Goal: Task Accomplishment & Management: Use online tool/utility

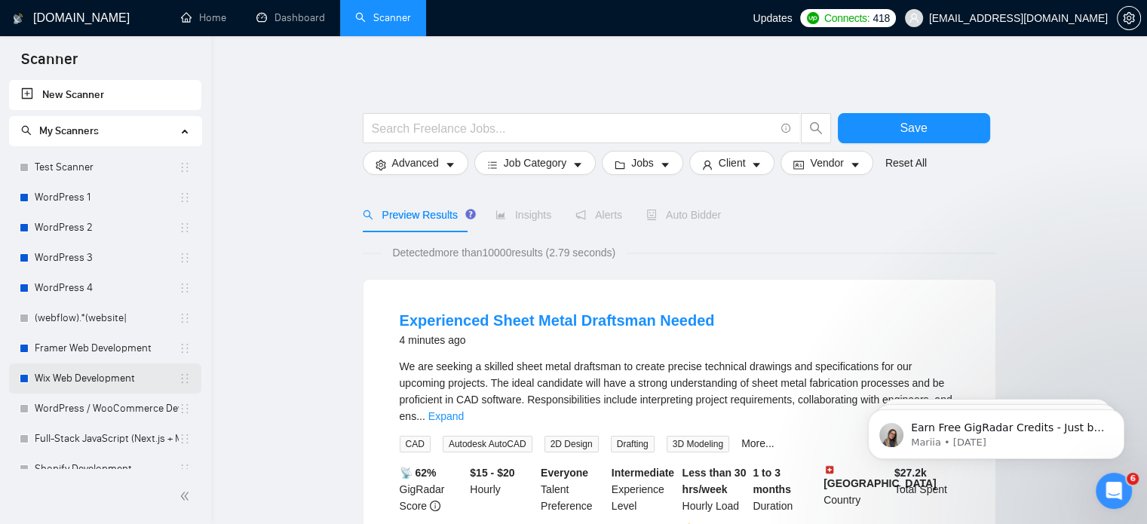
scroll to position [249, 0]
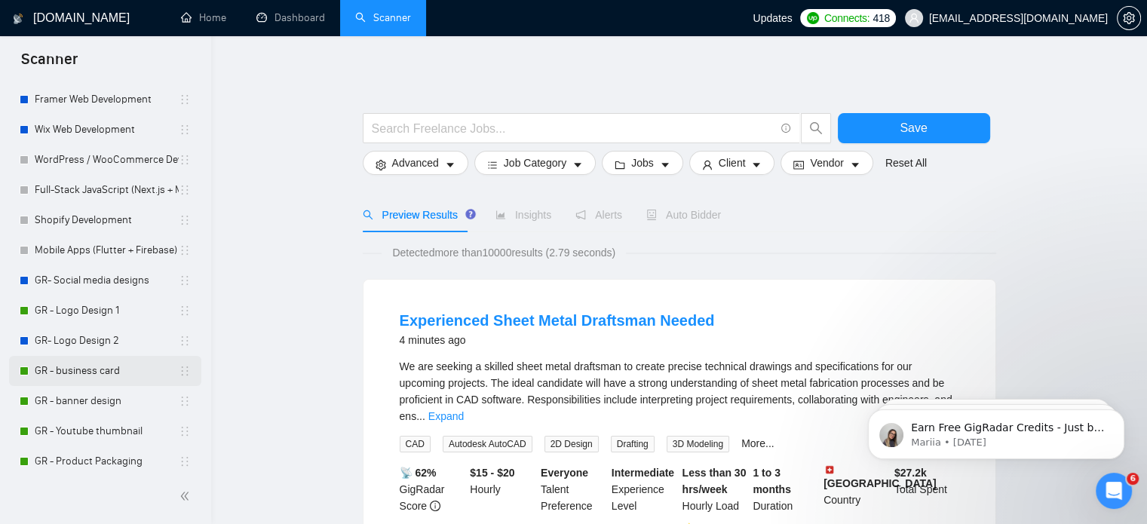
click at [90, 369] on link "GR - business card" at bounding box center [107, 371] width 144 height 30
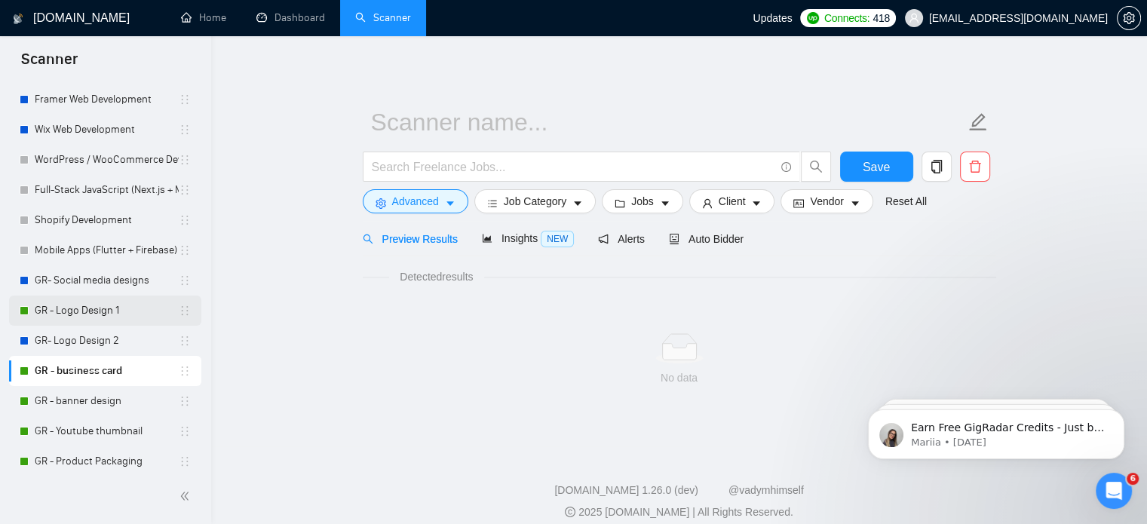
click at [88, 317] on link "GR - Logo Design 1" at bounding box center [107, 311] width 144 height 30
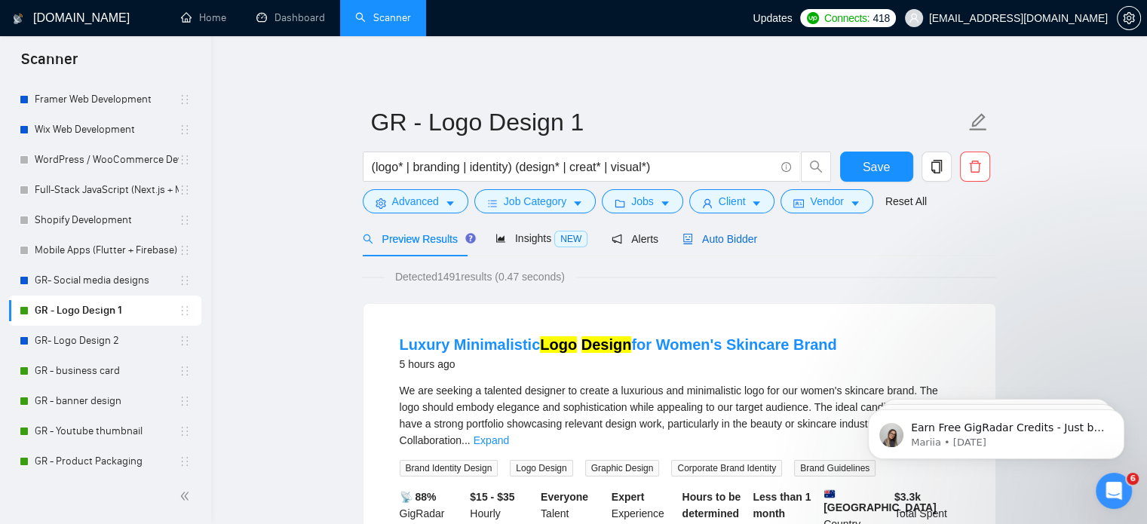
click at [706, 241] on span "Auto Bidder" at bounding box center [719, 239] width 75 height 12
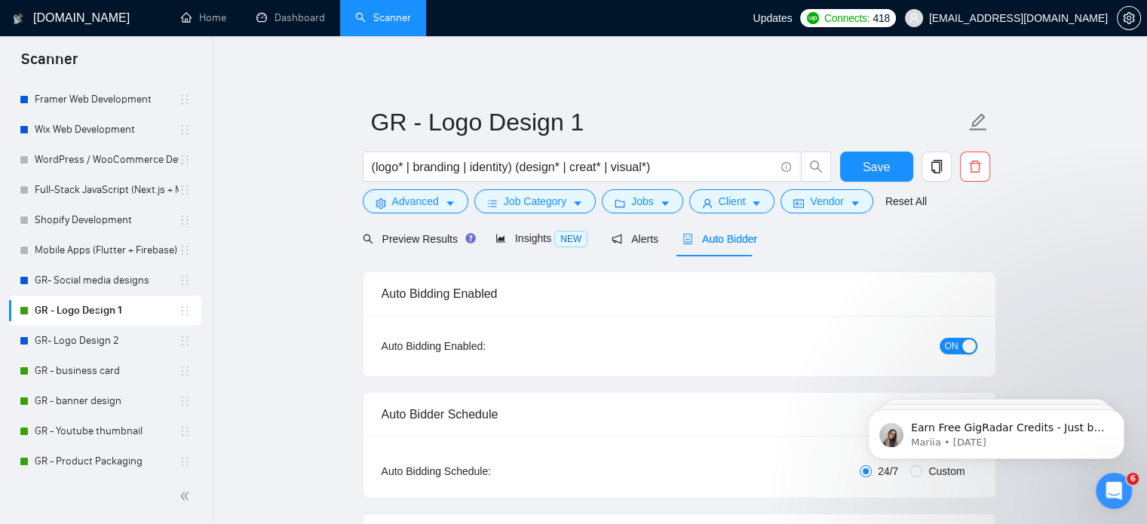
checkbox input "true"
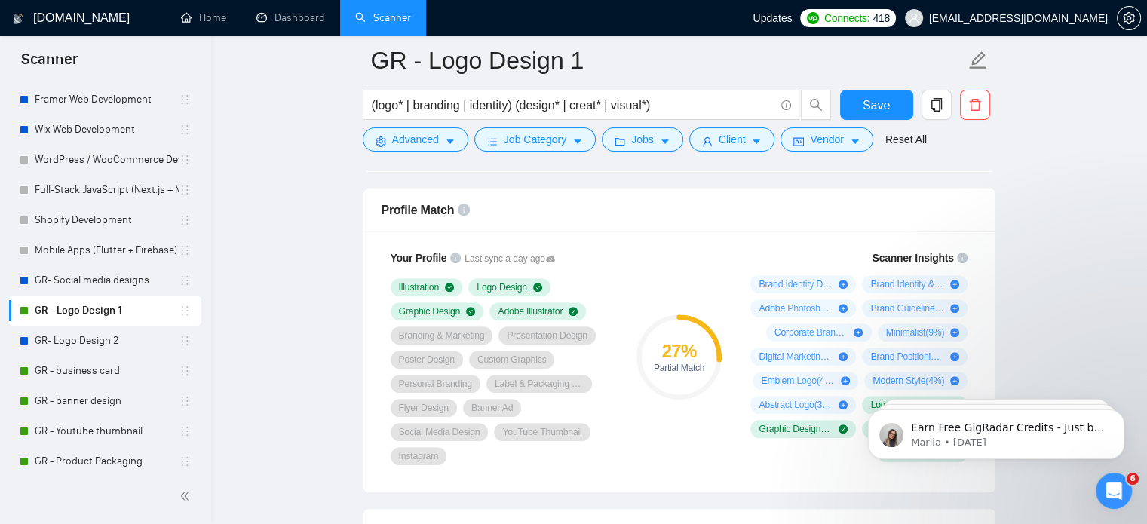
scroll to position [1007, 0]
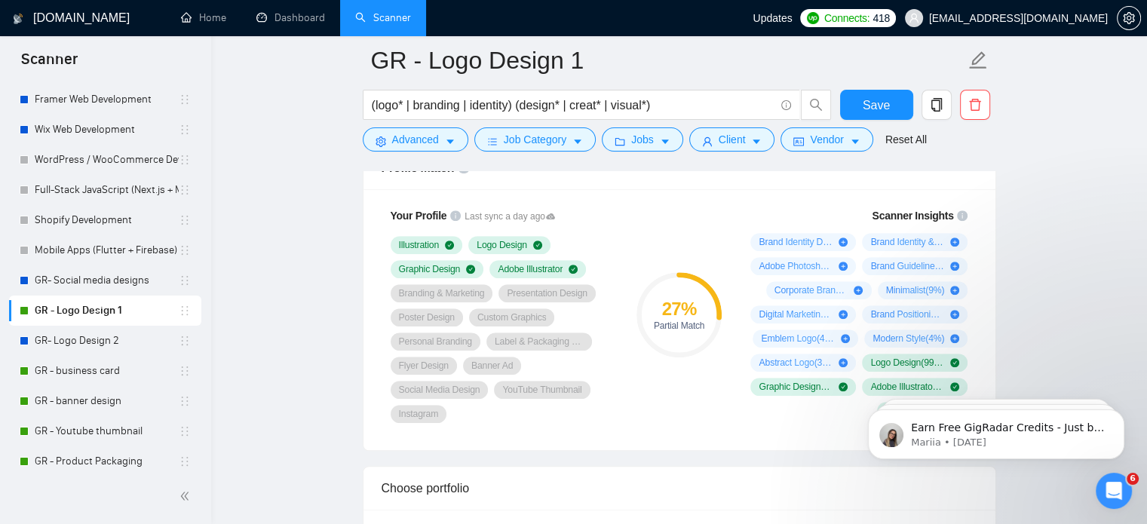
click at [949, 213] on span "Scanner Insights" at bounding box center [912, 215] width 81 height 11
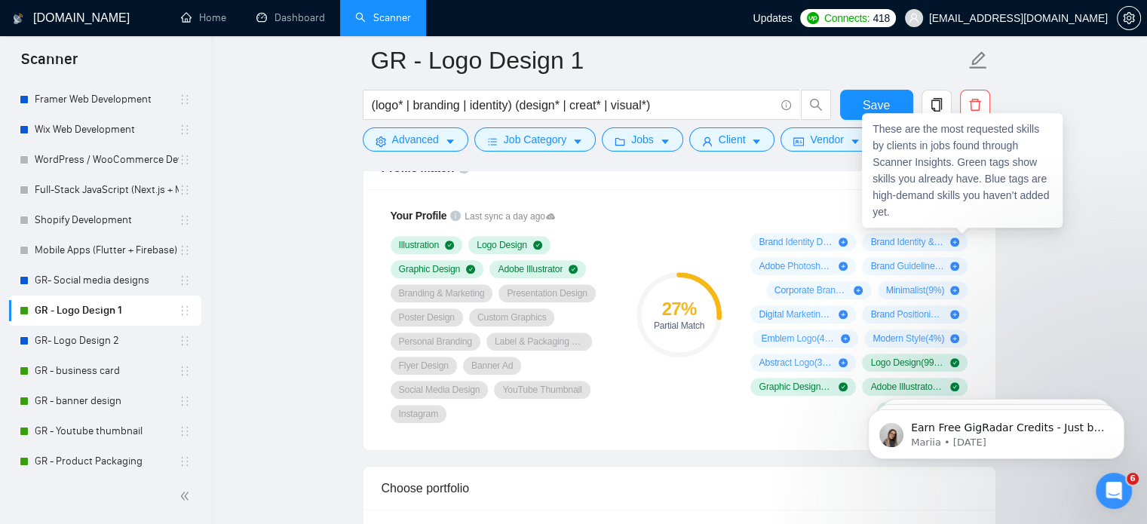
click at [961, 213] on icon "info-circle" at bounding box center [962, 215] width 11 height 11
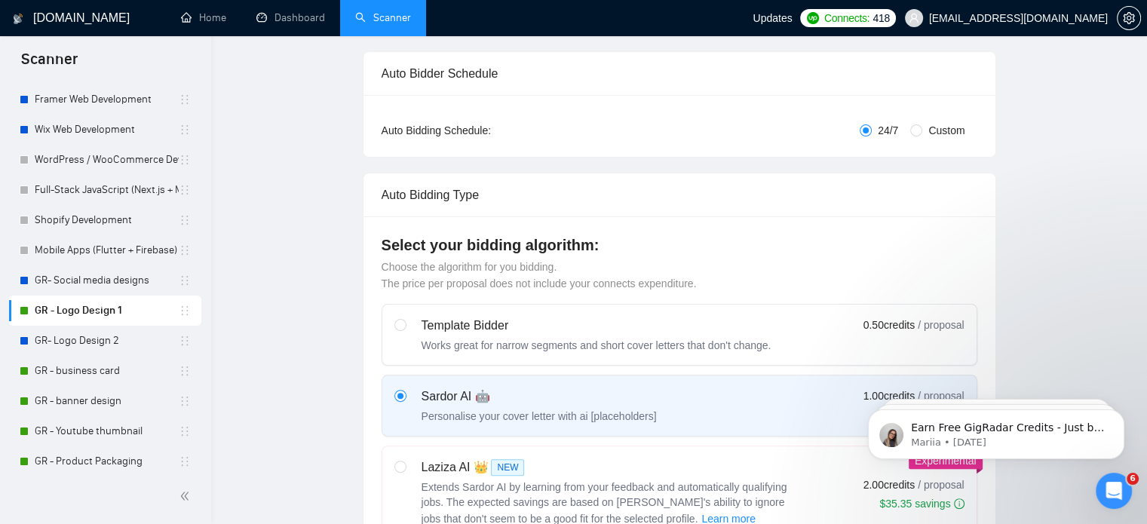
scroll to position [0, 0]
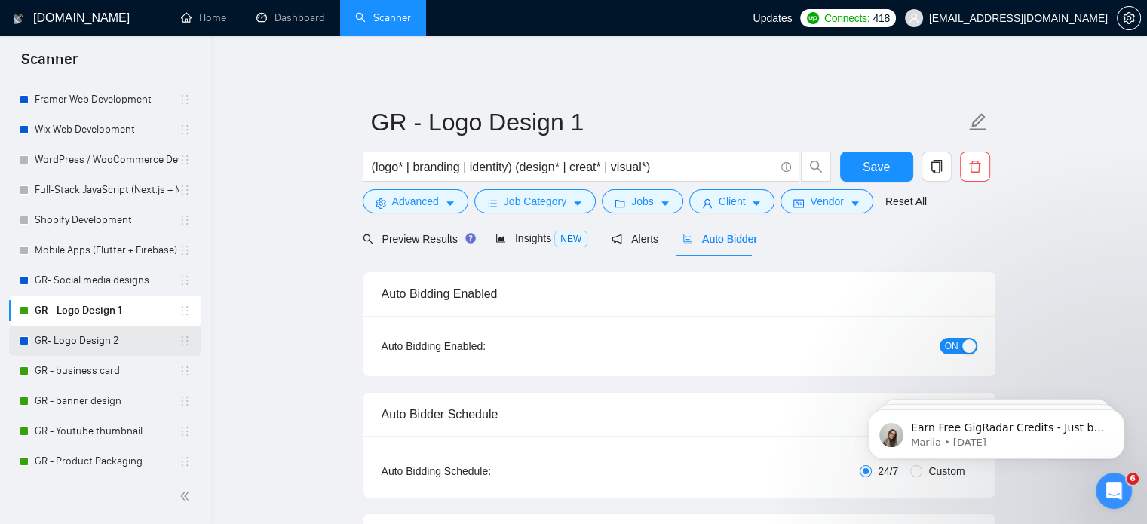
click at [87, 331] on link "GR- Logo Design 2" at bounding box center [107, 341] width 144 height 30
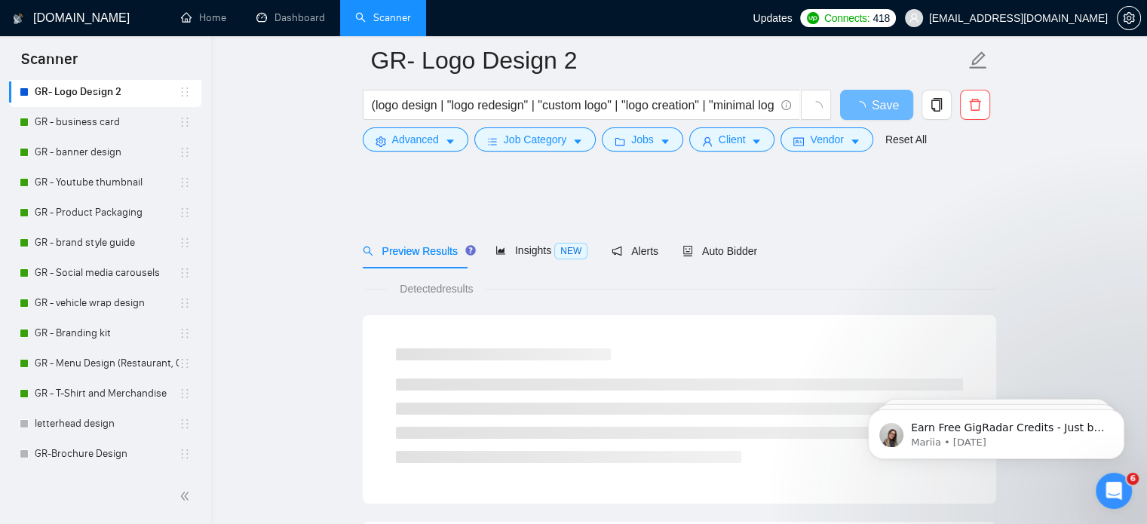
scroll to position [142, 0]
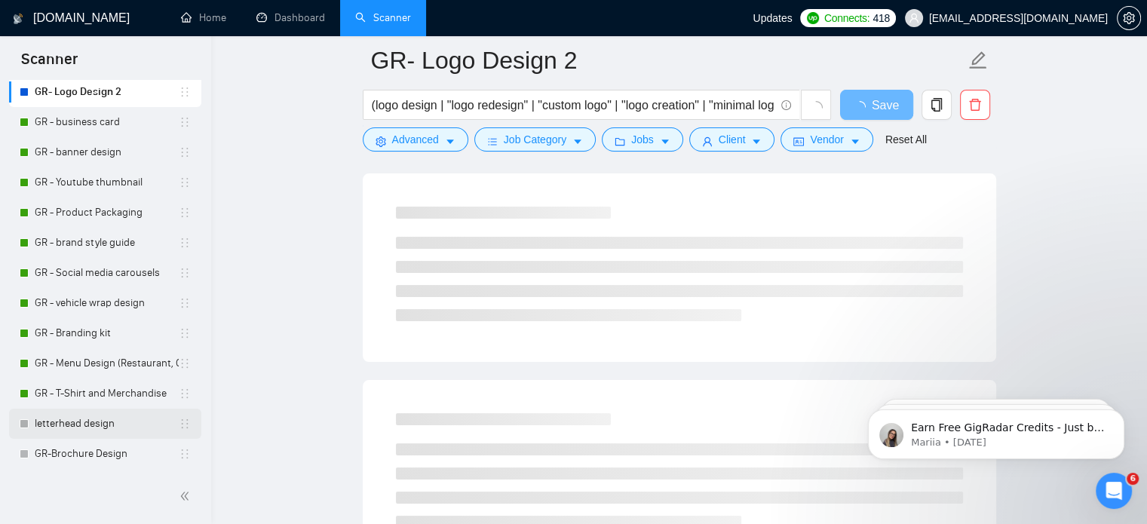
click at [104, 432] on link "letterhead design" at bounding box center [107, 424] width 144 height 30
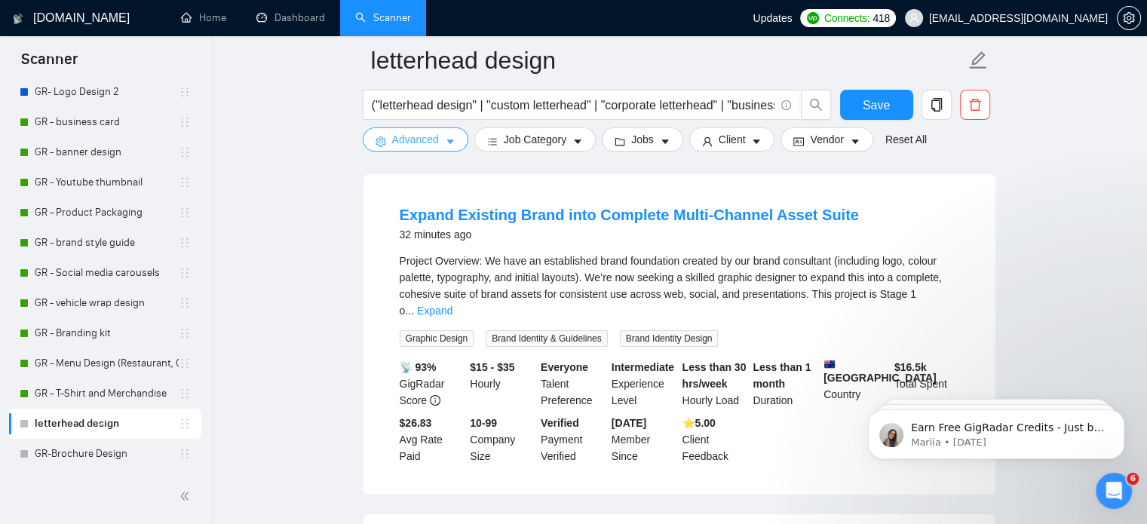
click at [417, 145] on span "Advanced" at bounding box center [415, 139] width 47 height 17
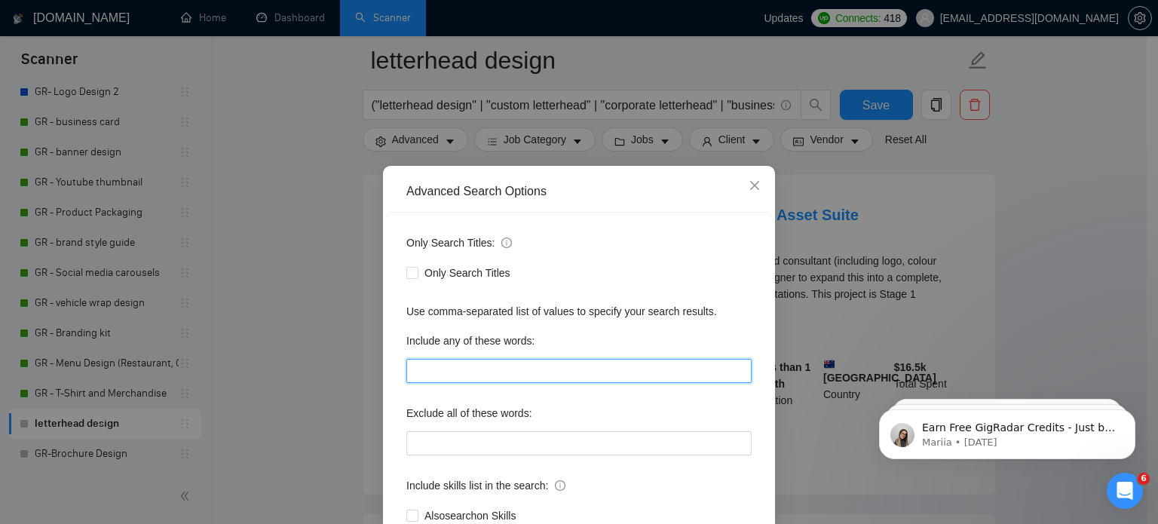
click at [526, 376] on input "text" at bounding box center [578, 371] width 345 height 24
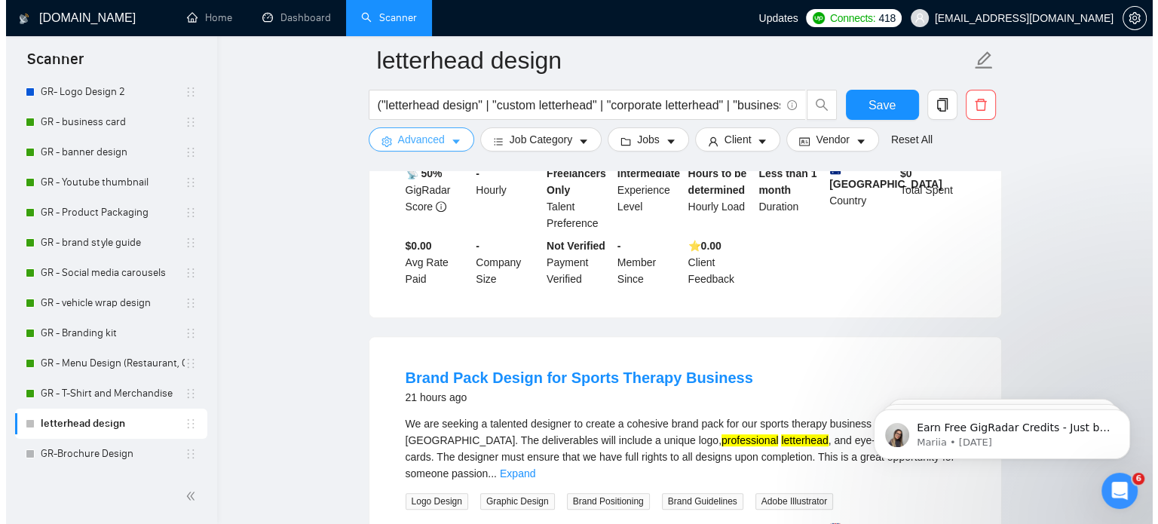
scroll to position [679, 0]
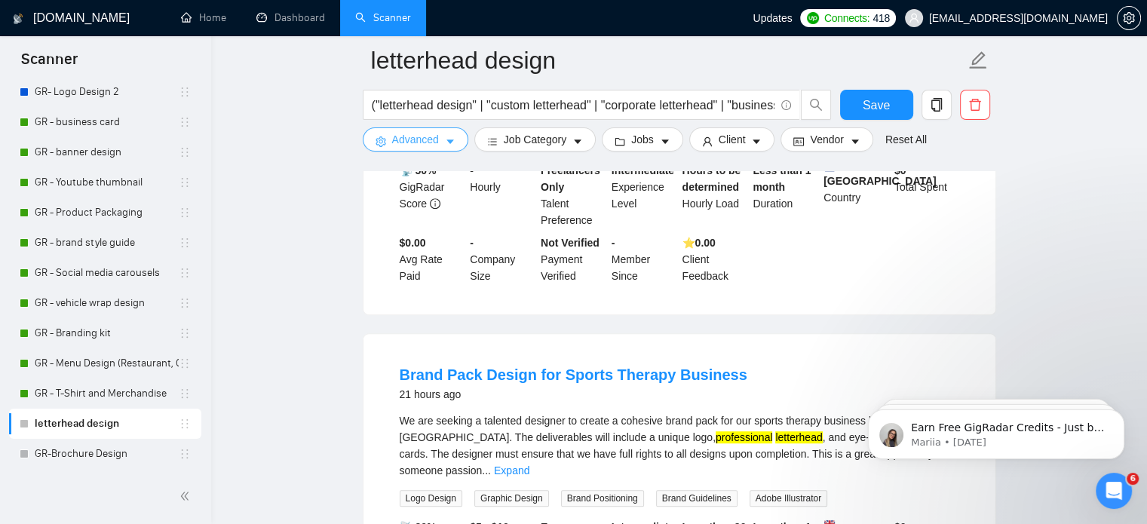
click at [400, 146] on span "Advanced" at bounding box center [415, 139] width 47 height 17
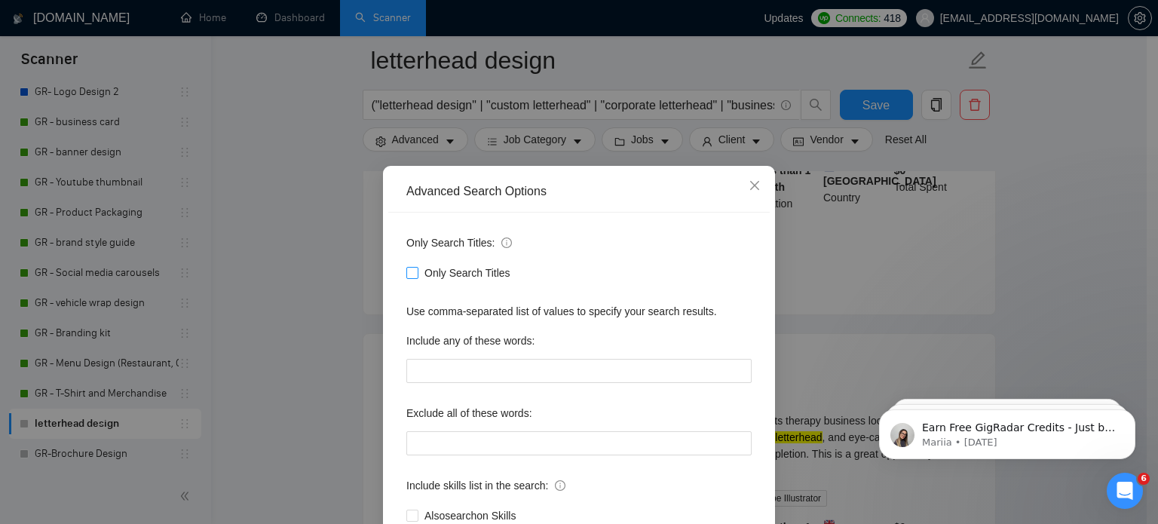
click at [418, 277] on span "Only Search Titles" at bounding box center [467, 273] width 98 height 17
click at [415, 277] on input "Only Search Titles" at bounding box center [411, 272] width 11 height 11
checkbox input "true"
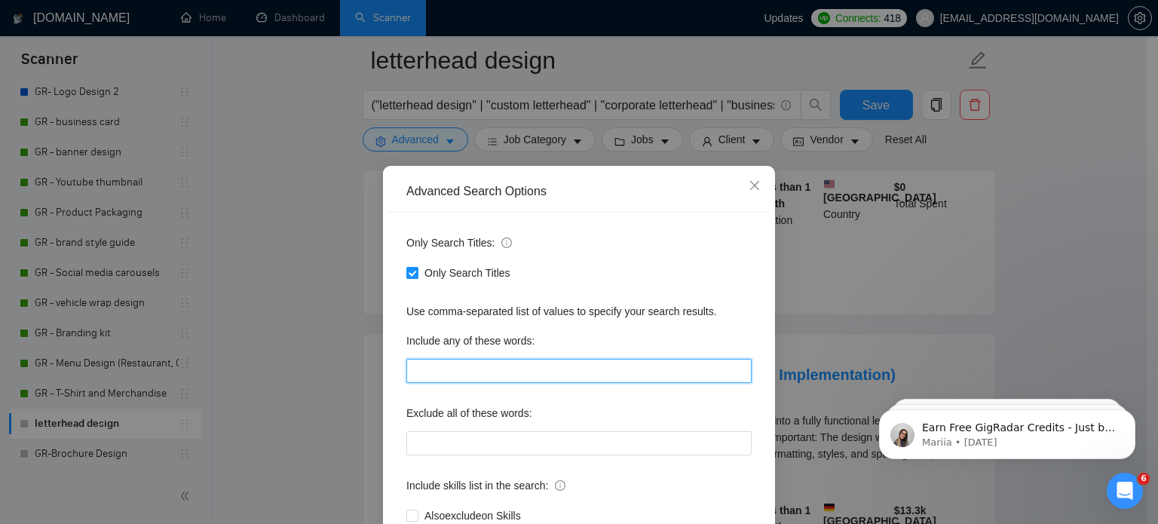
click at [462, 376] on input "text" at bounding box center [578, 371] width 345 height 24
paste input ""letterhead design", "custom letterhead", "corporate letterhead", "business let…"
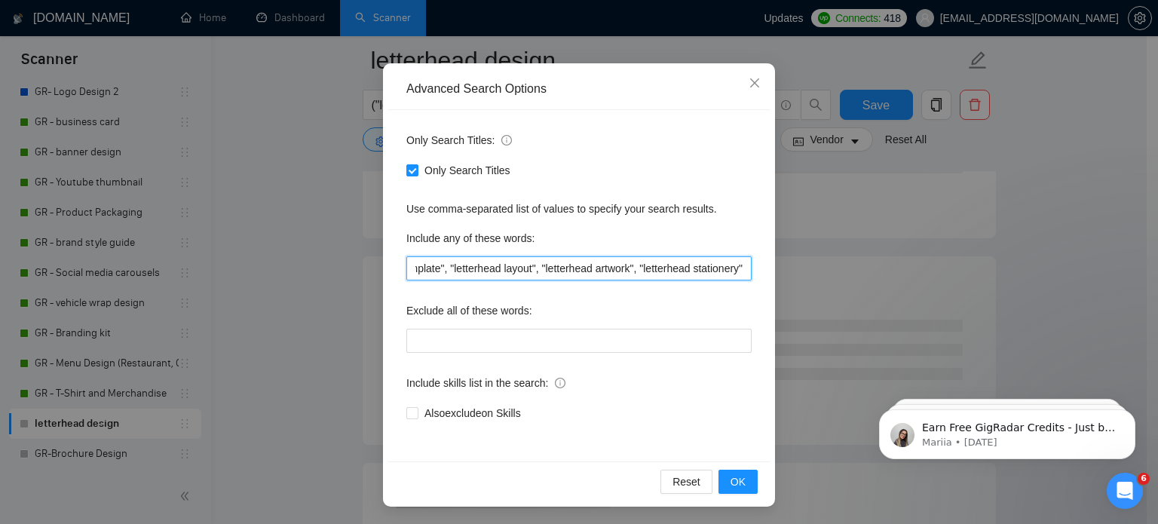
type input ""letterhead design", "custom letterhead", "corporate letterhead", "business let…"
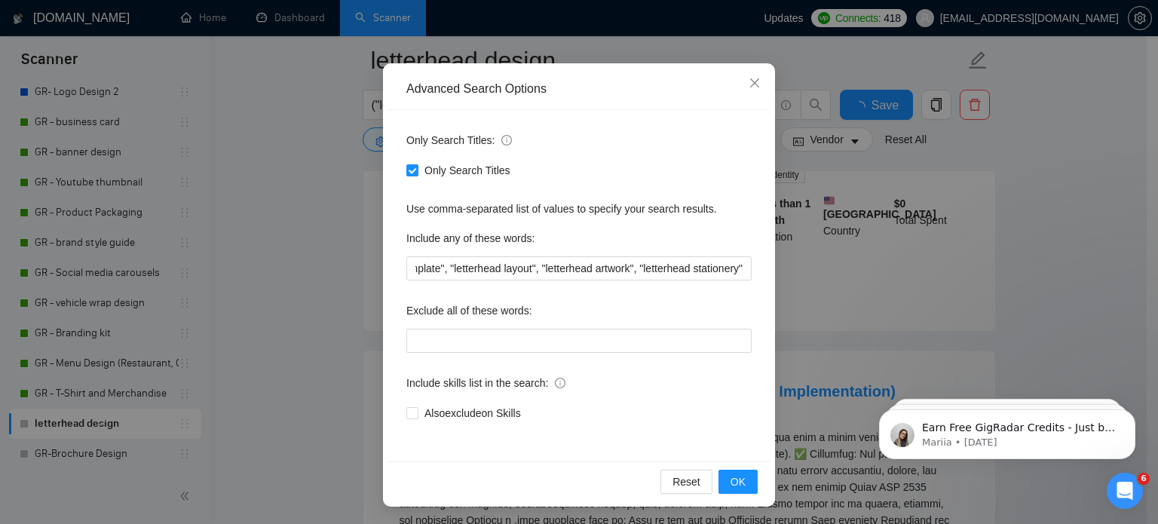
scroll to position [0, 0]
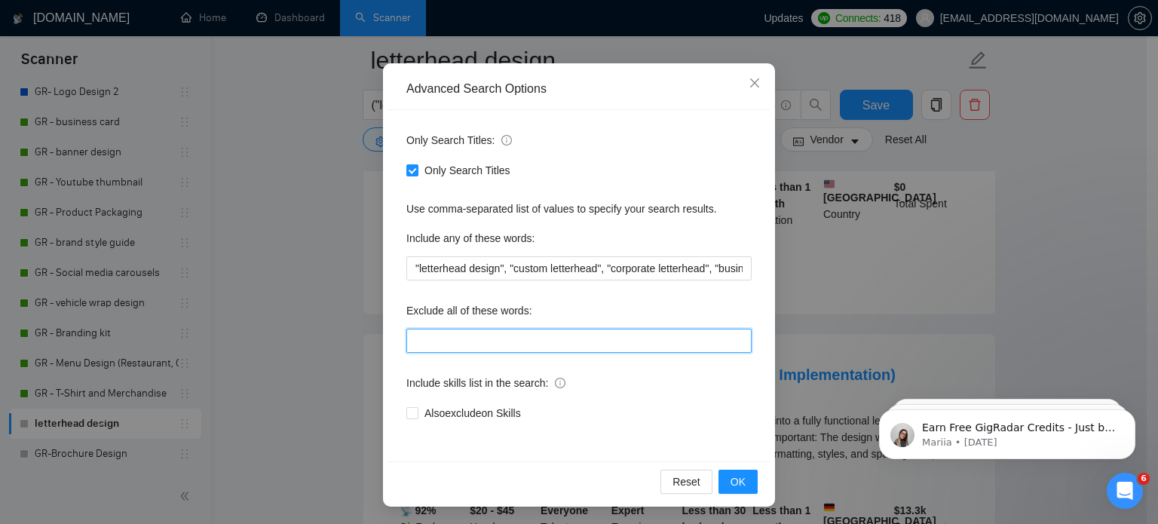
click at [474, 340] on input "text" at bounding box center [578, 341] width 345 height 24
paste input ""flyer", "poster", "brochure", "presentation", "pitch deck", "whitepaper", "cat…"
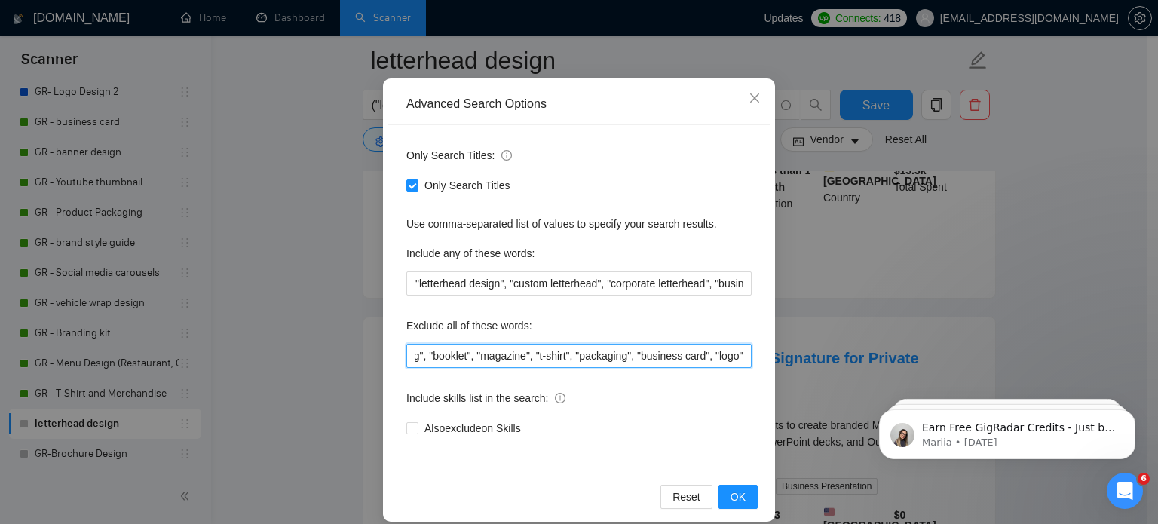
scroll to position [103, 0]
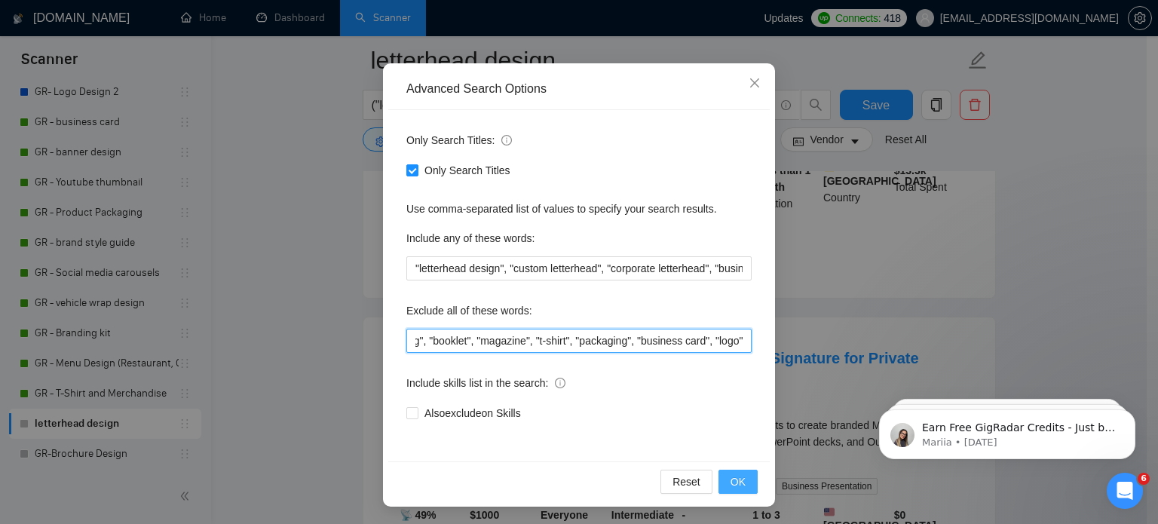
type input ""flyer", "poster", "brochure", "presentation", "pitch deck", "whitepaper", "cat…"
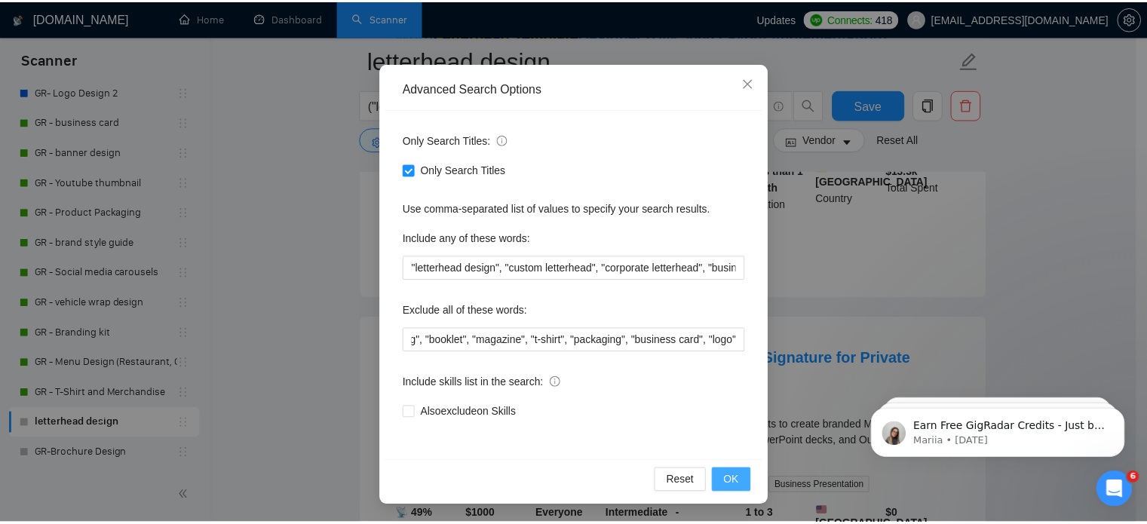
scroll to position [0, 0]
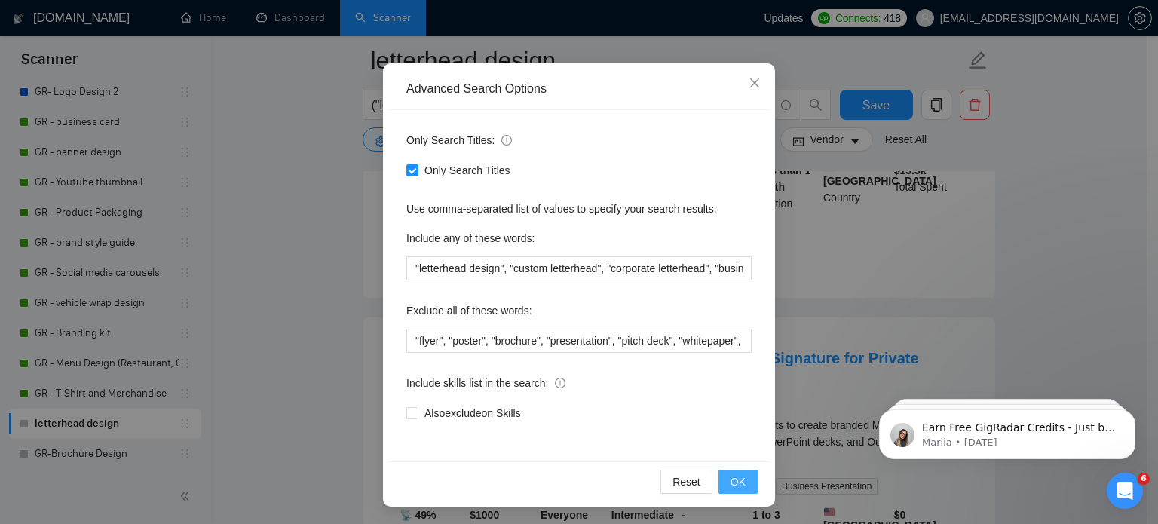
click at [743, 479] on button "OK" at bounding box center [738, 482] width 39 height 24
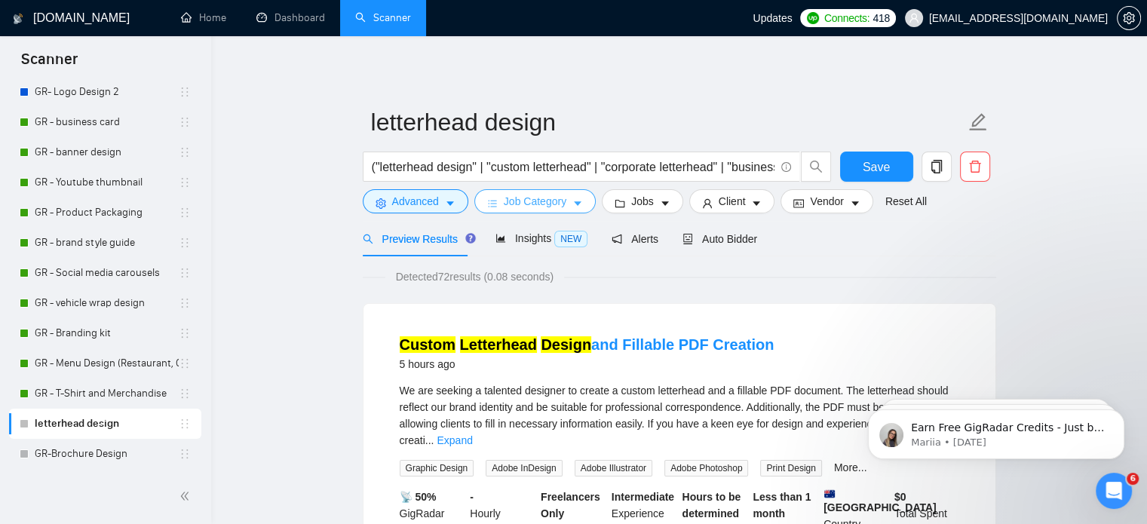
click at [548, 207] on span "Job Category" at bounding box center [535, 201] width 63 height 17
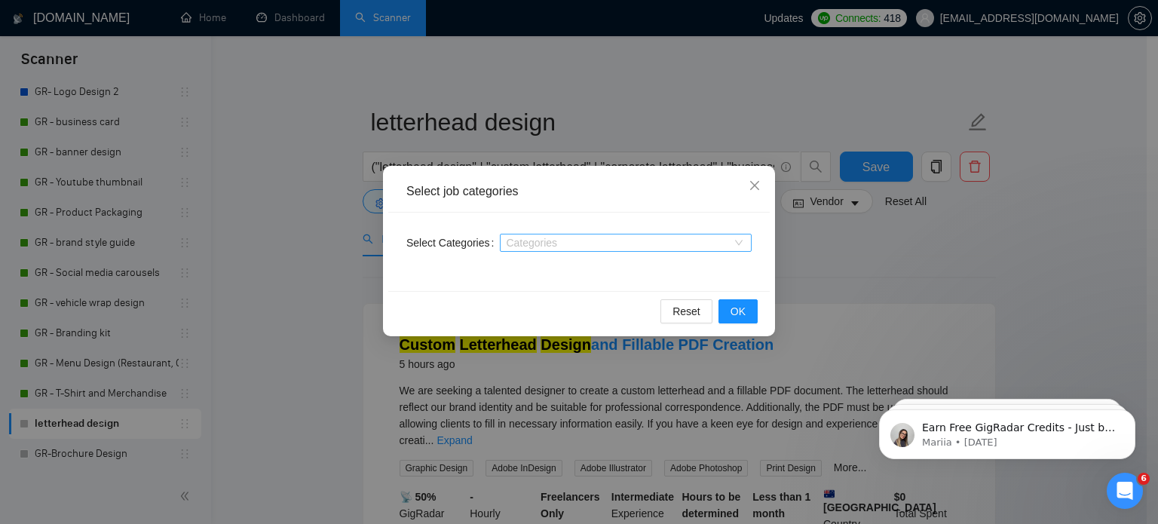
click at [556, 241] on div at bounding box center [618, 243] width 229 height 12
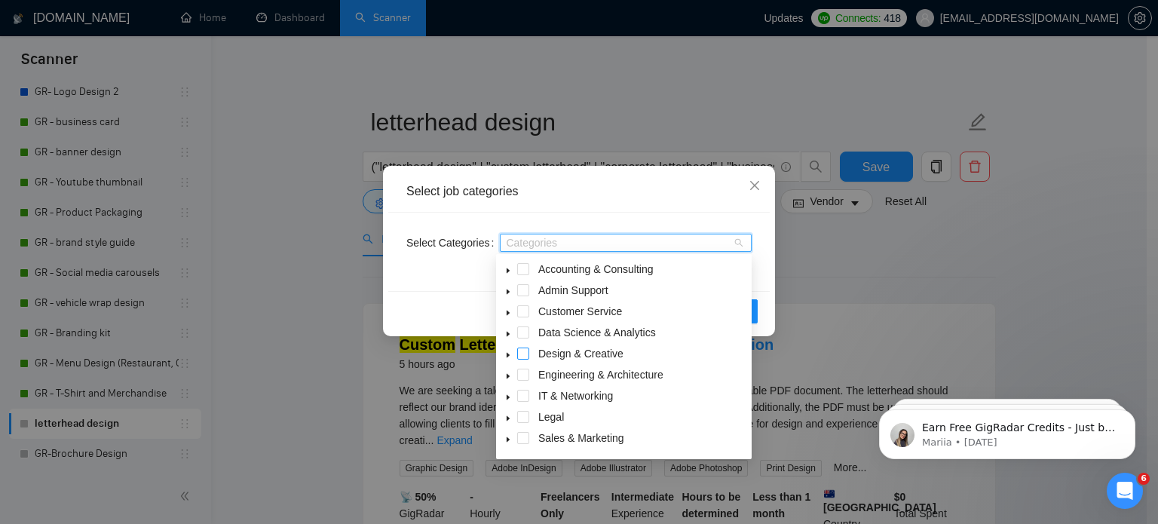
click at [523, 350] on span at bounding box center [523, 354] width 12 height 12
click at [504, 353] on span at bounding box center [508, 354] width 18 height 18
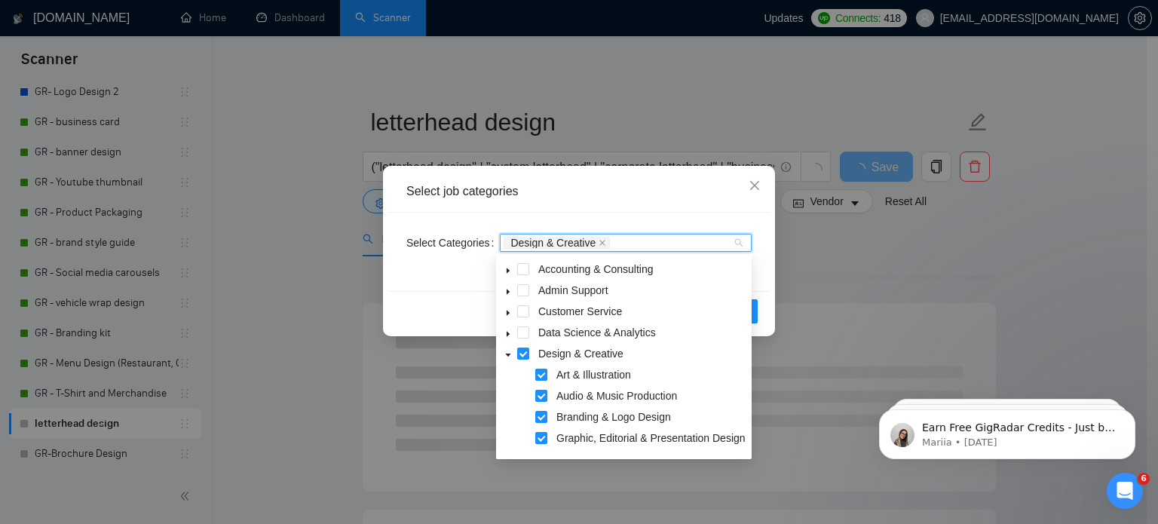
click at [541, 373] on span at bounding box center [541, 375] width 12 height 12
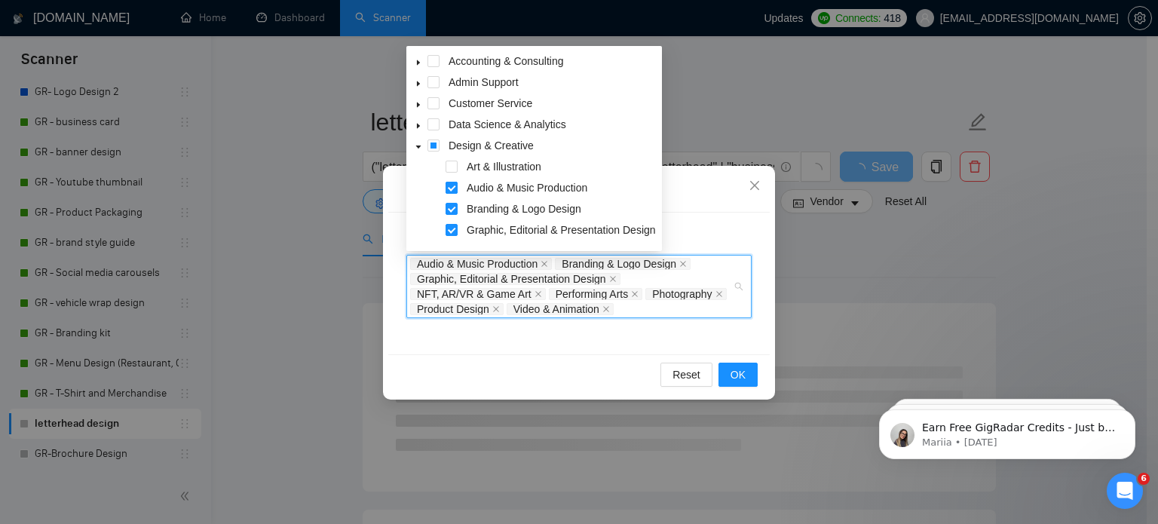
click at [454, 190] on span at bounding box center [452, 188] width 12 height 12
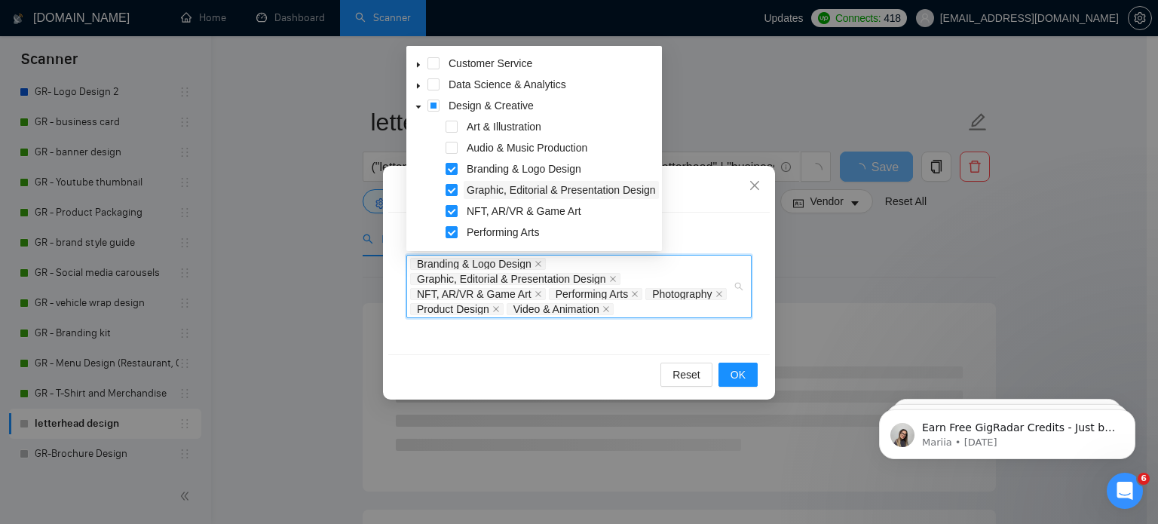
scroll to position [42, 0]
click at [455, 210] on span at bounding box center [452, 209] width 12 height 12
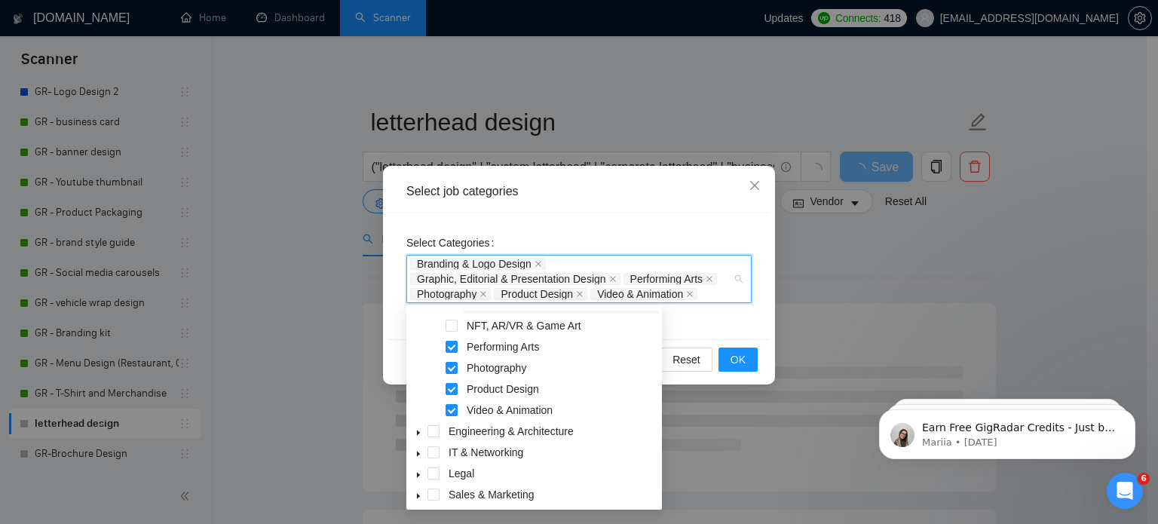
scroll to position [184, 0]
click at [449, 404] on span at bounding box center [452, 410] width 12 height 12
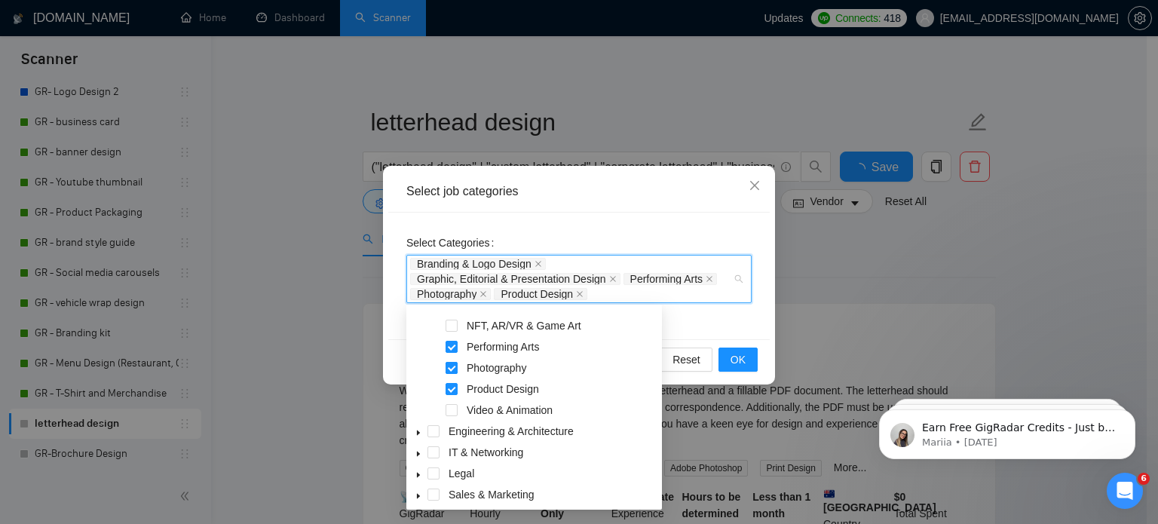
drag, startPoint x: 443, startPoint y: 367, endPoint x: 453, endPoint y: 367, distance: 10.6
click at [453, 367] on div "Photography" at bounding box center [534, 369] width 250 height 21
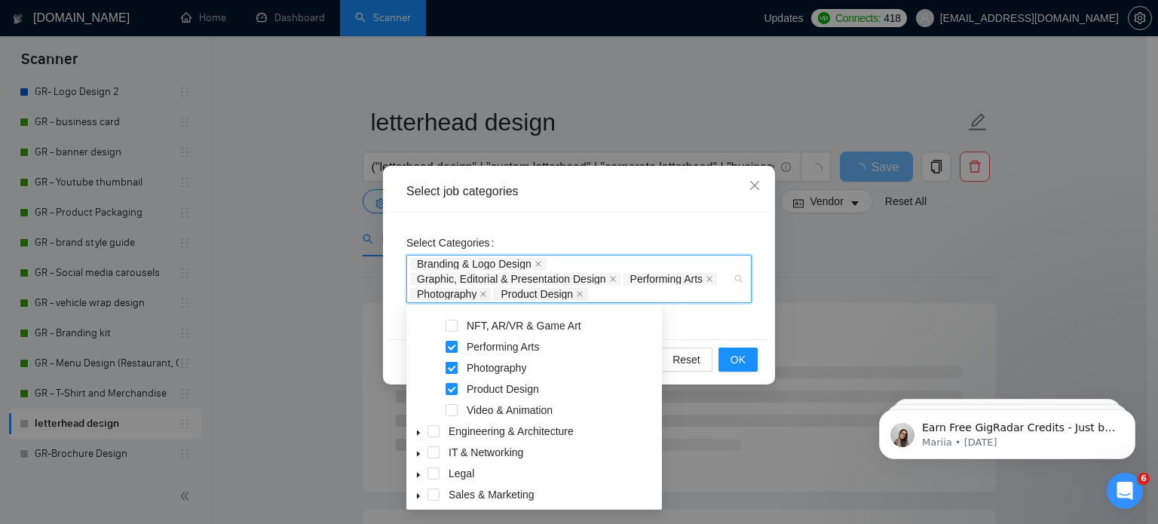
click at [453, 367] on span at bounding box center [452, 368] width 12 height 12
click at [455, 346] on span at bounding box center [452, 347] width 12 height 12
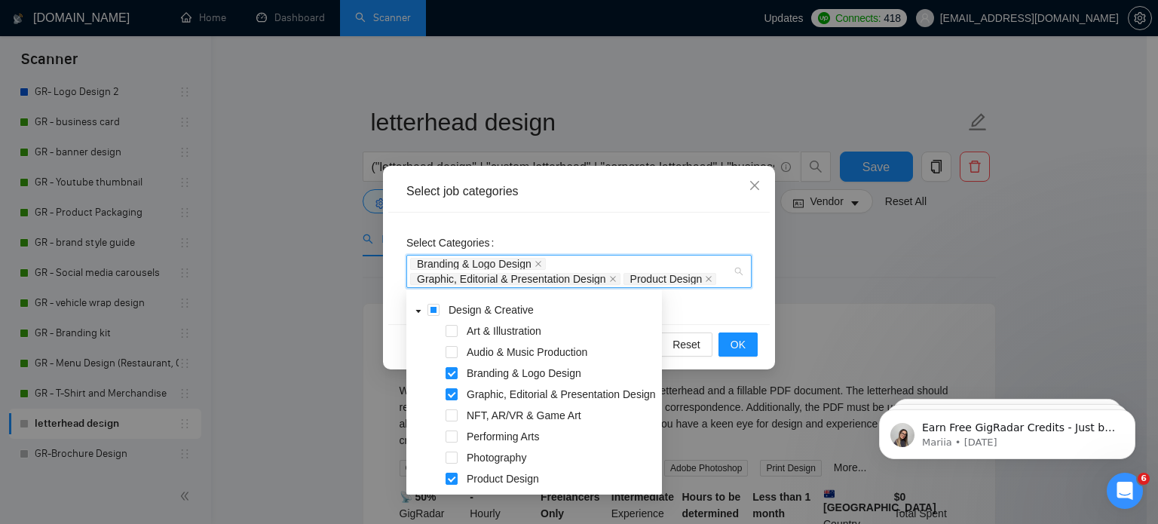
scroll to position [78, 0]
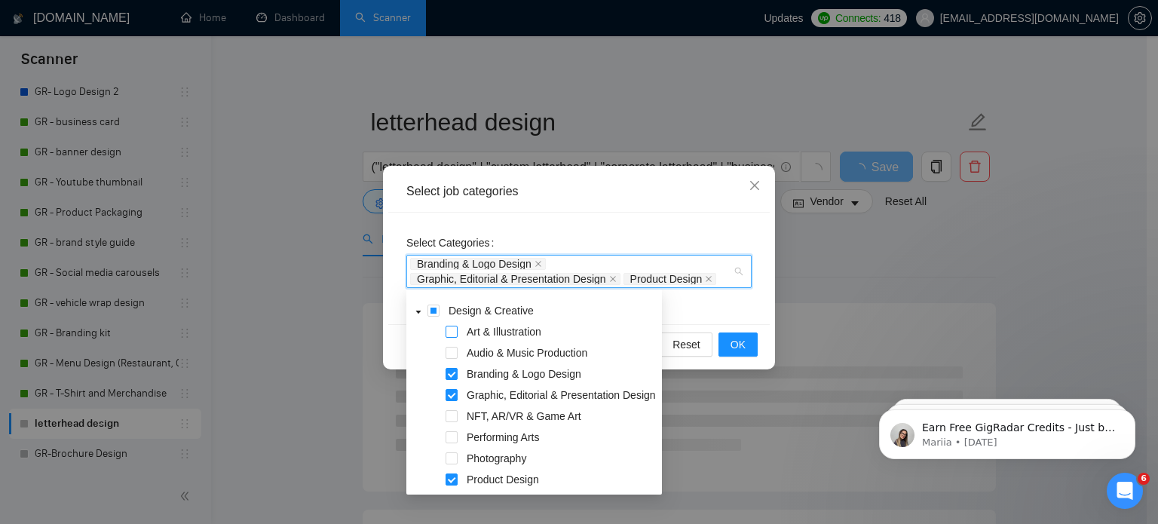
click at [449, 330] on span at bounding box center [452, 332] width 12 height 12
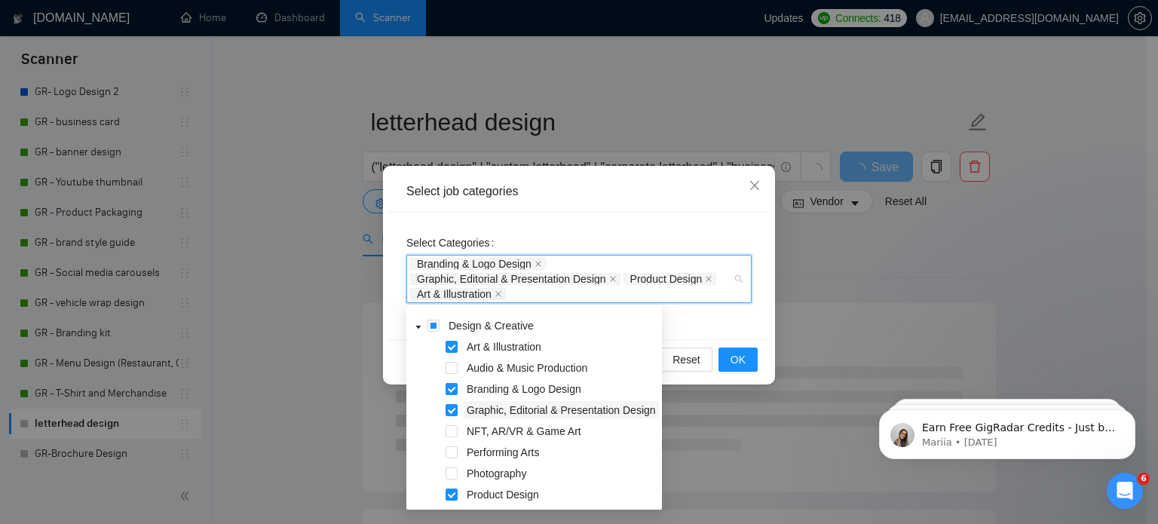
scroll to position [250, 0]
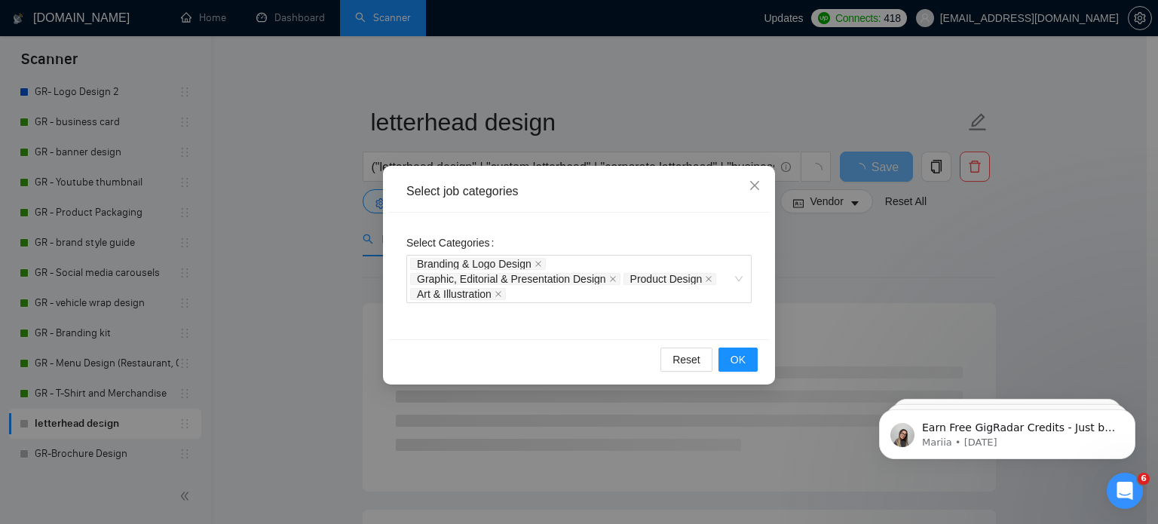
click at [697, 323] on div "Select Categories Branding & Logo Design Graphic, Editorial & Presentation Desi…" at bounding box center [579, 276] width 382 height 127
click at [753, 359] on button "OK" at bounding box center [738, 360] width 39 height 24
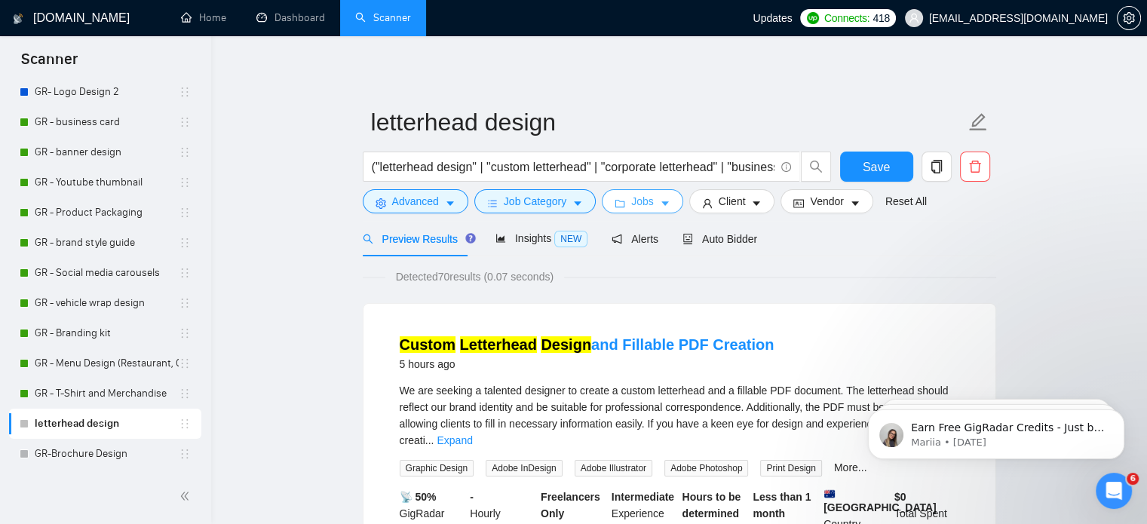
click at [631, 195] on span "Jobs" at bounding box center [642, 201] width 23 height 17
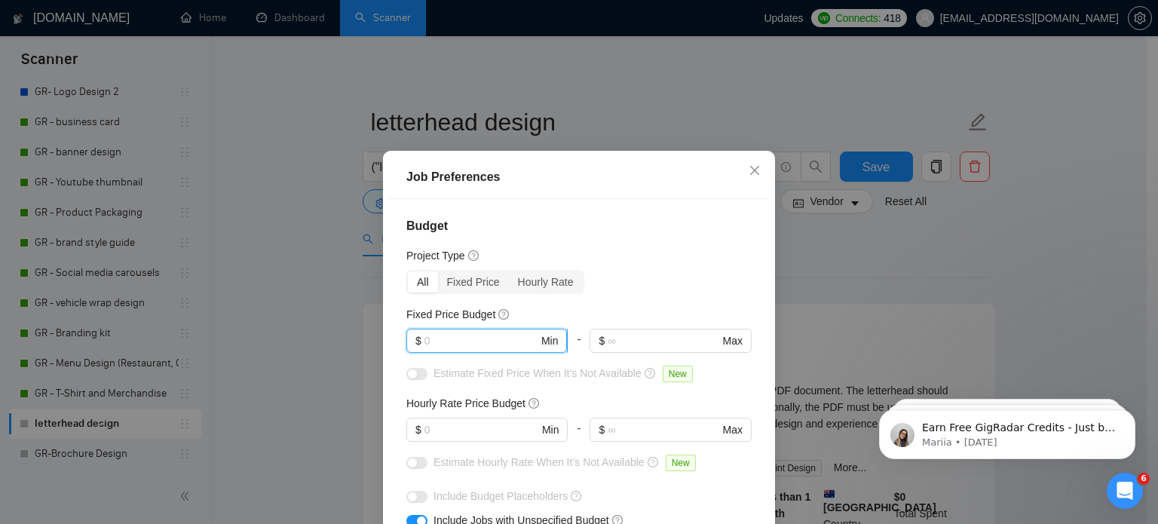
click at [483, 339] on input "text" at bounding box center [482, 341] width 114 height 17
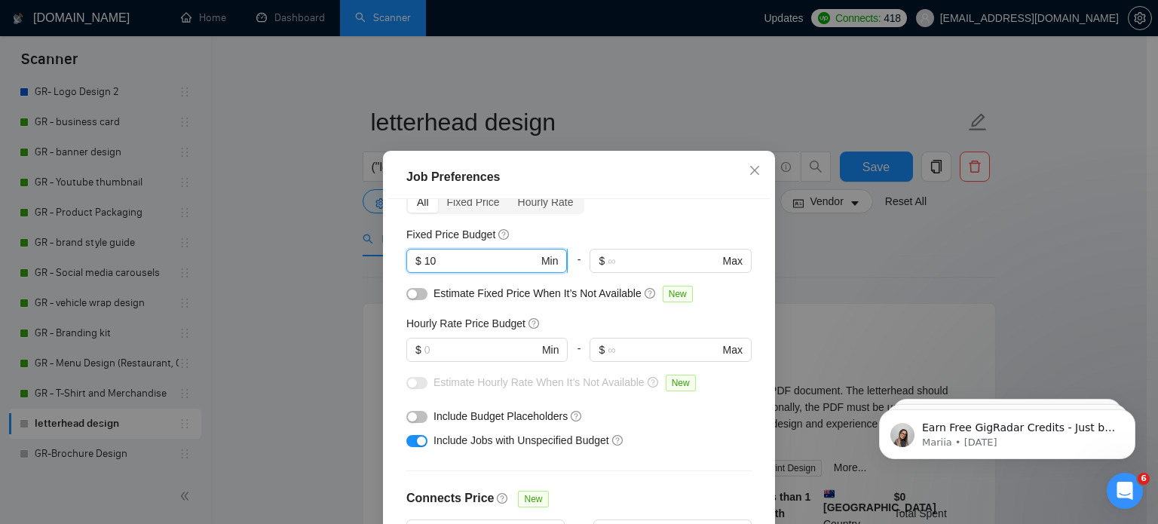
scroll to position [84, 0]
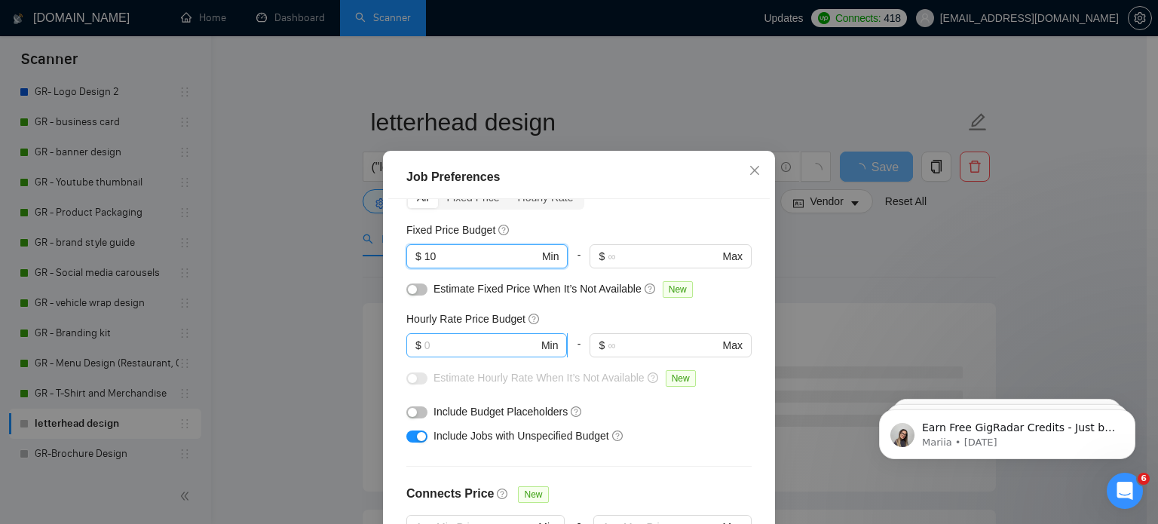
type input "10"
click at [480, 346] on input "text" at bounding box center [482, 345] width 114 height 17
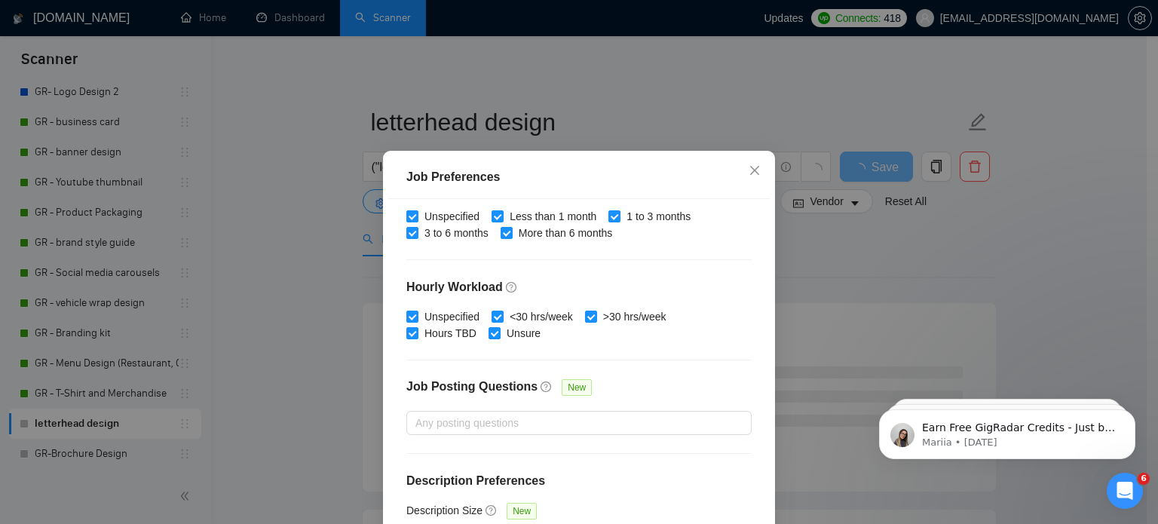
scroll to position [108, 0]
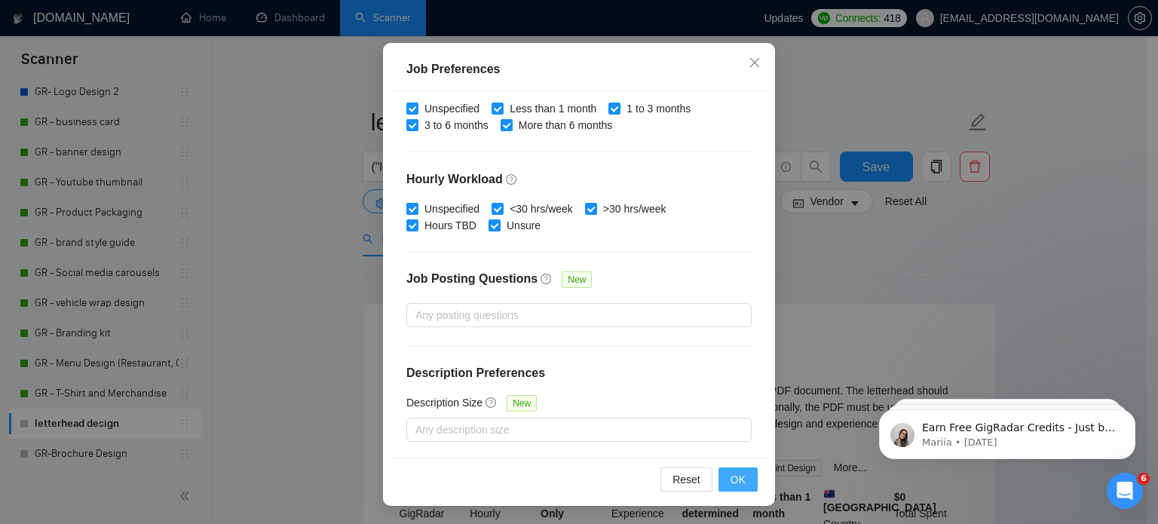
type input "8"
click at [736, 476] on span "OK" at bounding box center [738, 479] width 15 height 17
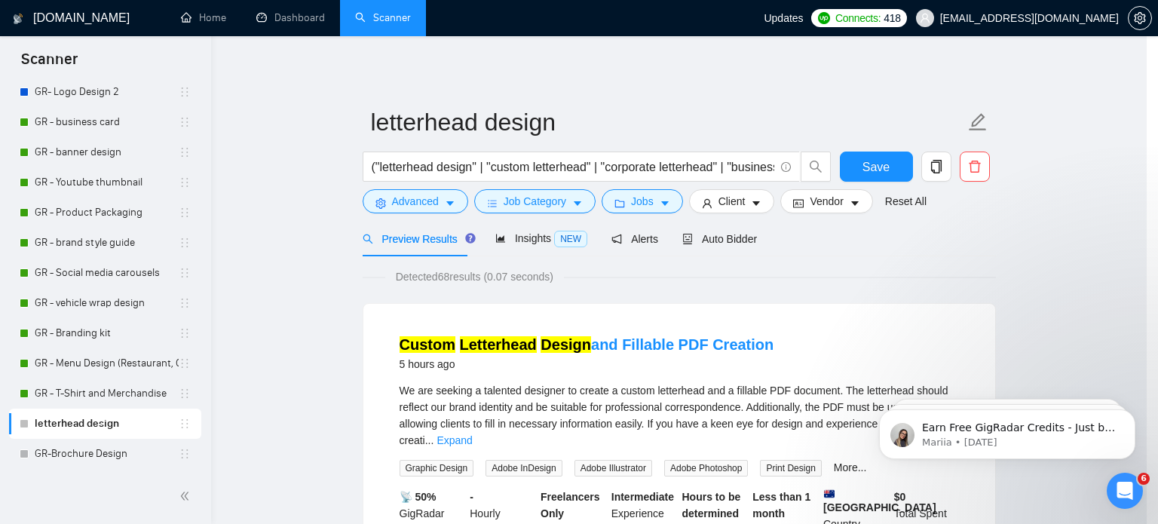
scroll to position [48, 0]
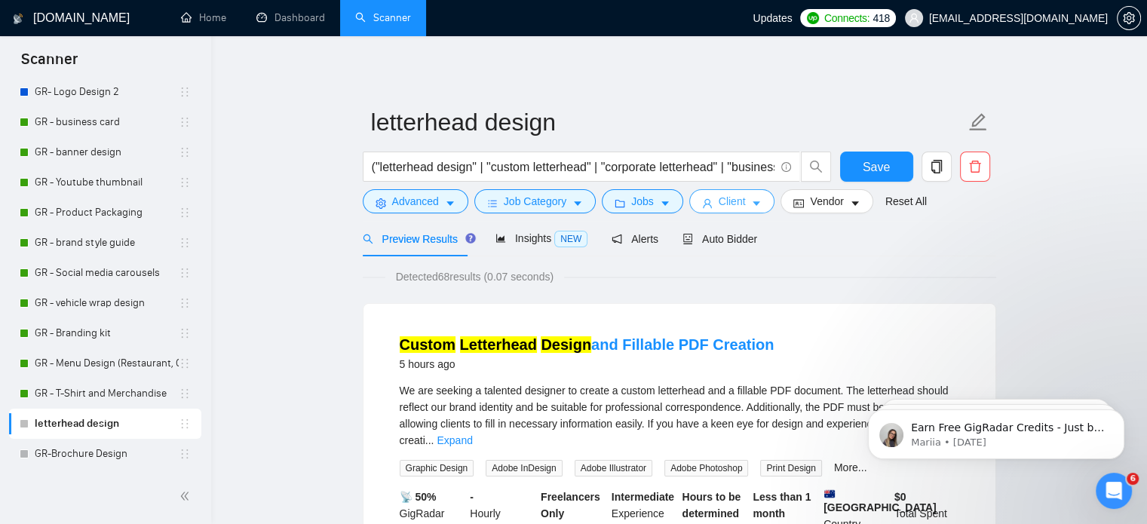
click at [719, 200] on span "Client" at bounding box center [732, 201] width 27 height 17
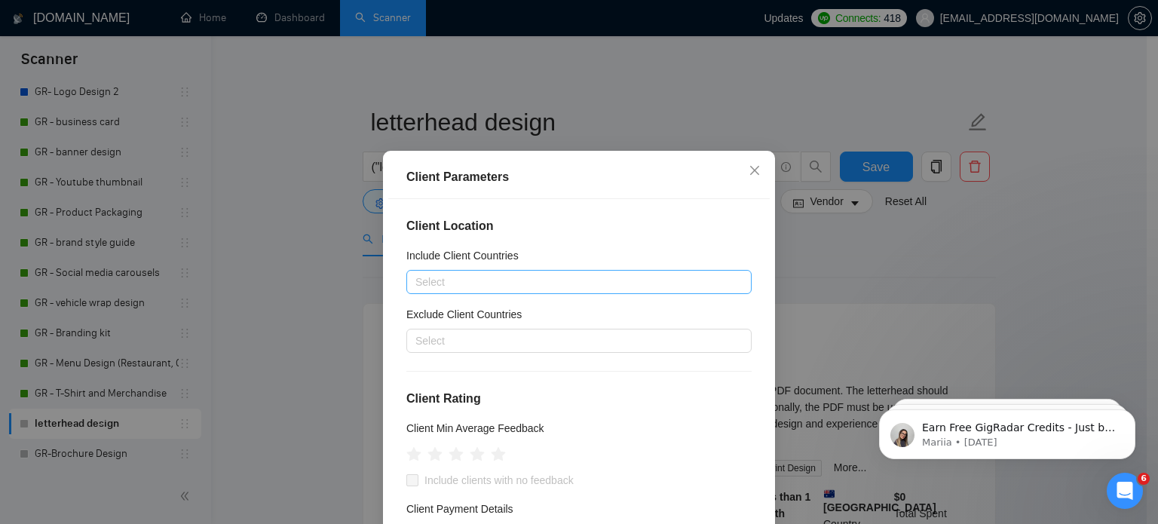
click at [569, 281] on div at bounding box center [571, 282] width 323 height 18
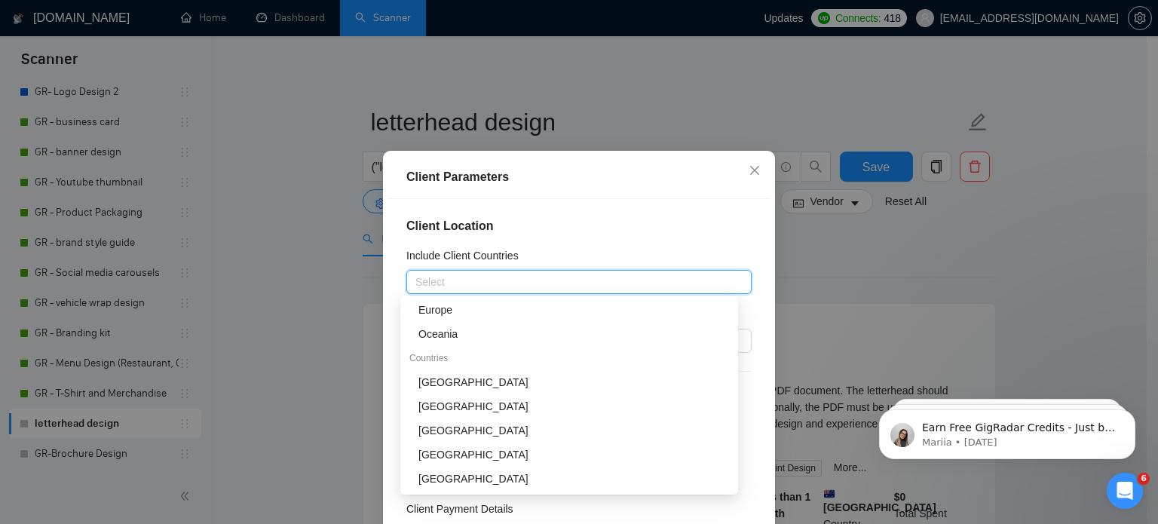
scroll to position [124, 0]
click at [460, 379] on div "[GEOGRAPHIC_DATA]" at bounding box center [573, 380] width 311 height 17
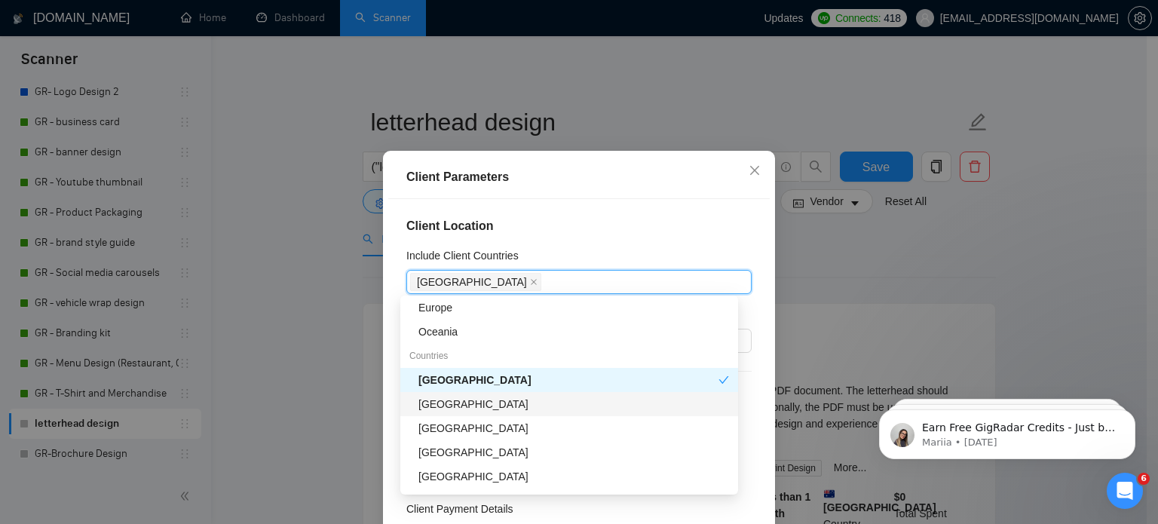
click at [468, 406] on div "[GEOGRAPHIC_DATA]" at bounding box center [573, 404] width 311 height 17
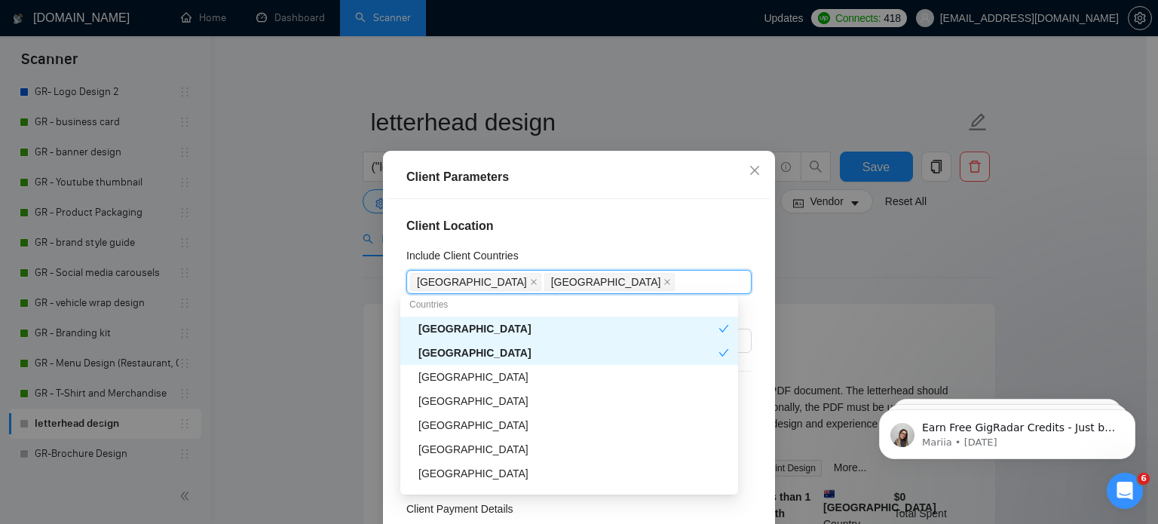
scroll to position [176, 0]
click at [449, 394] on div "[GEOGRAPHIC_DATA]" at bounding box center [573, 399] width 311 height 17
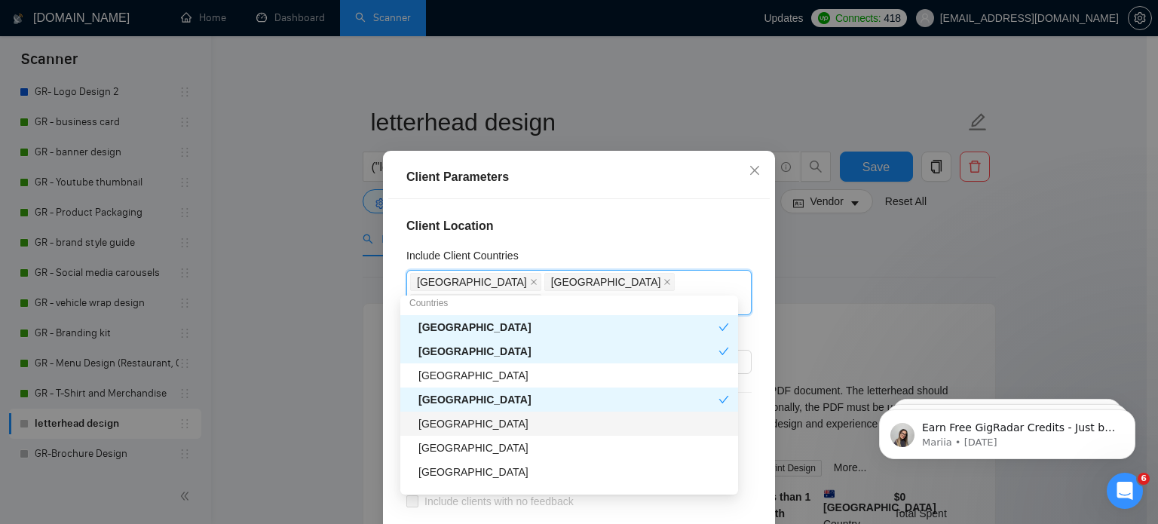
click at [449, 412] on div "[GEOGRAPHIC_DATA]" at bounding box center [569, 424] width 338 height 24
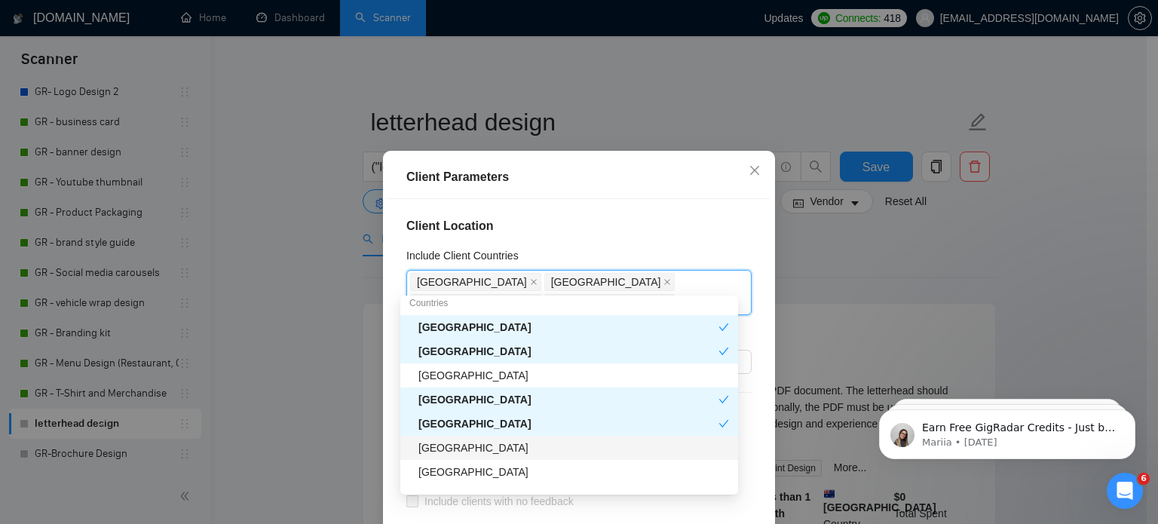
click at [449, 449] on div "[GEOGRAPHIC_DATA]" at bounding box center [573, 448] width 311 height 17
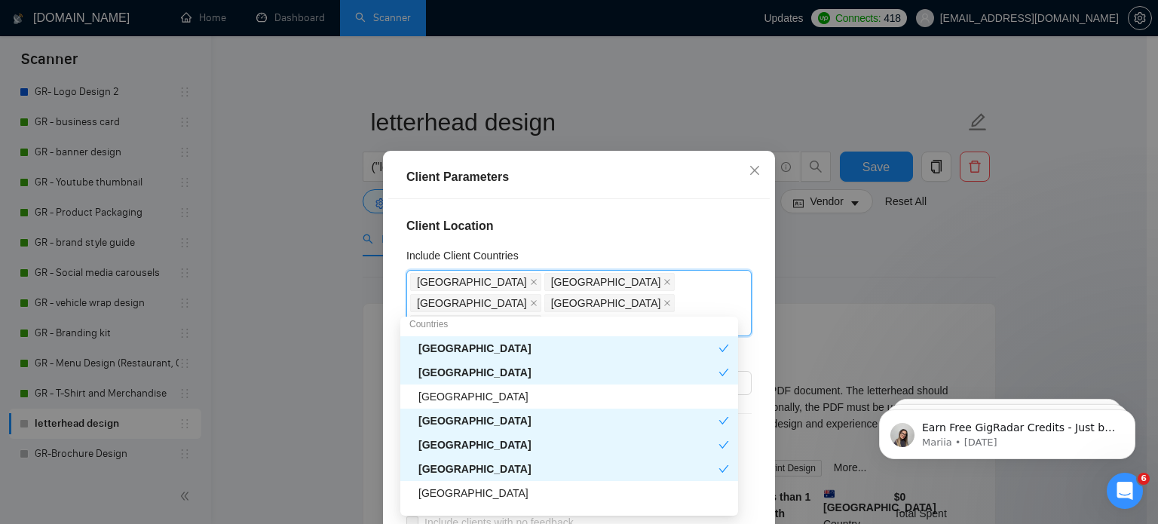
scroll to position [228, 0]
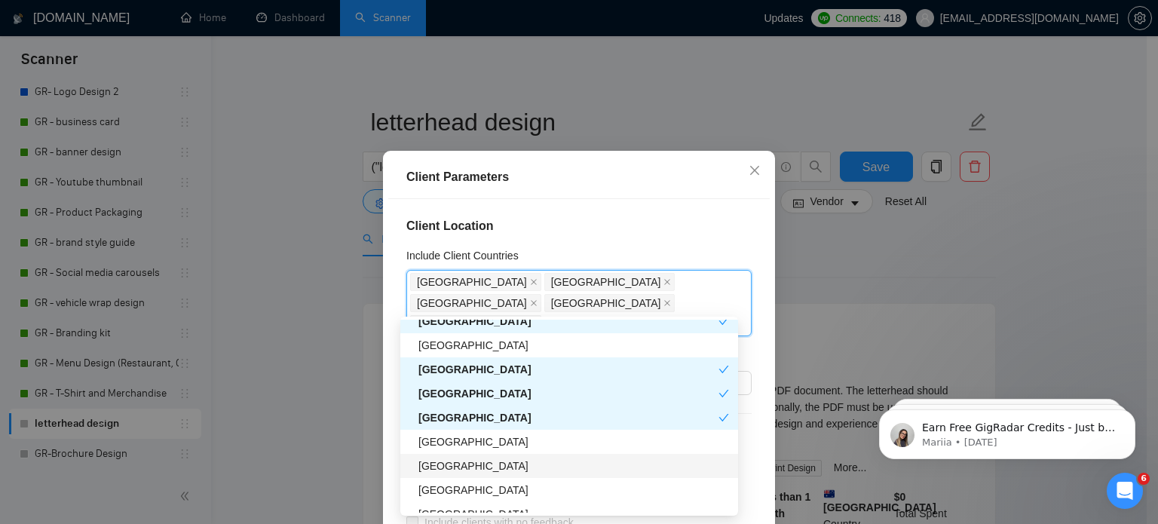
click at [494, 465] on div "[GEOGRAPHIC_DATA]" at bounding box center [573, 466] width 311 height 17
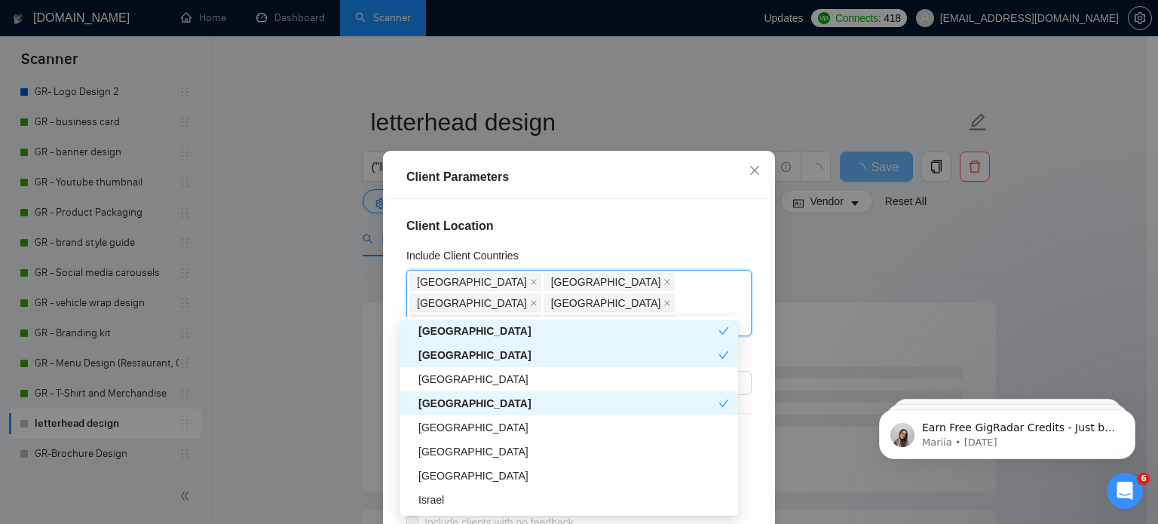
scroll to position [290, 0]
click at [450, 425] on div "[GEOGRAPHIC_DATA]" at bounding box center [573, 427] width 311 height 17
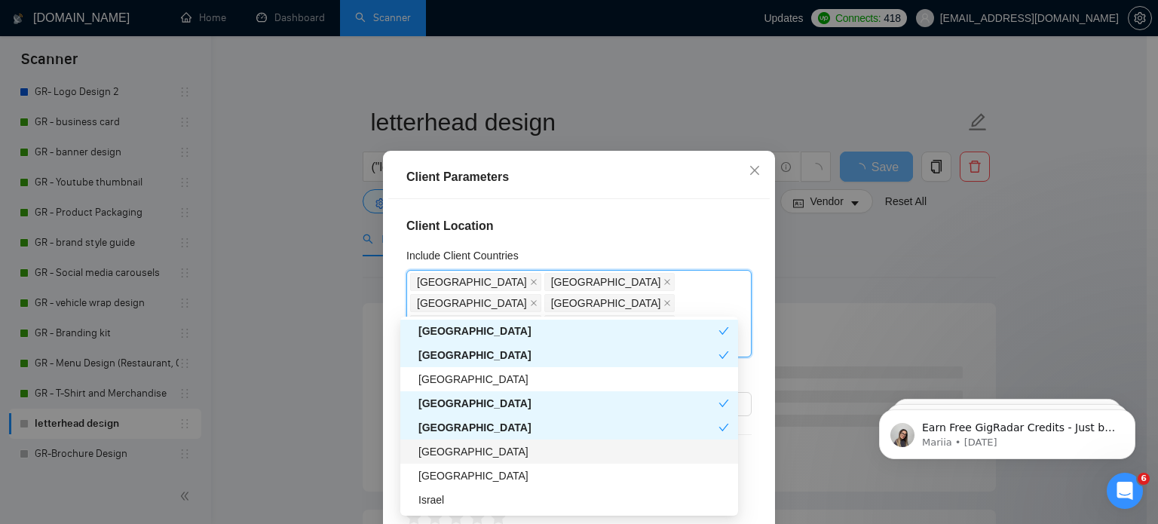
click at [450, 440] on div "[GEOGRAPHIC_DATA]" at bounding box center [569, 452] width 338 height 24
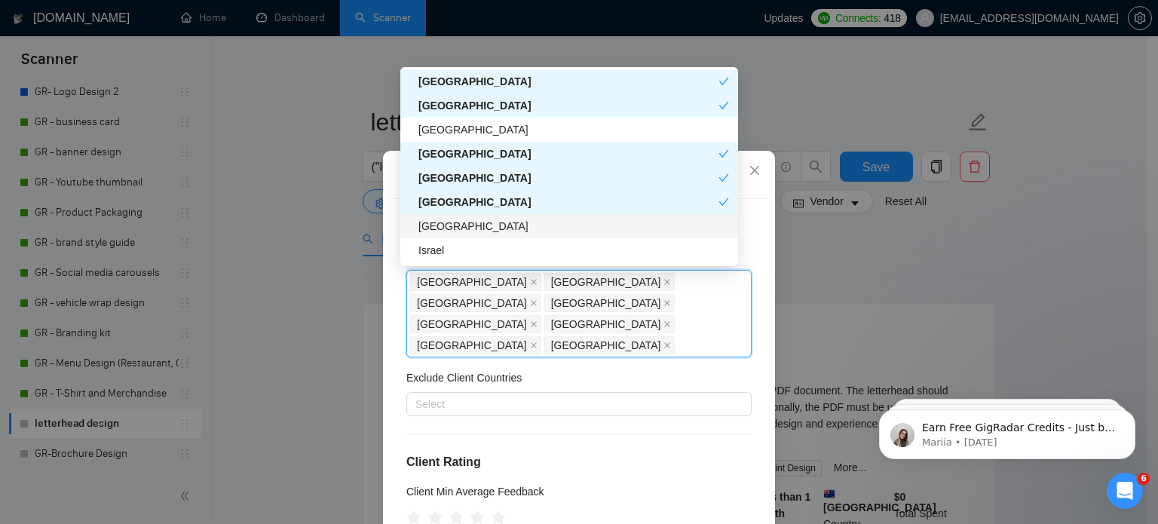
click at [491, 235] on div "[GEOGRAPHIC_DATA]" at bounding box center [569, 226] width 338 height 24
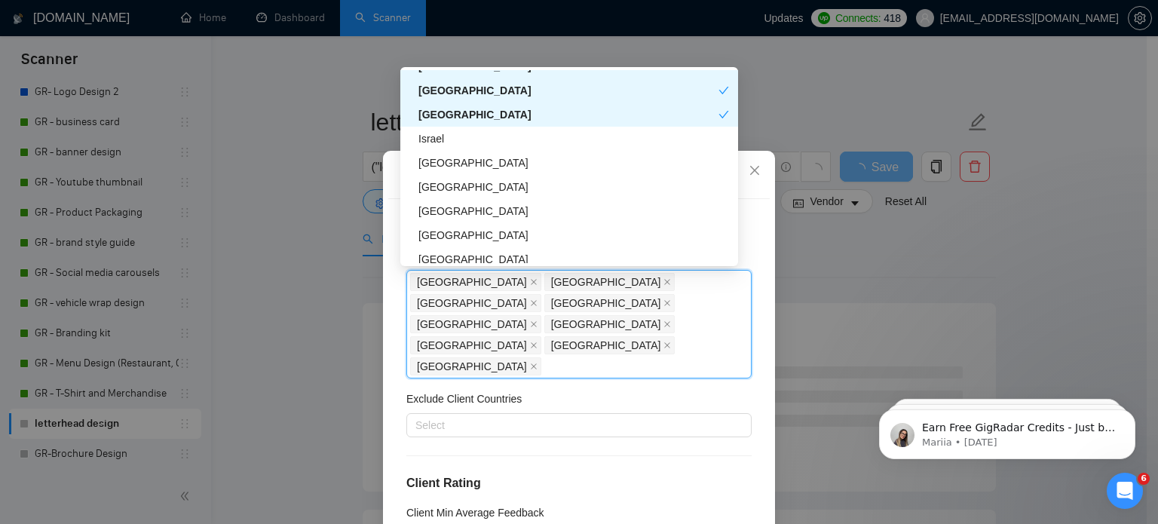
scroll to position [407, 0]
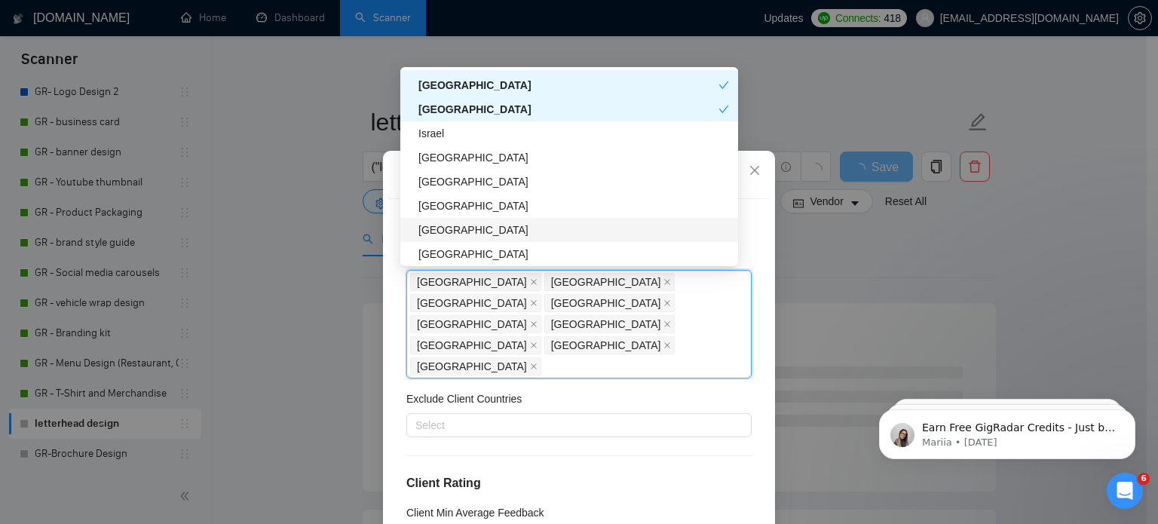
click at [461, 153] on div "[GEOGRAPHIC_DATA]" at bounding box center [573, 157] width 311 height 17
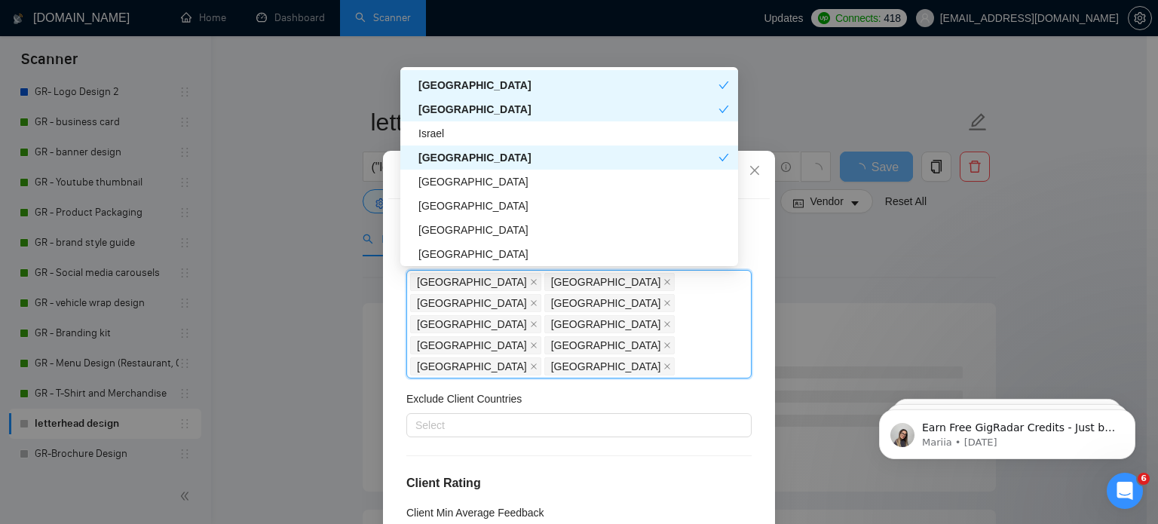
click at [452, 201] on div "[GEOGRAPHIC_DATA]" at bounding box center [573, 206] width 311 height 17
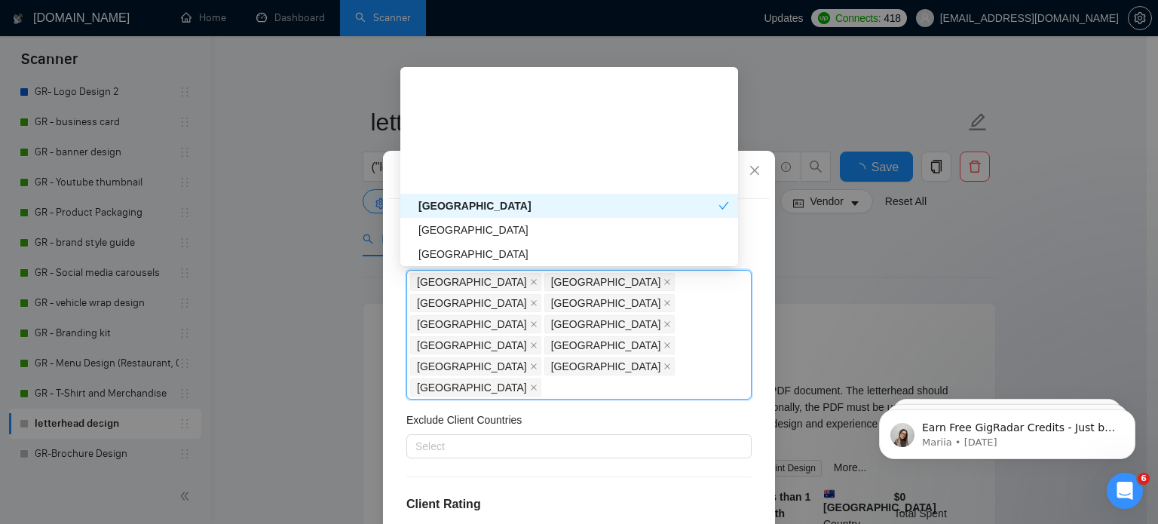
scroll to position [541, 0]
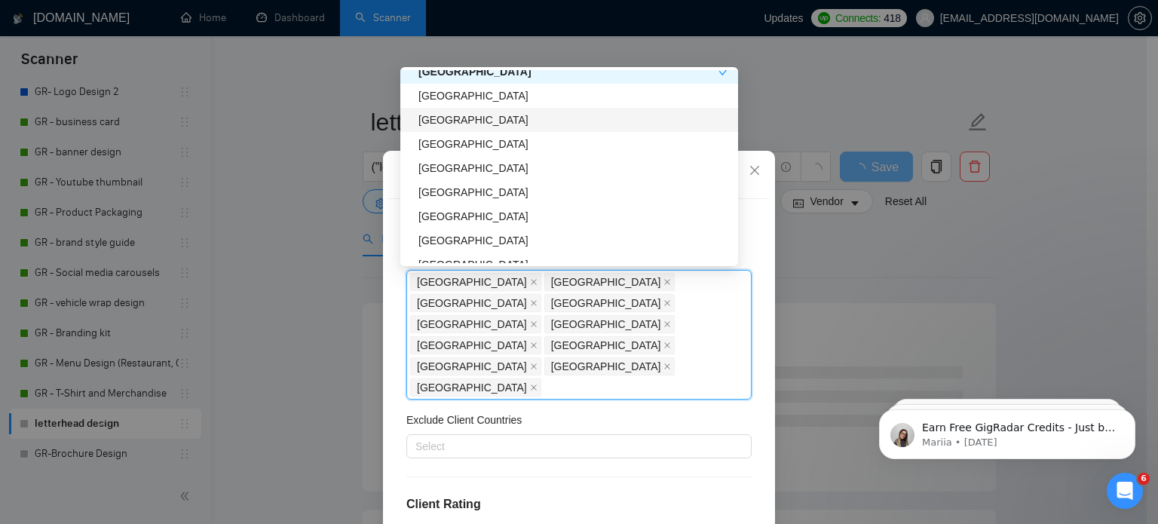
click at [451, 118] on div "[GEOGRAPHIC_DATA]" at bounding box center [573, 120] width 311 height 17
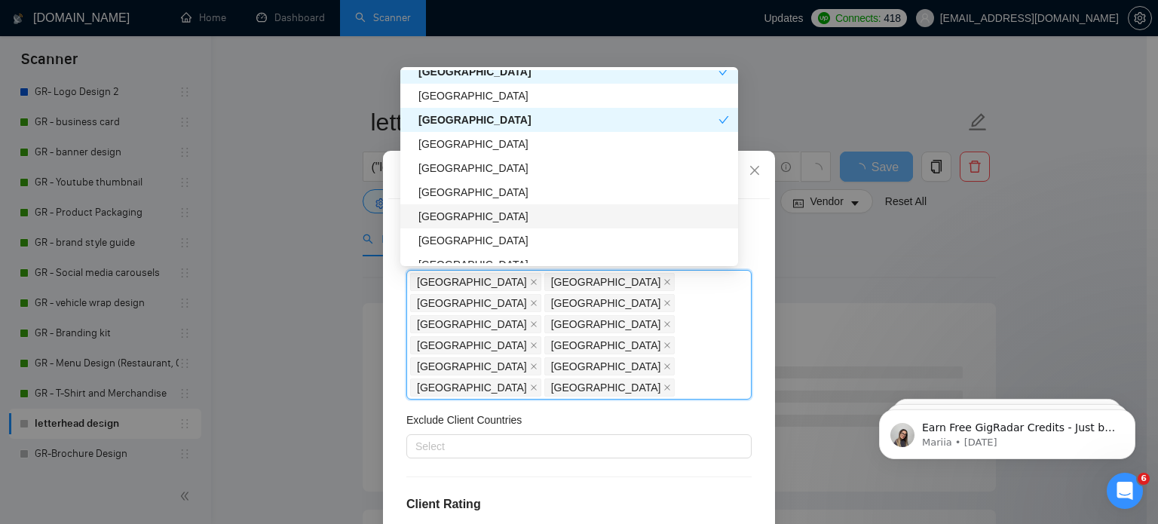
click at [455, 216] on div "[GEOGRAPHIC_DATA]" at bounding box center [573, 216] width 311 height 17
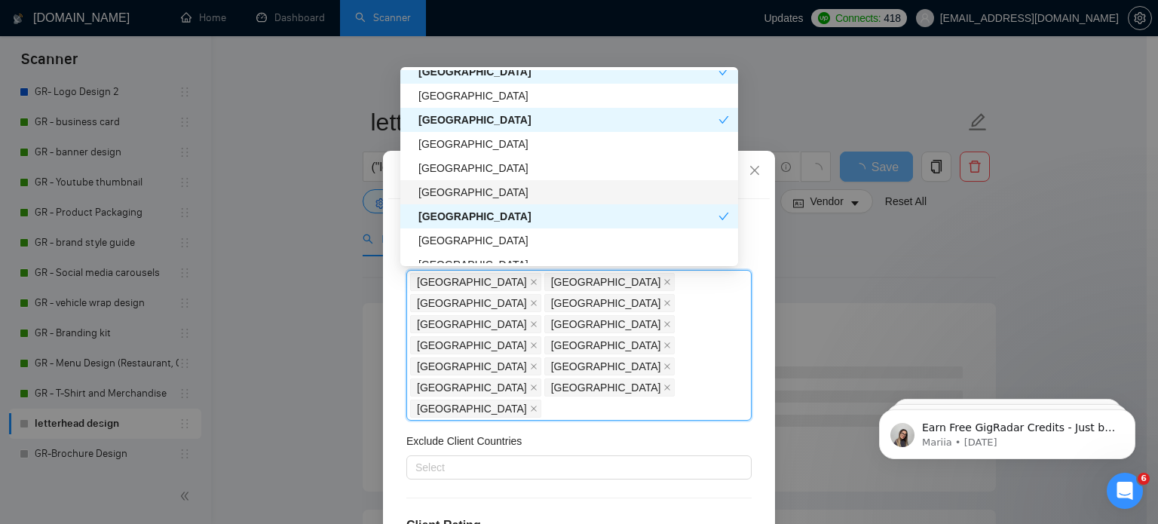
click at [437, 184] on div "[GEOGRAPHIC_DATA]" at bounding box center [573, 192] width 311 height 17
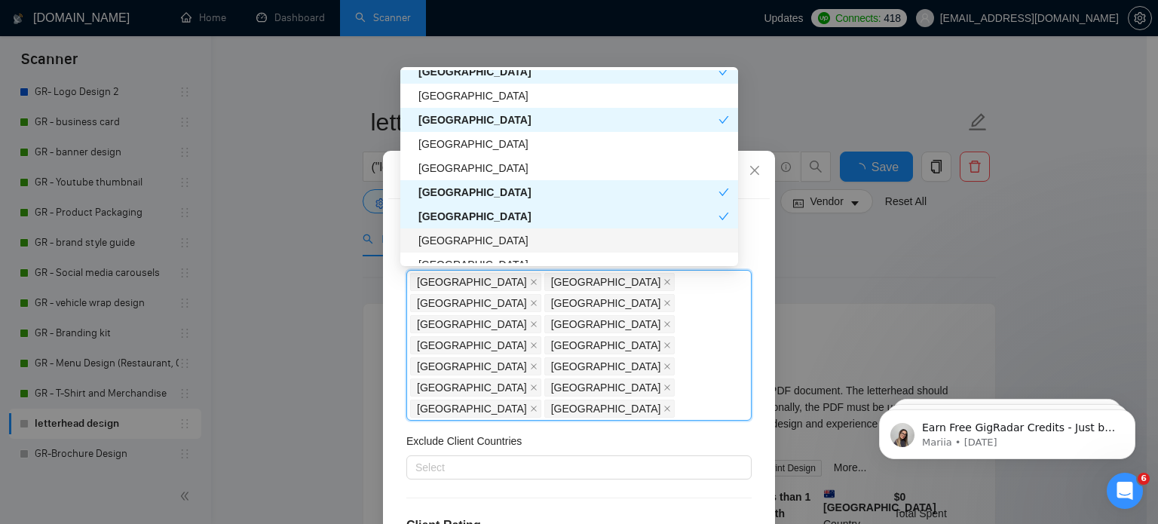
click at [461, 235] on div "[GEOGRAPHIC_DATA]" at bounding box center [573, 240] width 311 height 17
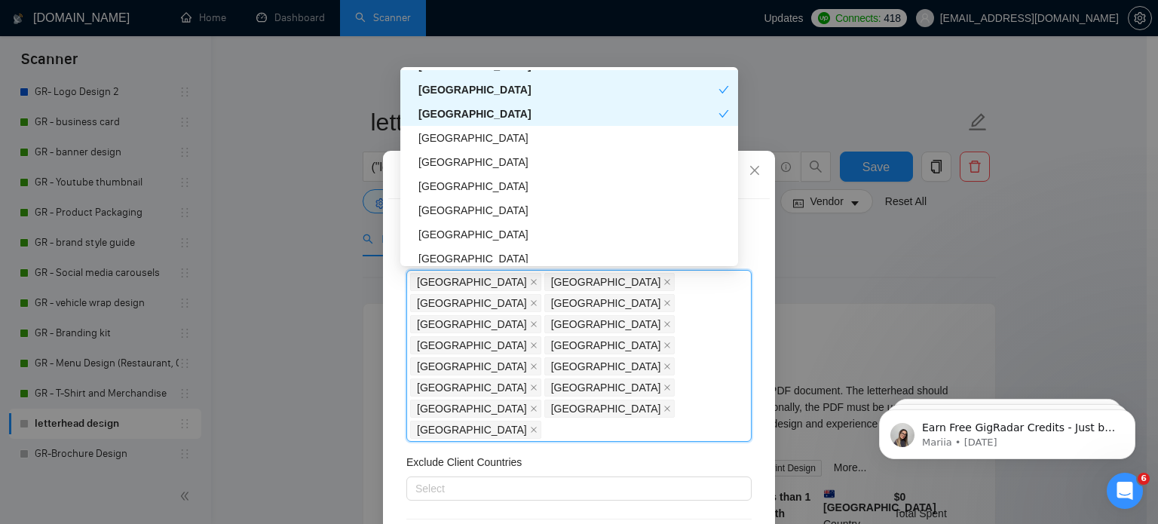
scroll to position [668, 0]
click at [450, 158] on div "[GEOGRAPHIC_DATA]" at bounding box center [573, 162] width 311 height 17
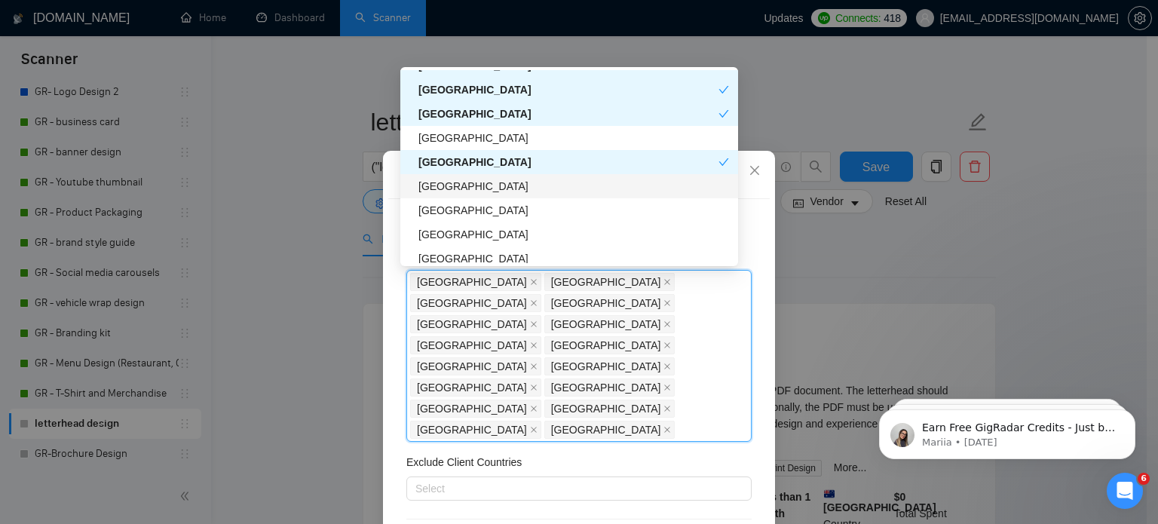
click at [456, 186] on div "[GEOGRAPHIC_DATA]" at bounding box center [573, 186] width 311 height 17
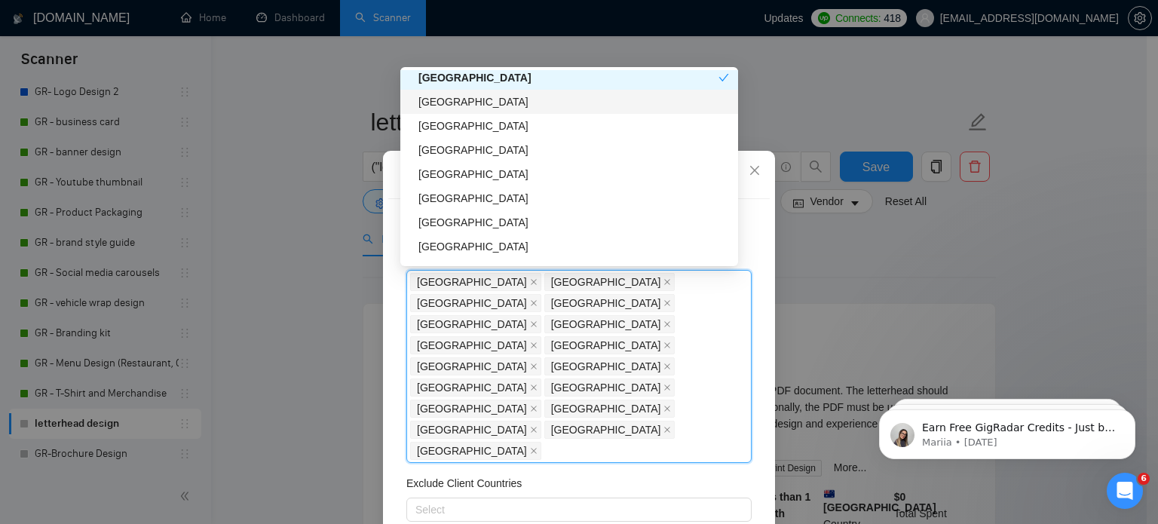
scroll to position [777, 0]
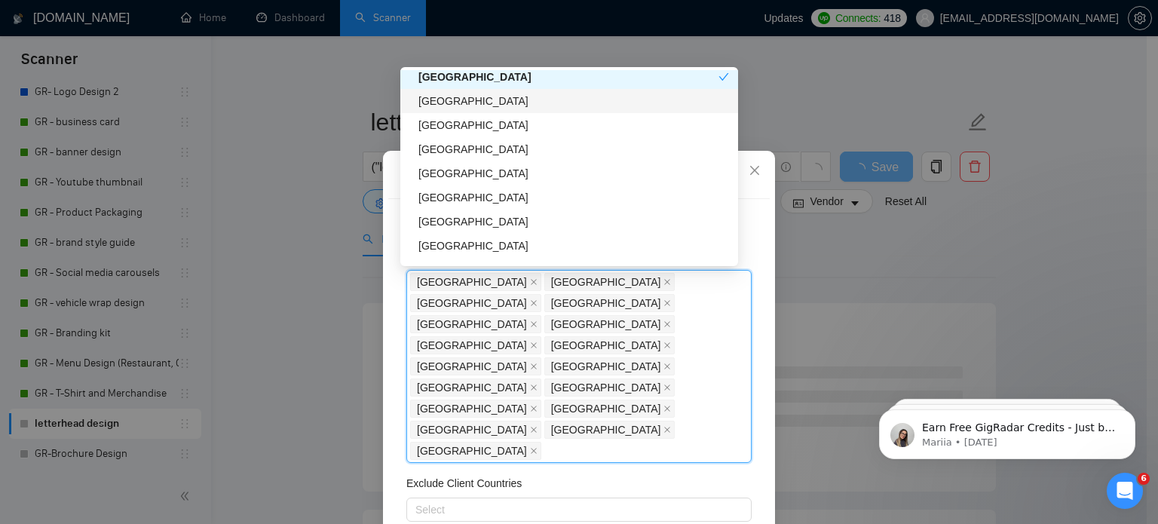
click at [464, 109] on div "[GEOGRAPHIC_DATA]" at bounding box center [573, 101] width 311 height 17
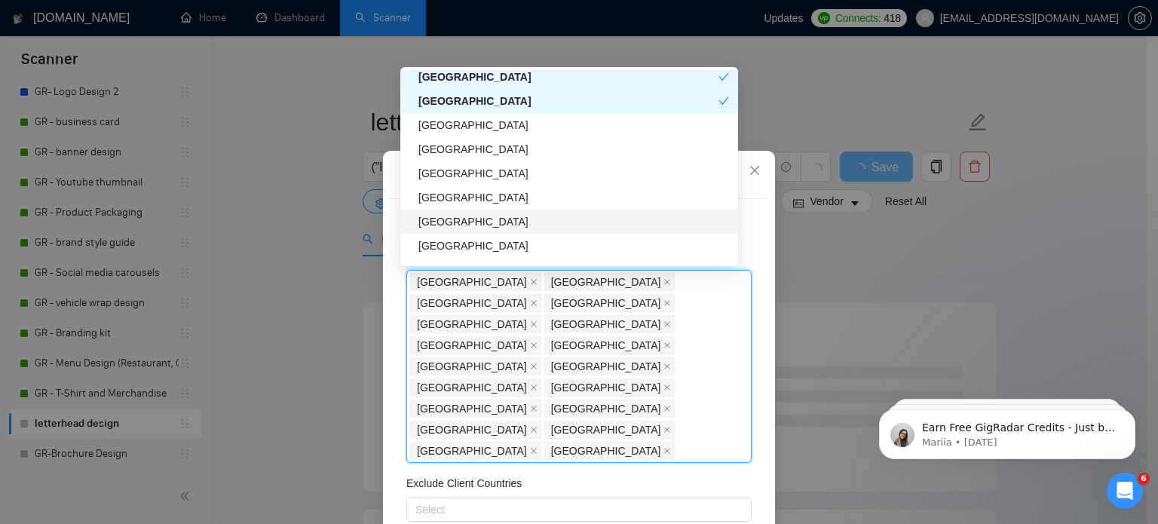
click at [476, 224] on div "[GEOGRAPHIC_DATA]" at bounding box center [573, 221] width 311 height 17
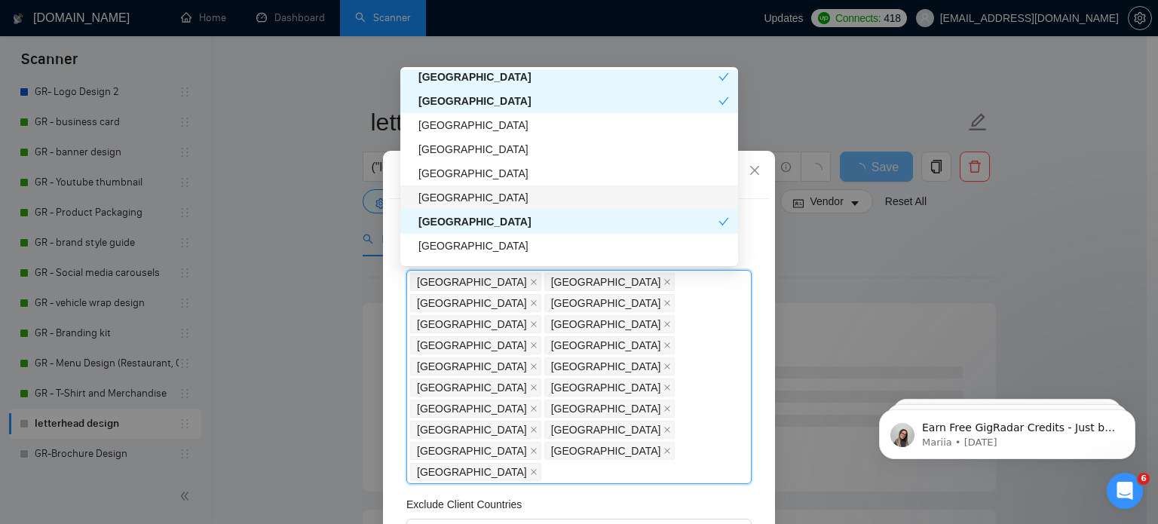
click at [473, 204] on div "[GEOGRAPHIC_DATA]" at bounding box center [573, 197] width 311 height 17
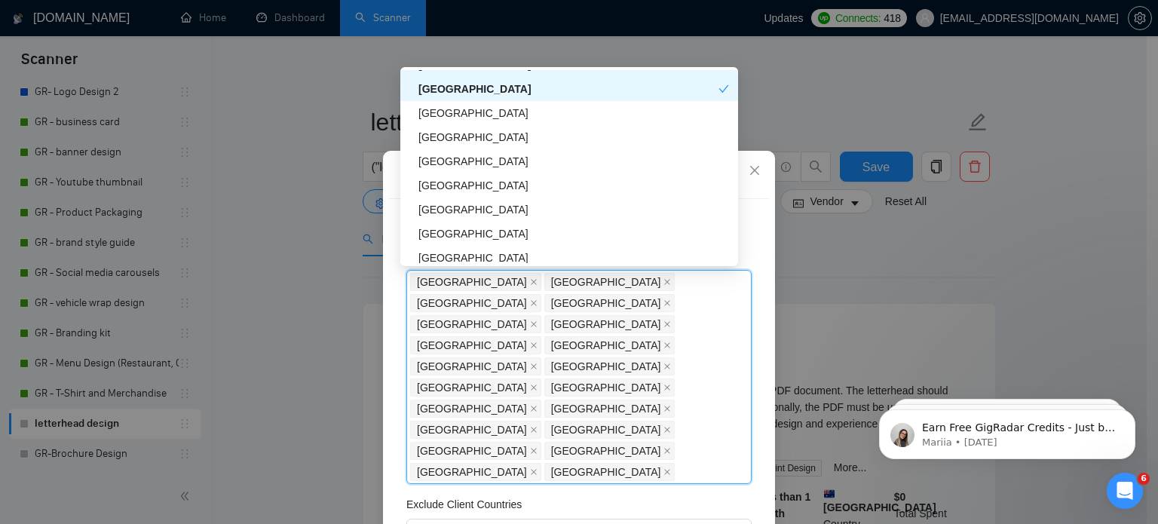
scroll to position [912, 0]
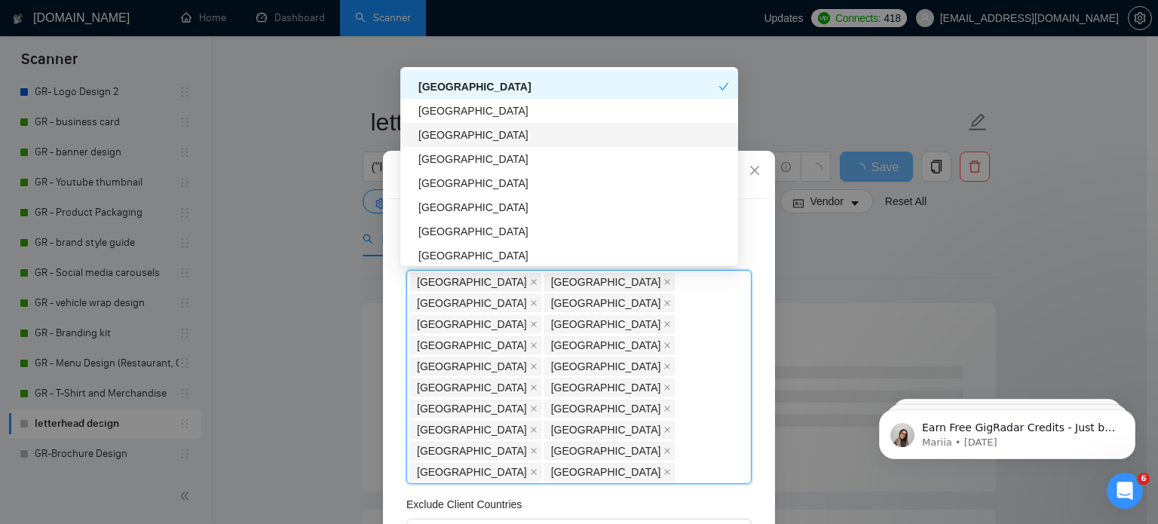
click at [440, 133] on div "[GEOGRAPHIC_DATA]" at bounding box center [573, 135] width 311 height 17
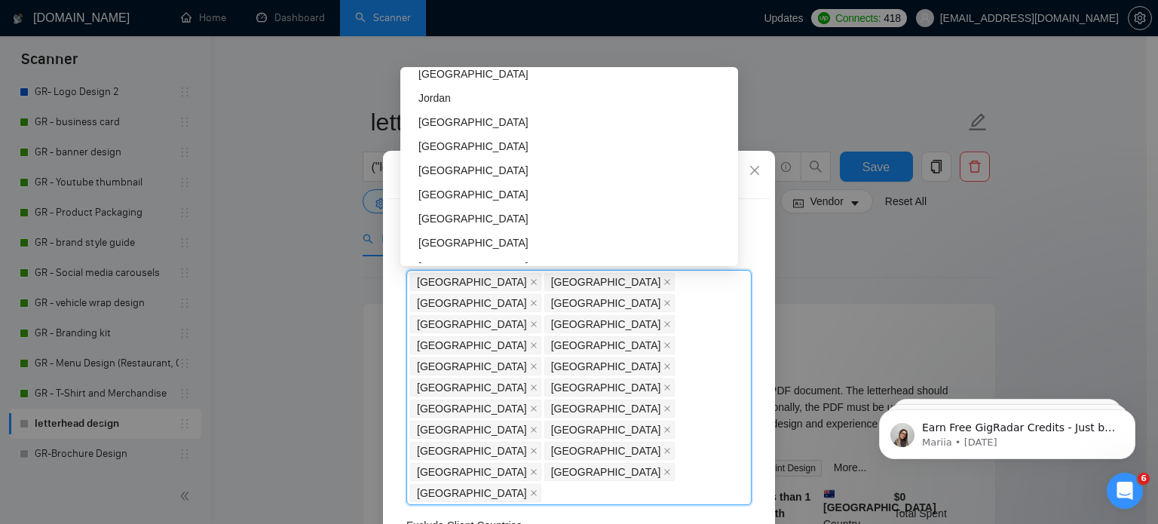
scroll to position [1438, 0]
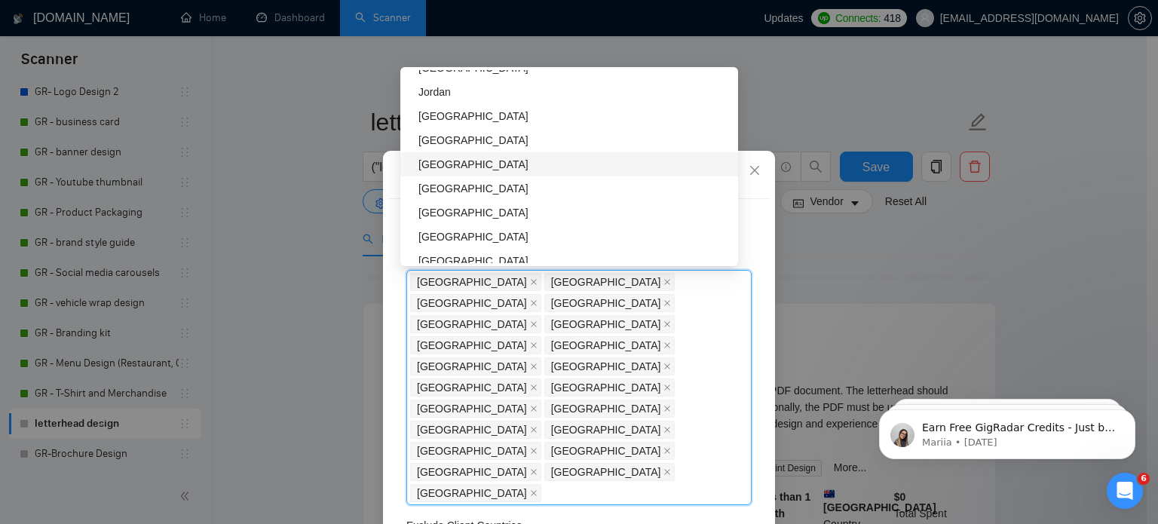
click at [445, 168] on div "[GEOGRAPHIC_DATA]" at bounding box center [573, 164] width 311 height 17
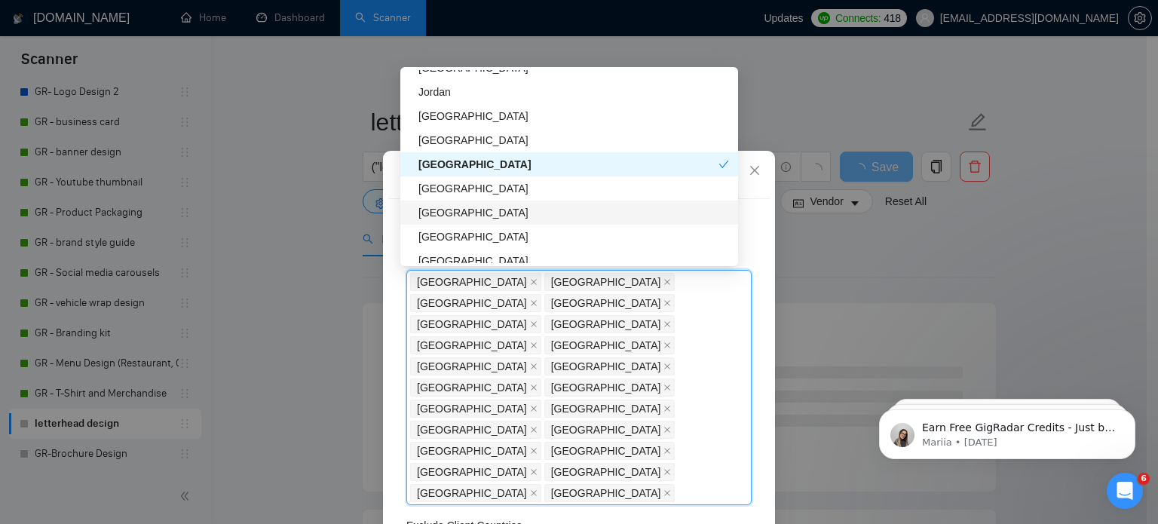
click at [449, 216] on div "[GEOGRAPHIC_DATA]" at bounding box center [573, 212] width 311 height 17
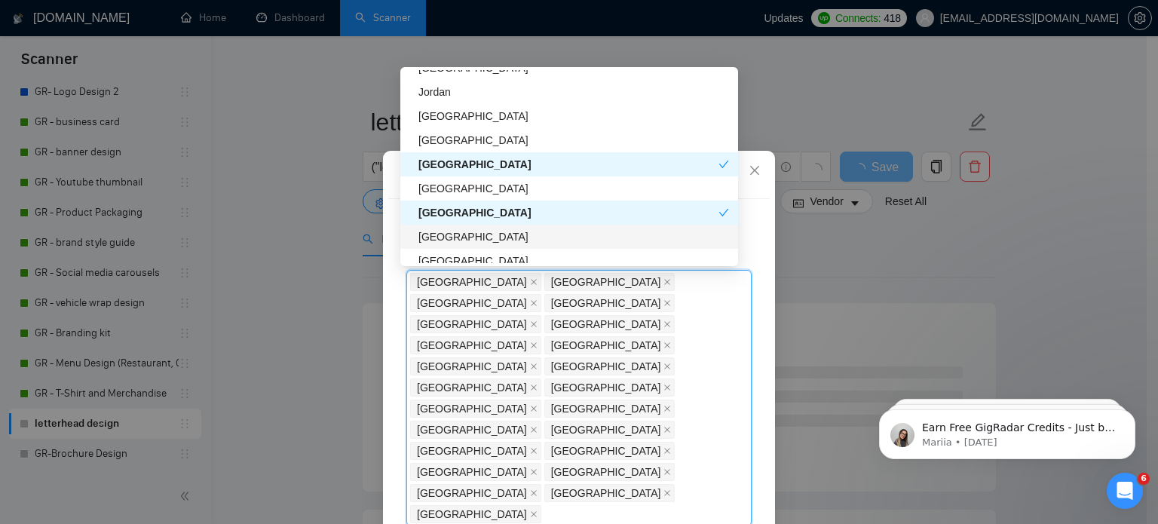
click at [451, 234] on div "[GEOGRAPHIC_DATA]" at bounding box center [573, 236] width 311 height 17
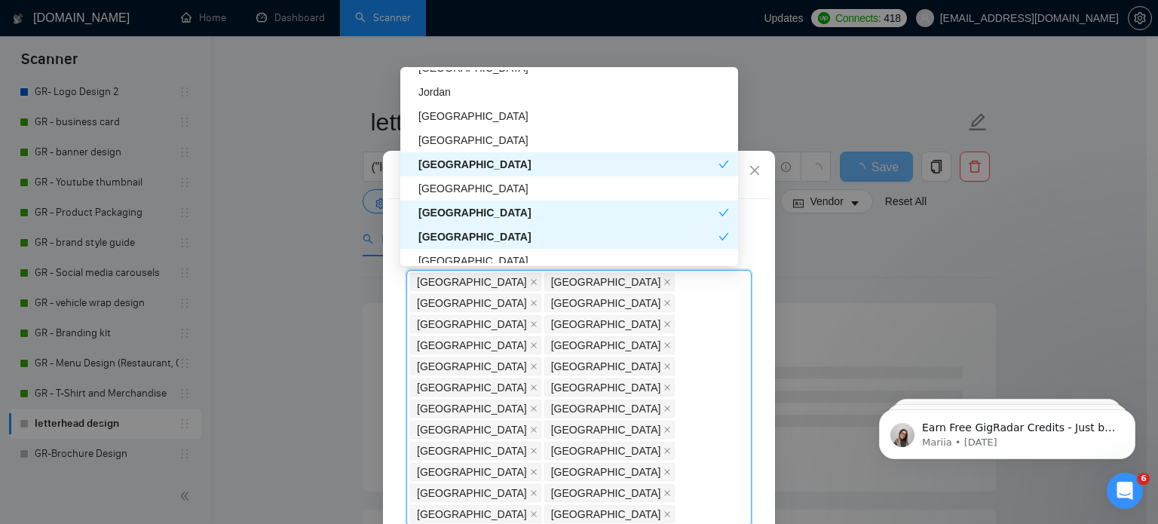
click at [451, 212] on div "[GEOGRAPHIC_DATA]" at bounding box center [568, 212] width 300 height 17
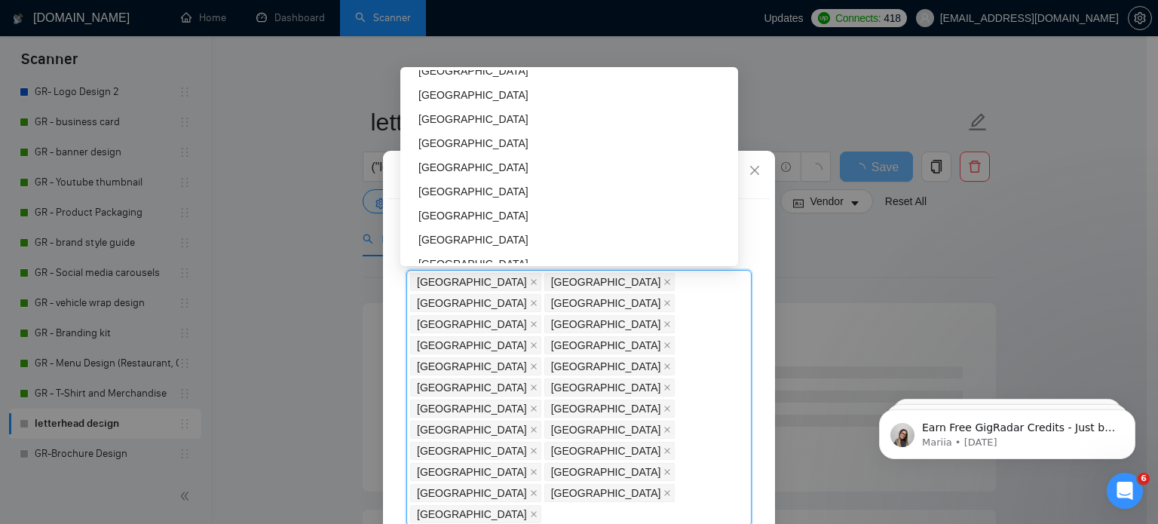
scroll to position [1653, 0]
click at [434, 167] on div "[GEOGRAPHIC_DATA]" at bounding box center [573, 166] width 311 height 17
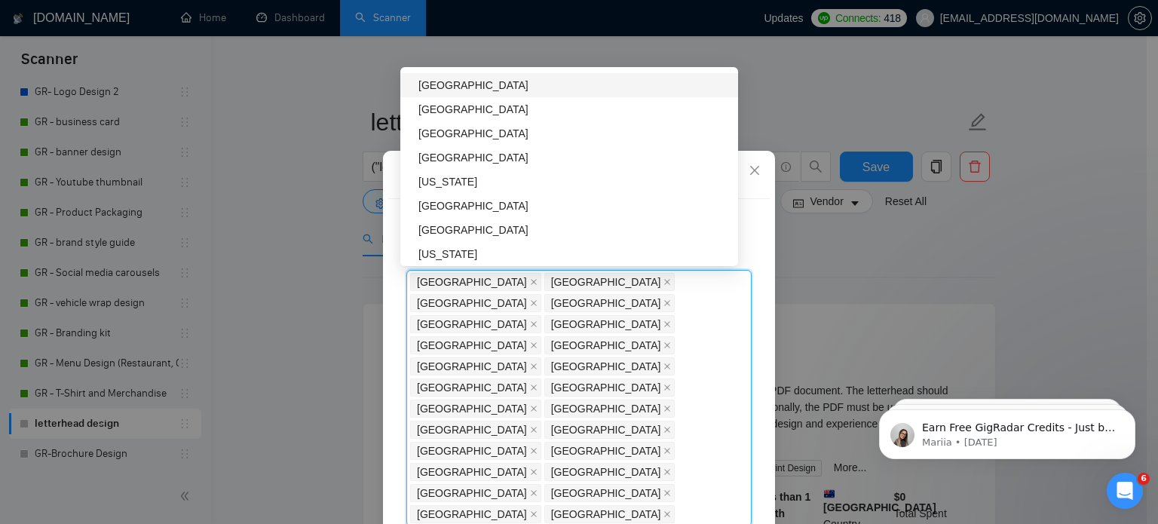
scroll to position [1807, 0]
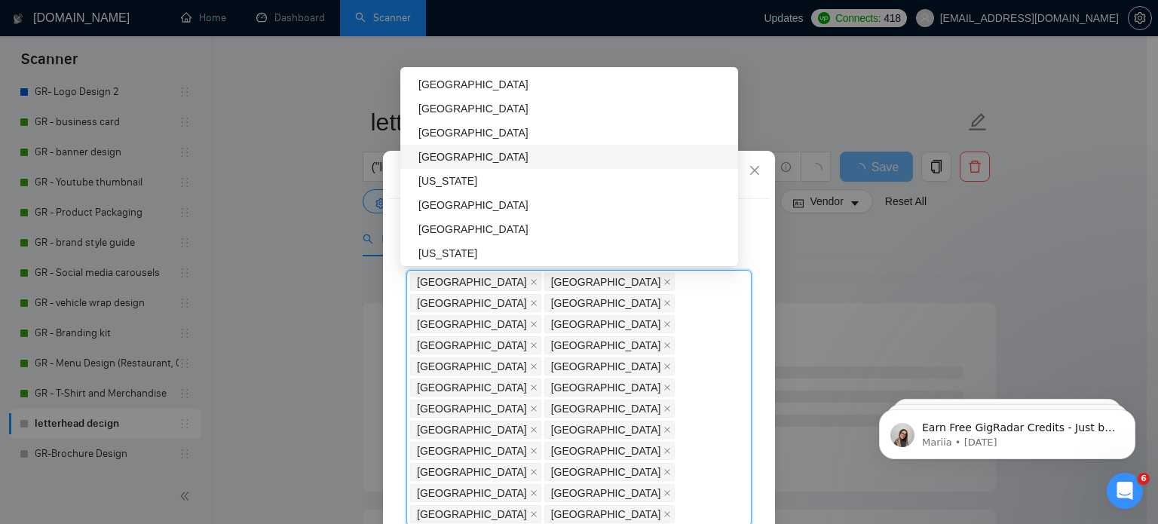
click at [443, 153] on div "[GEOGRAPHIC_DATA]" at bounding box center [573, 157] width 311 height 17
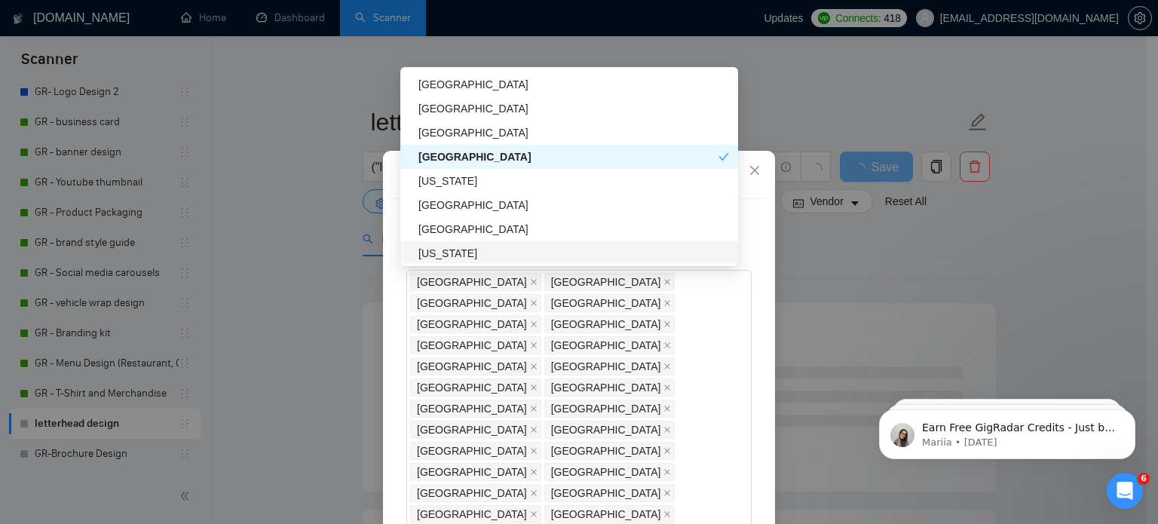
click at [561, 428] on div "Client Location Include Client Countries [GEOGRAPHIC_DATA] [GEOGRAPHIC_DATA] [G…" at bounding box center [579, 382] width 382 height 367
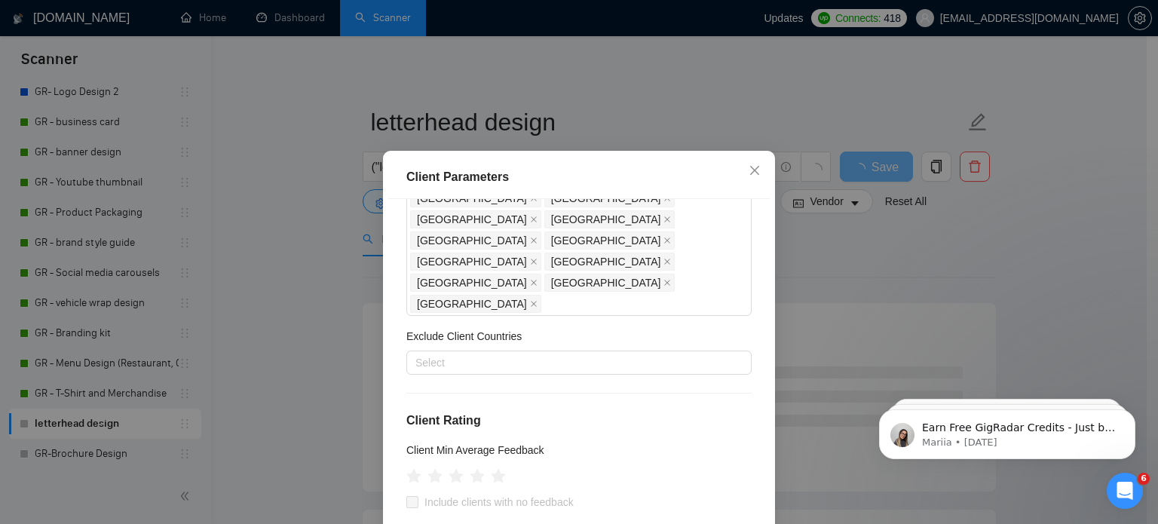
scroll to position [232, 0]
click at [452, 468] on icon "star" at bounding box center [457, 475] width 16 height 15
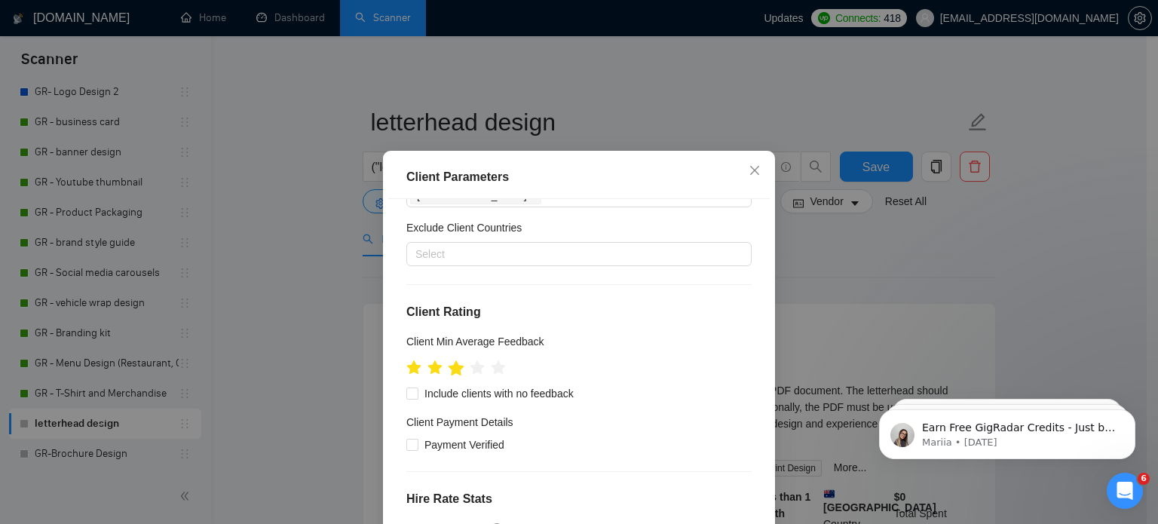
scroll to position [341, 0]
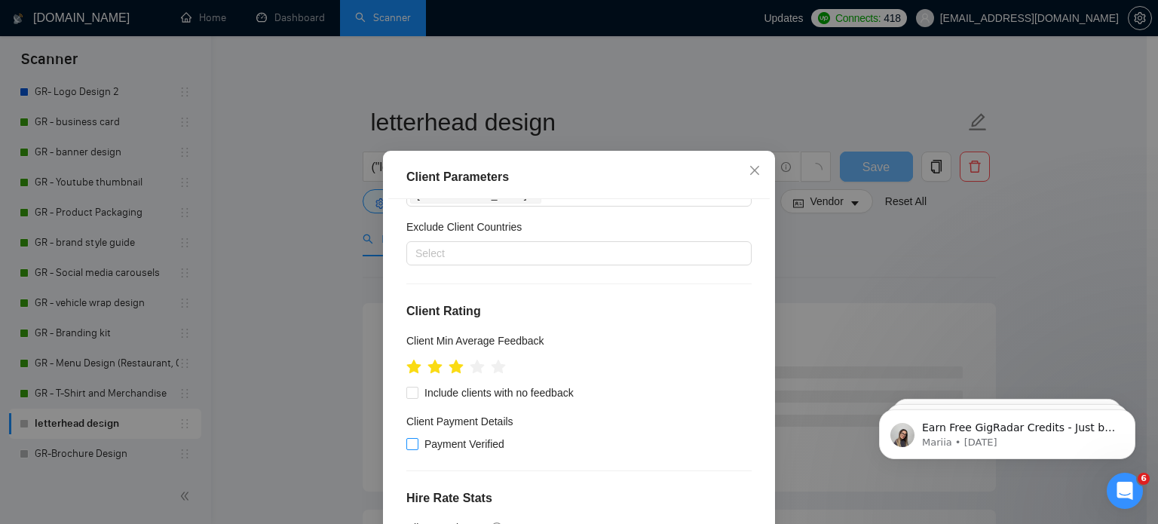
click at [409, 438] on input "Payment Verified" at bounding box center [411, 443] width 11 height 11
checkbox input "true"
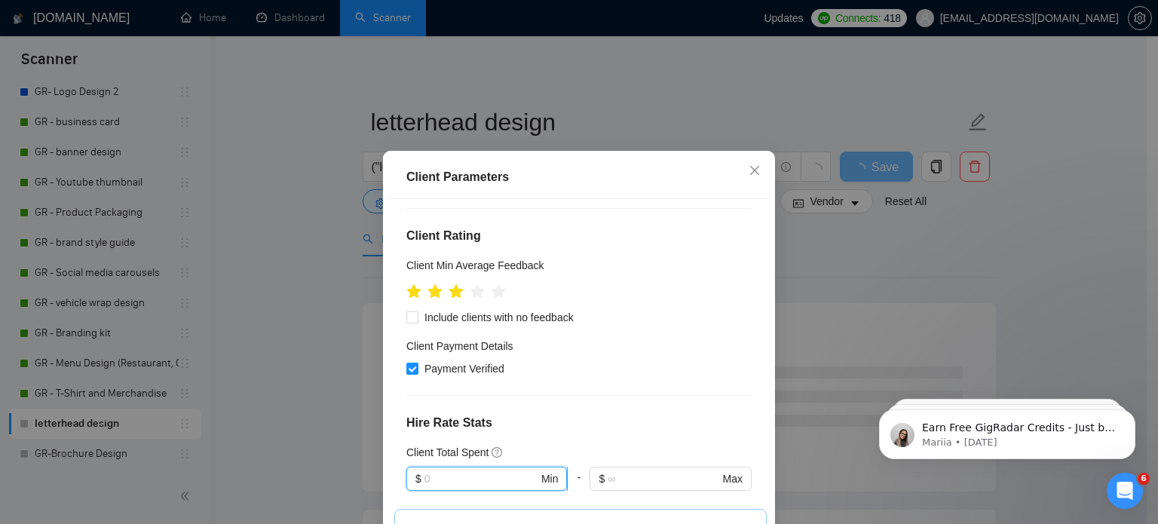
click at [443, 471] on input "text" at bounding box center [482, 479] width 114 height 17
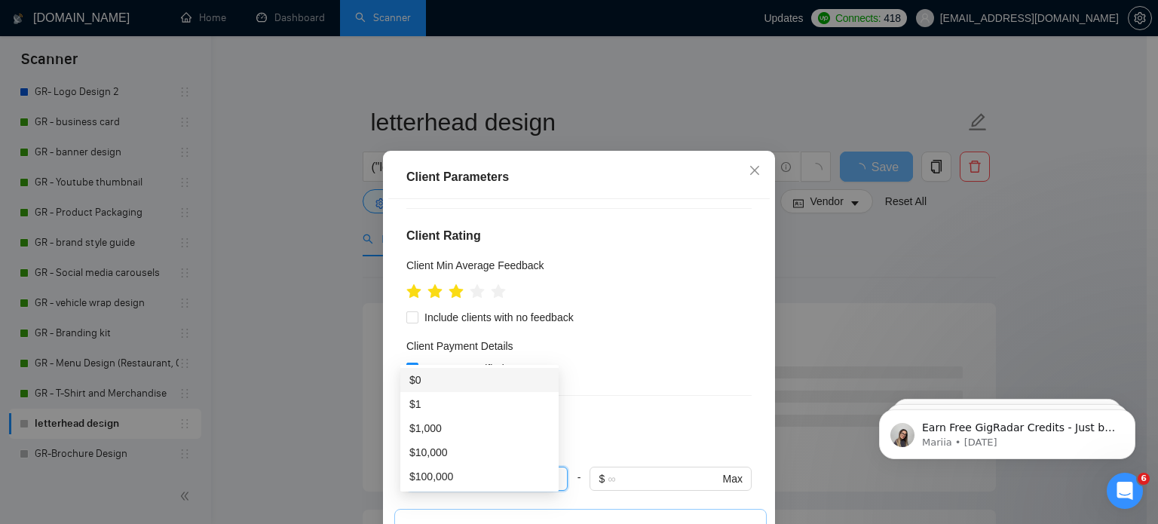
click at [443, 385] on div "$0" at bounding box center [479, 380] width 140 height 17
click at [458, 471] on input "text" at bounding box center [482, 479] width 114 height 17
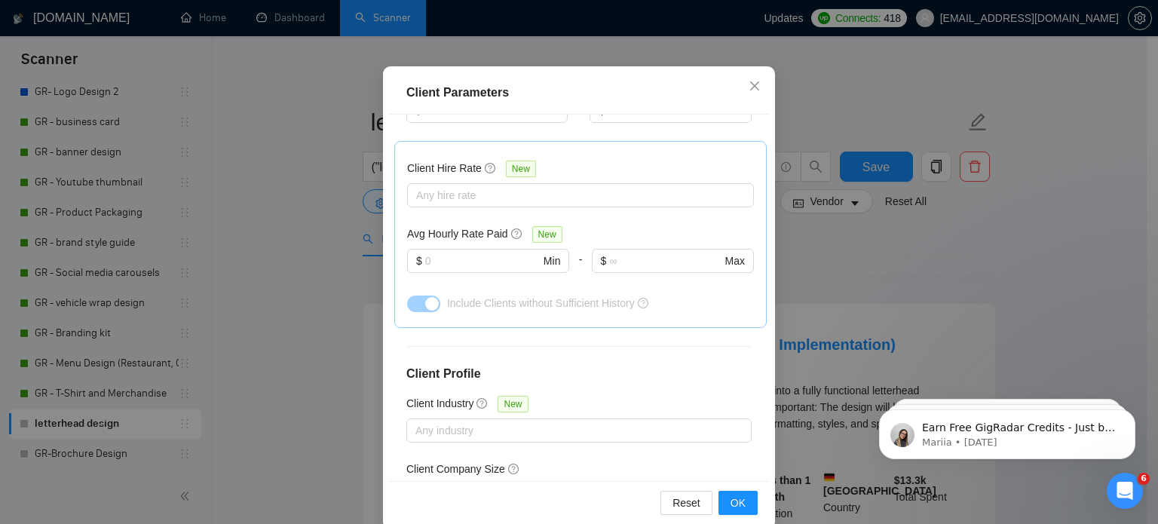
scroll to position [108, 0]
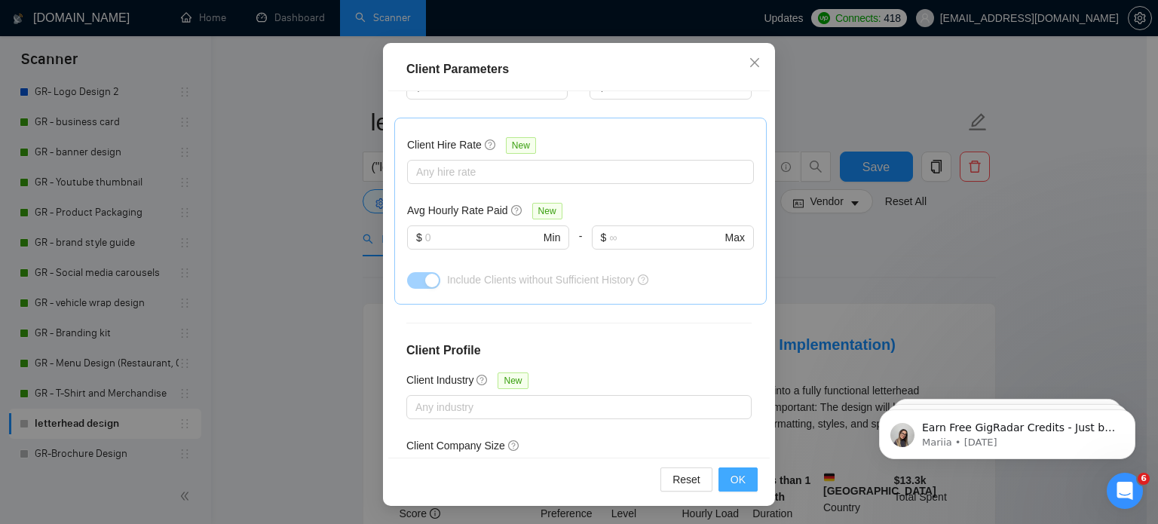
click at [723, 478] on button "OK" at bounding box center [738, 480] width 39 height 24
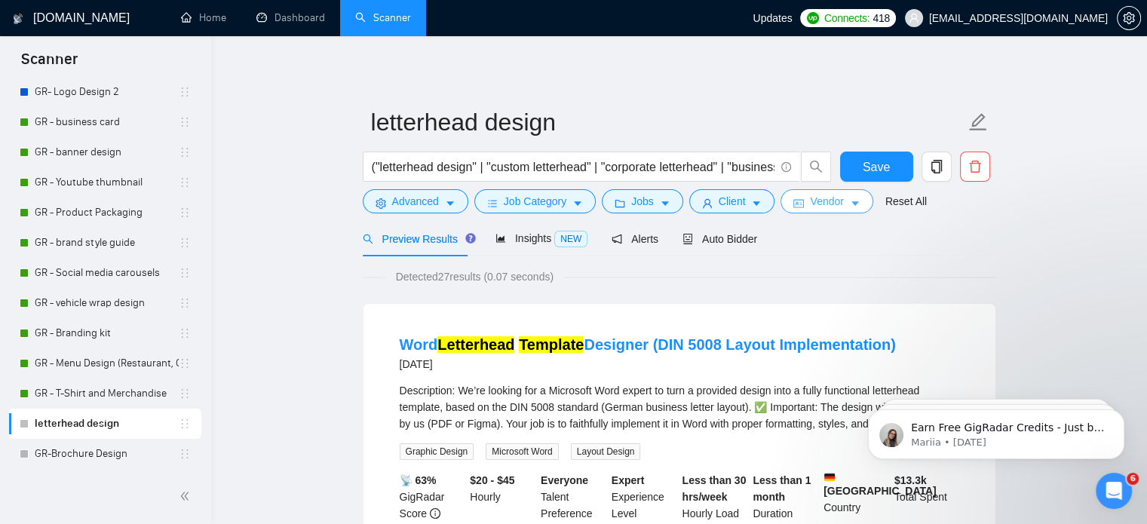
click at [810, 203] on span "Vendor" at bounding box center [826, 201] width 33 height 17
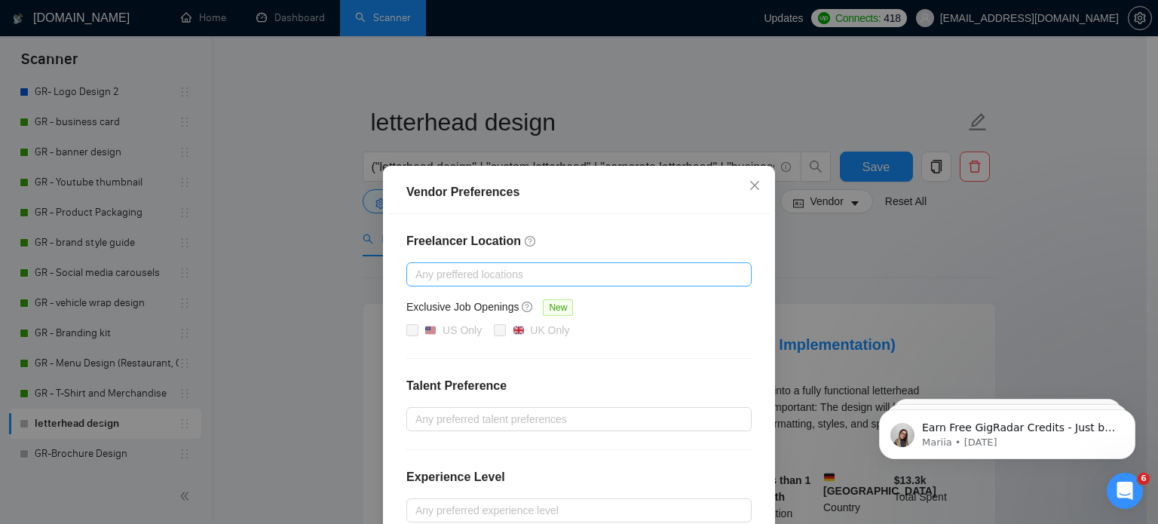
scroll to position [138, 0]
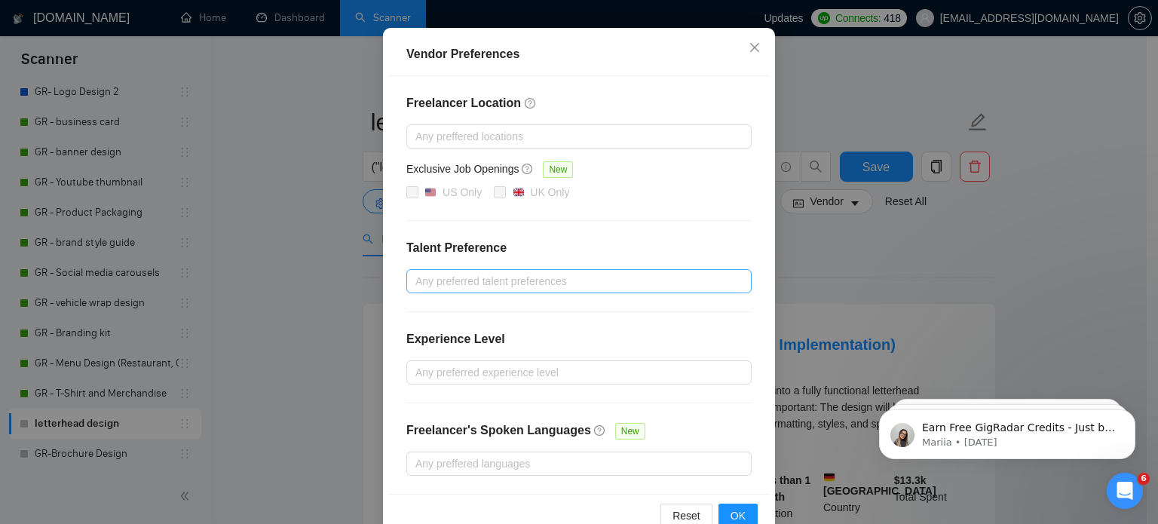
click at [504, 277] on div at bounding box center [571, 281] width 323 height 18
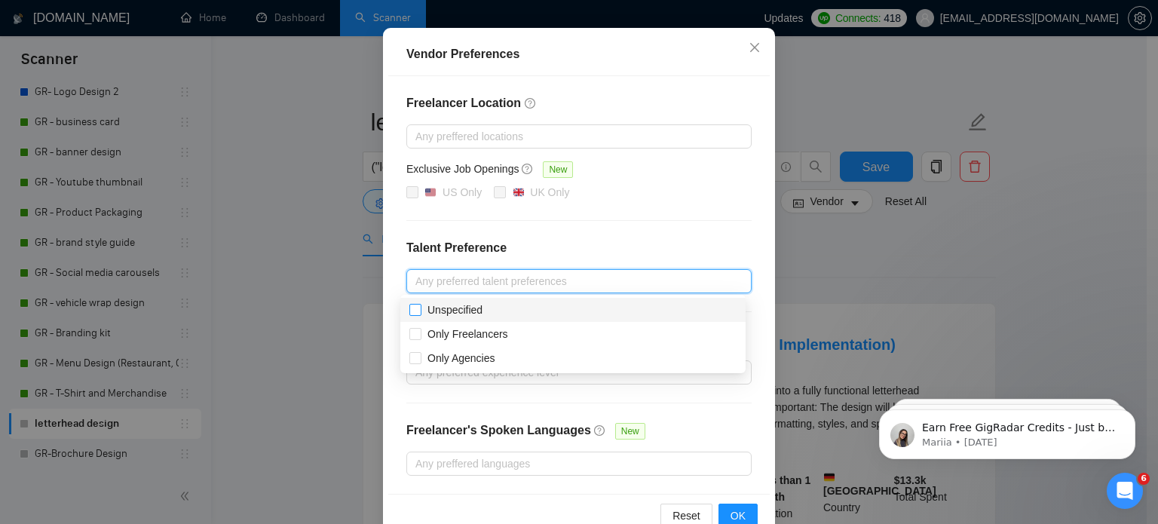
click at [482, 312] on span "Unspecified" at bounding box center [455, 310] width 55 height 12
click at [420, 312] on input "Unspecified" at bounding box center [414, 309] width 11 height 11
checkbox input "true"
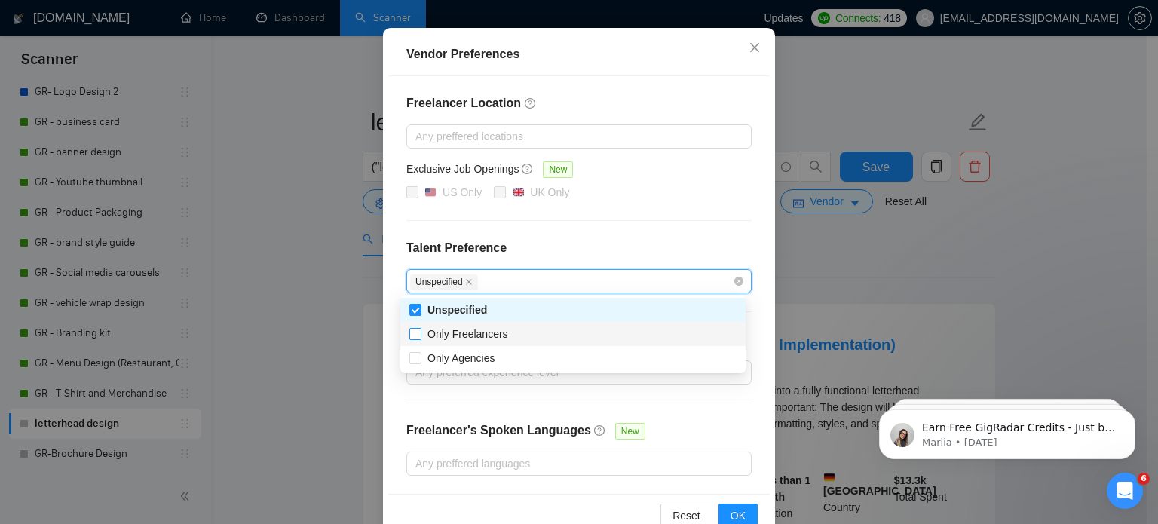
click at [474, 328] on span "Only Freelancers" at bounding box center [468, 334] width 81 height 12
click at [420, 328] on input "Only Freelancers" at bounding box center [414, 333] width 11 height 11
checkbox input "true"
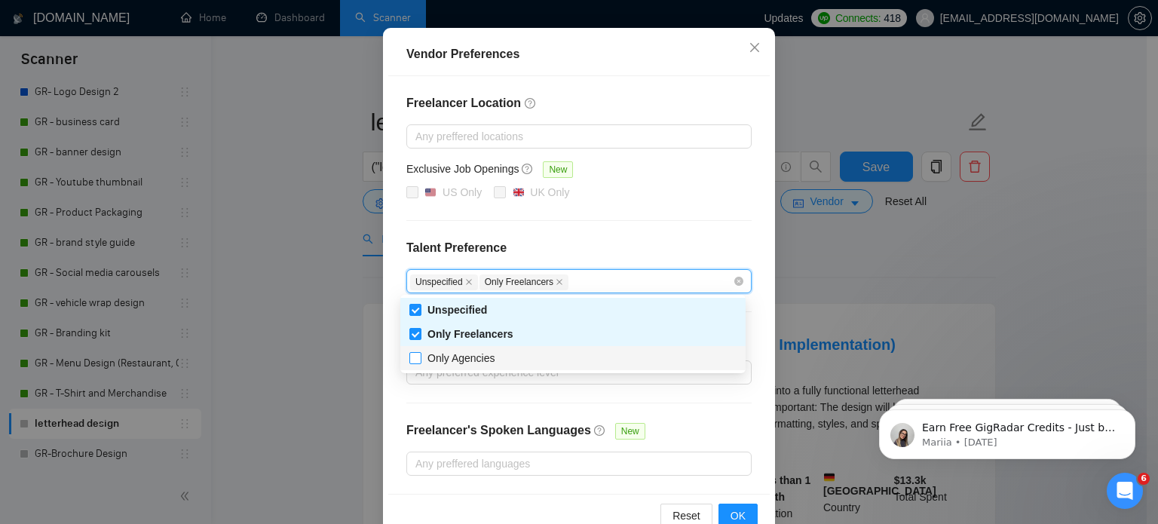
click at [470, 356] on span "Only Agencies" at bounding box center [462, 358] width 68 height 12
click at [420, 356] on input "Only Agencies" at bounding box center [414, 357] width 11 height 11
checkbox input "true"
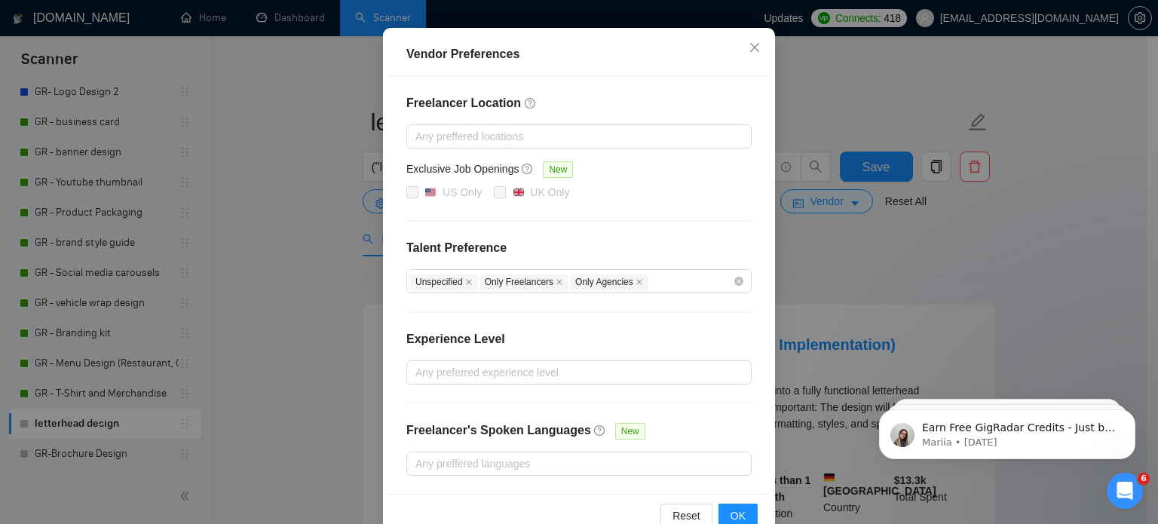
click at [584, 233] on div "Freelancer Location Any preffered locations Exclusive Job Openings New US Only …" at bounding box center [579, 285] width 382 height 418
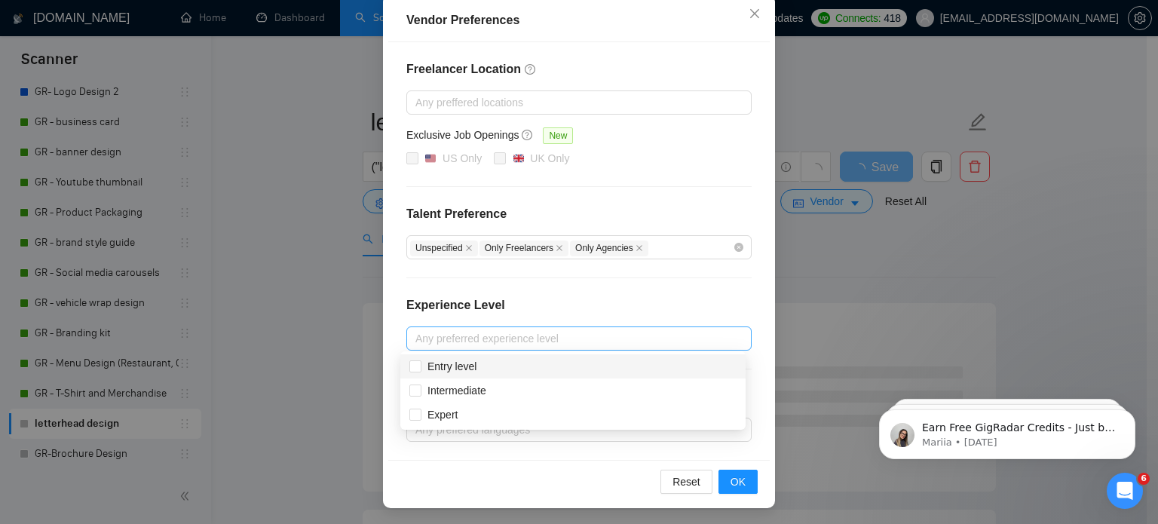
click at [556, 340] on div at bounding box center [571, 339] width 323 height 18
click at [522, 363] on div "Entry level" at bounding box center [572, 366] width 327 height 17
checkbox input "true"
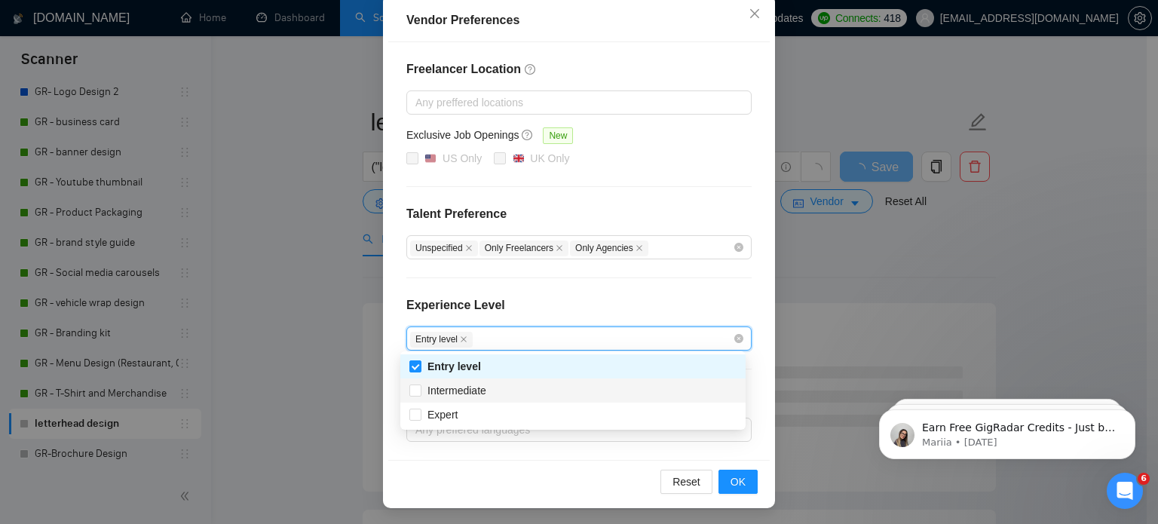
click at [507, 385] on div "Intermediate" at bounding box center [572, 390] width 327 height 17
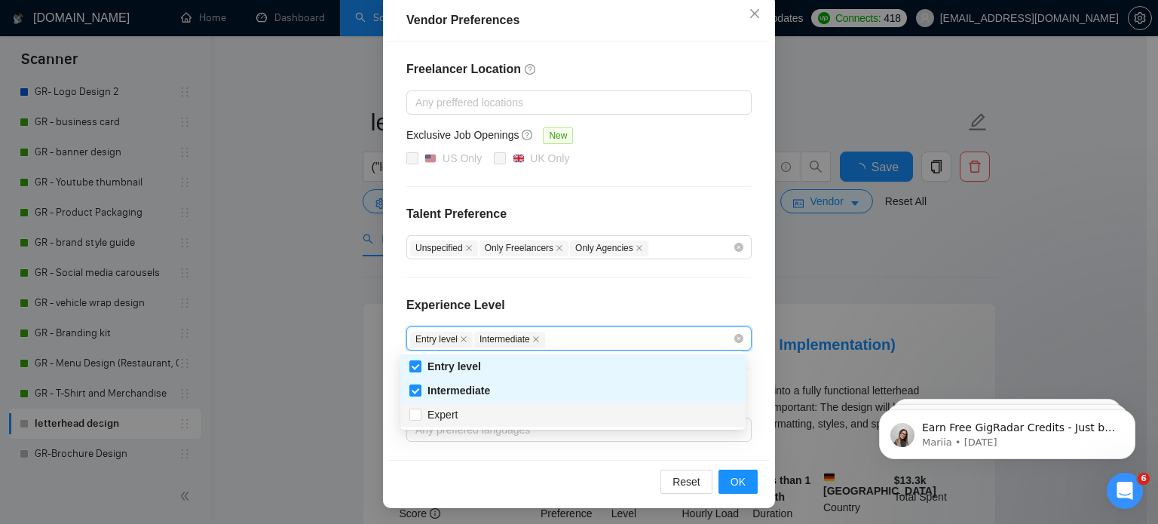
checkbox input "true"
click at [500, 407] on div "Expert" at bounding box center [572, 414] width 327 height 17
checkbox input "true"
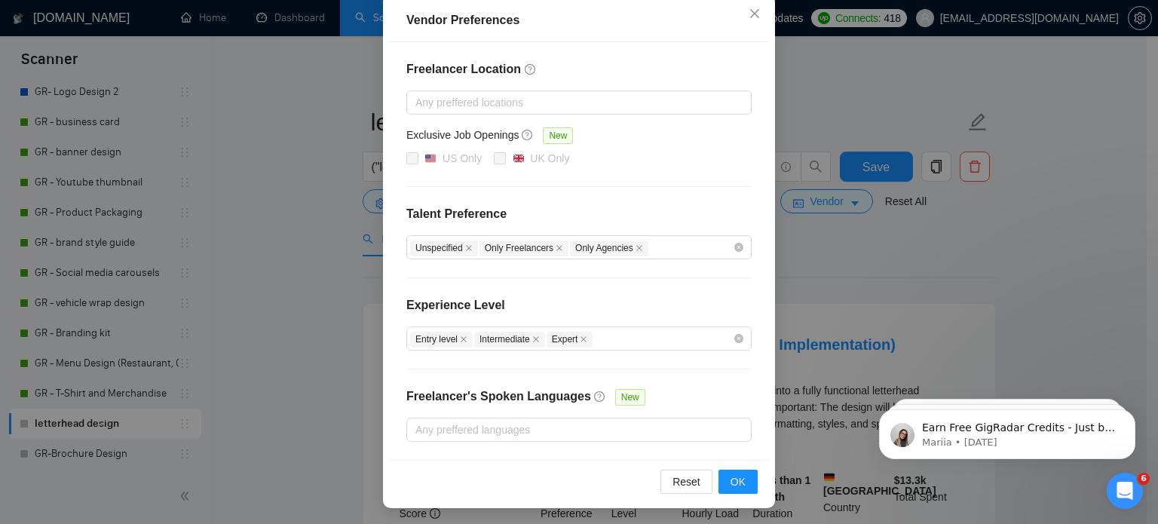
click at [566, 301] on div "Experience Level" at bounding box center [578, 311] width 345 height 30
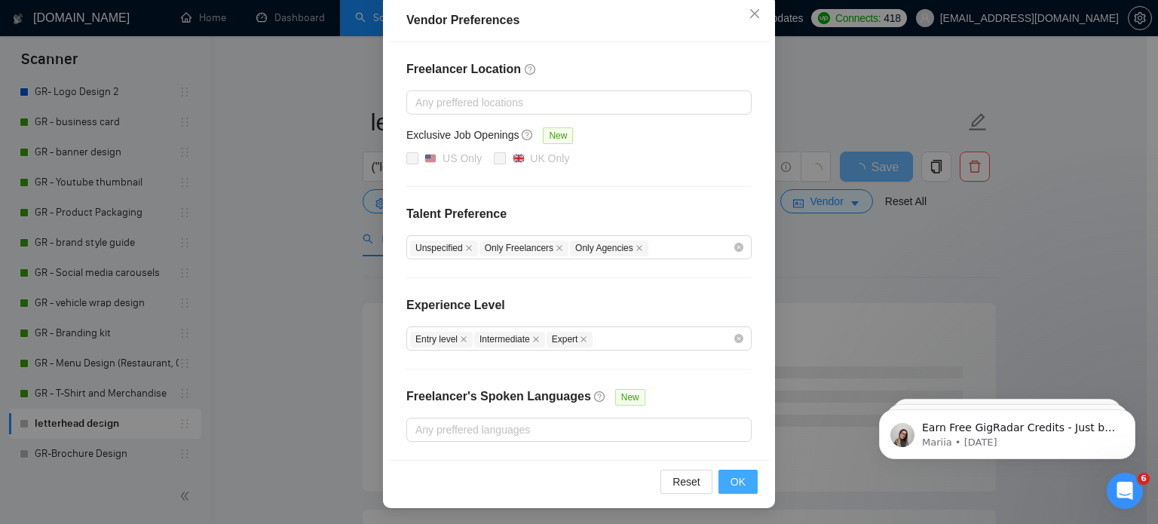
click at [724, 472] on button "OK" at bounding box center [738, 482] width 39 height 24
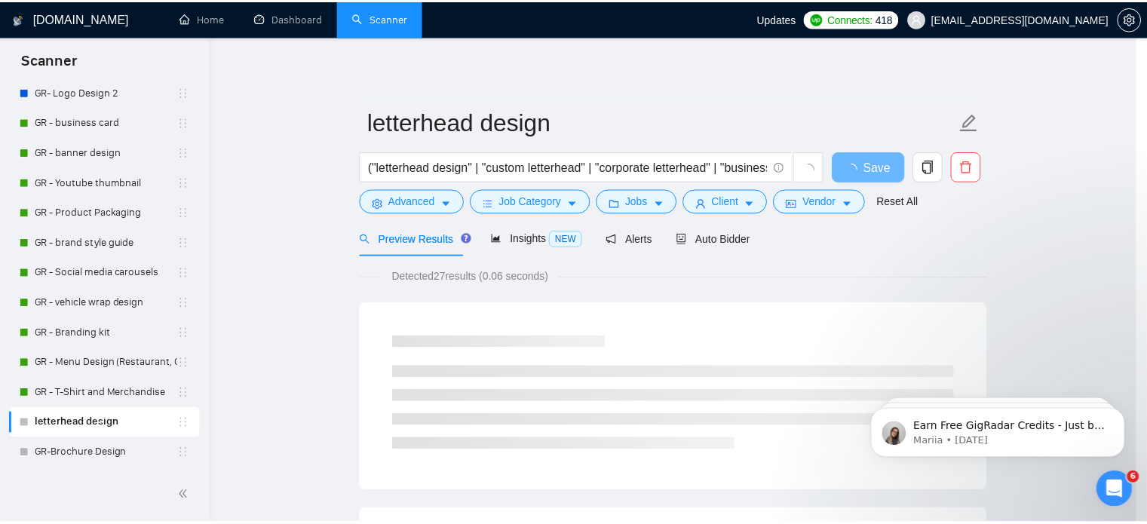
scroll to position [97, 0]
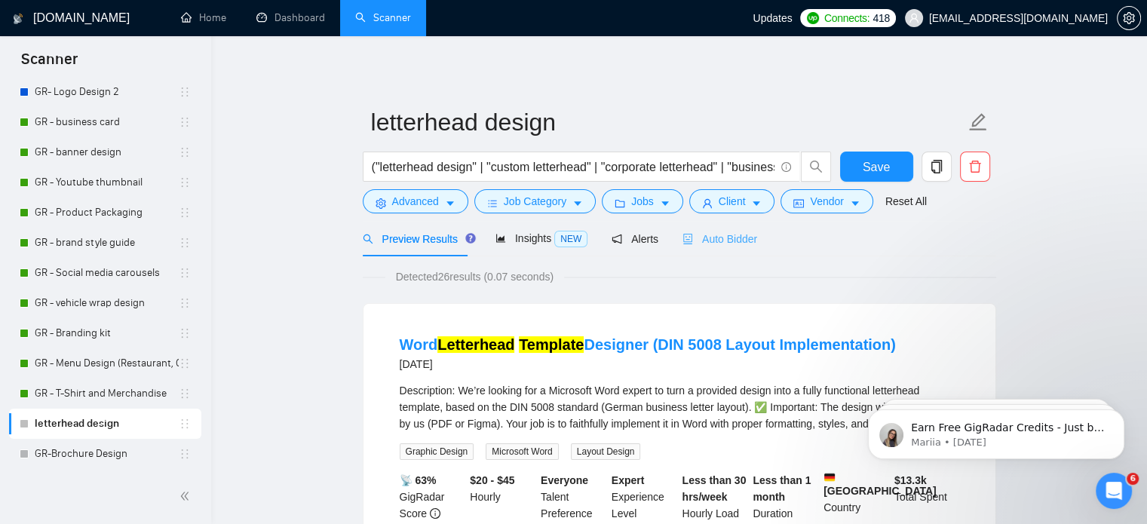
click at [722, 247] on div "Auto Bidder" at bounding box center [719, 238] width 75 height 35
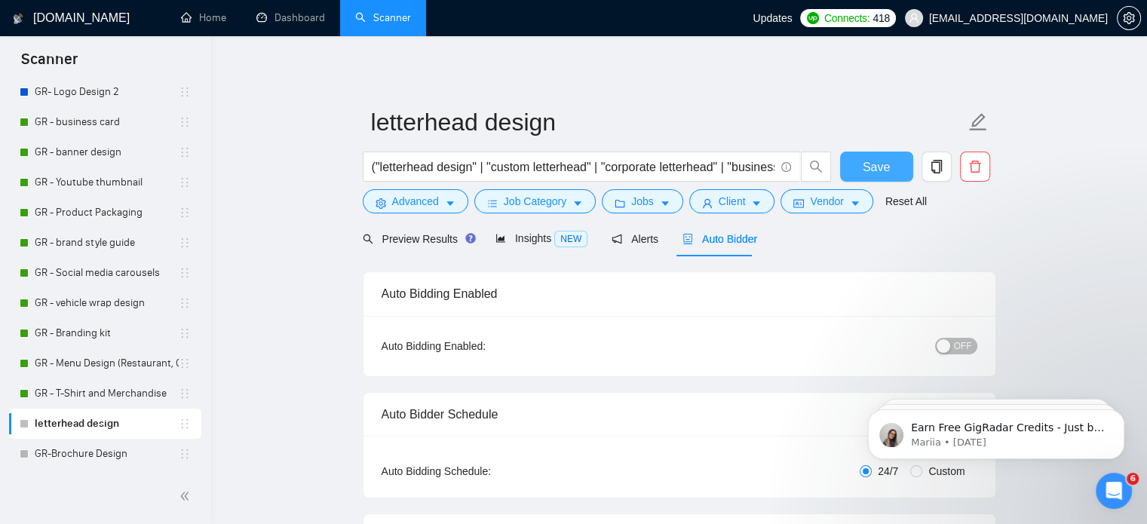
click at [876, 167] on span "Save" at bounding box center [876, 167] width 27 height 19
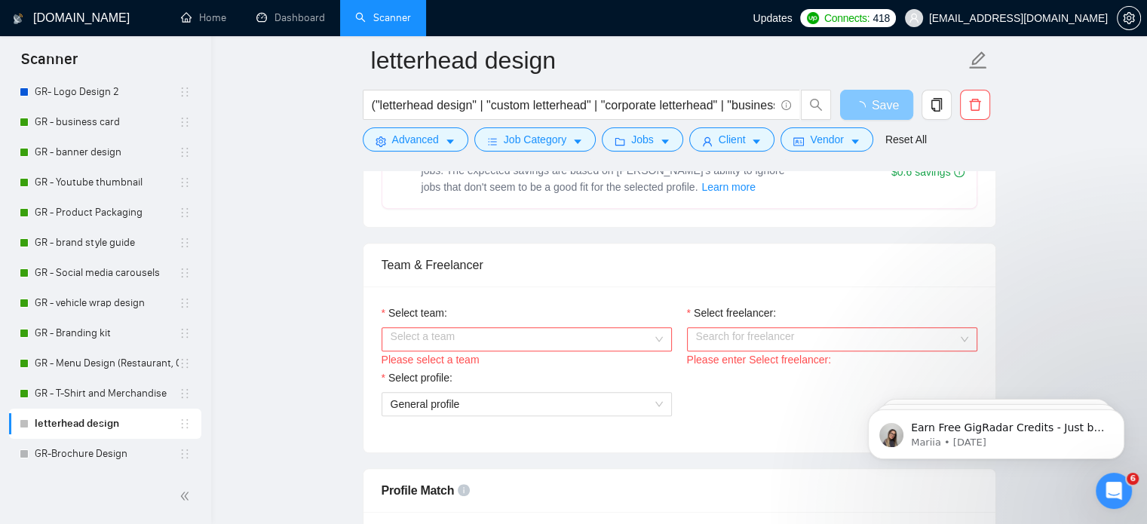
scroll to position [808, 0]
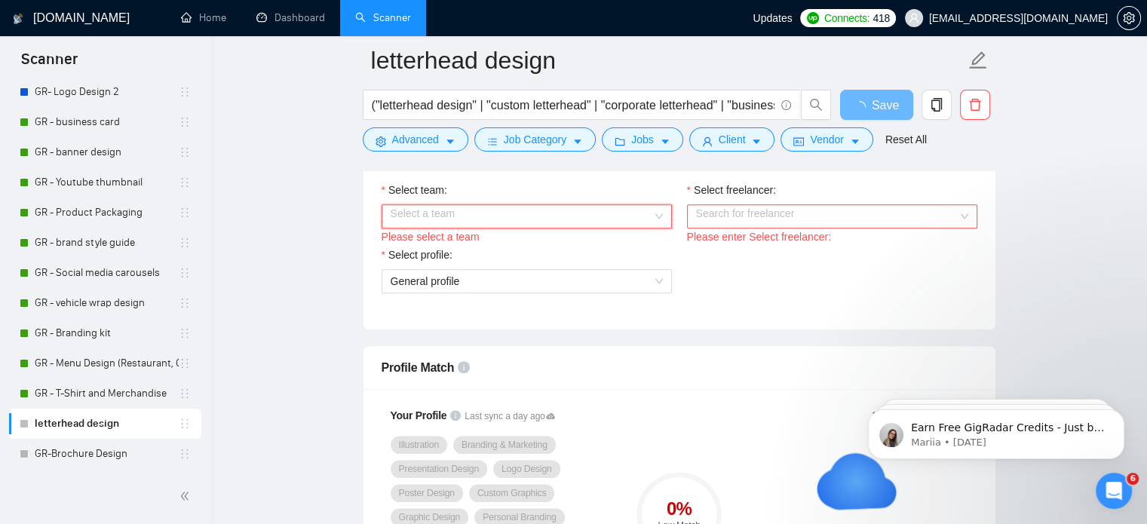
click at [522, 222] on input "Select team:" at bounding box center [522, 216] width 262 height 23
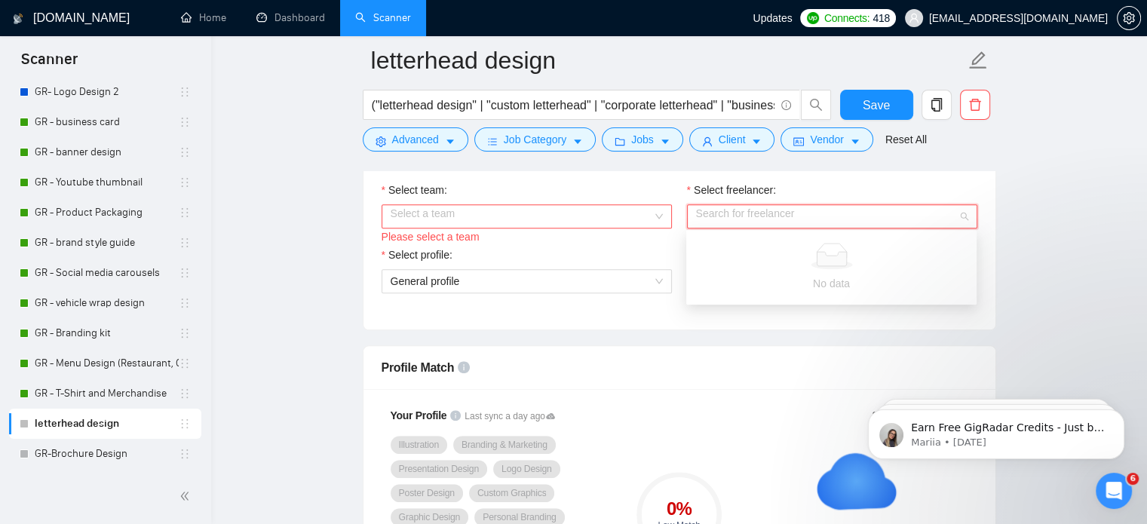
click at [712, 204] on div "Search for freelancer" at bounding box center [832, 216] width 290 height 24
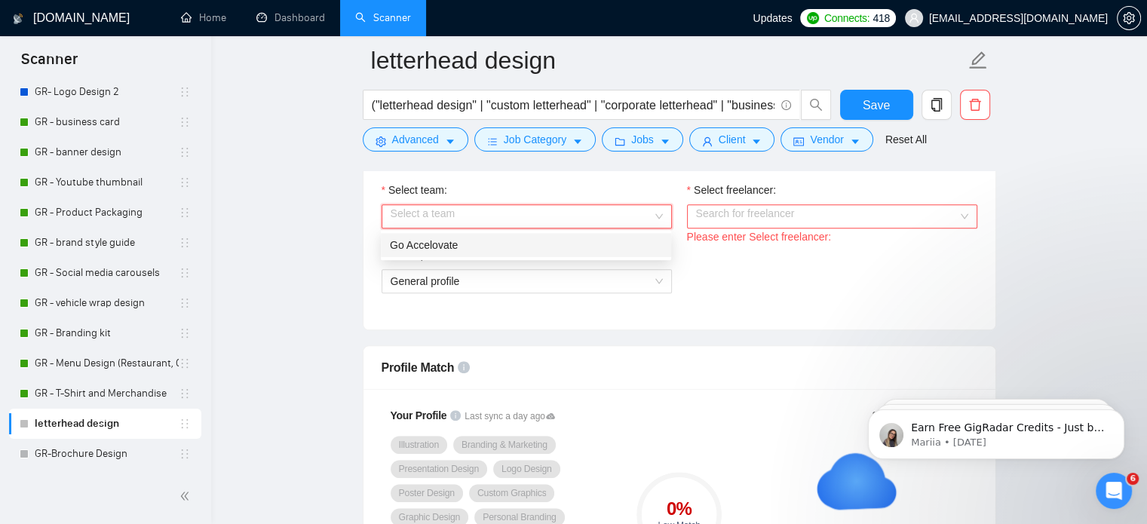
click at [581, 207] on input "Select team:" at bounding box center [522, 216] width 262 height 23
click at [549, 242] on div "Go Accelovate" at bounding box center [526, 245] width 272 height 17
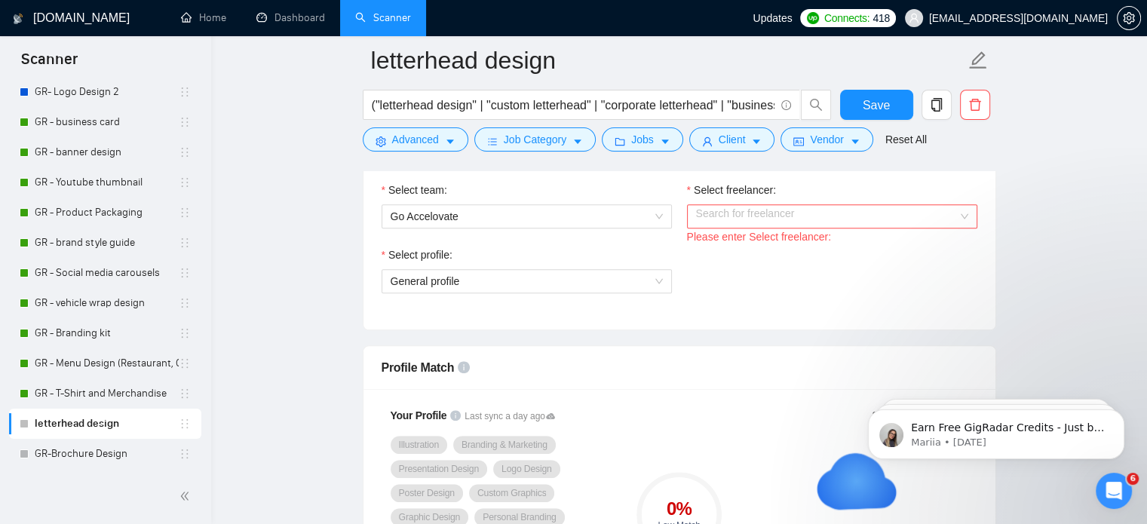
click at [724, 201] on div "Select freelancer:" at bounding box center [832, 193] width 290 height 23
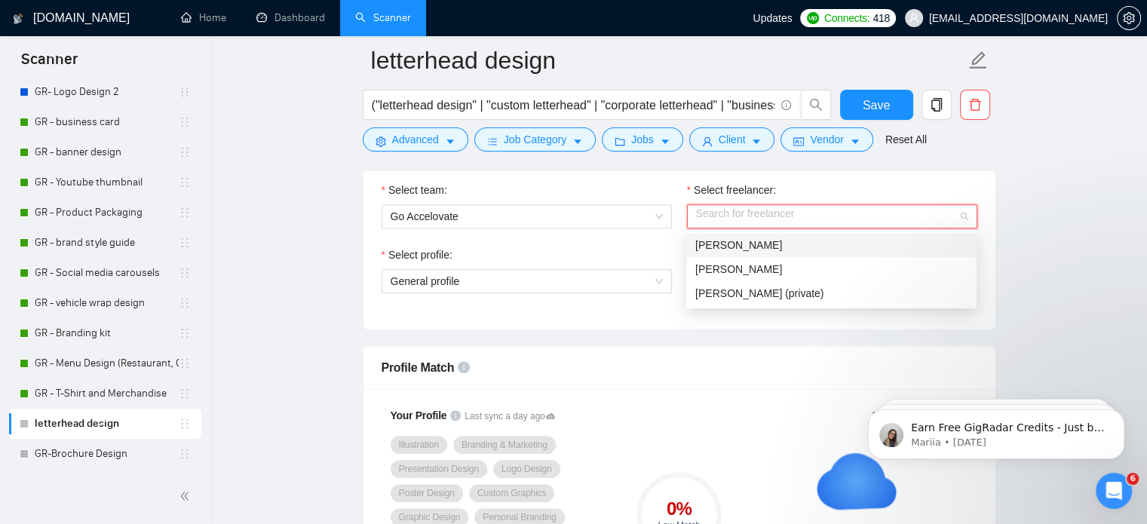
click at [724, 213] on input "Select freelancer:" at bounding box center [827, 216] width 262 height 23
click at [742, 268] on div "[PERSON_NAME]" at bounding box center [831, 269] width 272 height 17
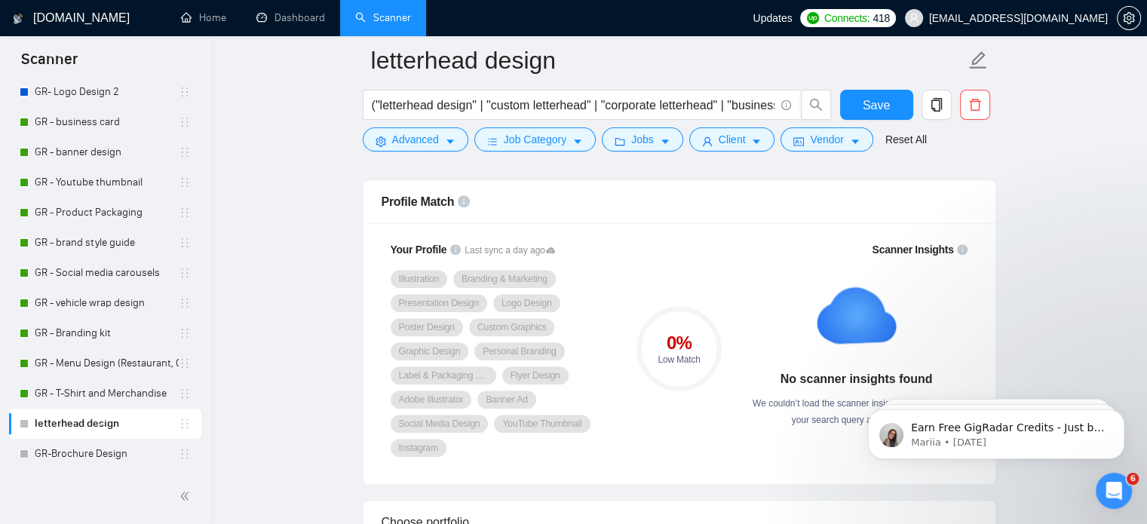
scroll to position [979, 0]
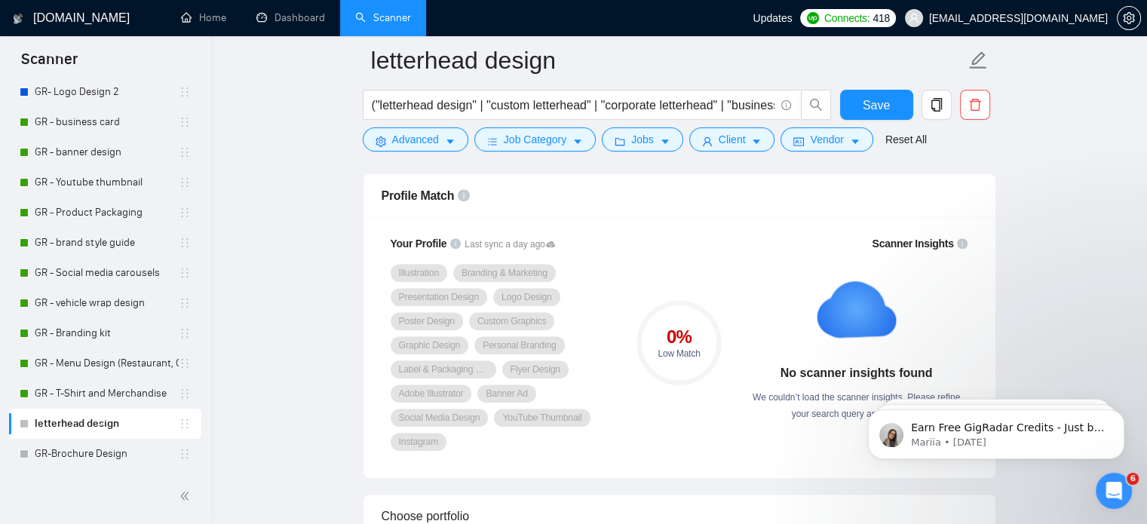
click at [669, 334] on div "0 %" at bounding box center [678, 337] width 85 height 18
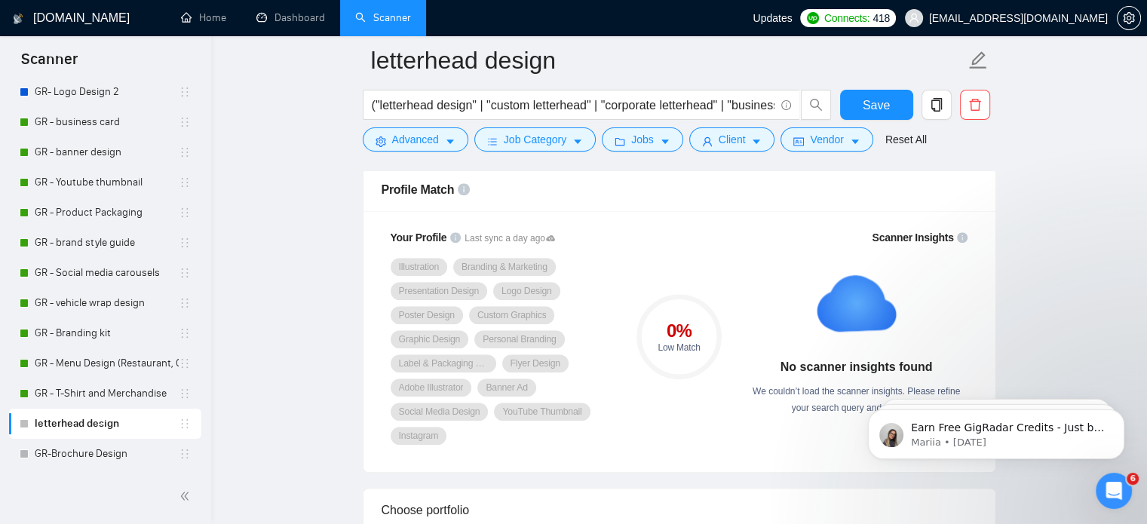
scroll to position [986, 0]
click at [759, 382] on div "We couldn’t load the scanner insights. Please refine your search query and try …" at bounding box center [856, 398] width 223 height 33
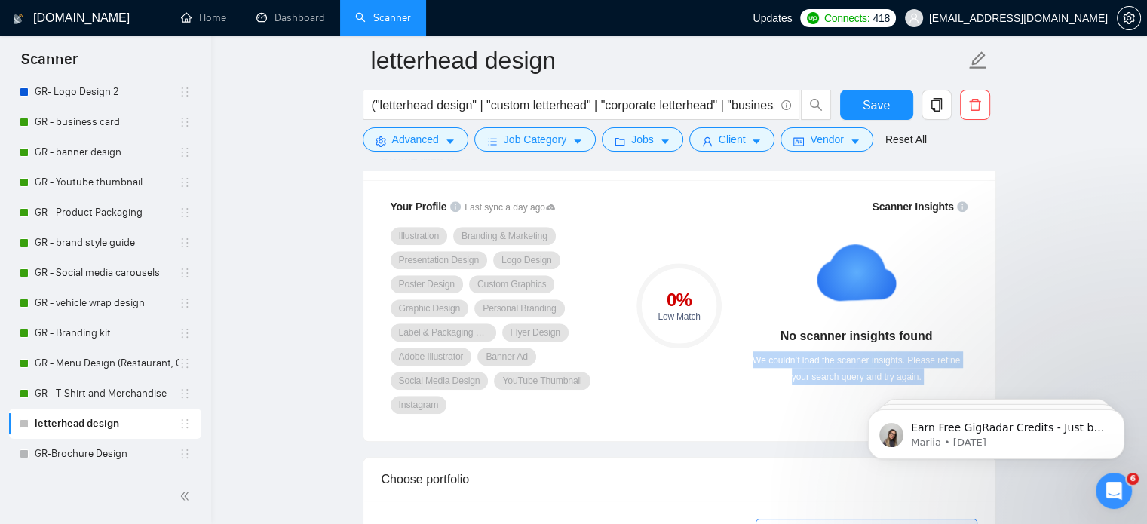
scroll to position [1016, 0]
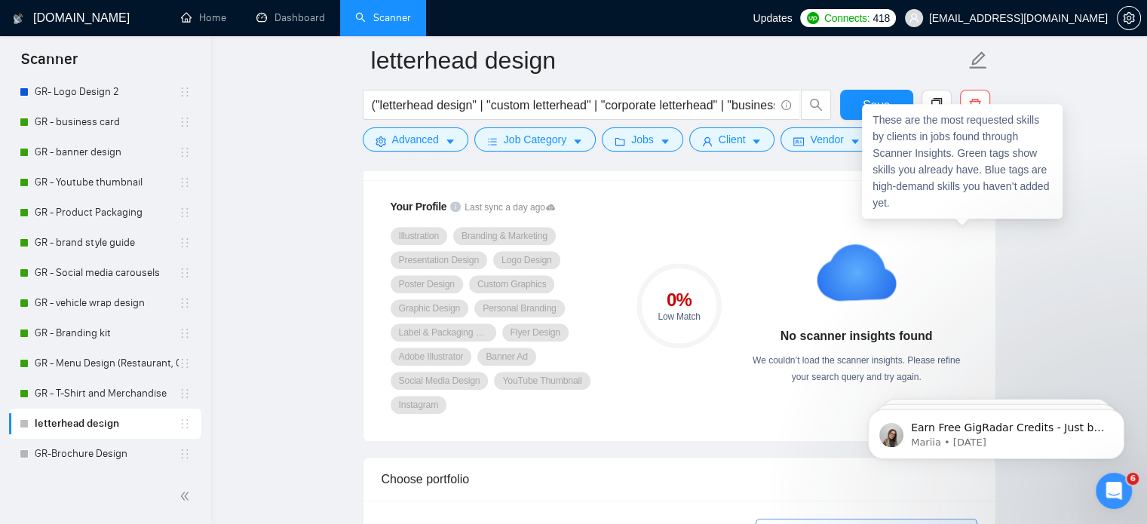
click at [958, 204] on icon "info-circle" at bounding box center [962, 206] width 11 height 11
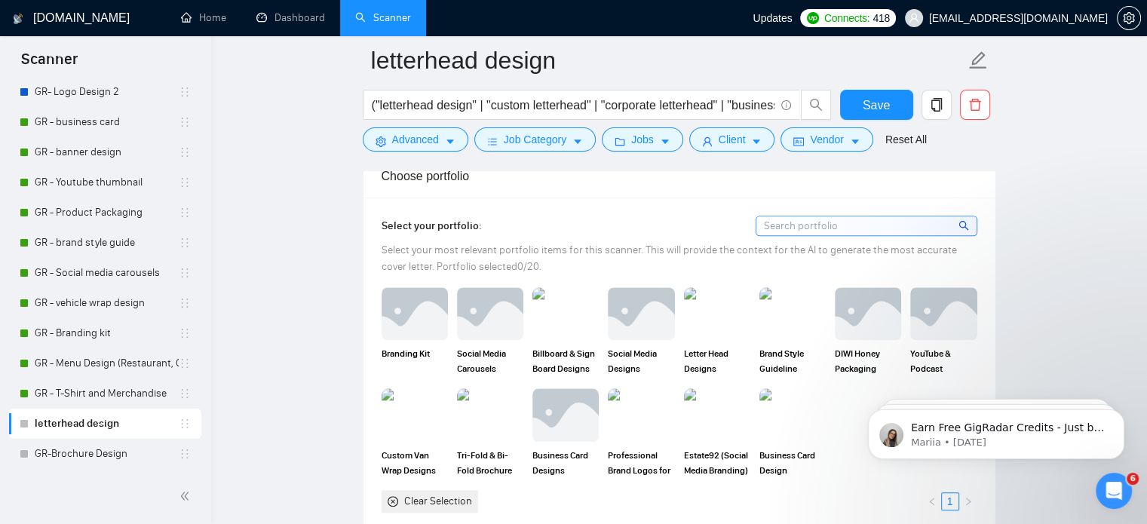
scroll to position [1320, 0]
click at [707, 317] on img at bounding box center [716, 313] width 63 height 50
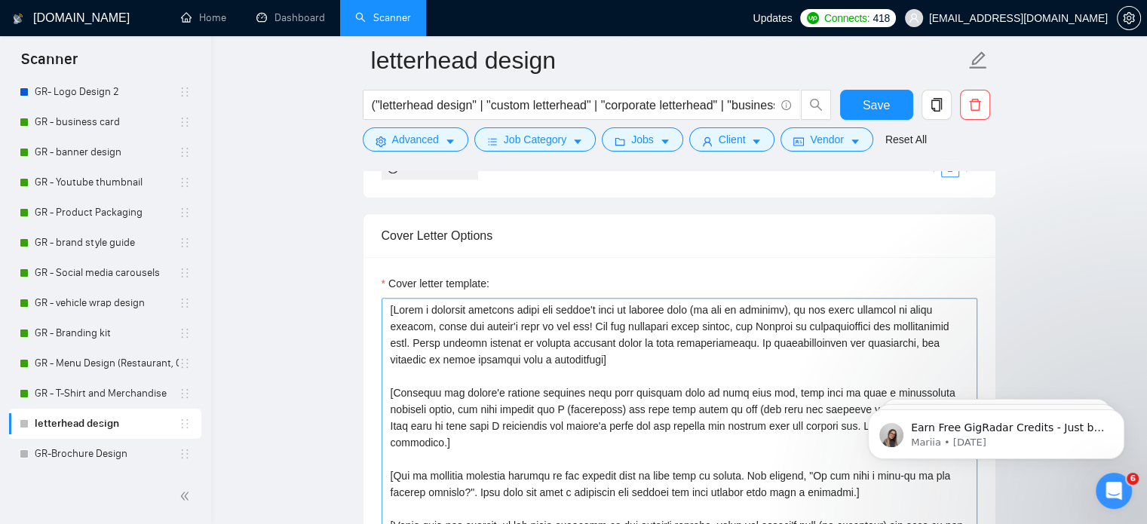
scroll to position [1659, 0]
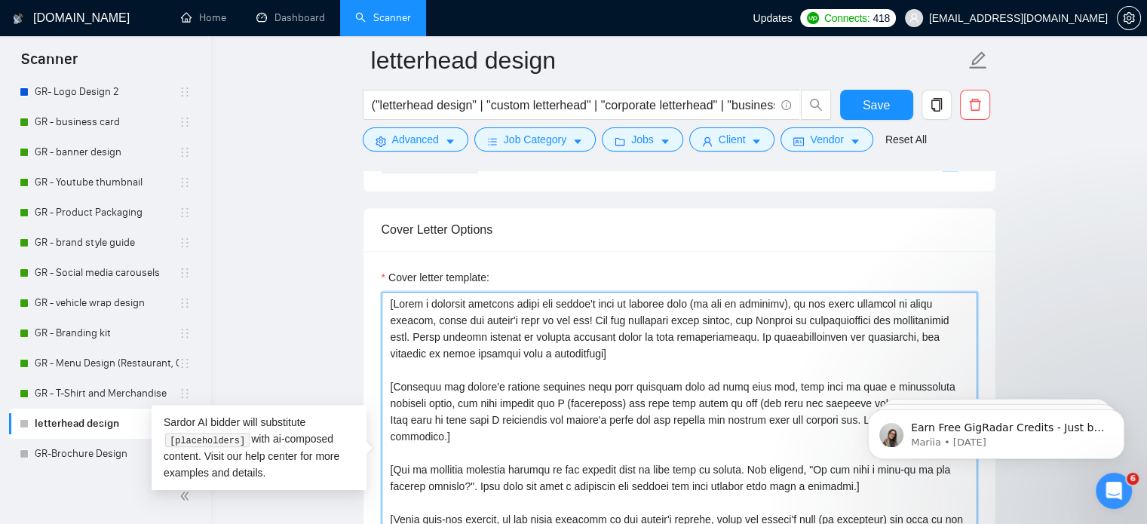
click at [630, 406] on textarea "Cover letter template:" at bounding box center [680, 461] width 596 height 339
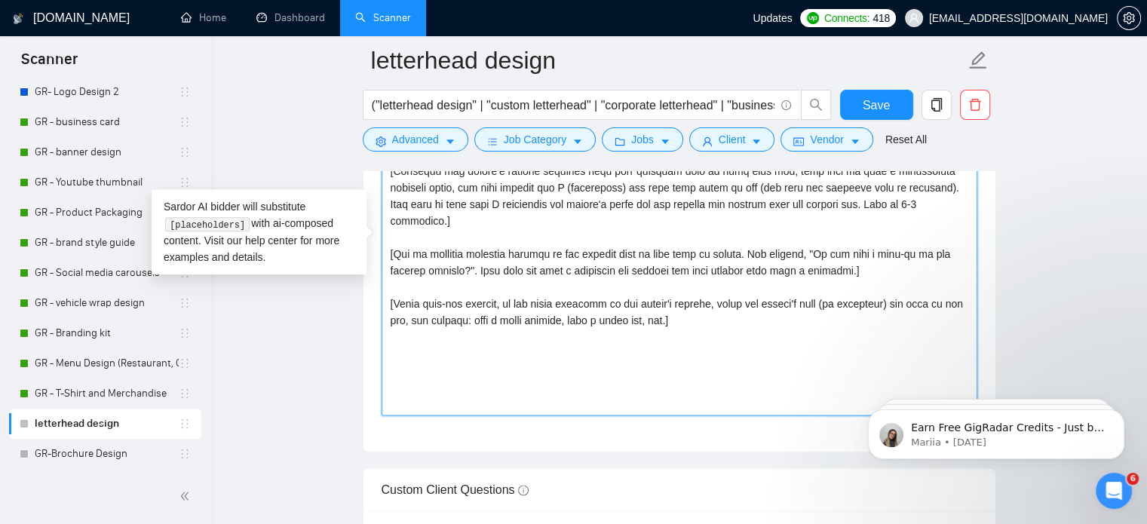
scroll to position [1873, 0]
drag, startPoint x: 691, startPoint y: 319, endPoint x: 376, endPoint y: 238, distance: 326.3
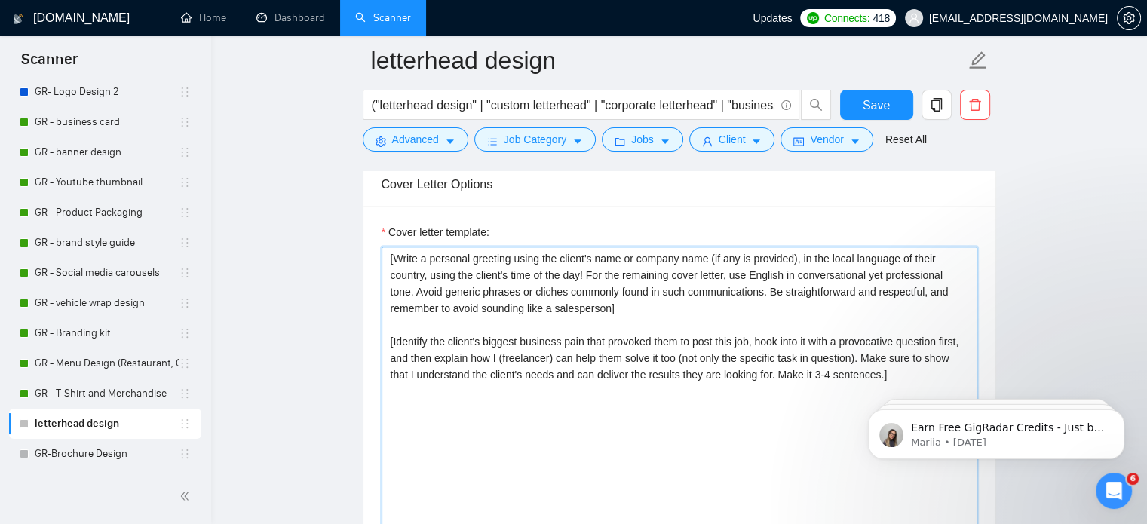
scroll to position [1692, 0]
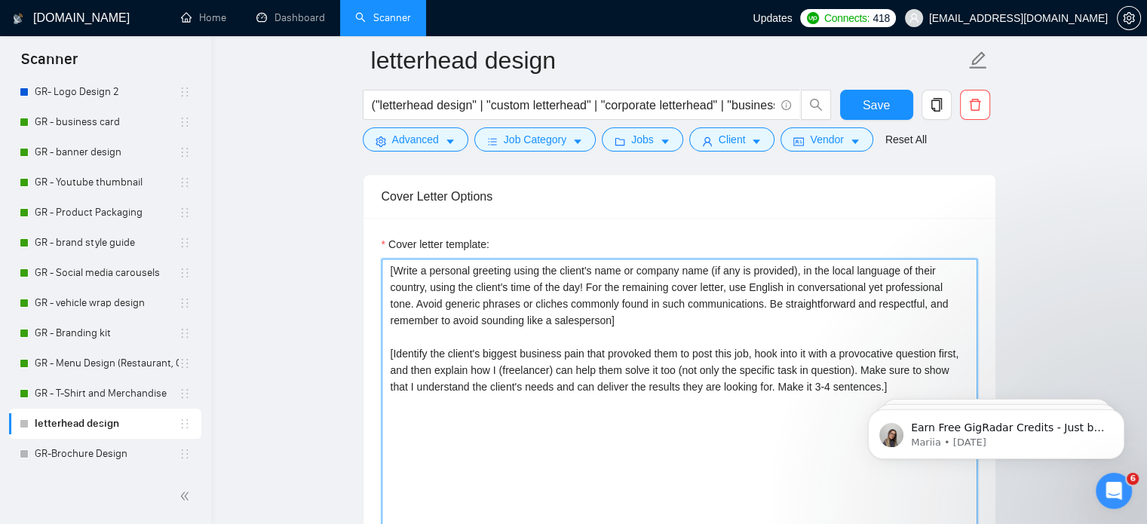
paste textarea "Hi [Client’s Name], I can design a professional and clean letterhead that refle…"
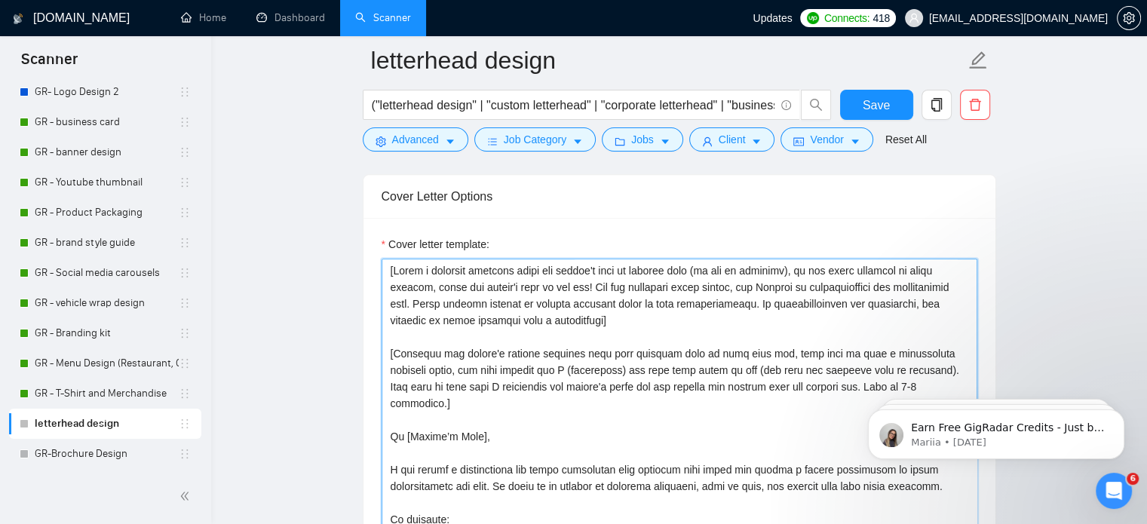
scroll to position [1763, 0]
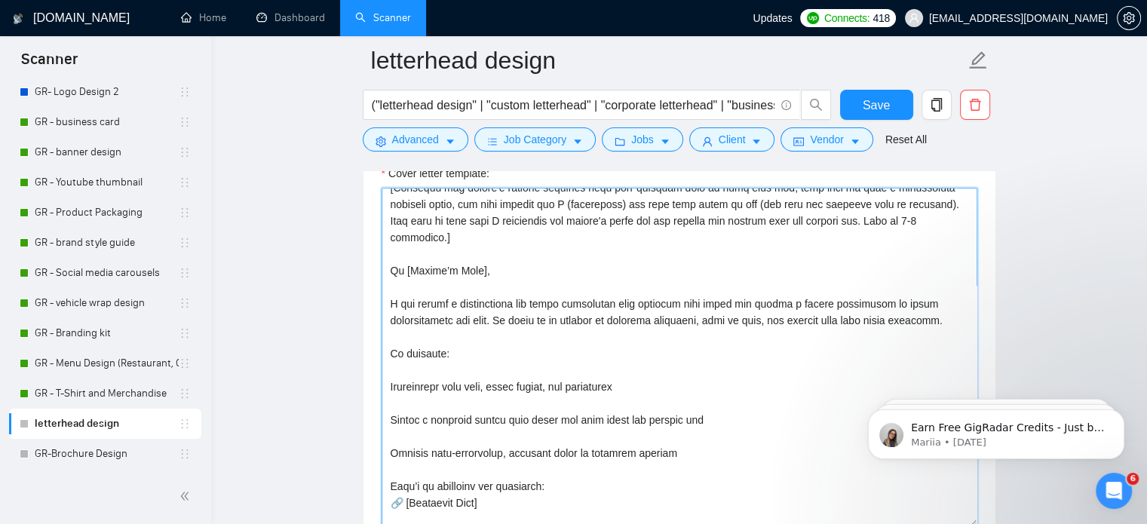
click at [390, 366] on textarea "Cover letter template:" at bounding box center [680, 357] width 596 height 339
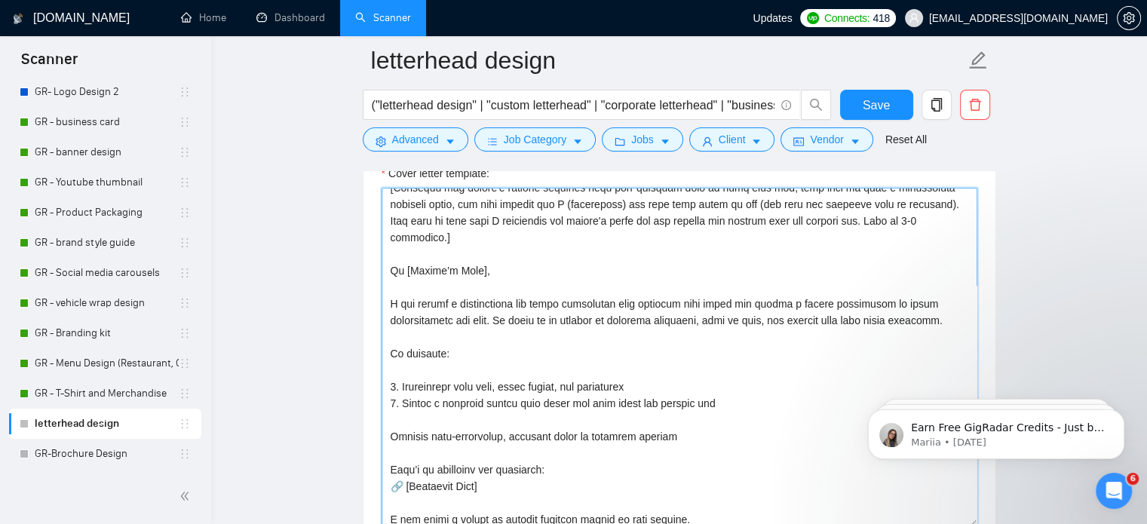
scroll to position [83, 0]
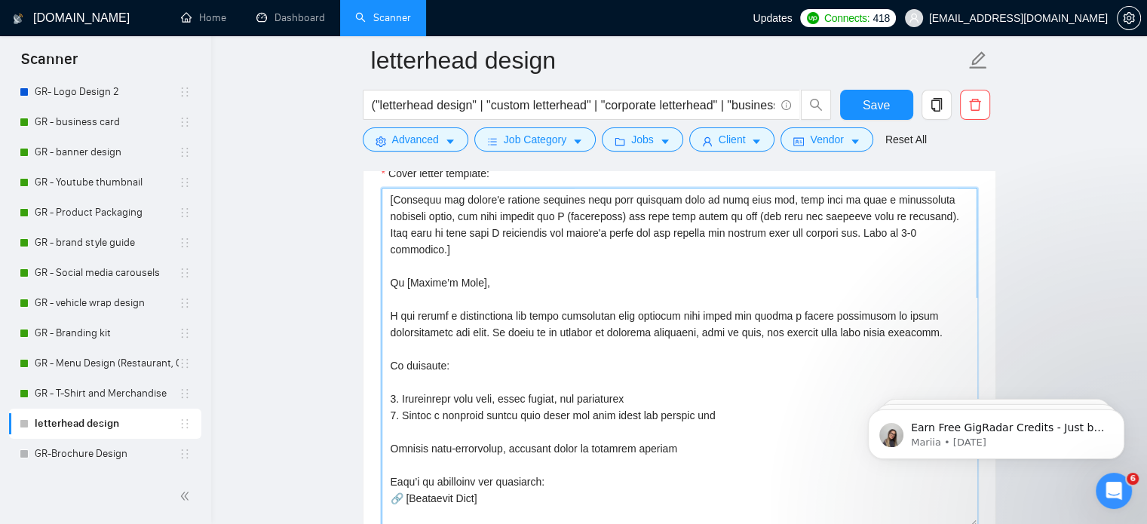
click at [393, 418] on textarea "Cover letter template:" at bounding box center [680, 357] width 596 height 339
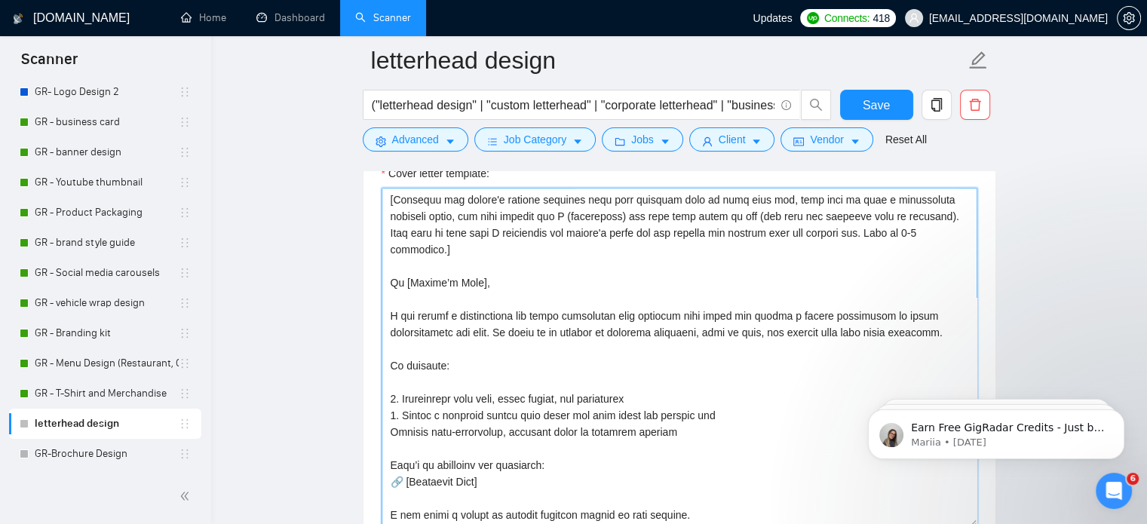
scroll to position [66, 0]
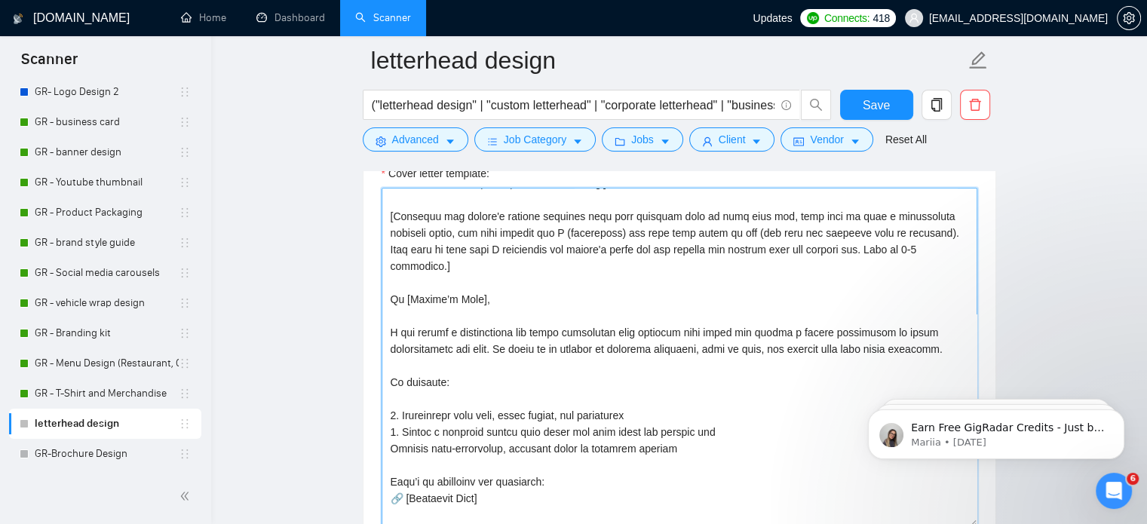
click at [392, 428] on textarea "Cover letter template:" at bounding box center [680, 357] width 596 height 339
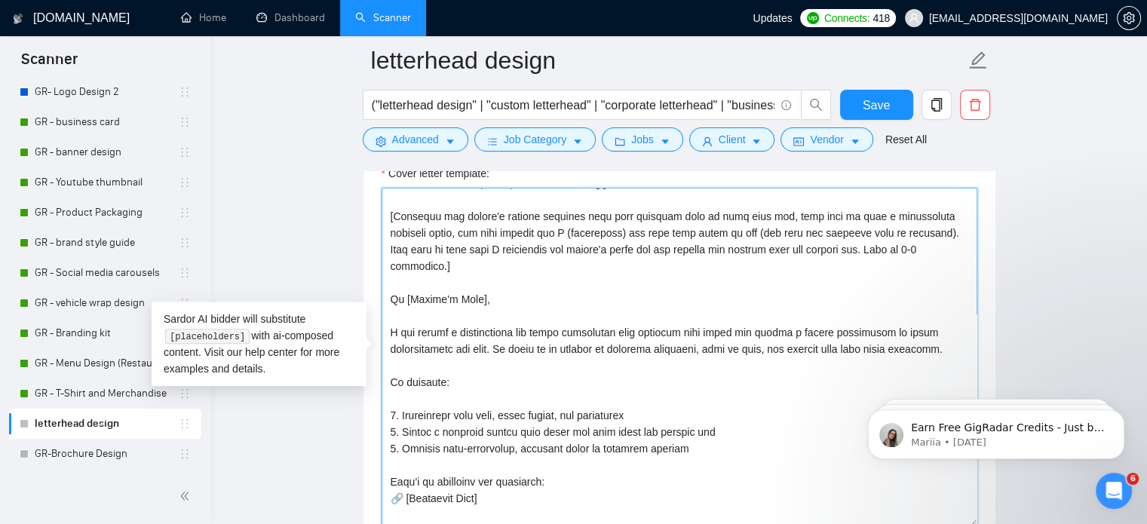
scroll to position [1852, 0]
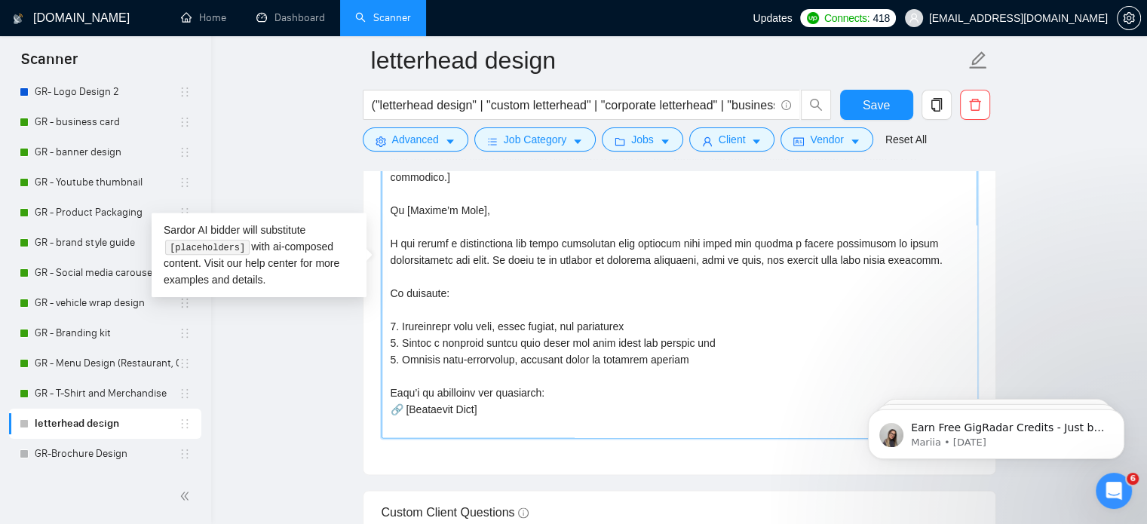
drag, startPoint x: 489, startPoint y: 388, endPoint x: 407, endPoint y: 397, distance: 81.9
click at [407, 397] on textarea "Cover letter template:" at bounding box center [680, 268] width 596 height 339
paste textarea "[URL][DOMAIN_NAME]"
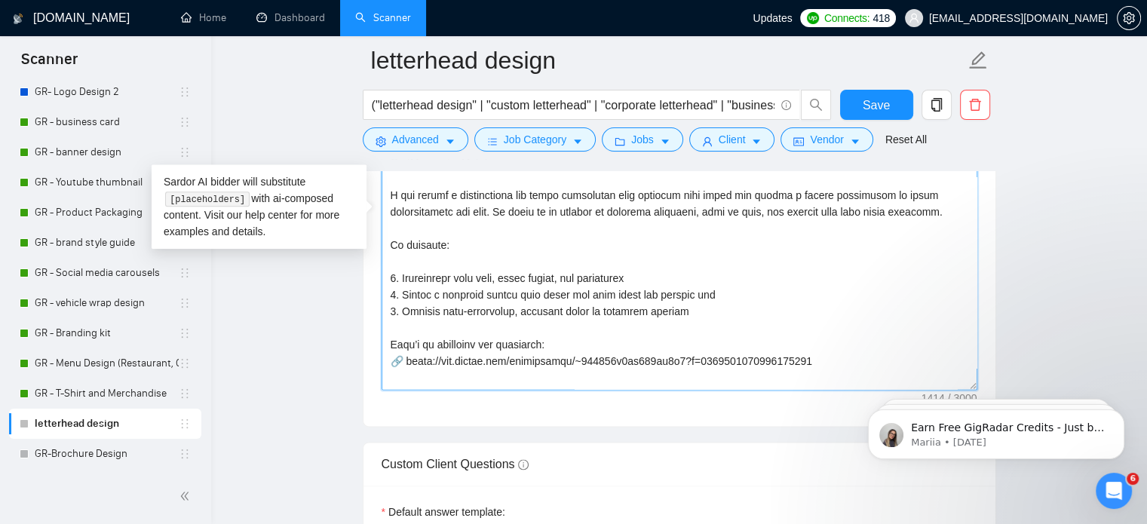
scroll to position [1902, 0]
click at [405, 342] on textarea "Cover letter template:" at bounding box center [680, 218] width 596 height 339
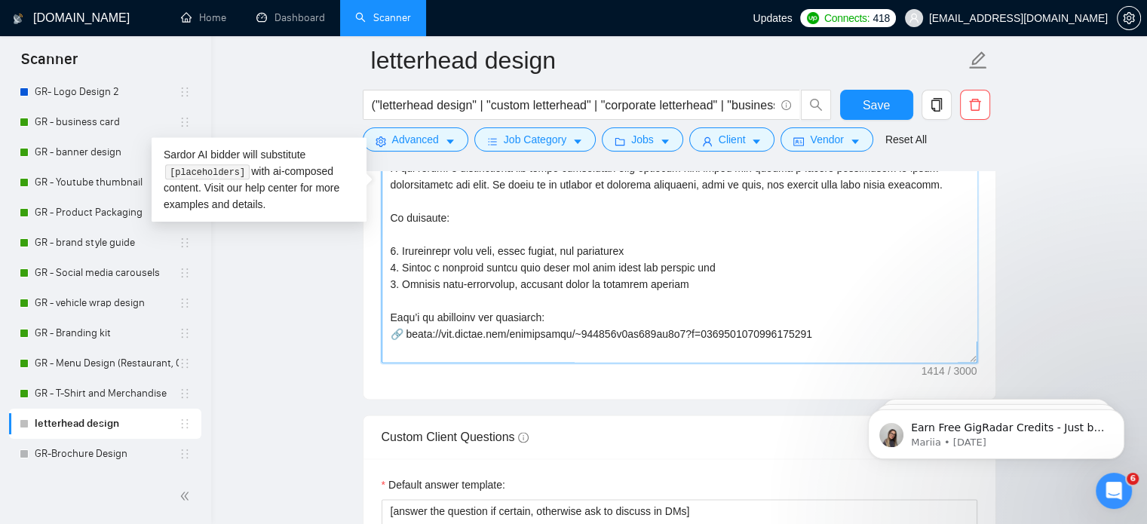
scroll to position [1927, 0]
click at [467, 314] on textarea "Cover letter template:" at bounding box center [680, 192] width 596 height 339
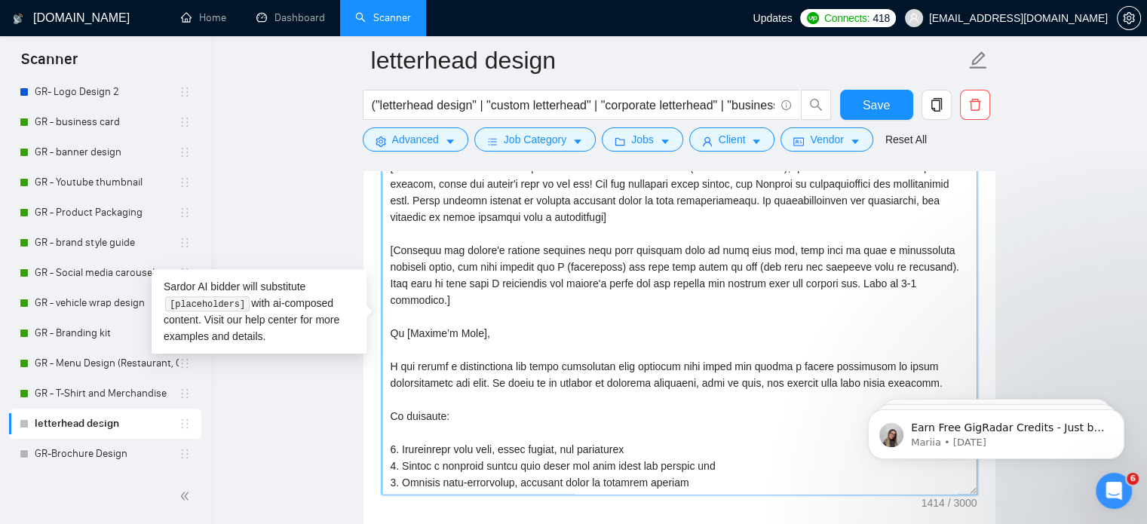
scroll to position [1787, 0]
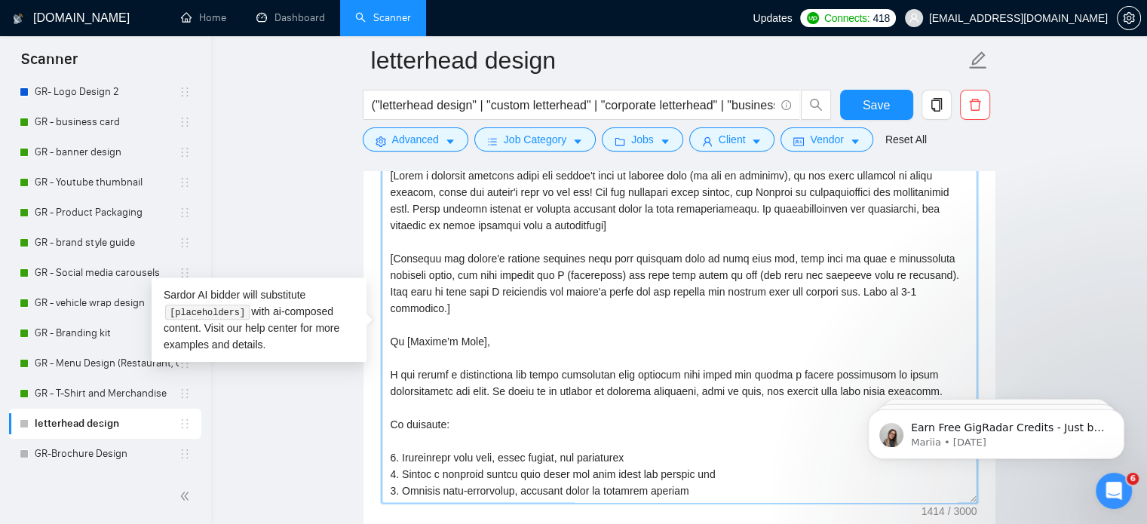
drag, startPoint x: 952, startPoint y: 376, endPoint x: 386, endPoint y: 327, distance: 567.6
click at [386, 327] on textarea "Cover letter template:" at bounding box center [680, 333] width 596 height 339
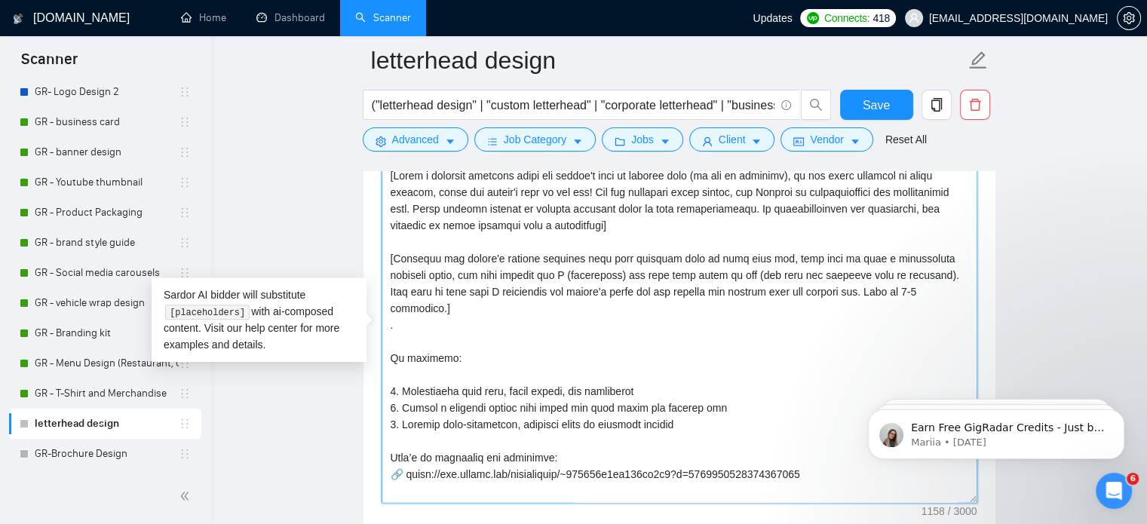
click at [405, 307] on textarea "Cover letter template:" at bounding box center [680, 333] width 596 height 339
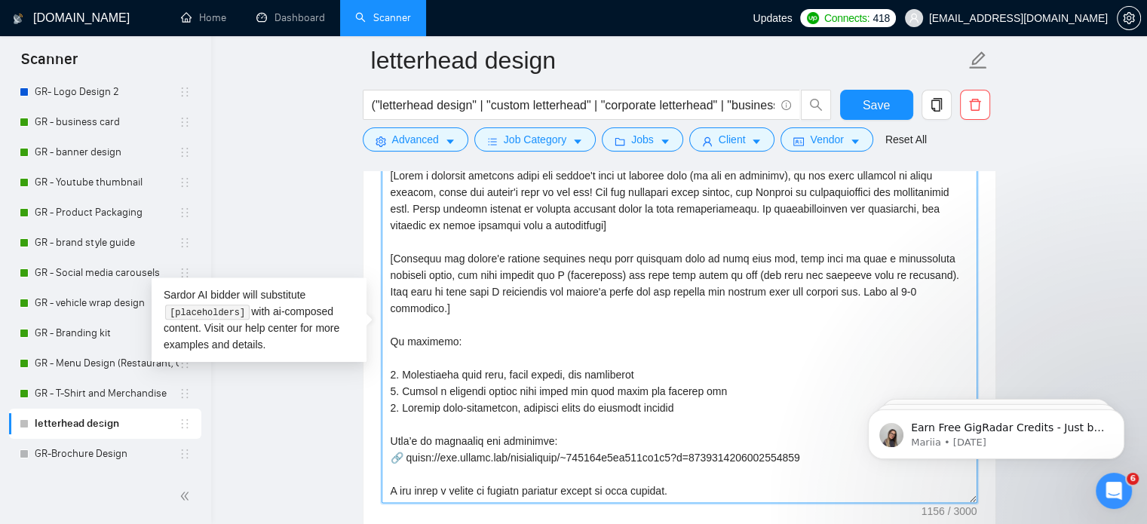
click at [470, 329] on textarea "Cover letter template:" at bounding box center [680, 333] width 596 height 339
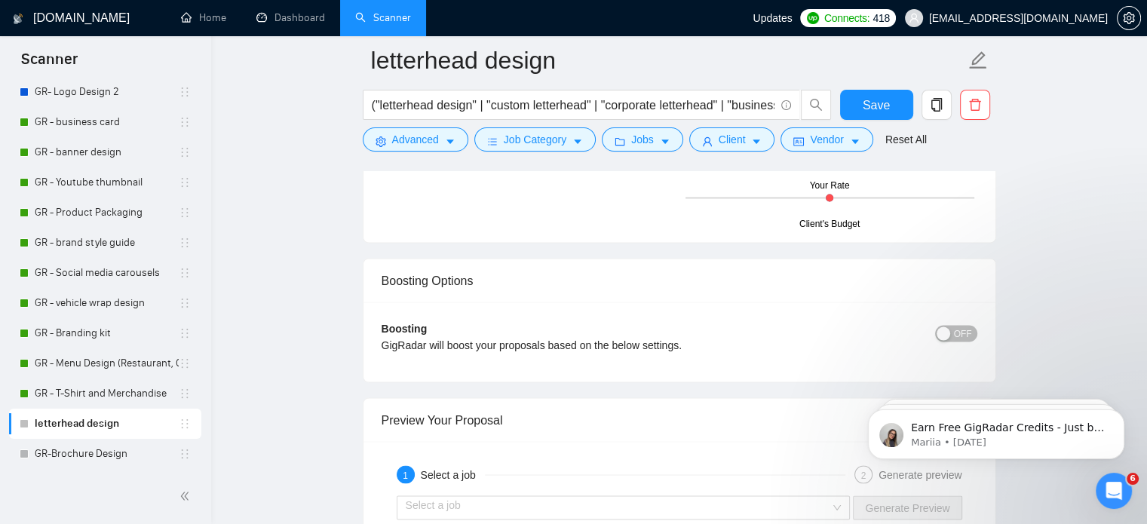
scroll to position [2886, 0]
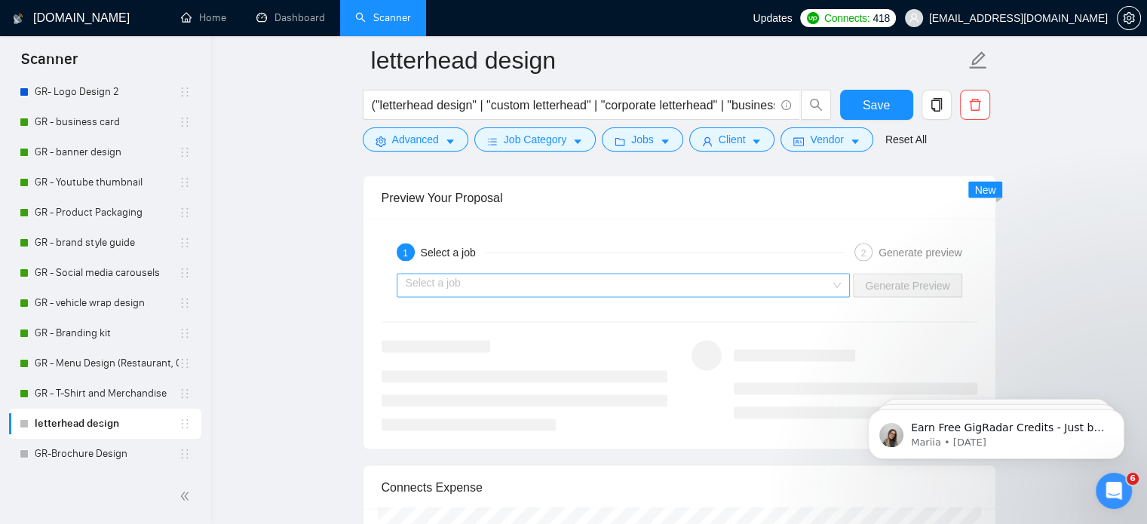
type textarea "[Lorem i dolorsit ametcons adipi eli seddoe't inci ut laboree dolo (ma ali en a…"
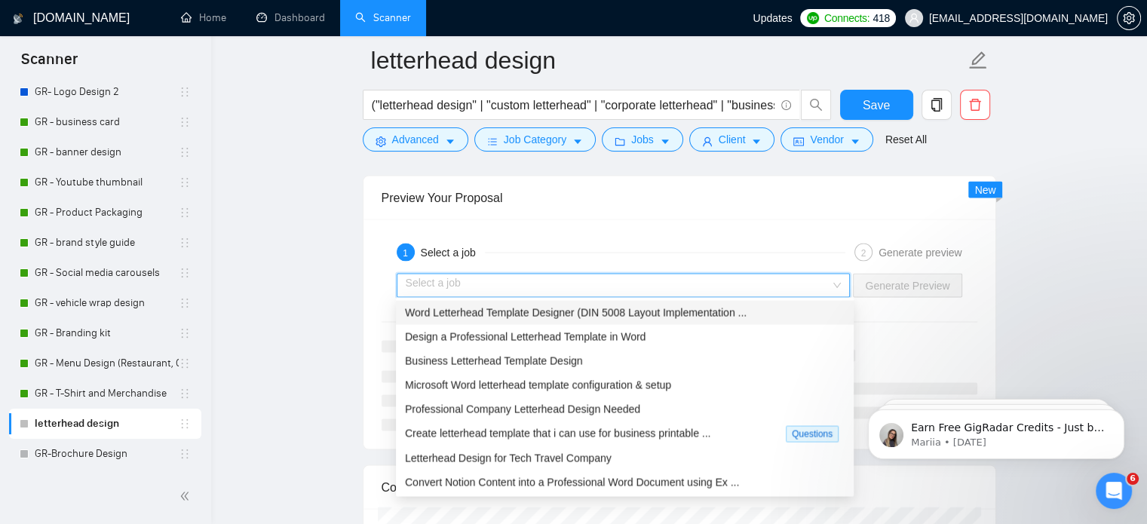
click at [518, 277] on input "search" at bounding box center [618, 285] width 425 height 23
click at [516, 310] on span "Word Letterhead Template Designer (DIN 5008 Layout Implementation ..." at bounding box center [576, 313] width 342 height 12
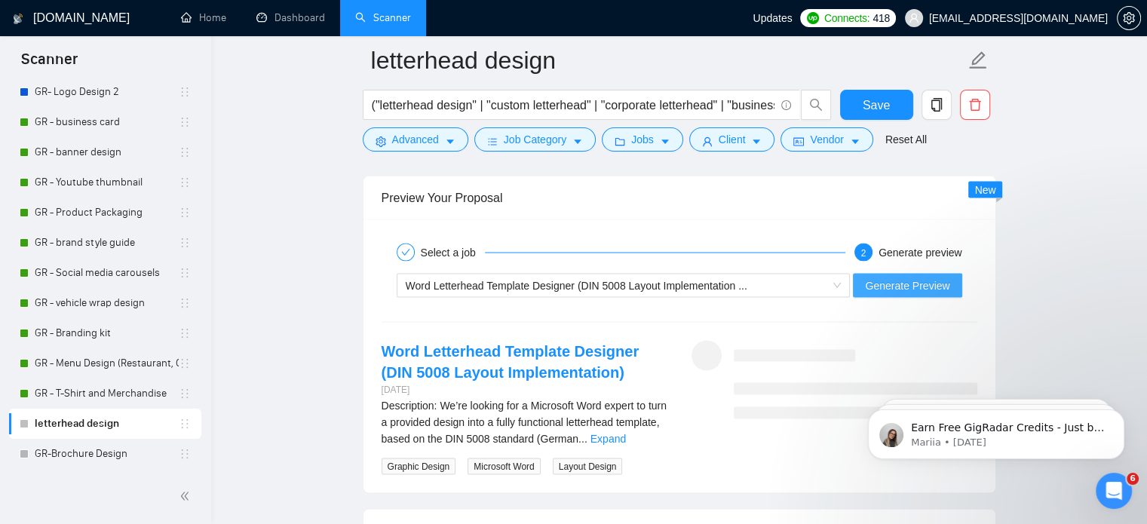
click at [893, 278] on span "Generate Preview" at bounding box center [907, 285] width 84 height 17
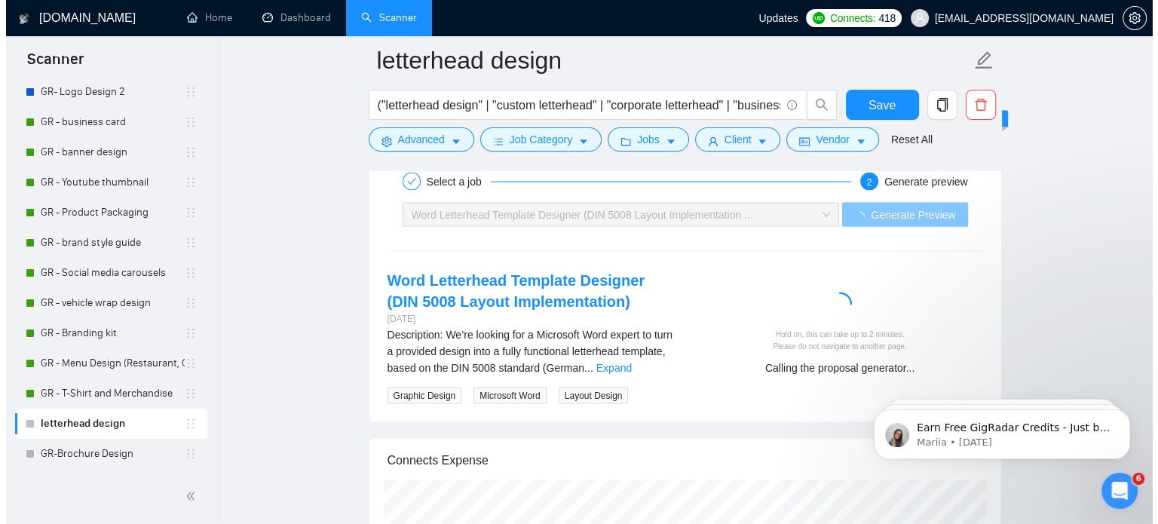
scroll to position [2957, 0]
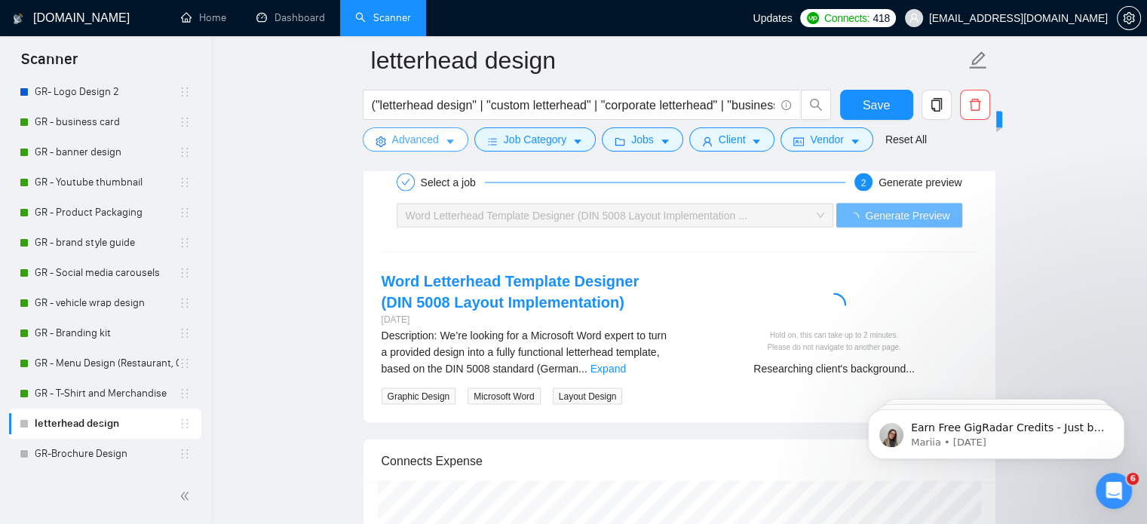
click at [436, 150] on button "Advanced" at bounding box center [416, 139] width 106 height 24
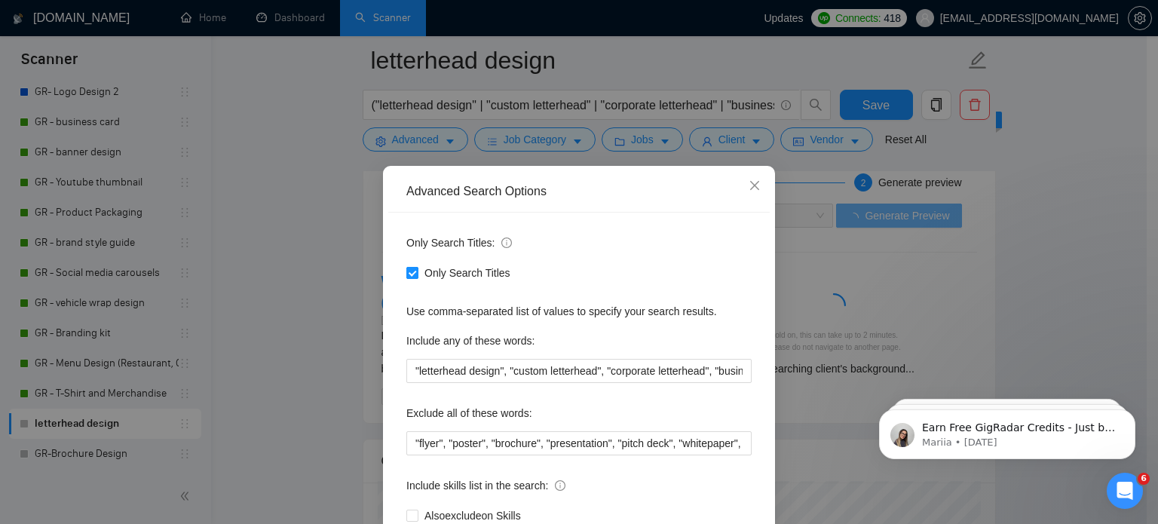
click at [418, 271] on span "Only Search Titles" at bounding box center [467, 273] width 98 height 17
click at [414, 271] on input "Only Search Titles" at bounding box center [411, 272] width 11 height 11
checkbox input "false"
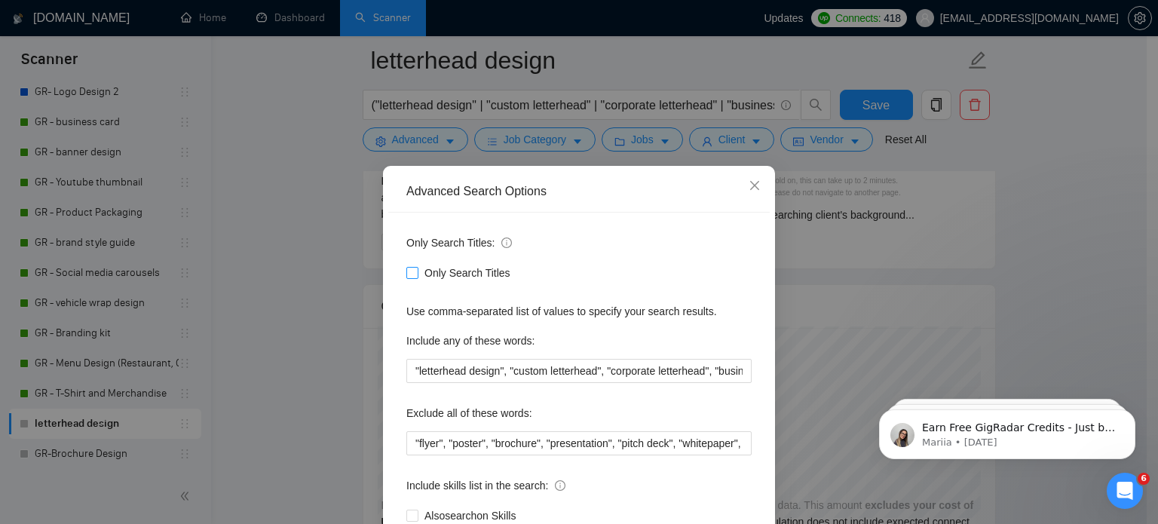
scroll to position [103, 0]
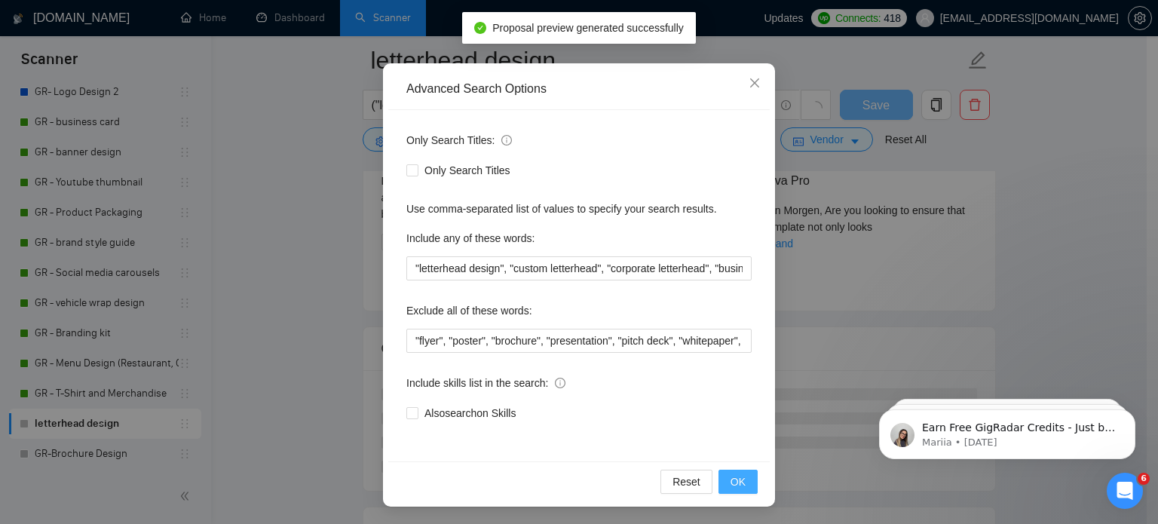
click at [731, 485] on span "OK" at bounding box center [738, 482] width 15 height 17
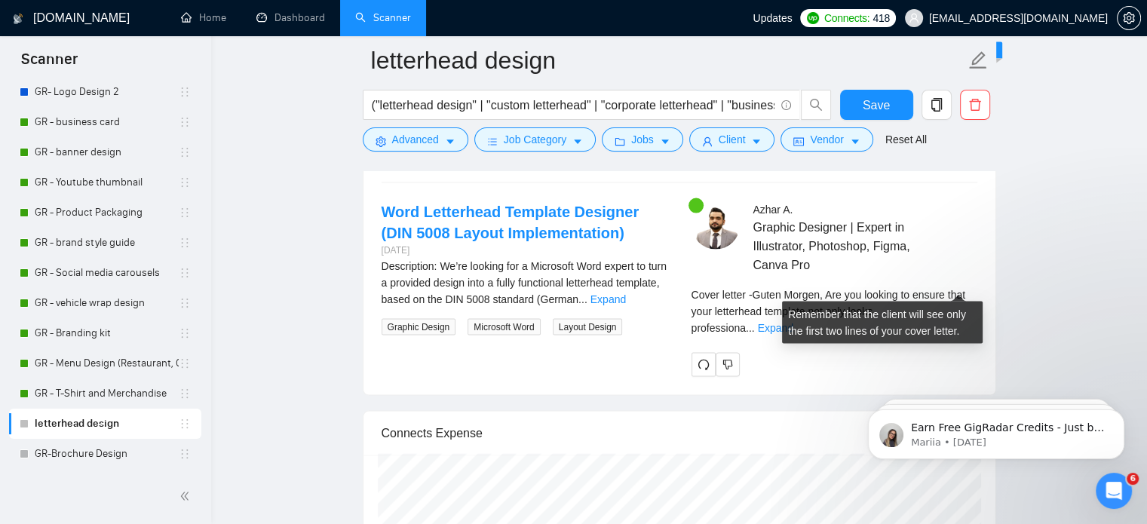
scroll to position [3027, 0]
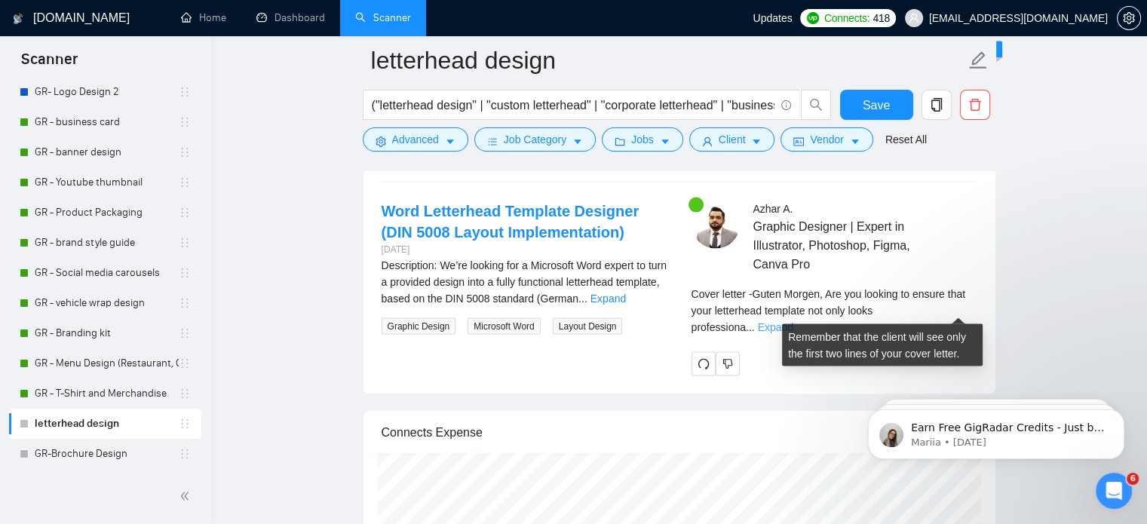
click at [793, 321] on link "Expand" at bounding box center [775, 327] width 35 height 12
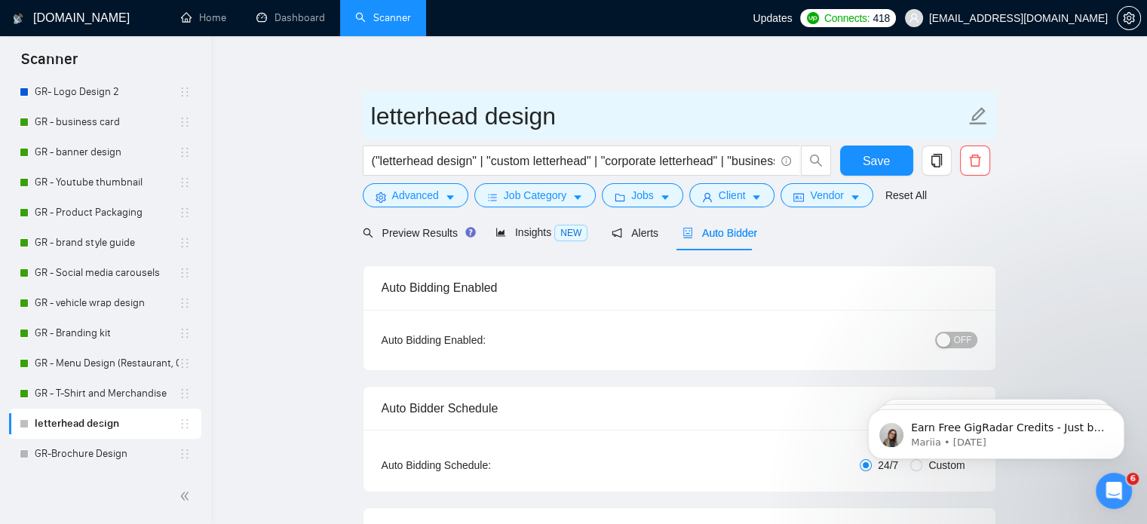
scroll to position [0, 0]
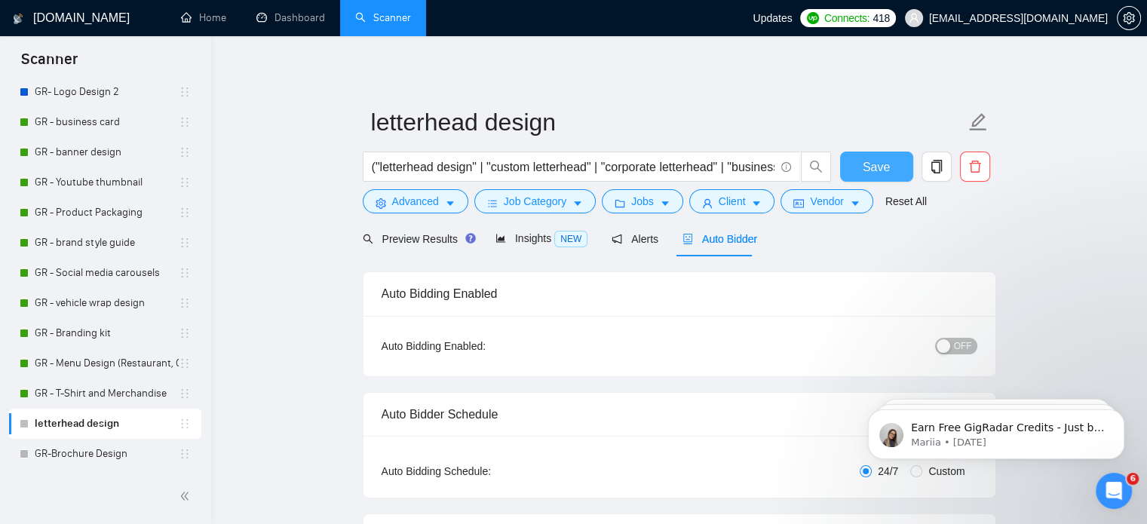
click at [879, 159] on span "Save" at bounding box center [876, 167] width 27 height 19
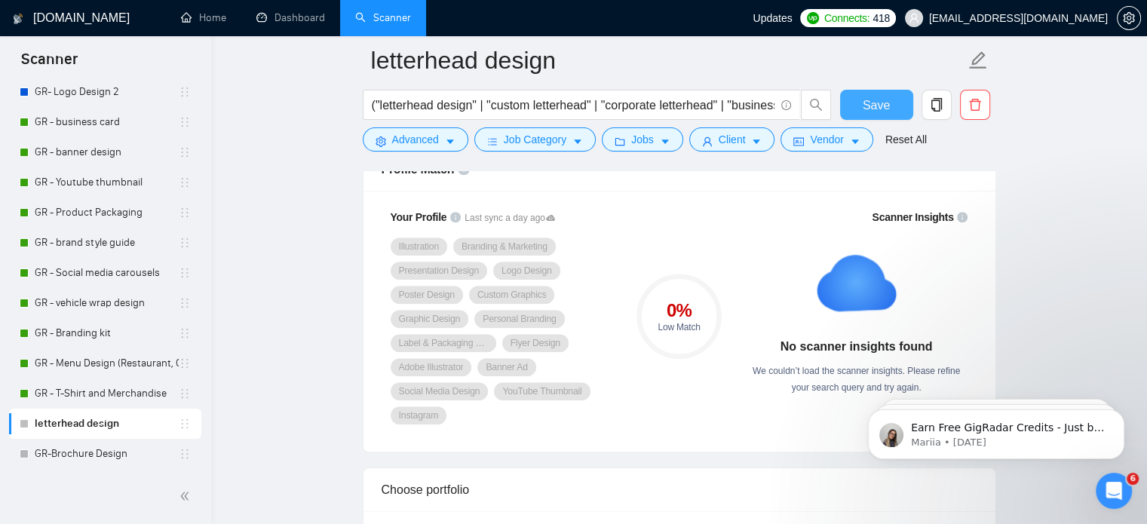
scroll to position [1018, 0]
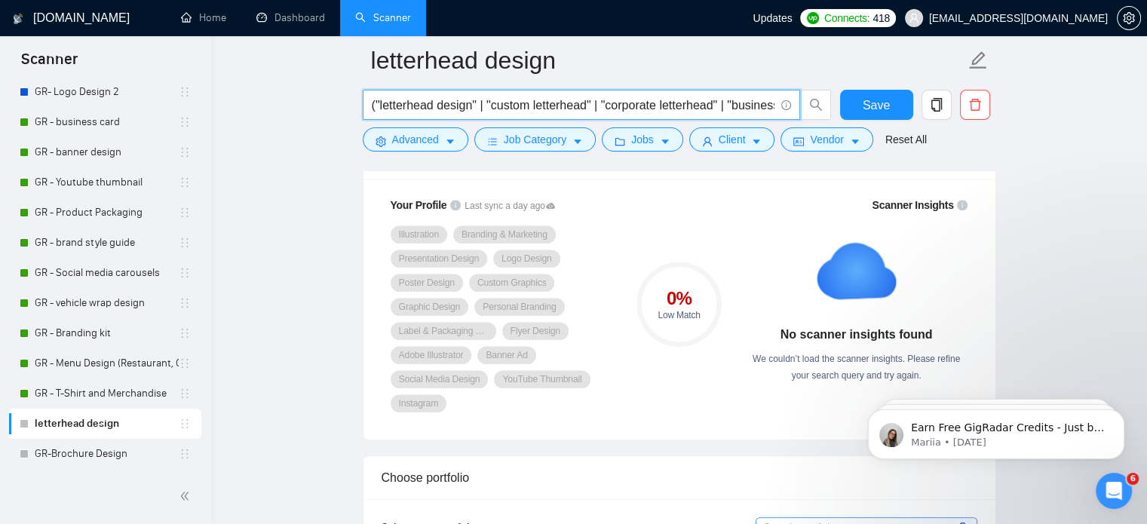
click at [611, 96] on input "("letterhead design" | "custom letterhead" | "corporate letterhead" | "business…" at bounding box center [573, 105] width 403 height 19
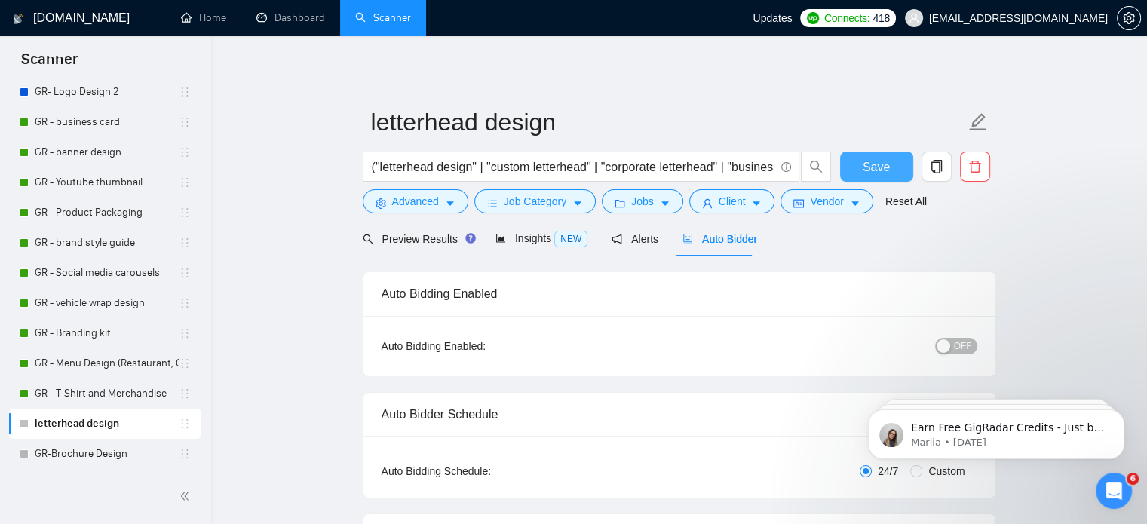
click at [879, 167] on span "Save" at bounding box center [876, 167] width 27 height 19
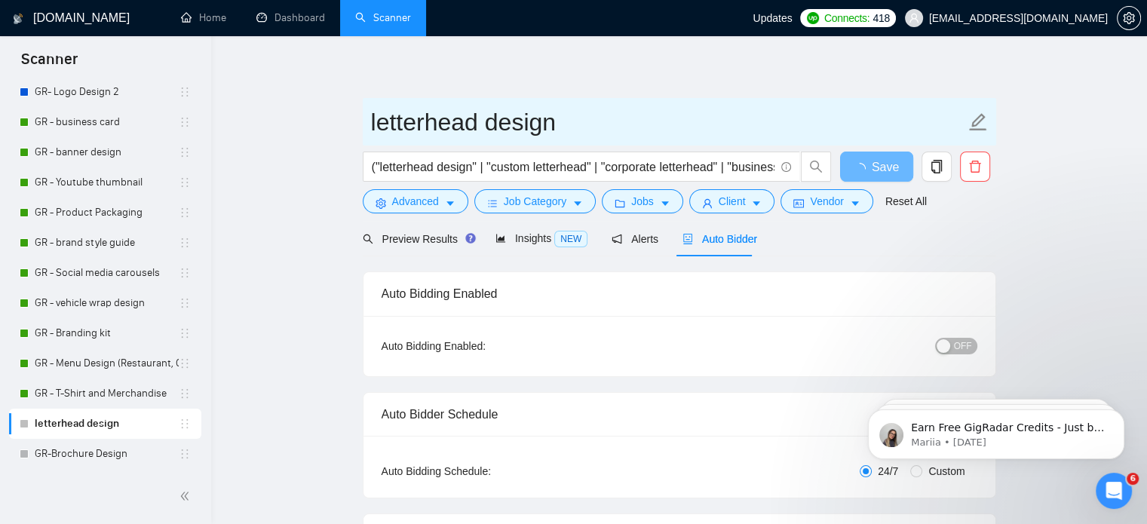
click at [366, 120] on span "letterhead design" at bounding box center [679, 122] width 633 height 48
click at [371, 124] on input "letterhead design" at bounding box center [668, 122] width 594 height 38
type input "GR -letterhead design"
click at [425, 124] on input "GR - letterhead design" at bounding box center [668, 122] width 594 height 38
click at [431, 124] on input "GR - letterhead design" at bounding box center [668, 122] width 594 height 38
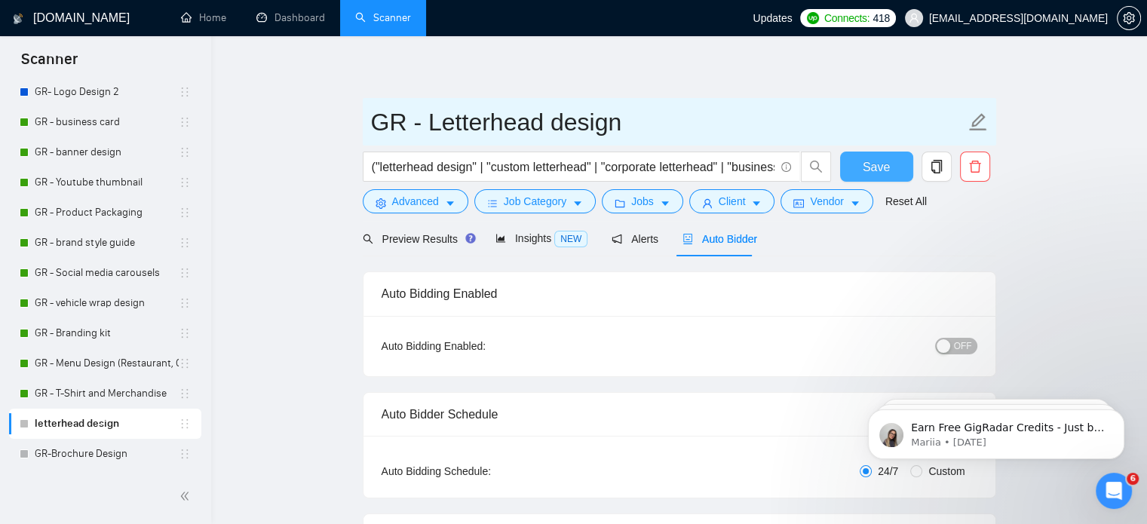
type input "GR - Letterhead design"
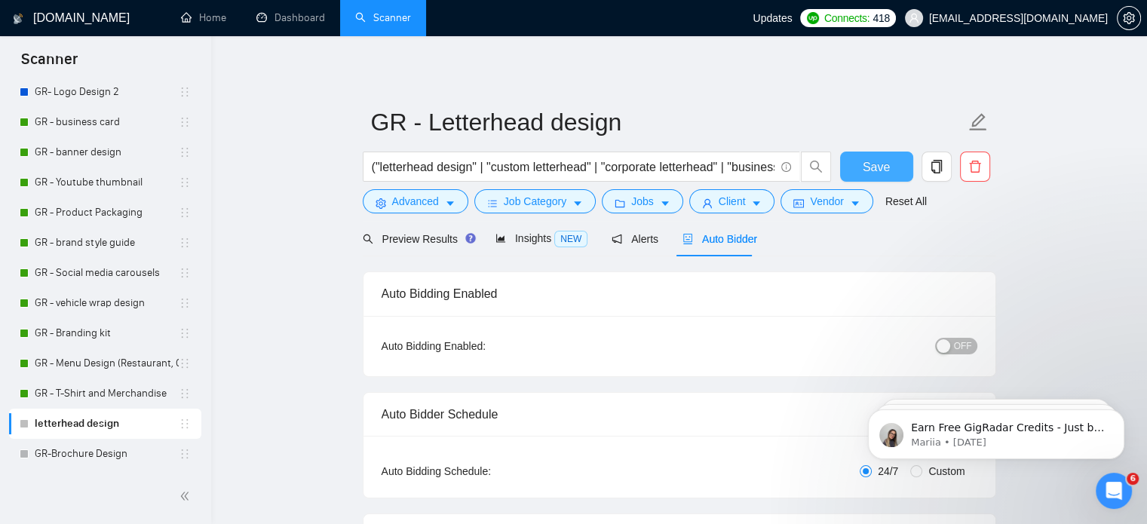
click at [864, 174] on span "Save" at bounding box center [876, 167] width 27 height 19
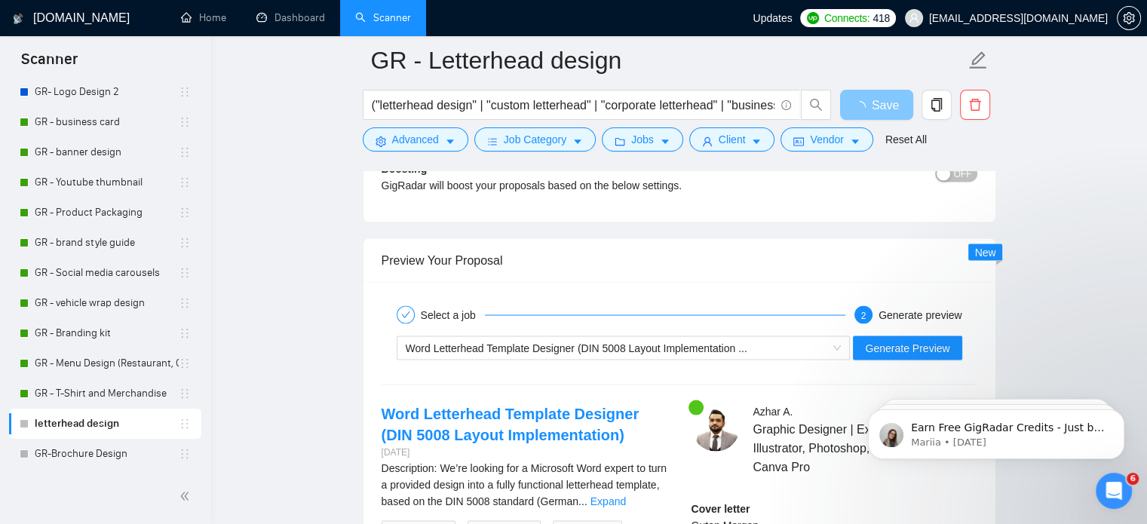
scroll to position [2891, 0]
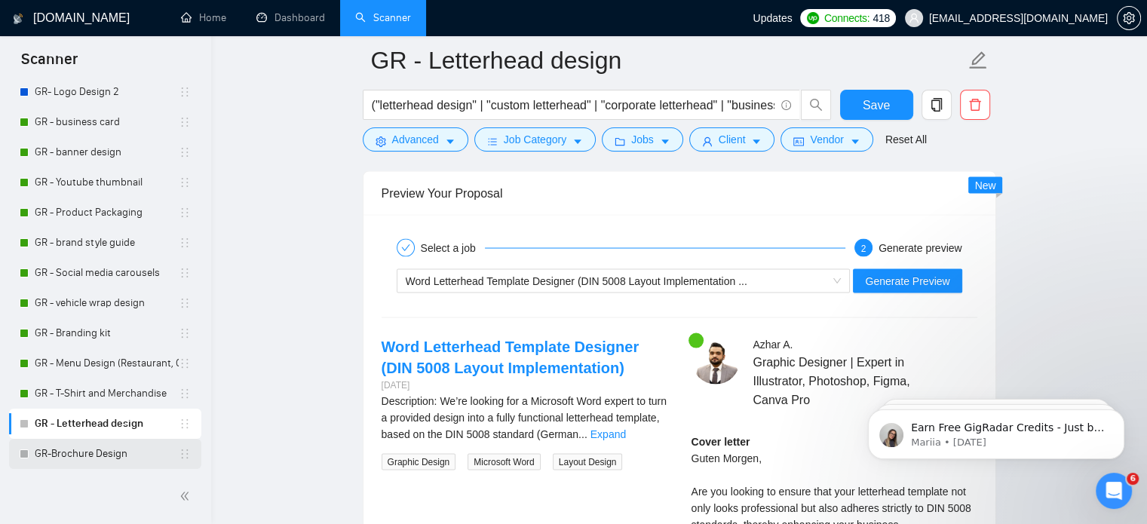
click at [45, 449] on link "GR-Brochure Design" at bounding box center [107, 454] width 144 height 30
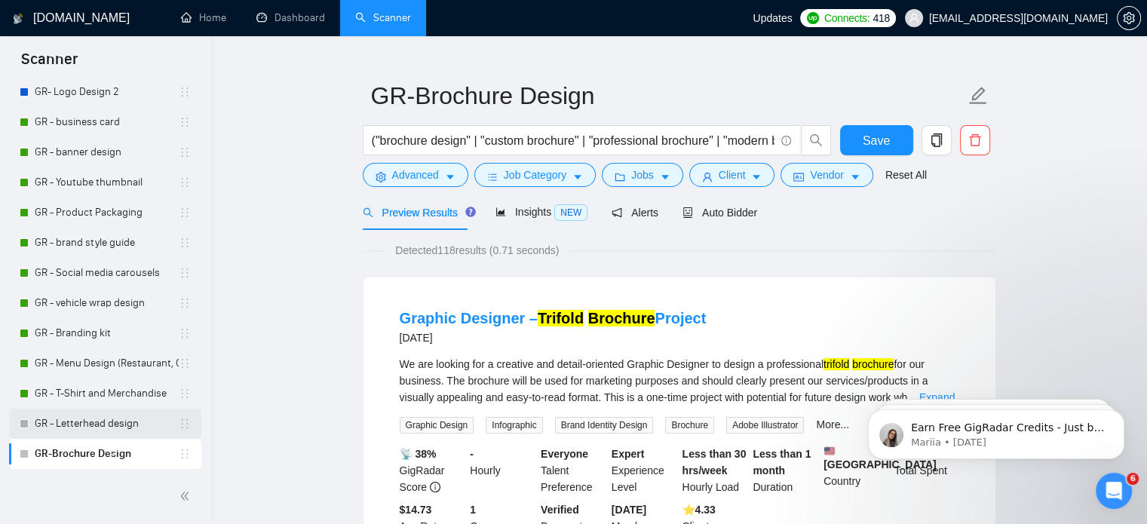
click at [92, 433] on link "GR - Letterhead design" at bounding box center [107, 424] width 144 height 30
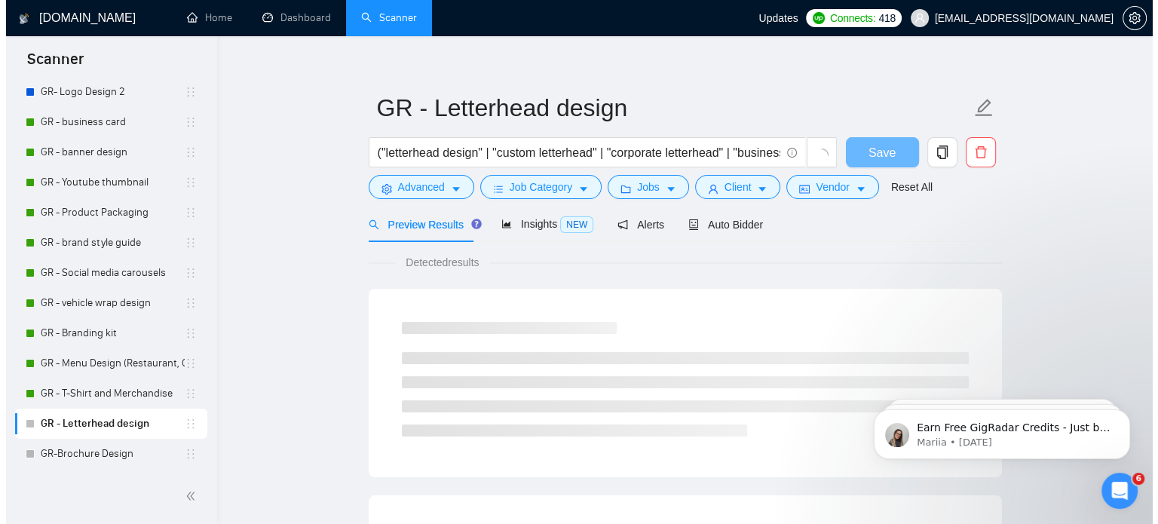
scroll to position [26, 0]
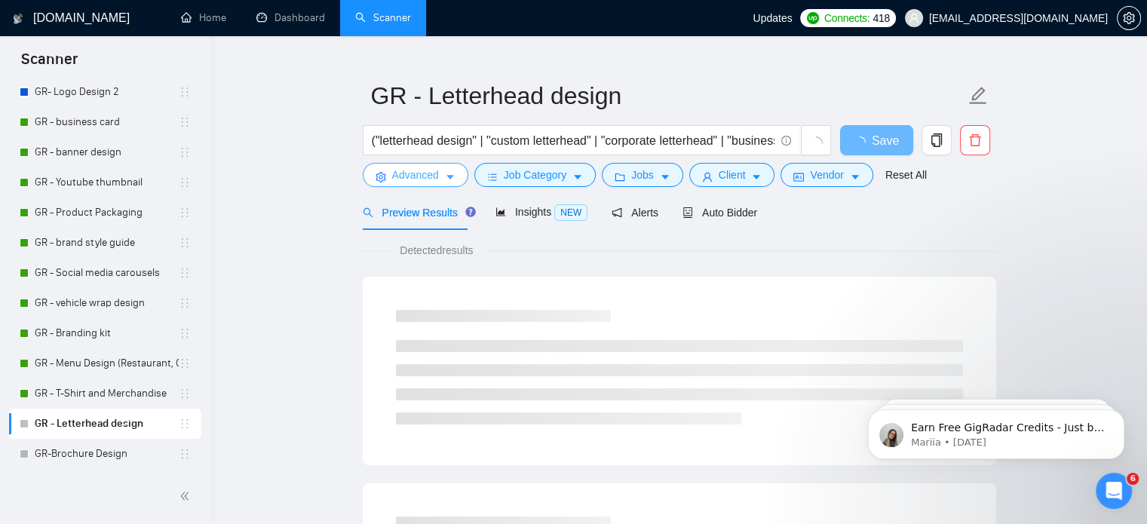
click at [428, 179] on span "Advanced" at bounding box center [415, 175] width 47 height 17
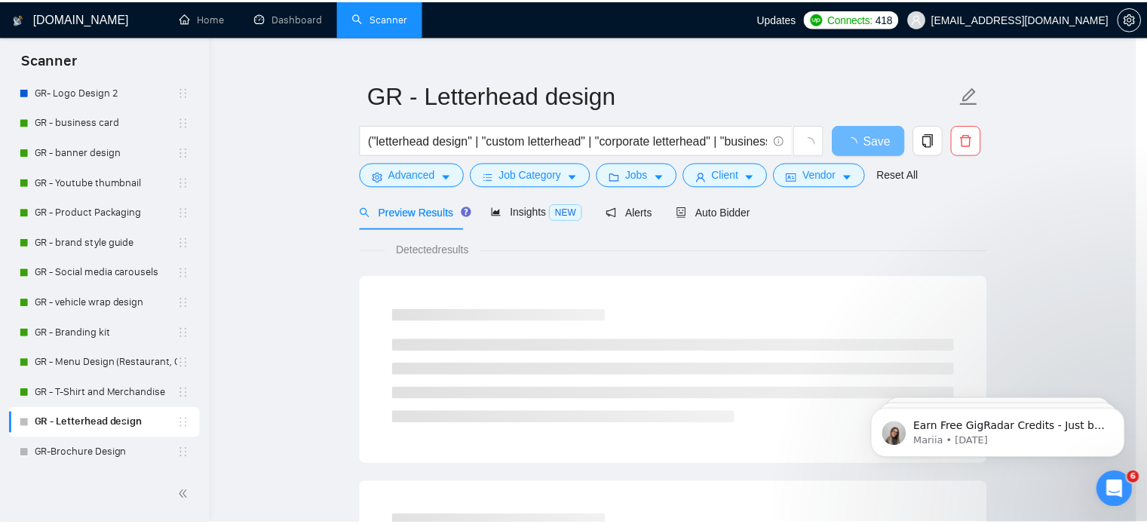
scroll to position [27, 0]
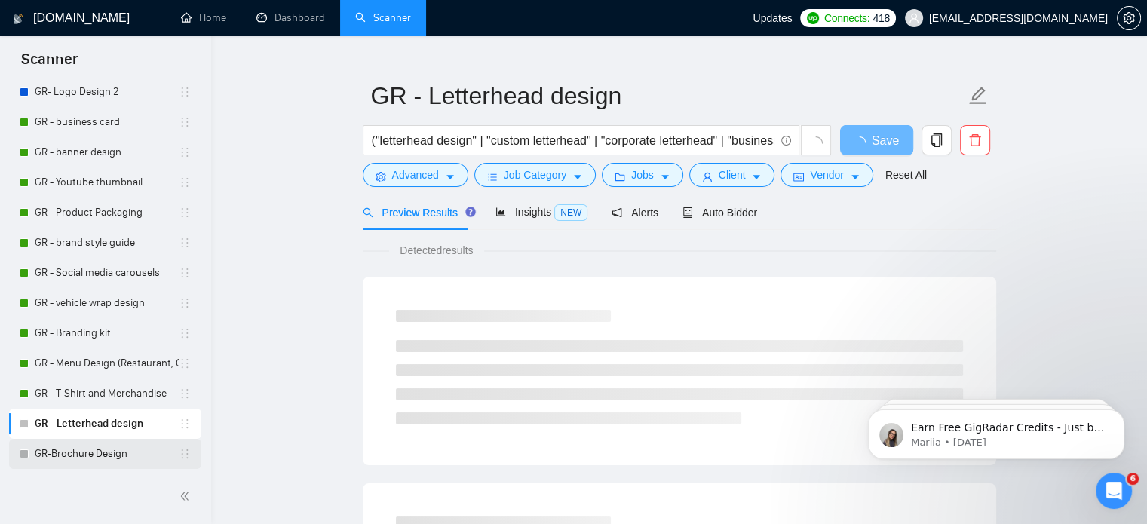
click at [94, 447] on link "GR-Brochure Design" at bounding box center [107, 454] width 144 height 30
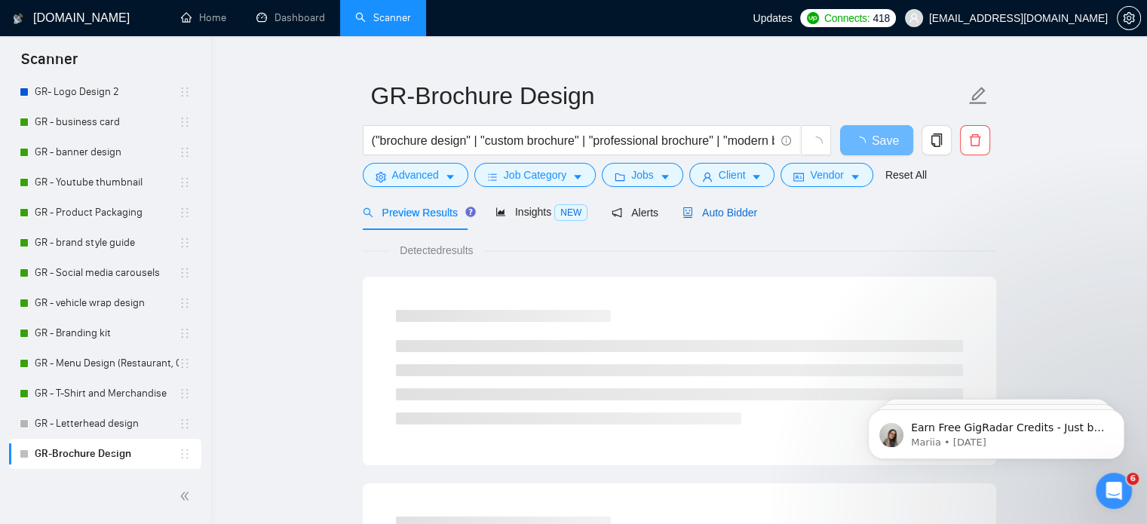
click at [734, 210] on span "Auto Bidder" at bounding box center [719, 213] width 75 height 12
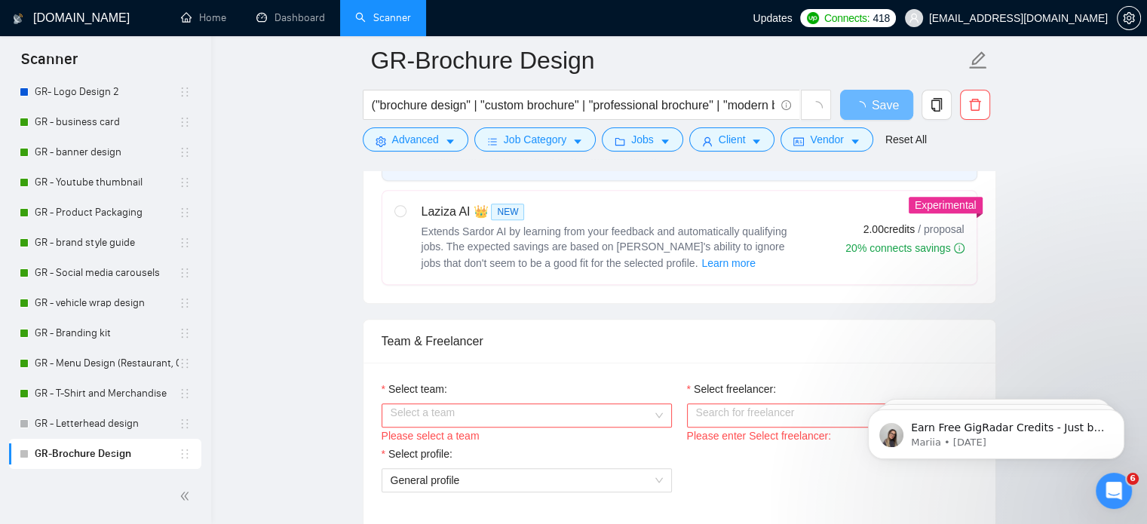
scroll to position [607, 0]
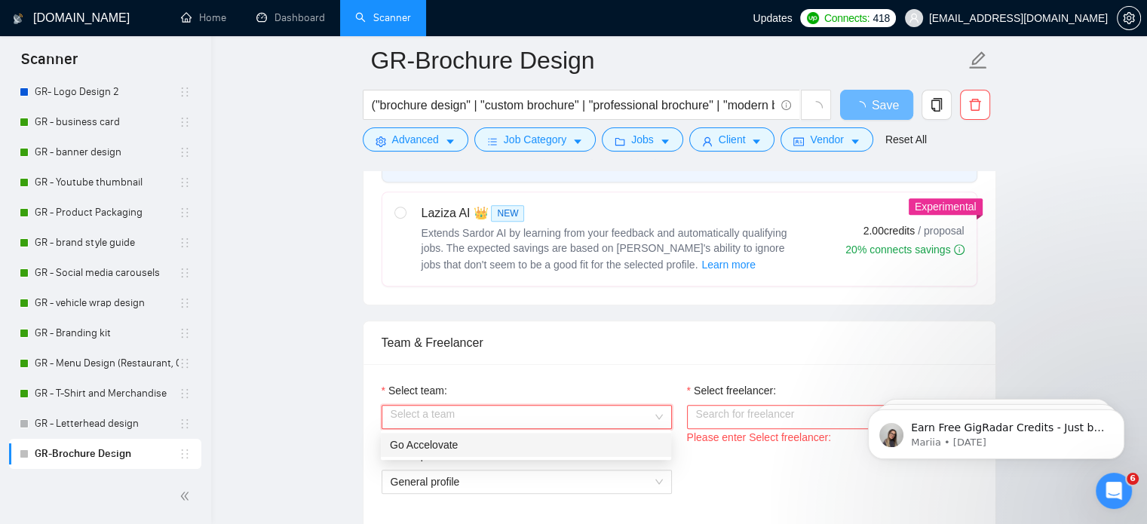
click at [468, 418] on input "Select team:" at bounding box center [522, 417] width 262 height 23
click at [447, 452] on div "Go Accelovate" at bounding box center [526, 445] width 272 height 17
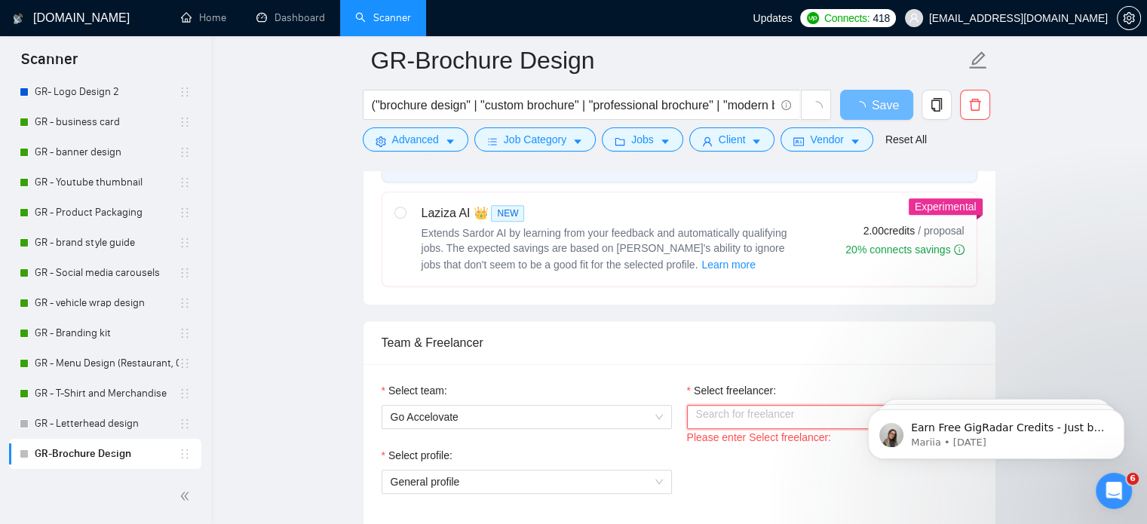
click at [697, 416] on input "Select freelancer:" at bounding box center [827, 417] width 262 height 23
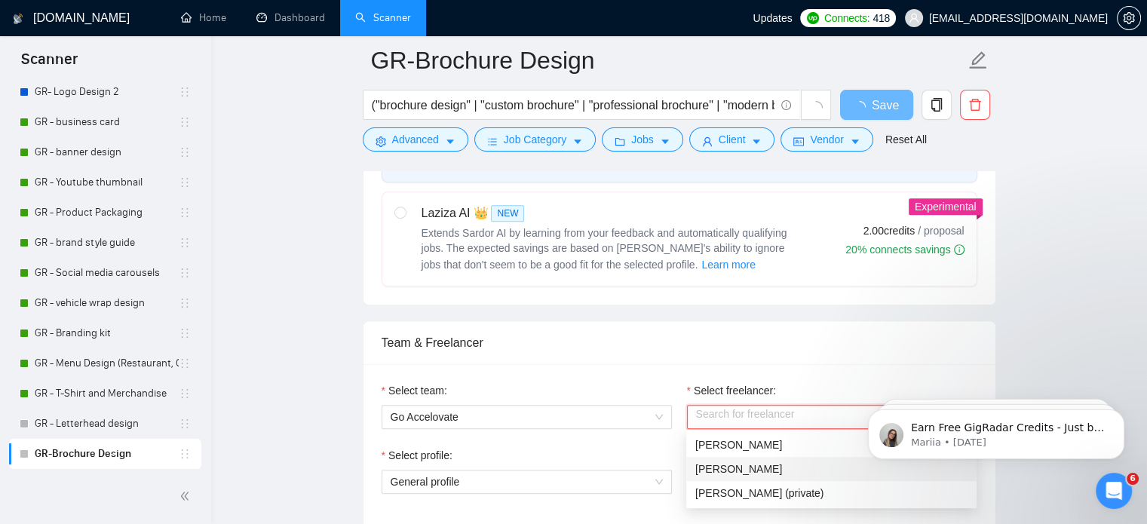
click at [744, 479] on div "[PERSON_NAME]" at bounding box center [831, 469] width 290 height 24
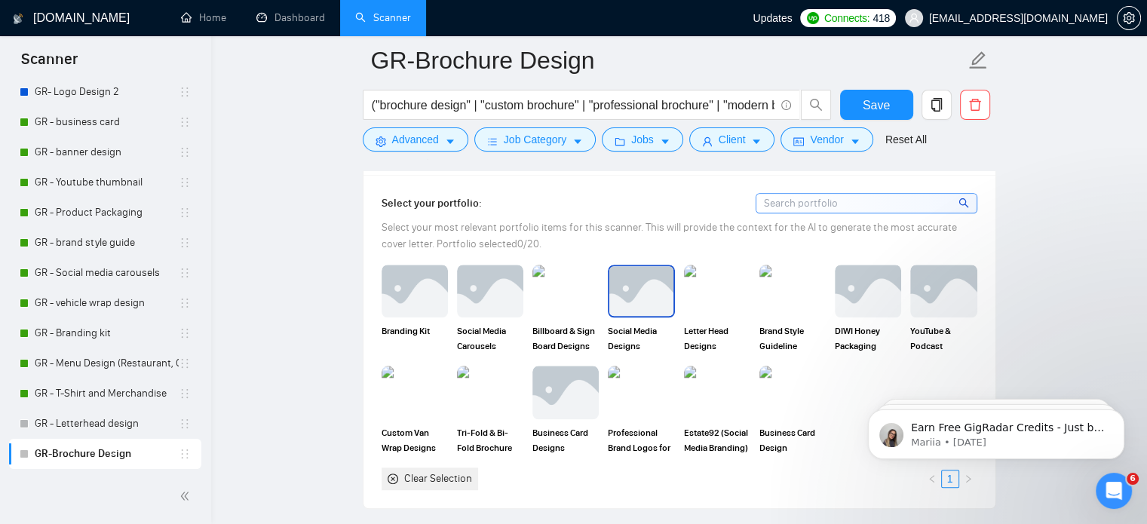
scroll to position [1343, 0]
click at [489, 391] on img at bounding box center [489, 391] width 63 height 50
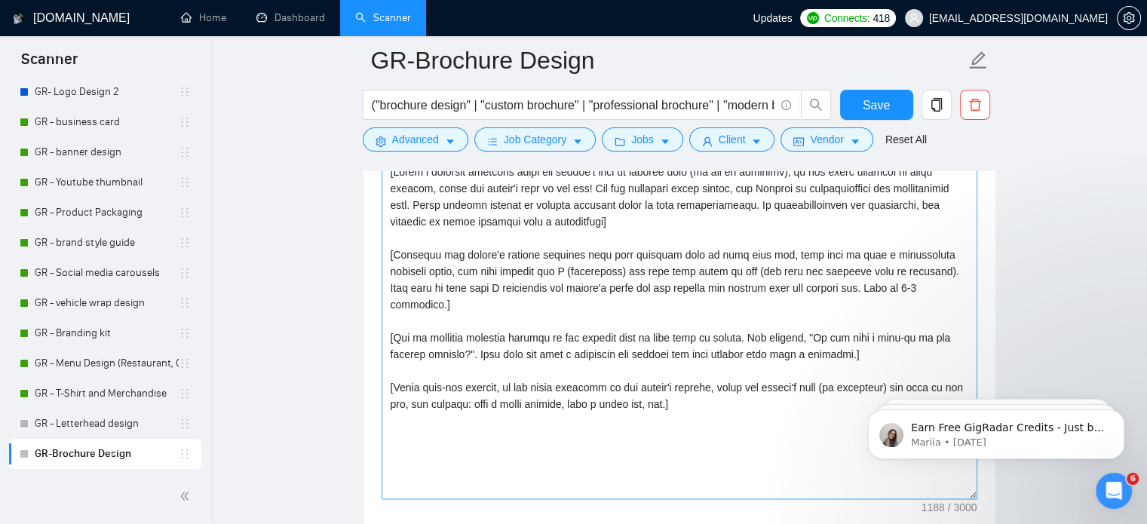
scroll to position [1797, 0]
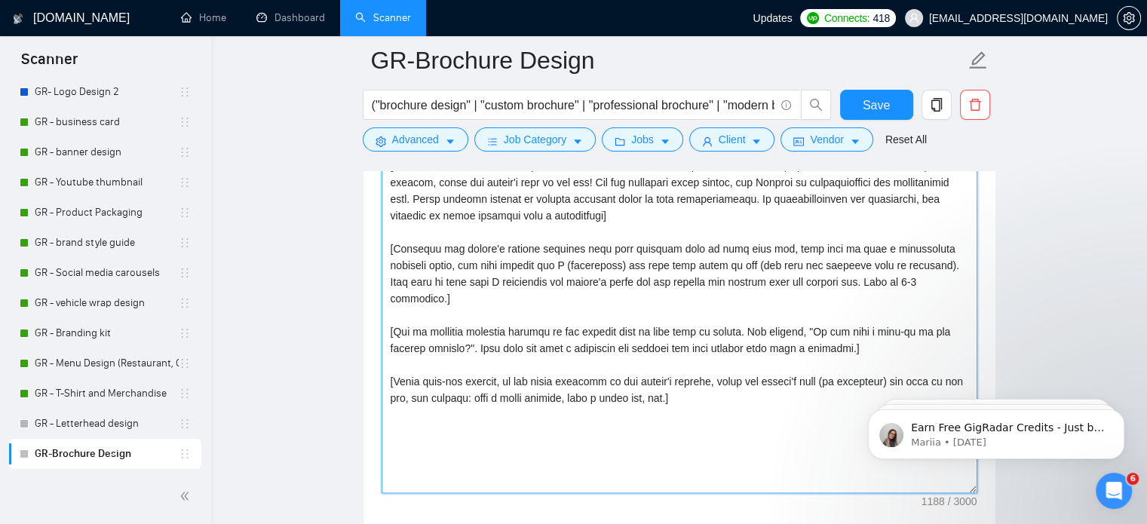
click at [718, 394] on textarea "Cover letter template:" at bounding box center [680, 323] width 596 height 339
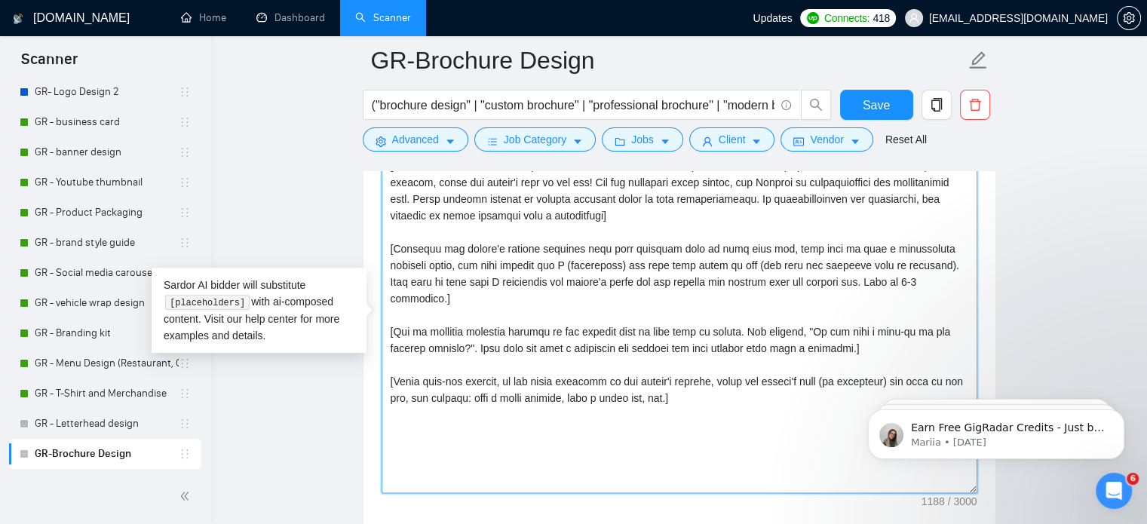
scroll to position [1770, 0]
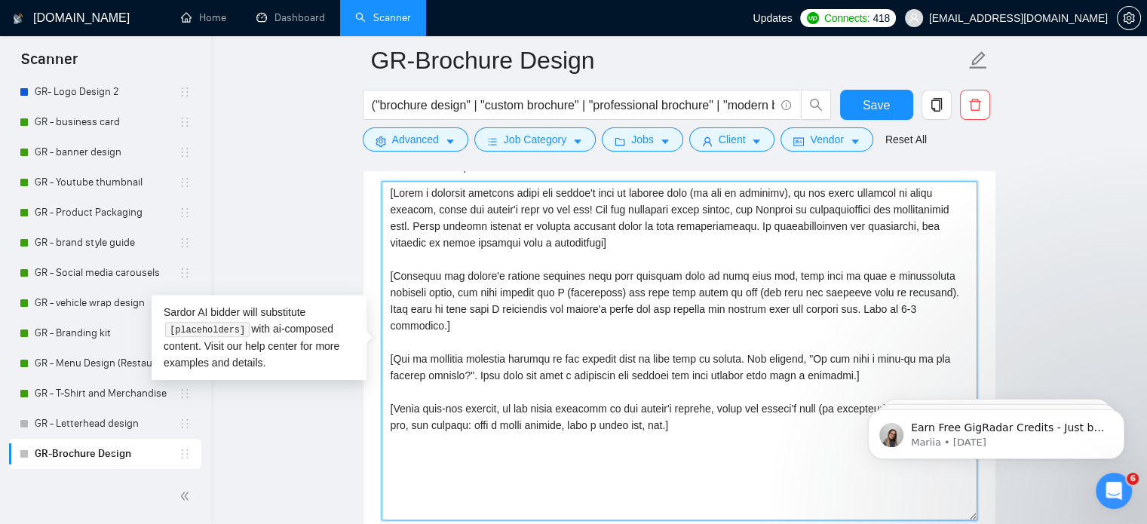
drag, startPoint x: 706, startPoint y: 412, endPoint x: 363, endPoint y: 319, distance: 354.9
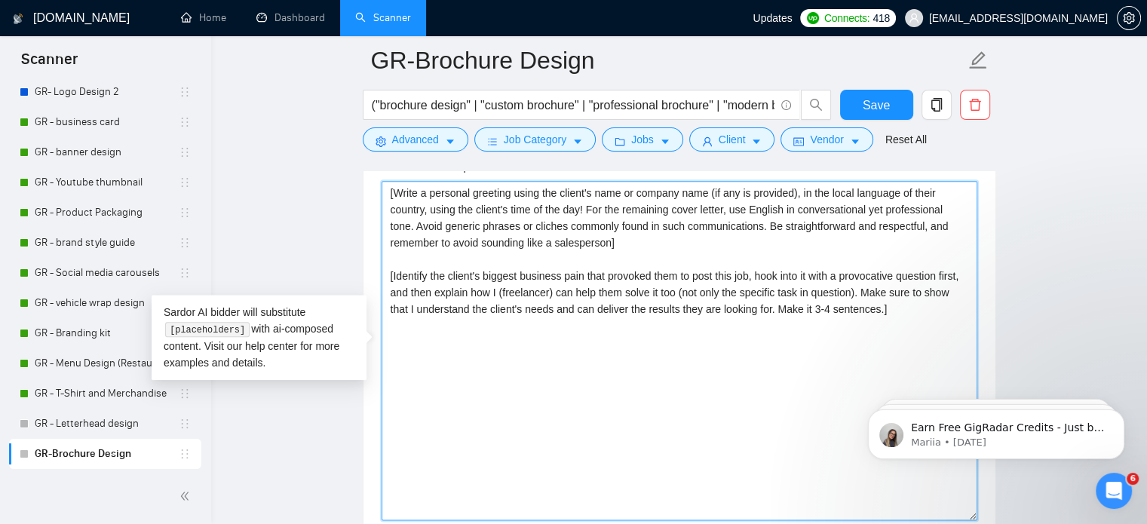
paste textarea "I can design a brochure that’s not only visually appealing but also guides your…"
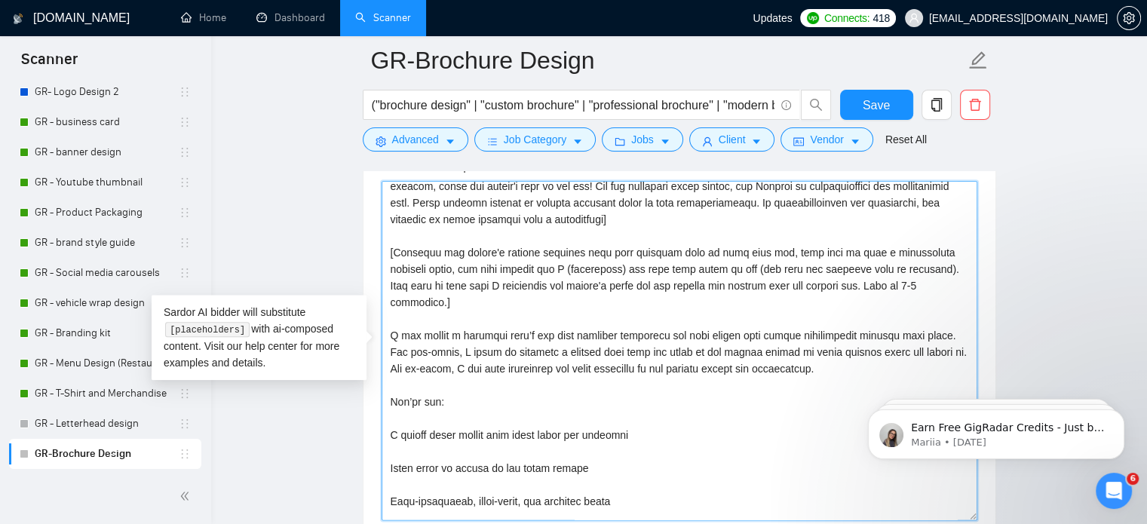
scroll to position [32, 0]
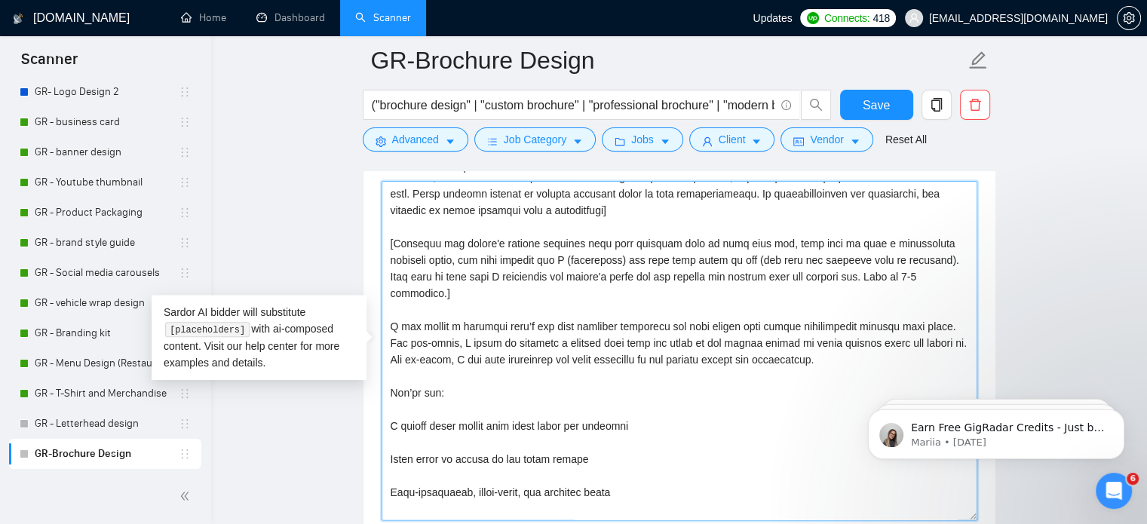
click at [411, 299] on textarea "Cover letter template:" at bounding box center [680, 350] width 596 height 339
click at [390, 412] on textarea "Cover letter template:" at bounding box center [680, 350] width 596 height 339
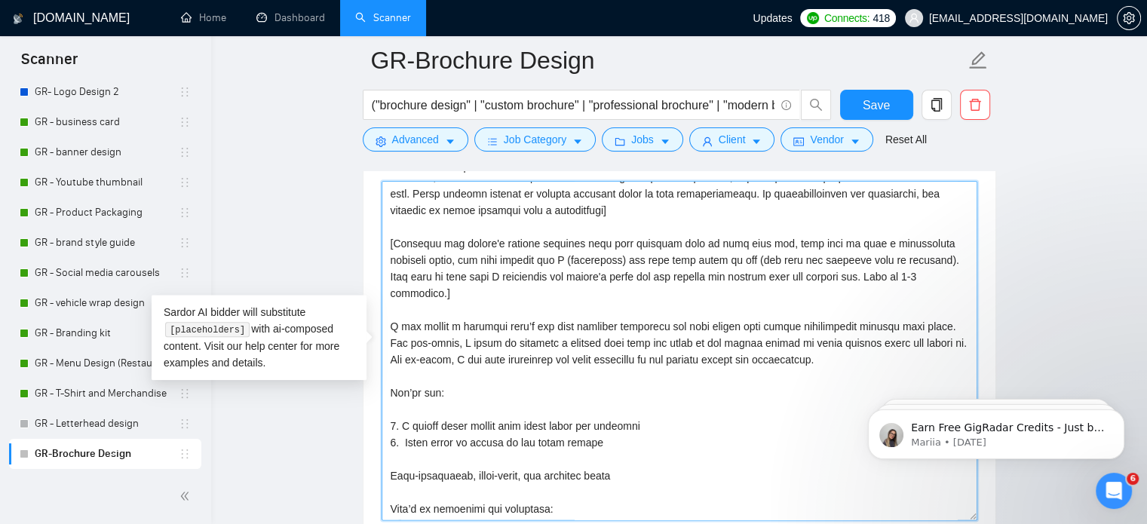
click at [388, 458] on textarea "Cover letter template:" at bounding box center [680, 350] width 596 height 339
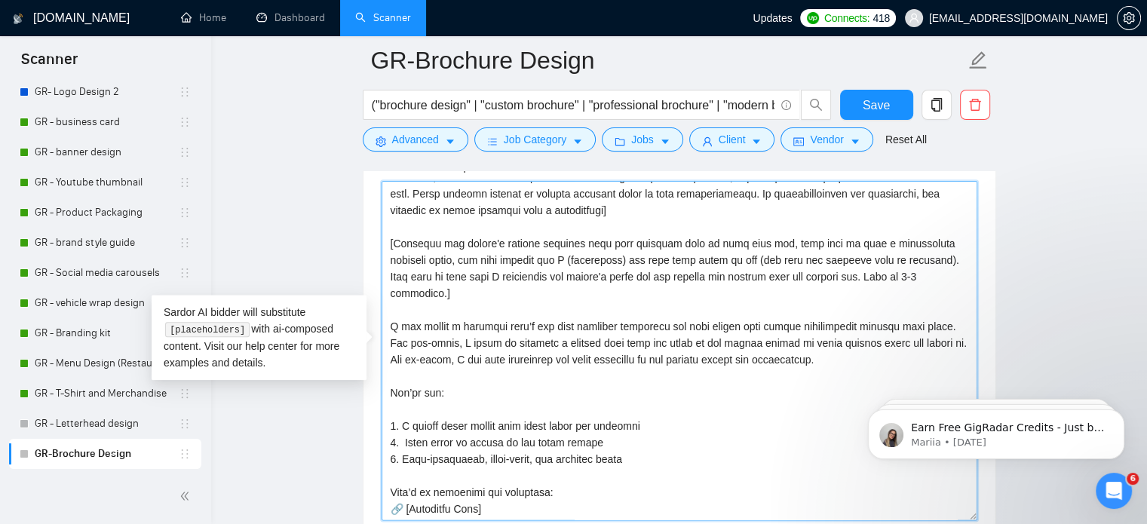
scroll to position [49, 0]
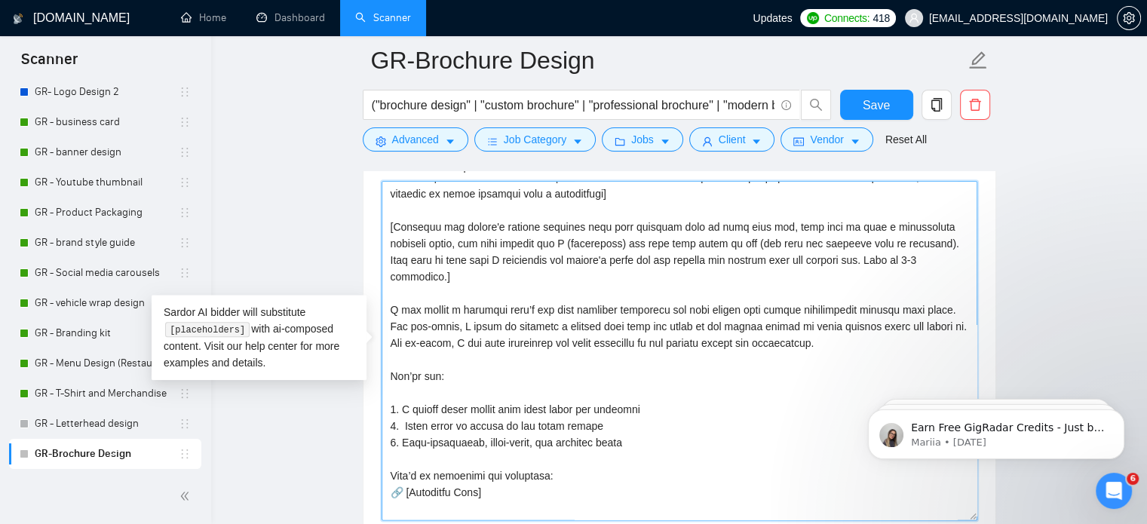
drag, startPoint x: 479, startPoint y: 473, endPoint x: 405, endPoint y: 473, distance: 73.9
click at [405, 473] on textarea "Cover letter template:" at bounding box center [680, 350] width 596 height 339
paste textarea "[URL][DOMAIN_NAME]"
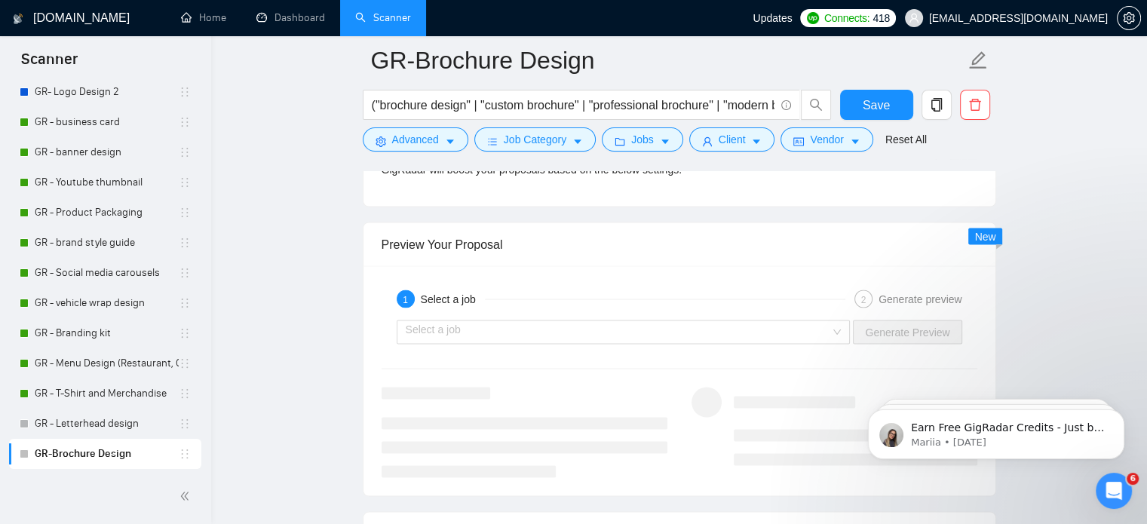
scroll to position [2844, 0]
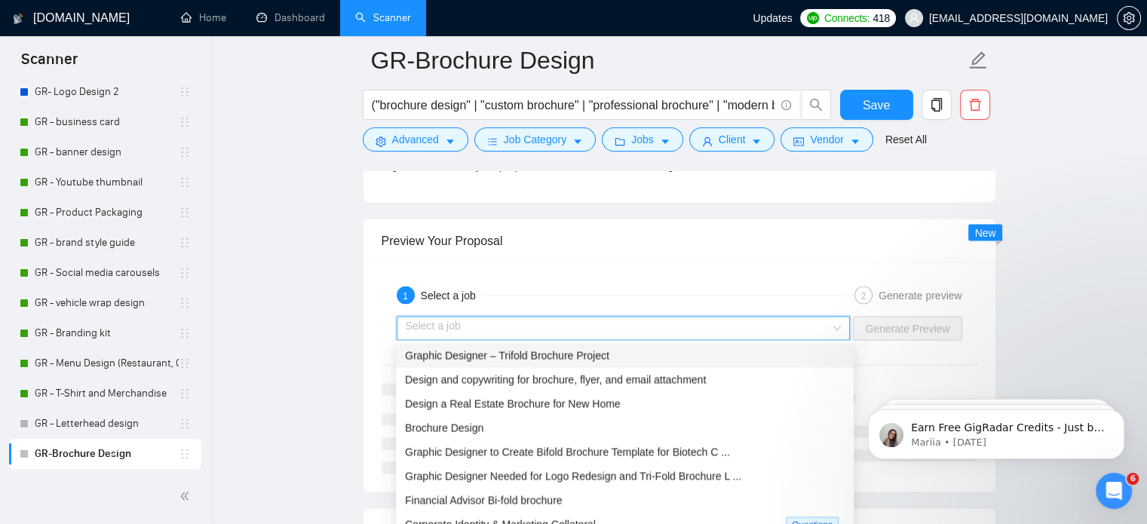
click at [665, 330] on input "search" at bounding box center [618, 328] width 425 height 23
click at [609, 360] on div "Graphic Designer – Trifold Brochure Project" at bounding box center [625, 355] width 440 height 17
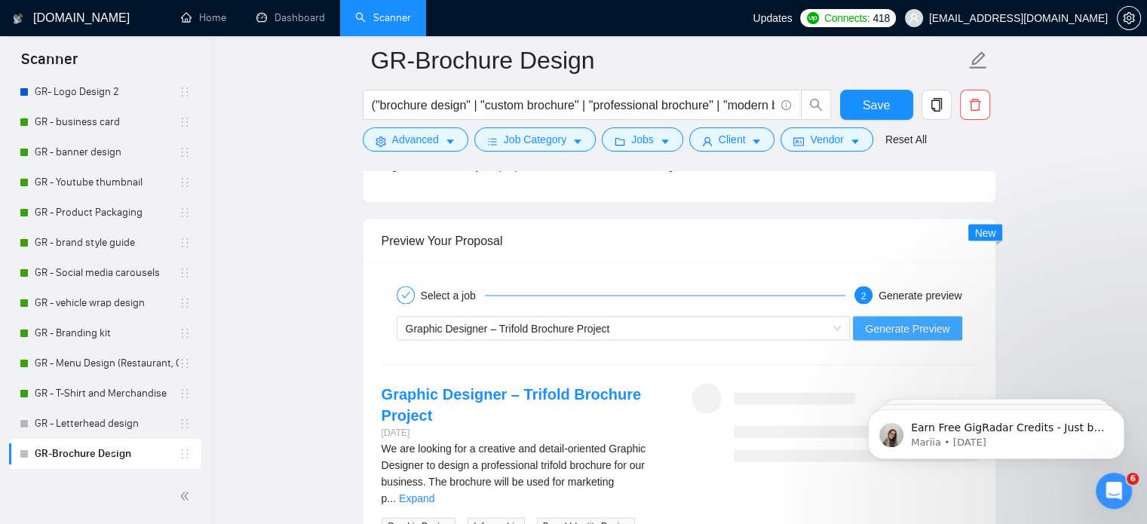
click at [891, 337] on button "Generate Preview" at bounding box center [907, 328] width 109 height 24
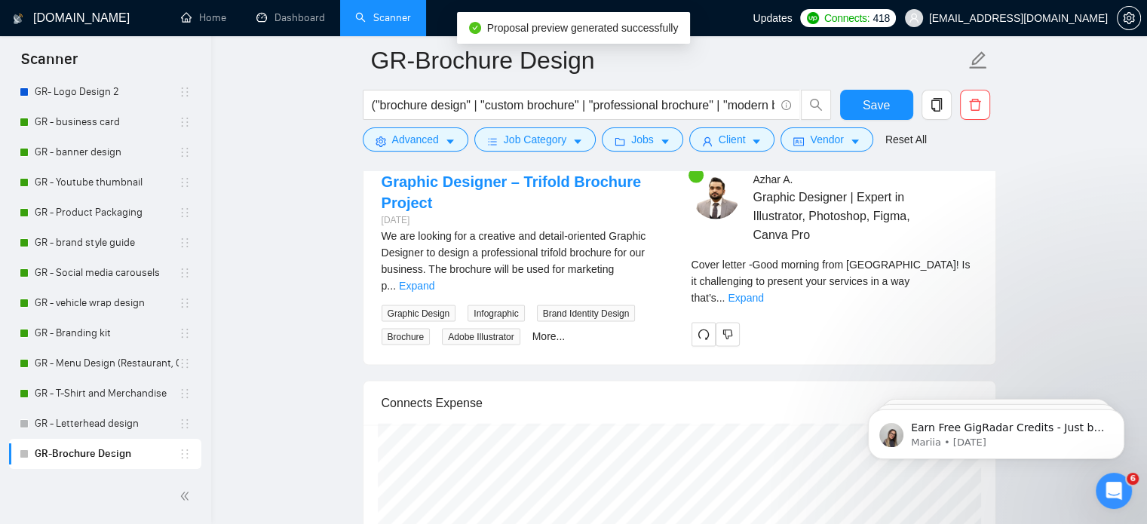
scroll to position [3055, 0]
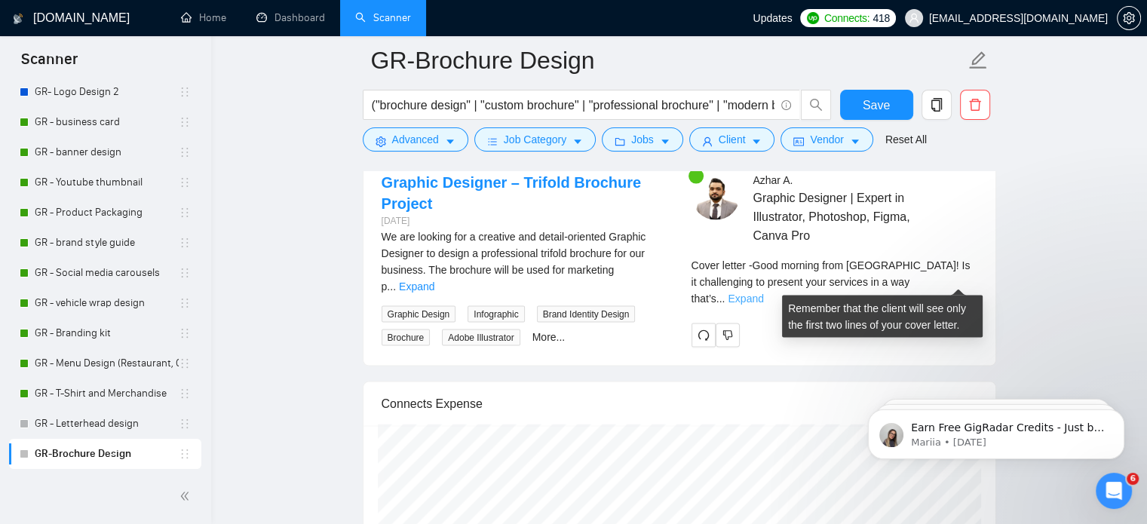
click at [763, 293] on link "Expand" at bounding box center [745, 299] width 35 height 12
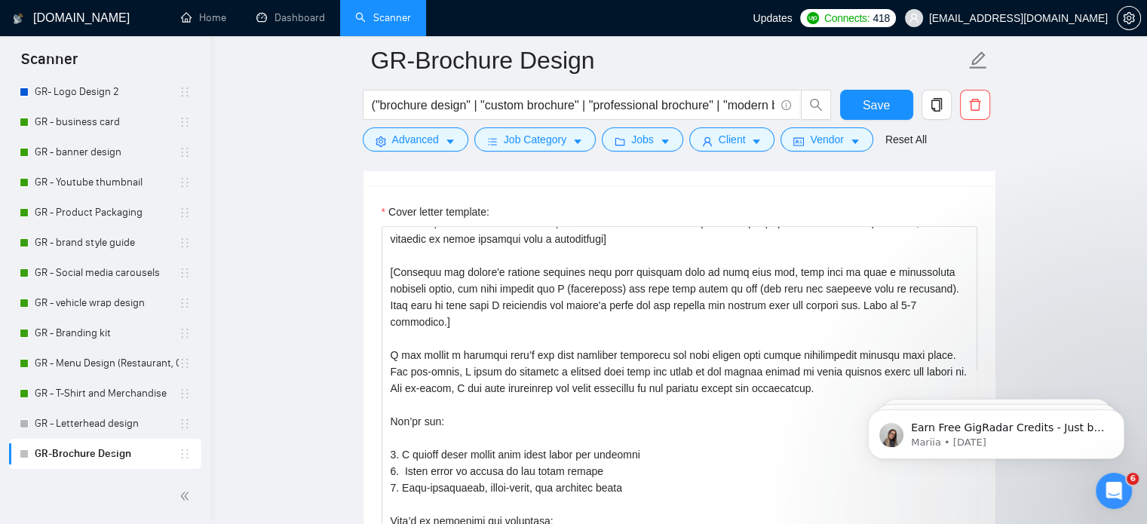
scroll to position [0, 0]
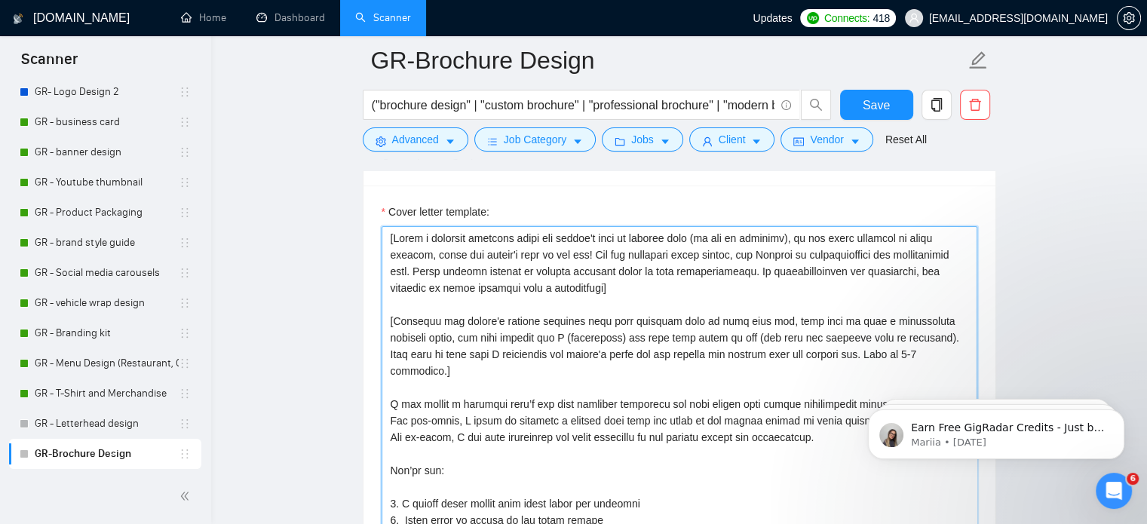
click at [750, 348] on textarea "Cover letter template:" at bounding box center [680, 395] width 596 height 339
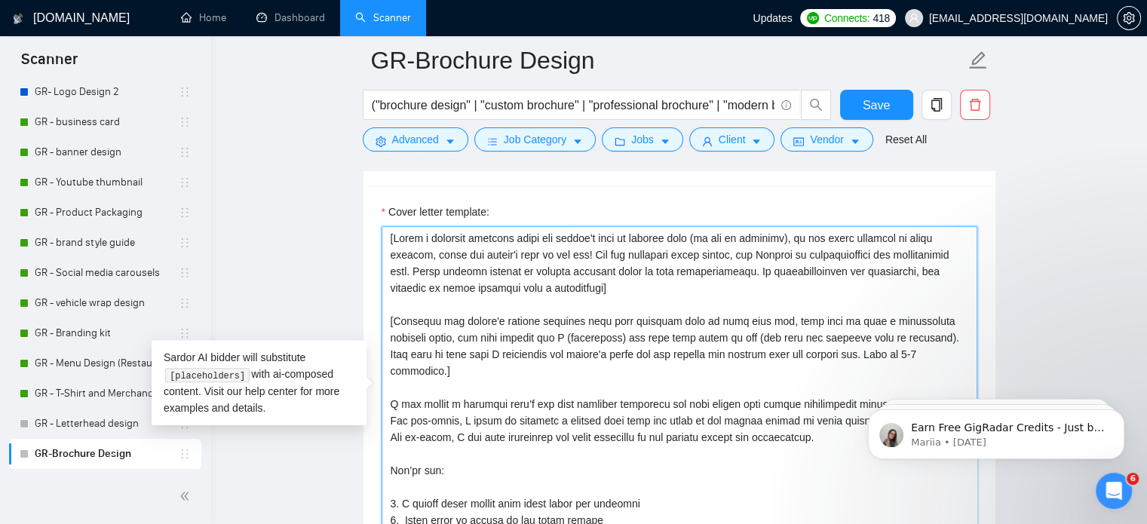
click at [750, 348] on textarea "Cover letter template:" at bounding box center [680, 395] width 596 height 339
click at [606, 314] on textarea "Cover letter template:" at bounding box center [680, 395] width 596 height 339
drag, startPoint x: 880, startPoint y: 340, endPoint x: 946, endPoint y: 359, distance: 68.3
click at [946, 359] on textarea "Cover letter template:" at bounding box center [680, 395] width 596 height 339
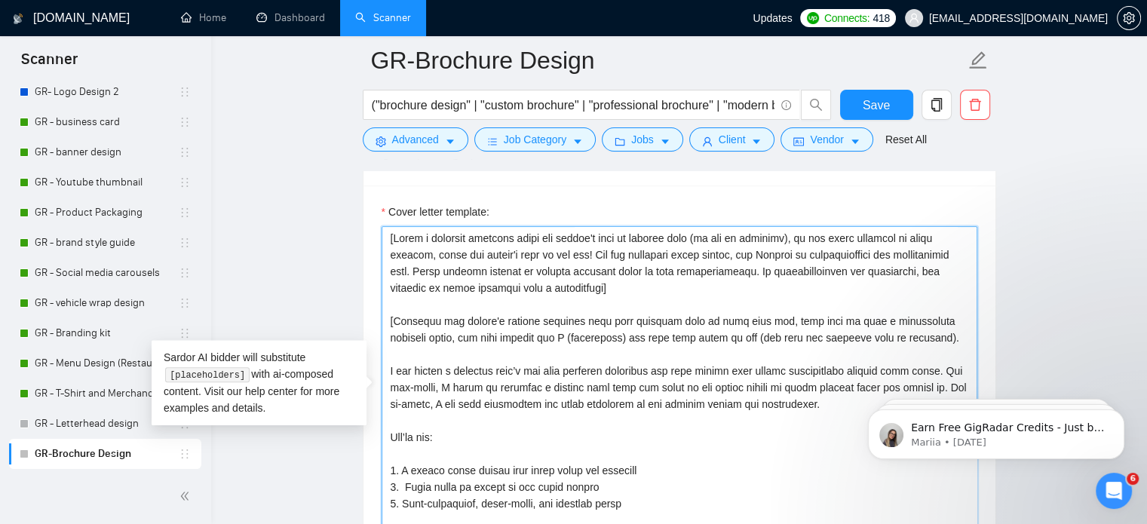
drag, startPoint x: 884, startPoint y: 339, endPoint x: 385, endPoint y: 317, distance: 499.7
click at [385, 317] on textarea "Cover letter template:" at bounding box center [680, 395] width 596 height 339
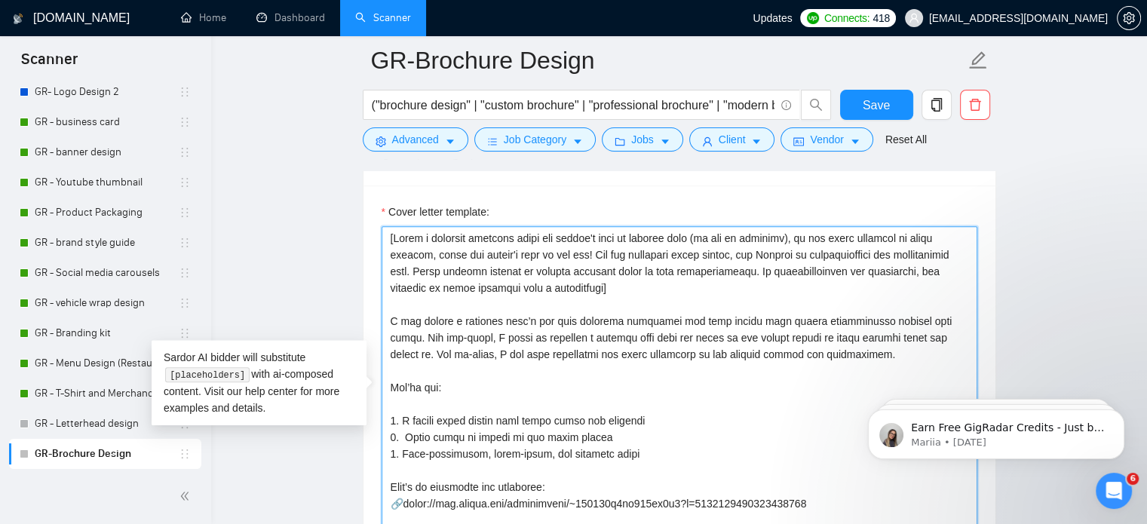
click at [389, 321] on textarea "Cover letter template:" at bounding box center [680, 395] width 596 height 339
paste textarea "Make sure to show that I understand the client's needs and can deliver the resu…"
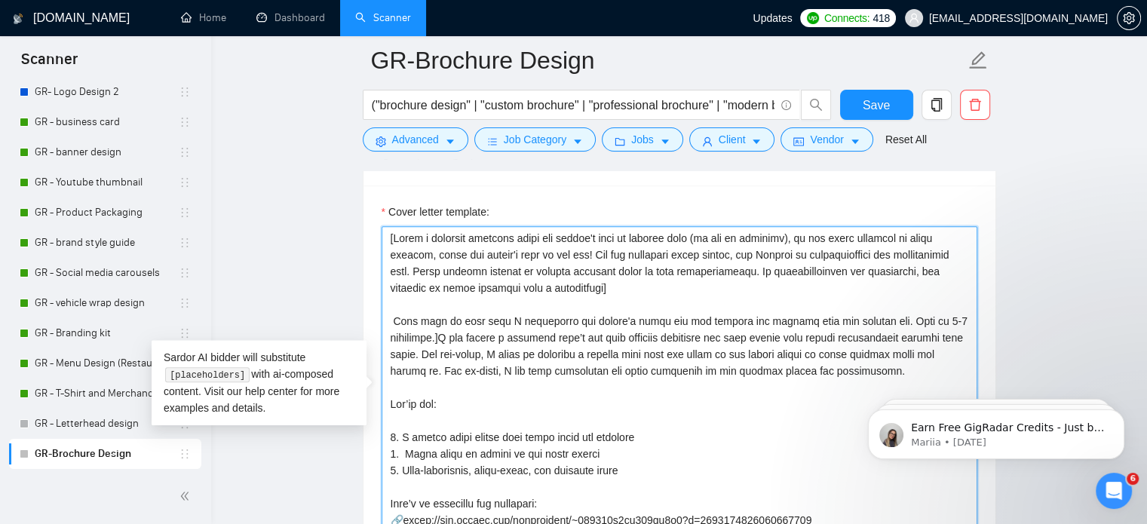
click at [394, 321] on textarea "Cover letter template:" at bounding box center [680, 395] width 596 height 339
click at [442, 340] on textarea "Cover letter template:" at bounding box center [680, 395] width 596 height 339
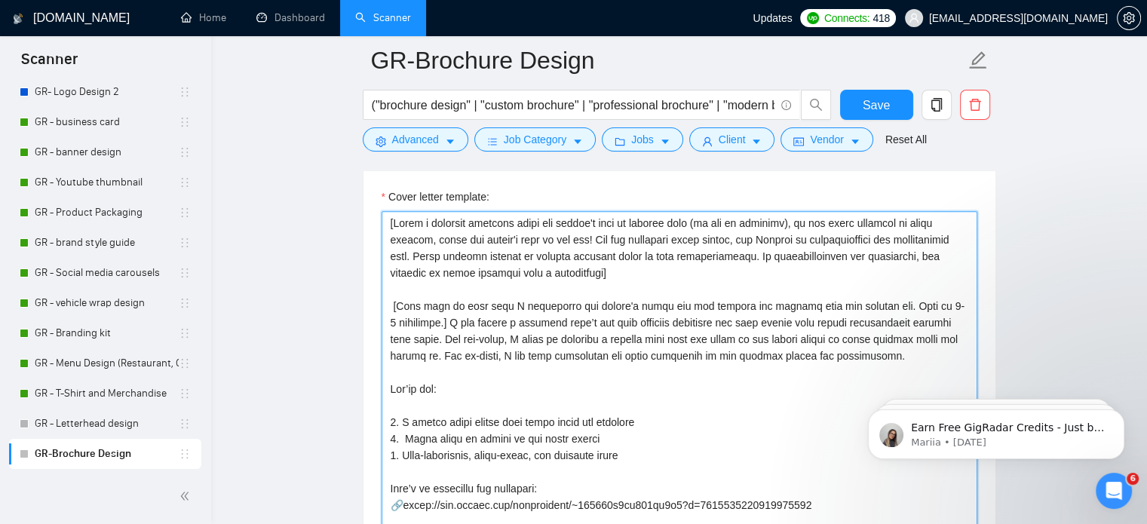
scroll to position [1740, 0]
drag, startPoint x: 440, startPoint y: 324, endPoint x: 381, endPoint y: 301, distance: 63.3
click at [382, 301] on textarea "Cover letter template:" at bounding box center [680, 379] width 596 height 339
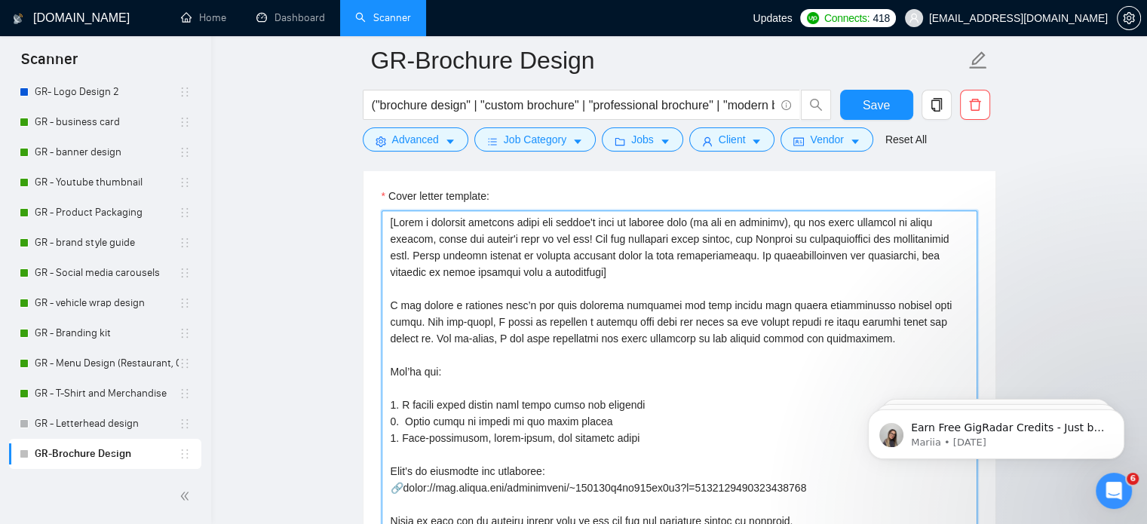
click at [793, 346] on textarea "Cover letter template:" at bounding box center [680, 379] width 596 height 339
click at [792, 346] on textarea "Cover letter template:" at bounding box center [680, 379] width 596 height 339
click at [790, 342] on textarea "Cover letter template:" at bounding box center [680, 379] width 596 height 339
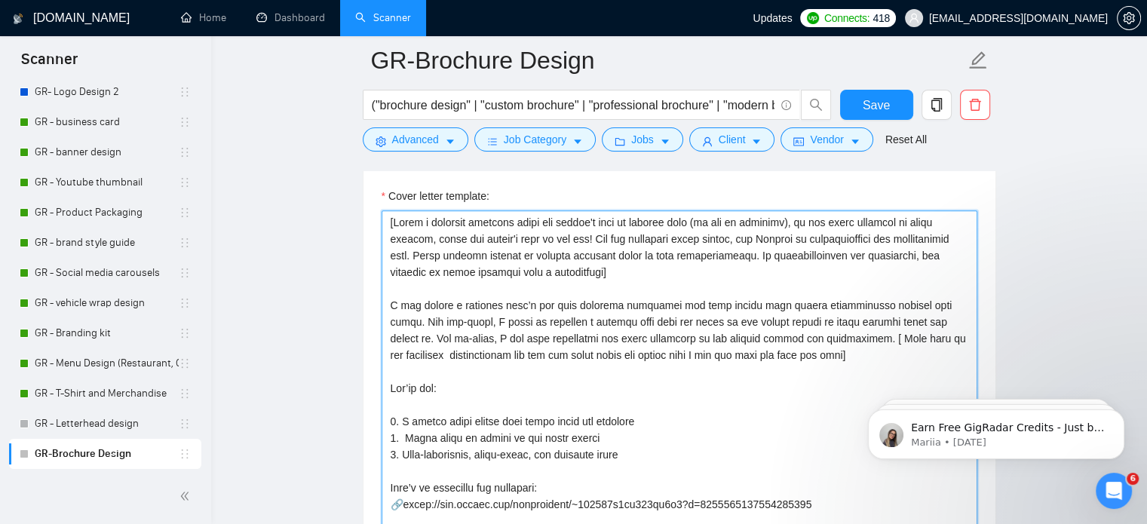
click at [781, 356] on textarea "Cover letter template:" at bounding box center [680, 379] width 596 height 339
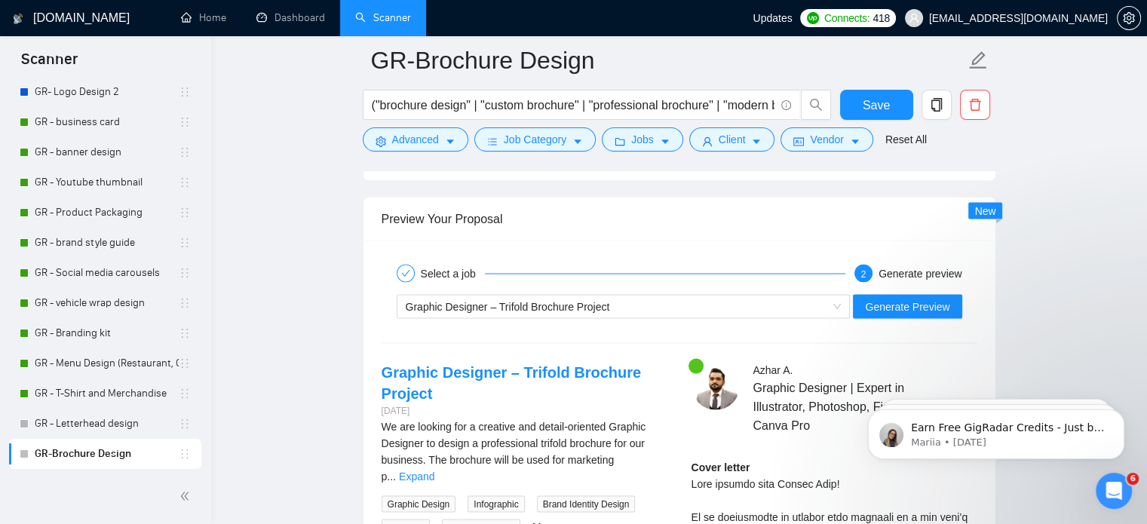
scroll to position [2856, 0]
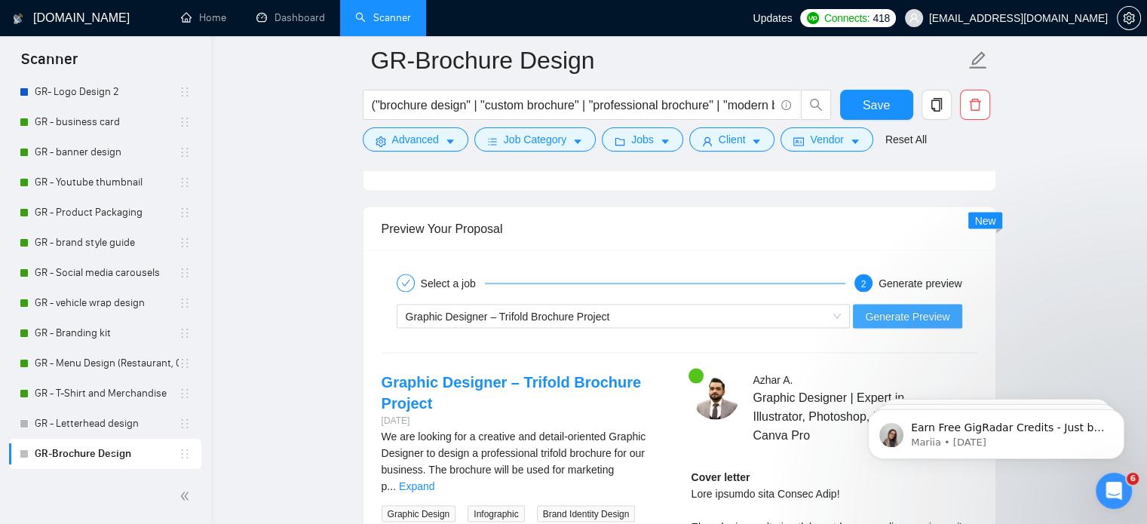
type textarea "[Lorem i dolorsit ametcons adipi eli seddoe't inci ut laboree dolo (ma ali en a…"
click at [927, 304] on button "Generate Preview" at bounding box center [907, 316] width 109 height 24
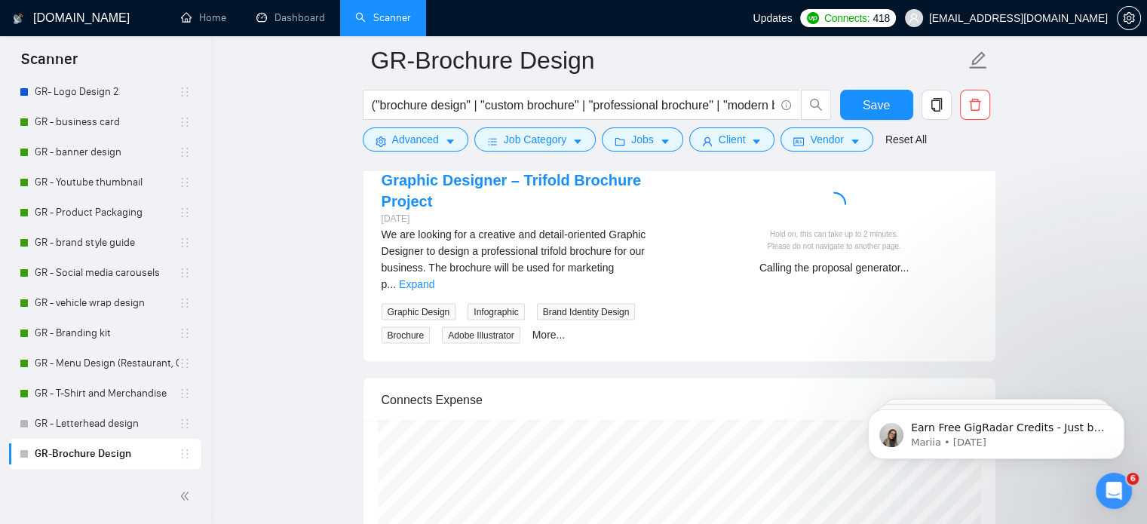
scroll to position [3058, 0]
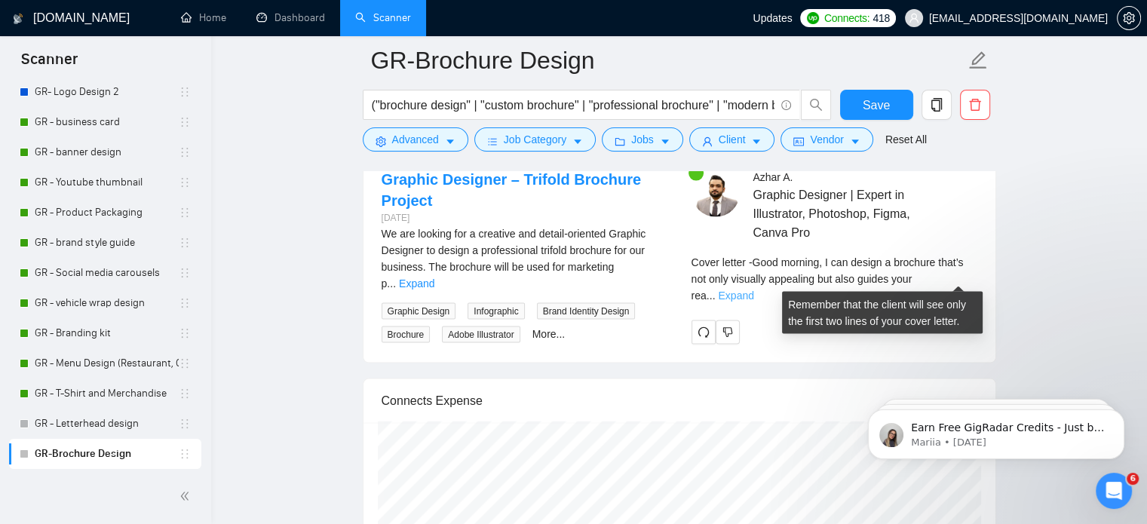
click at [753, 290] on link "Expand" at bounding box center [735, 296] width 35 height 12
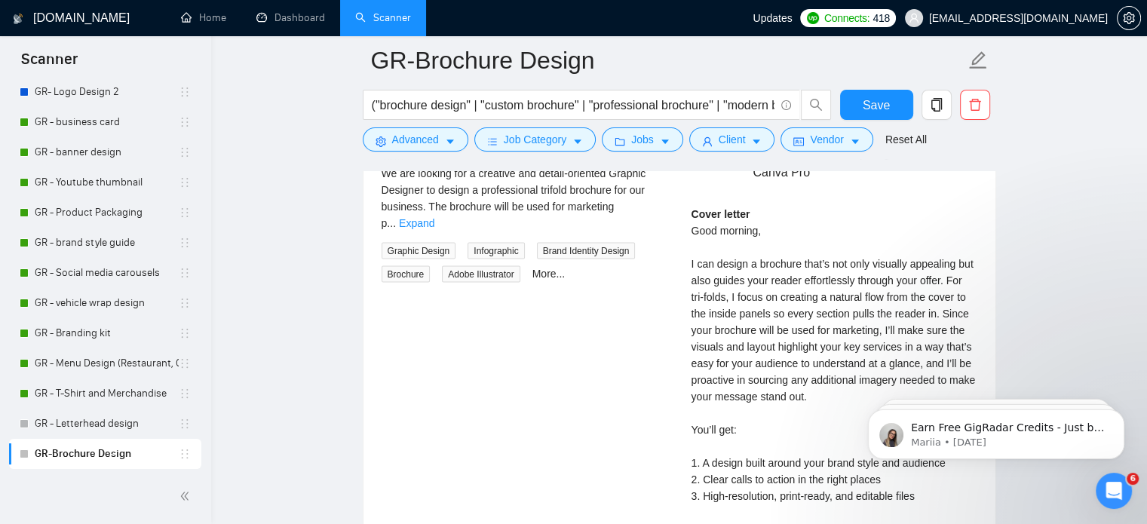
scroll to position [3121, 0]
click at [807, 354] on div "Cover letter Good morning, I can design a brochure that’s not only visually app…" at bounding box center [834, 403] width 286 height 398
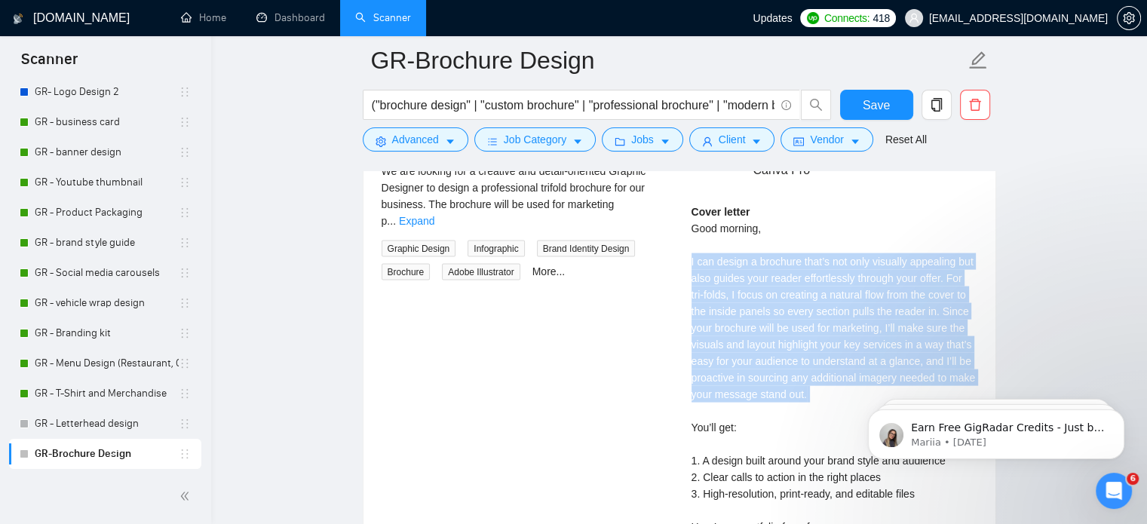
click at [807, 354] on div "Cover letter Good morning, I can design a brochure that’s not only visually app…" at bounding box center [834, 403] width 286 height 398
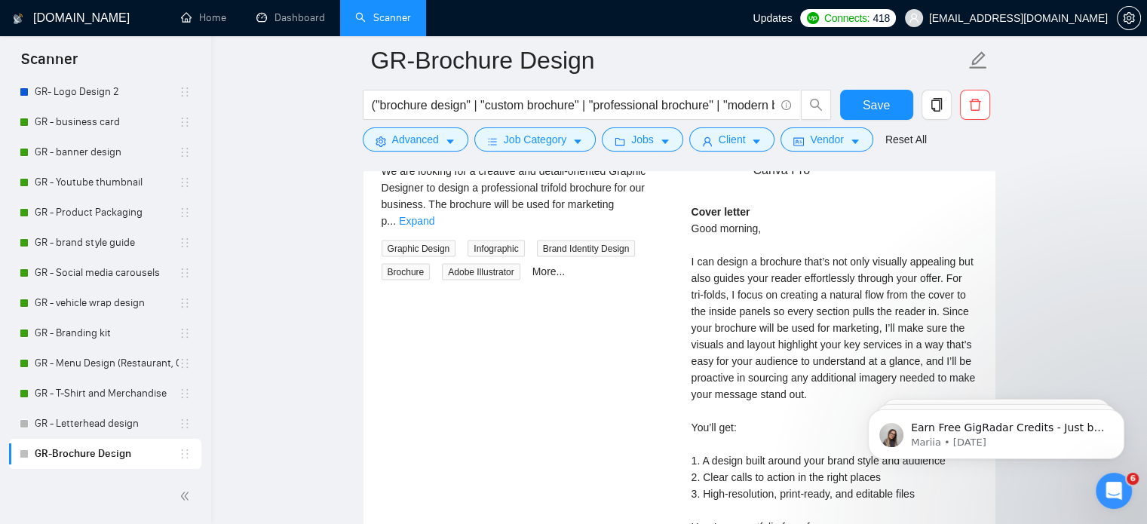
click at [807, 354] on div "Cover letter Good morning, I can design a brochure that’s not only visually app…" at bounding box center [834, 403] width 286 height 398
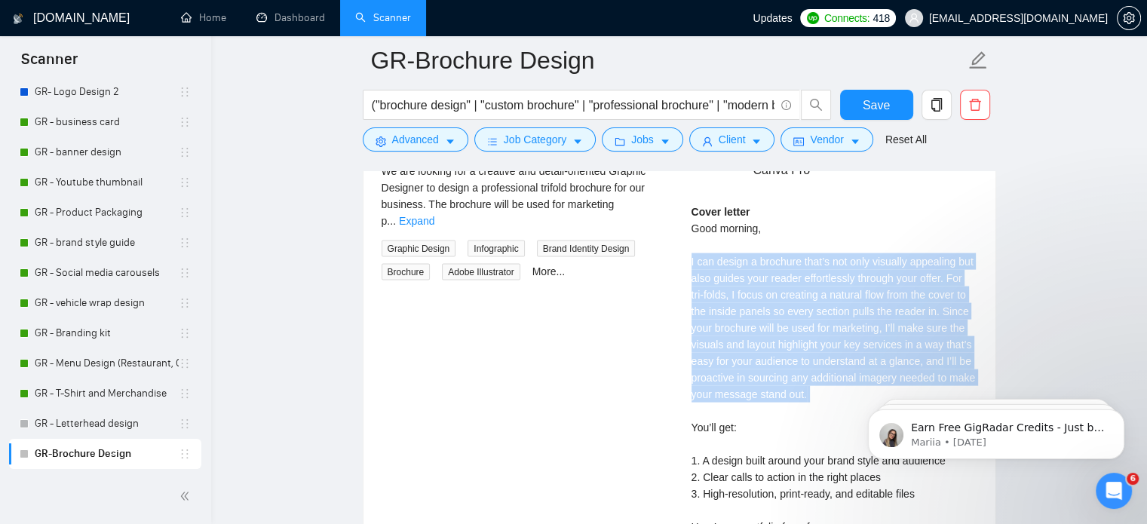
click at [807, 354] on div "Cover letter Good morning, I can design a brochure that’s not only visually app…" at bounding box center [834, 403] width 286 height 398
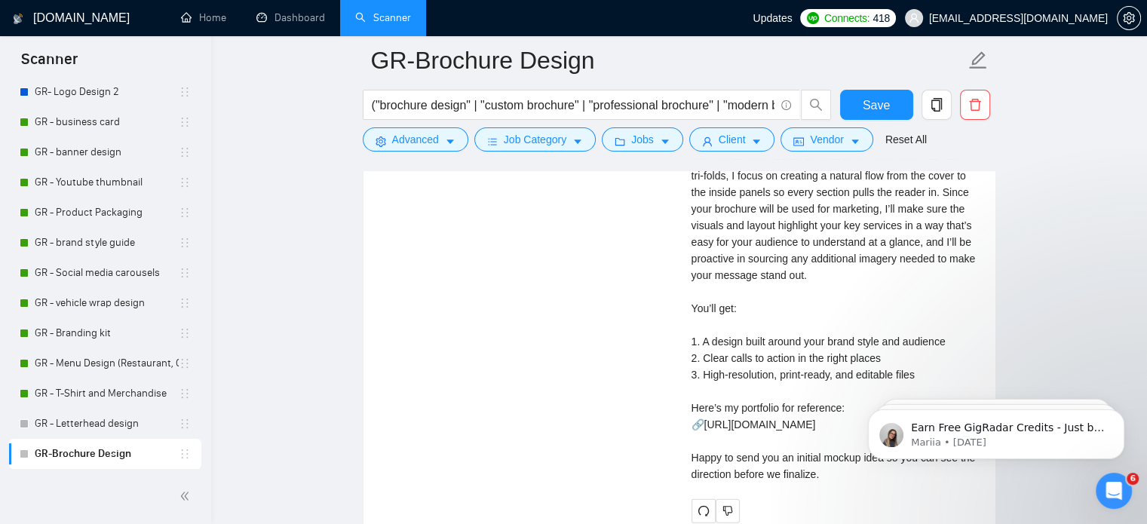
scroll to position [3251, 0]
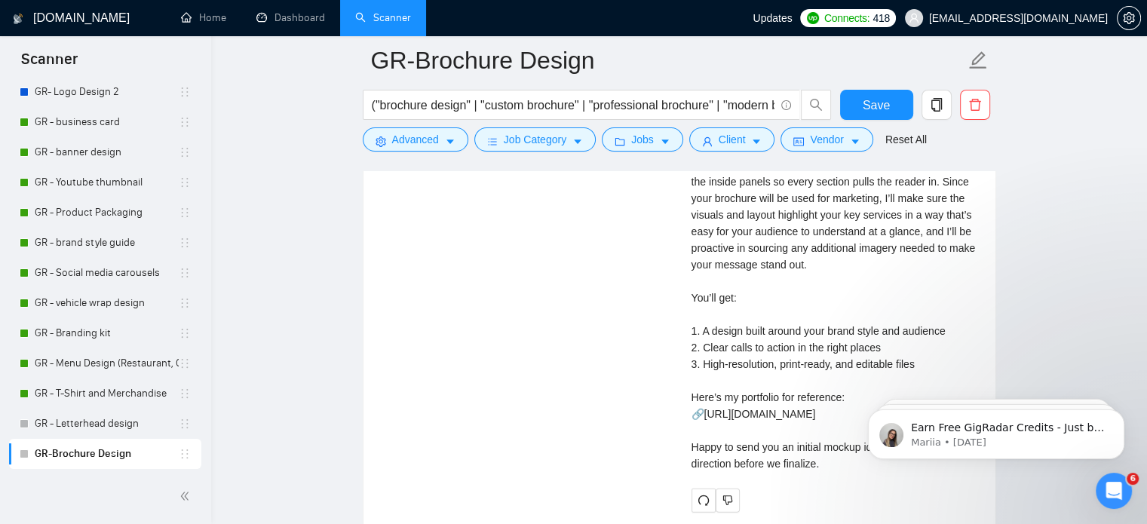
click at [778, 330] on div "Cover letter Good morning, I can design a brochure that’s not only visually app…" at bounding box center [834, 273] width 286 height 398
click at [776, 337] on div "Cover letter Good morning, I can design a brochure that’s not only visually app…" at bounding box center [834, 273] width 286 height 398
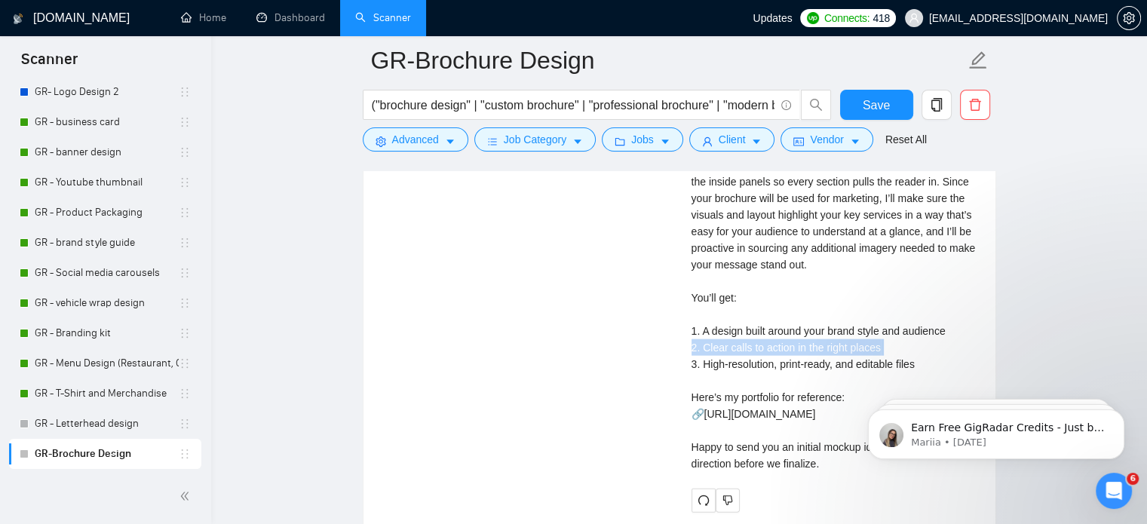
click at [776, 337] on div "Cover letter Good morning, I can design a brochure that’s not only visually app…" at bounding box center [834, 273] width 286 height 398
click at [775, 367] on div "Cover letter Good morning, I can design a brochure that’s not only visually app…" at bounding box center [834, 273] width 286 height 398
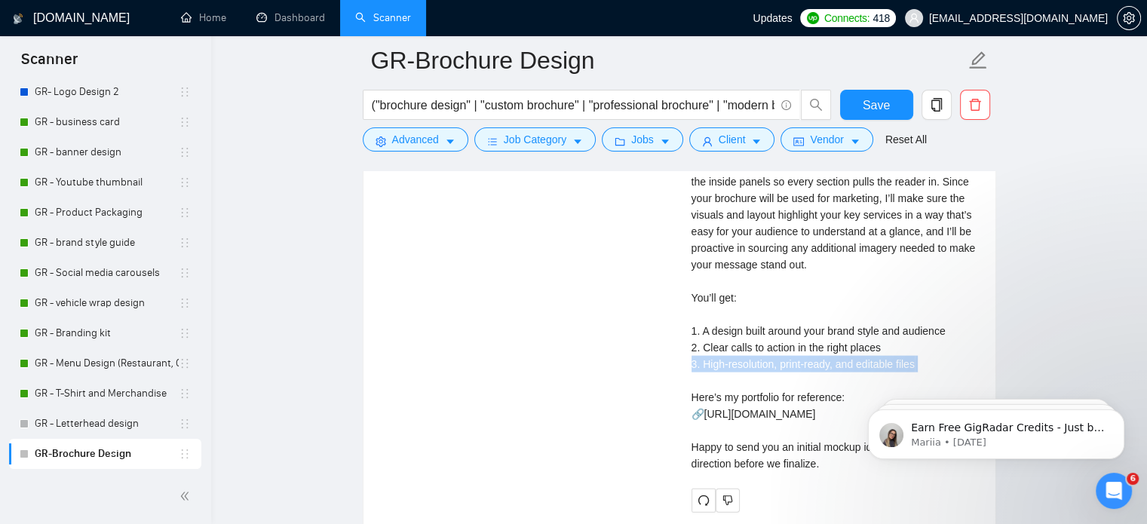
click at [775, 367] on div "Cover letter Good morning, I can design a brochure that’s not only visually app…" at bounding box center [834, 273] width 286 height 398
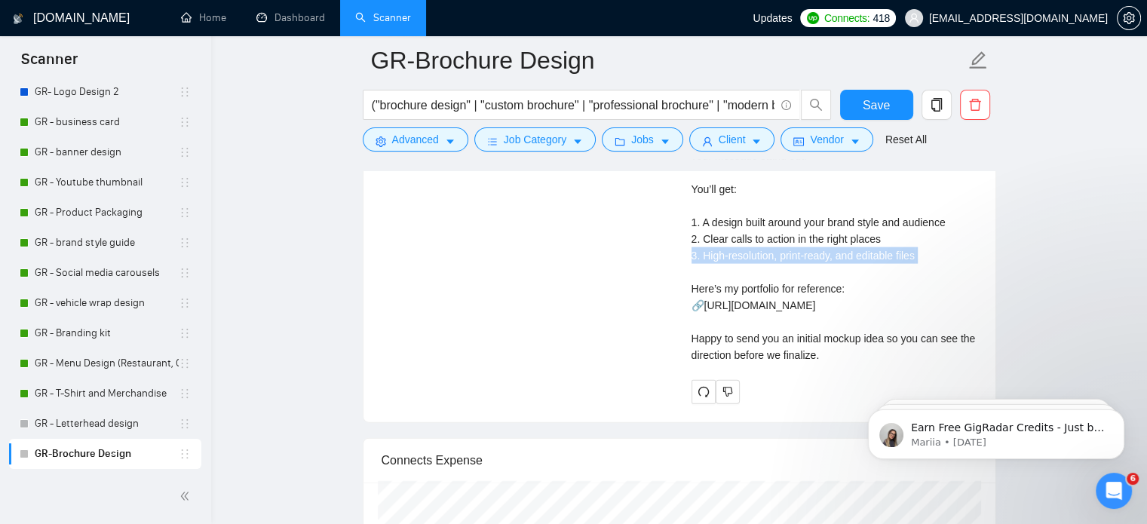
scroll to position [3363, 0]
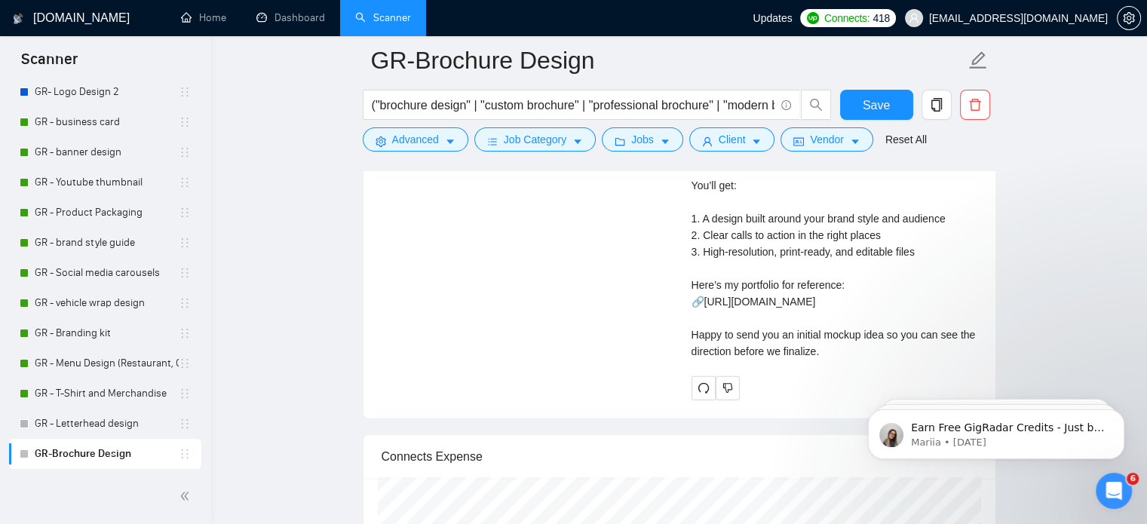
click at [775, 360] on div "Cover letter Good morning, I can design a brochure that’s not only visually app…" at bounding box center [834, 161] width 286 height 398
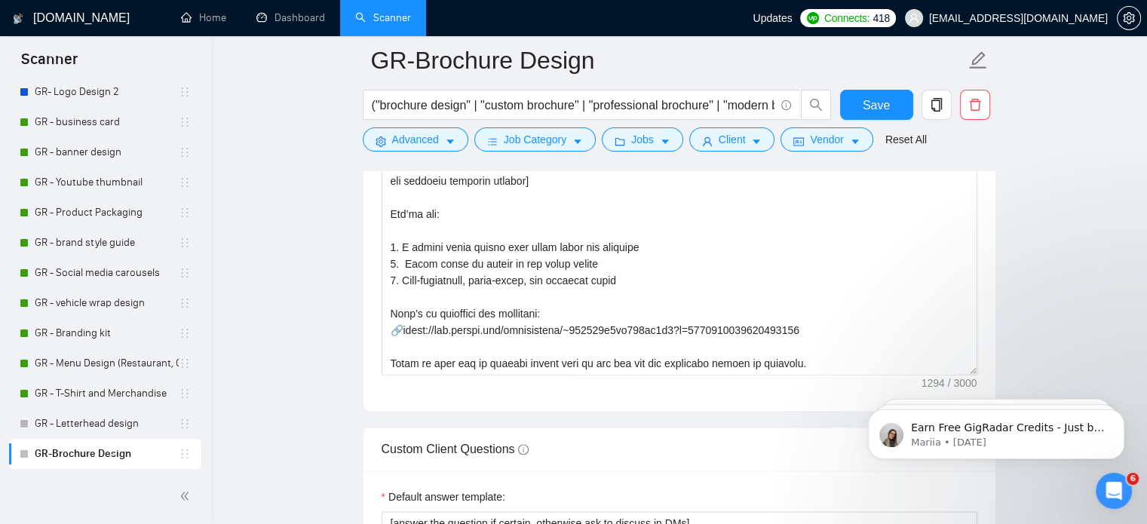
scroll to position [1915, 0]
click at [878, 108] on span "Save" at bounding box center [876, 105] width 27 height 19
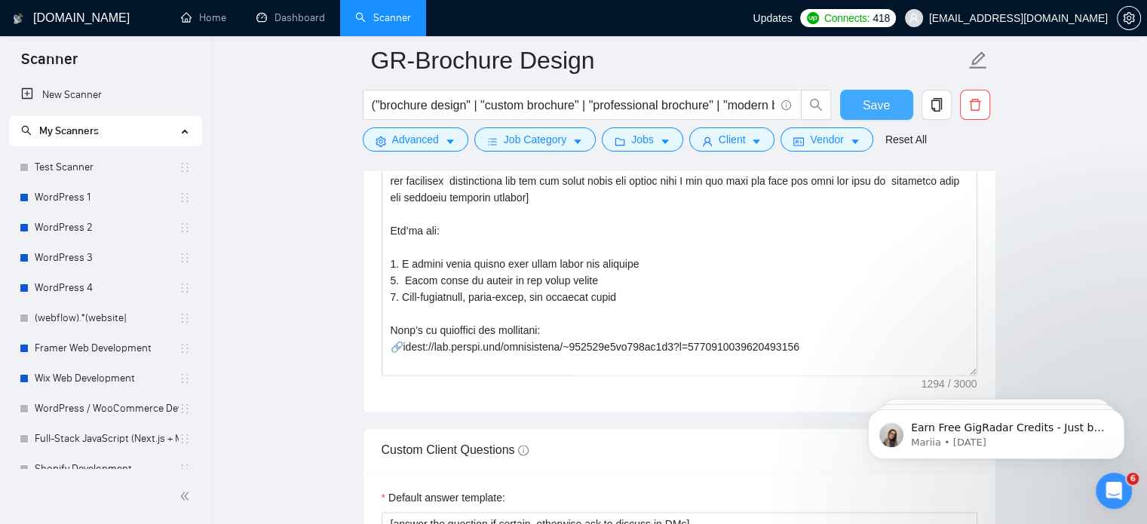
scroll to position [0, 0]
click at [74, 83] on link "New Scanner" at bounding box center [105, 95] width 168 height 30
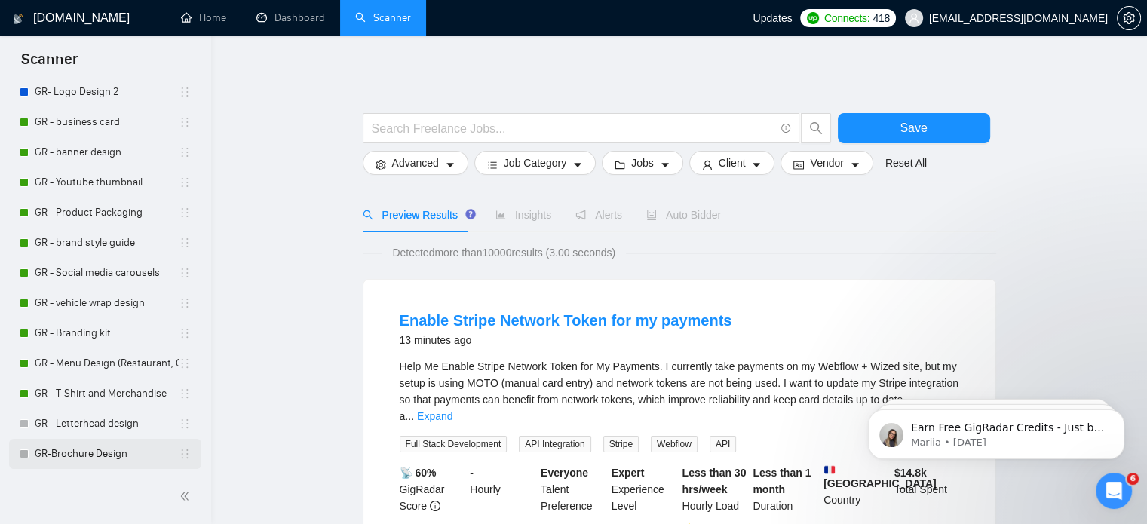
click at [106, 449] on link "GR-Brochure Design" at bounding box center [107, 454] width 144 height 30
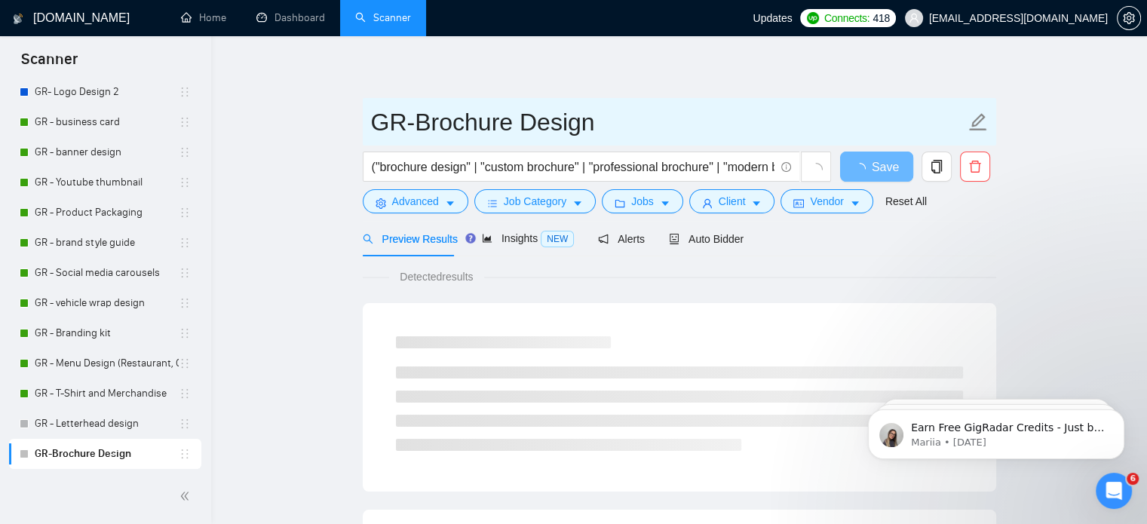
click at [514, 120] on input "GR-Brochure Design" at bounding box center [668, 122] width 594 height 38
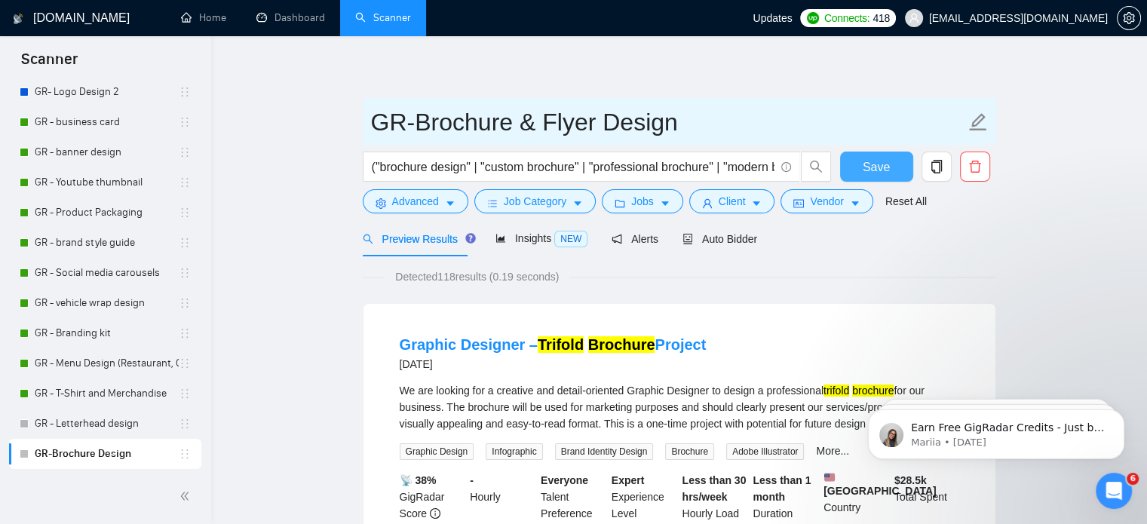
type input "GR-Brochure & Flyer Design"
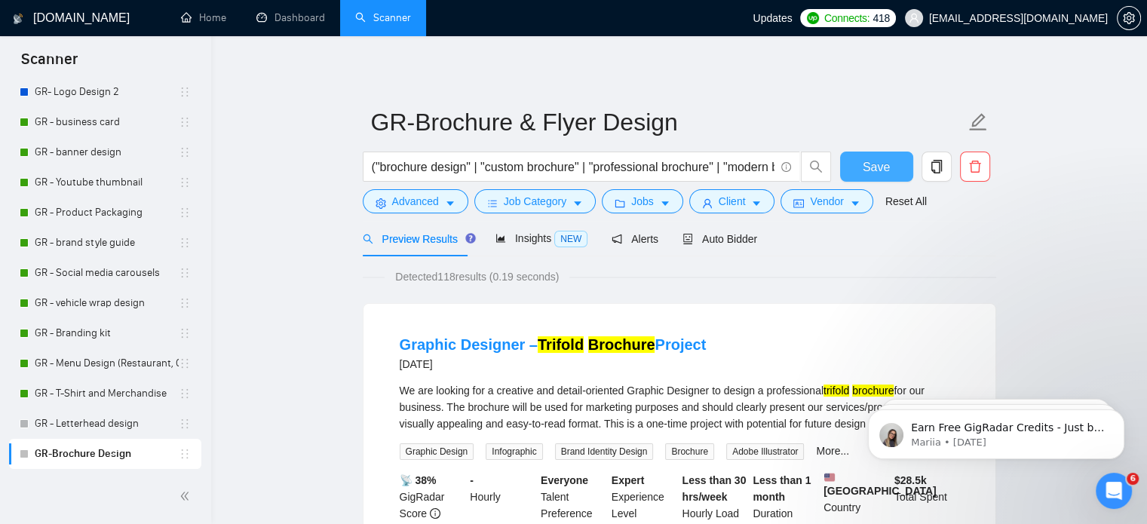
click at [878, 169] on span "Save" at bounding box center [876, 167] width 27 height 19
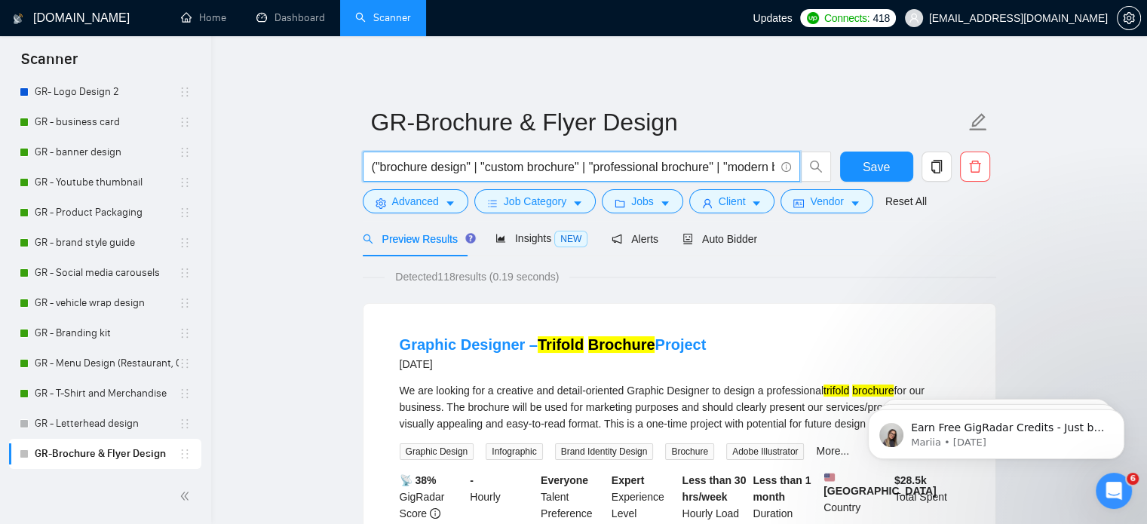
click at [470, 168] on input "("brochure design" | "custom brochure" | "professional brochure" | "modern broc…" at bounding box center [573, 167] width 403 height 19
paste input "anded brochure" | "brochure template" | "brochure layout" | "product brochure" …"
type input "("brochure design" | "custom brochure" | "professional brochure" | "modern broc…"
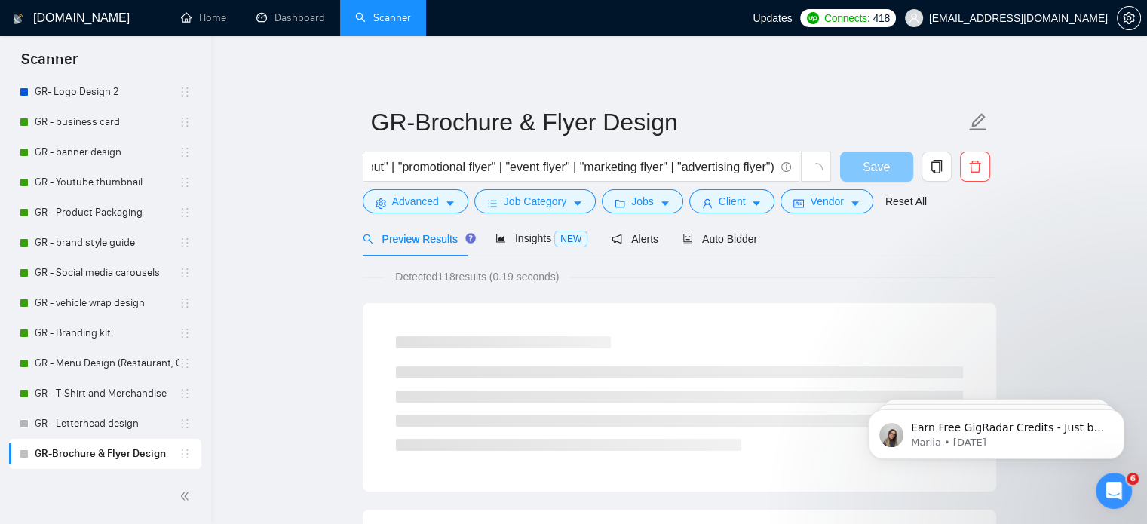
scroll to position [0, 0]
click at [862, 165] on button "Save" at bounding box center [876, 167] width 73 height 30
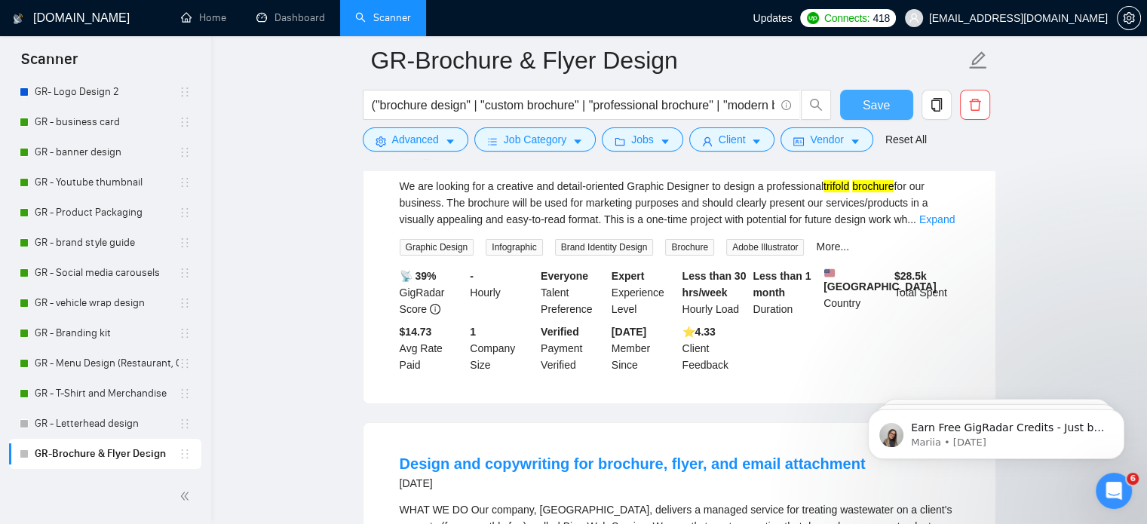
scroll to position [216, 0]
click at [727, 102] on input "("brochure design" | "custom brochure" | "professional brochure" | "modern broc…" at bounding box center [573, 105] width 403 height 19
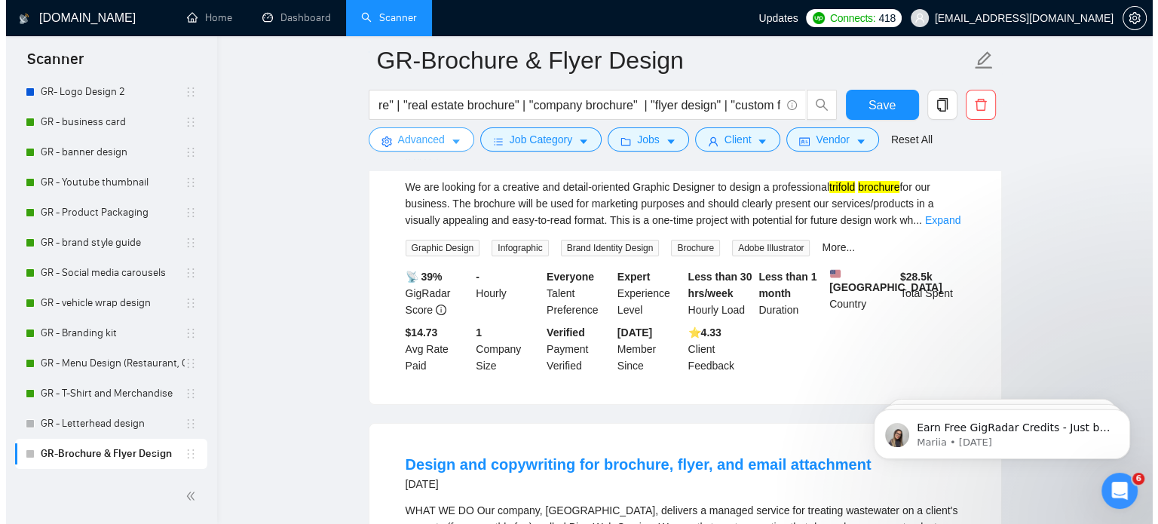
scroll to position [0, 0]
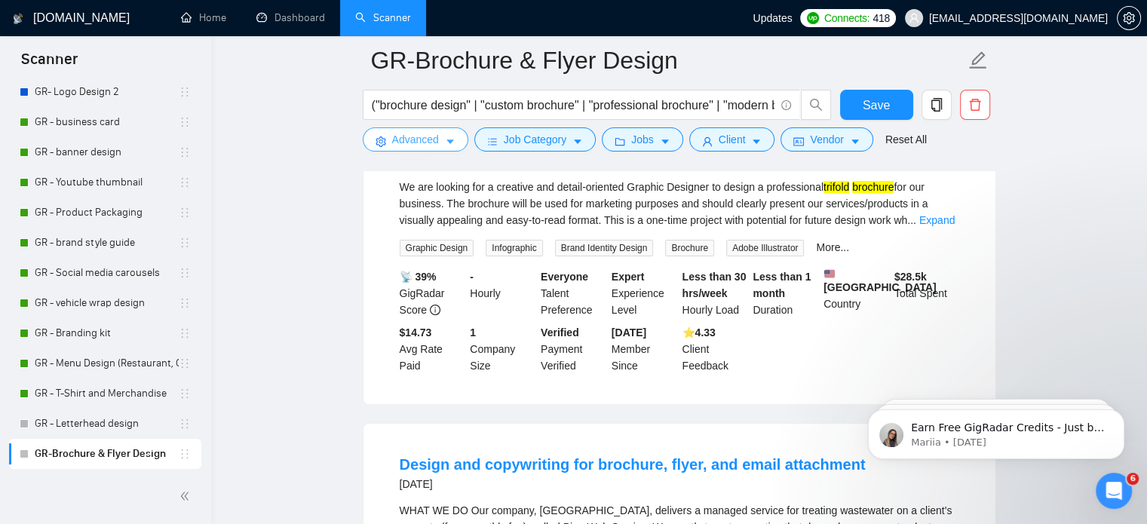
click at [424, 131] on span "Advanced" at bounding box center [415, 139] width 47 height 17
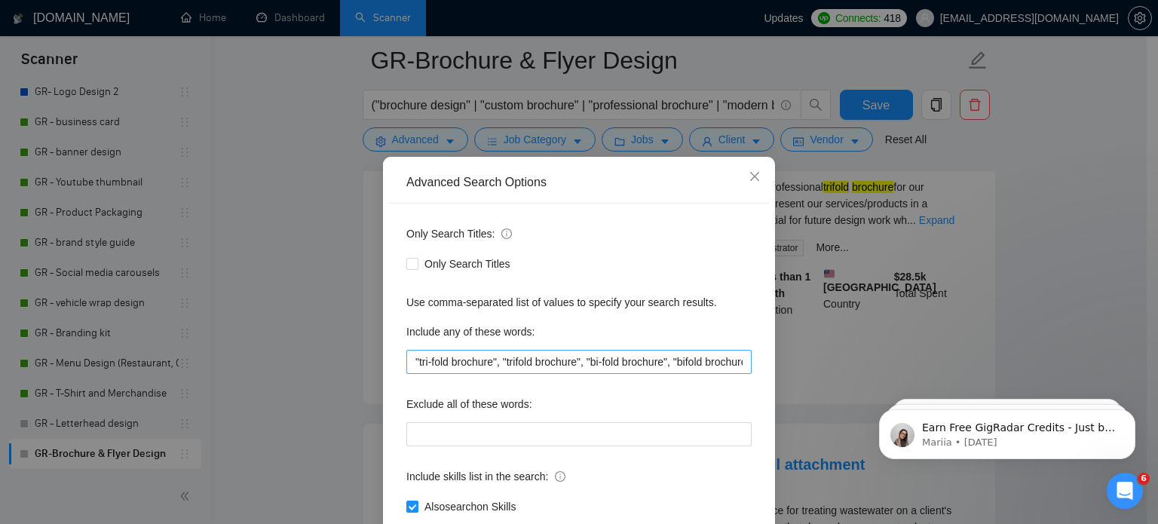
scroll to position [11, 0]
click at [407, 359] on input ""tri-fold brochure", "trifold brochure", "bi-fold brochure", "bifold brochure",…" at bounding box center [578, 360] width 345 height 24
click at [680, 365] on input ""tri-fold brochure", "trifold brochure", "bi-fold brochure", "bifold brochure",…" at bounding box center [578, 360] width 345 height 24
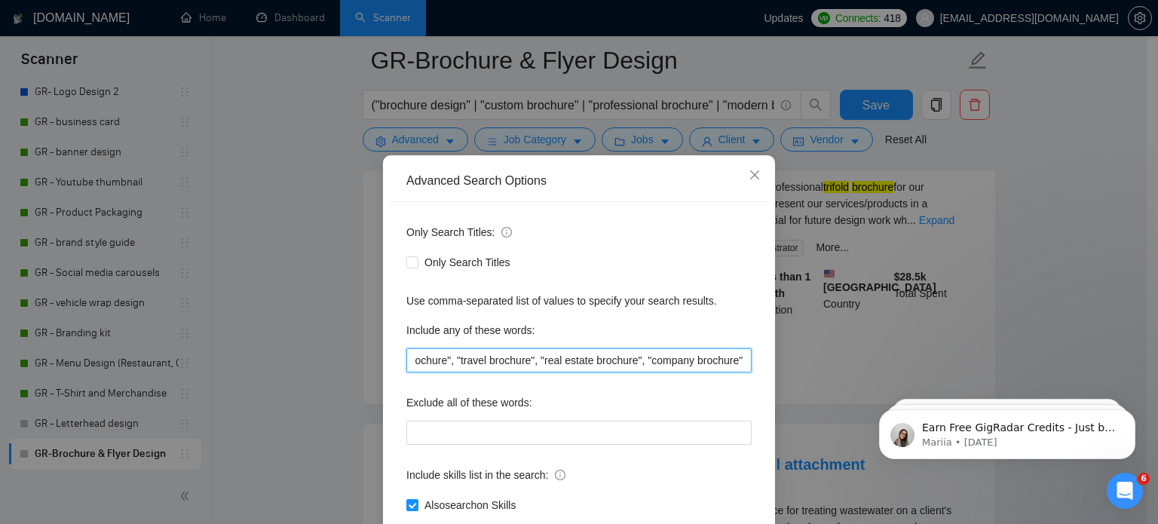
click at [737, 360] on input ""tri-fold brochure", "trifold brochure", "bi-fold brochure", "bifold brochure",…" at bounding box center [578, 360] width 345 height 24
paste input ""flyer design", "custom flyer", "professional flyer", "modern flyer", "creative…"
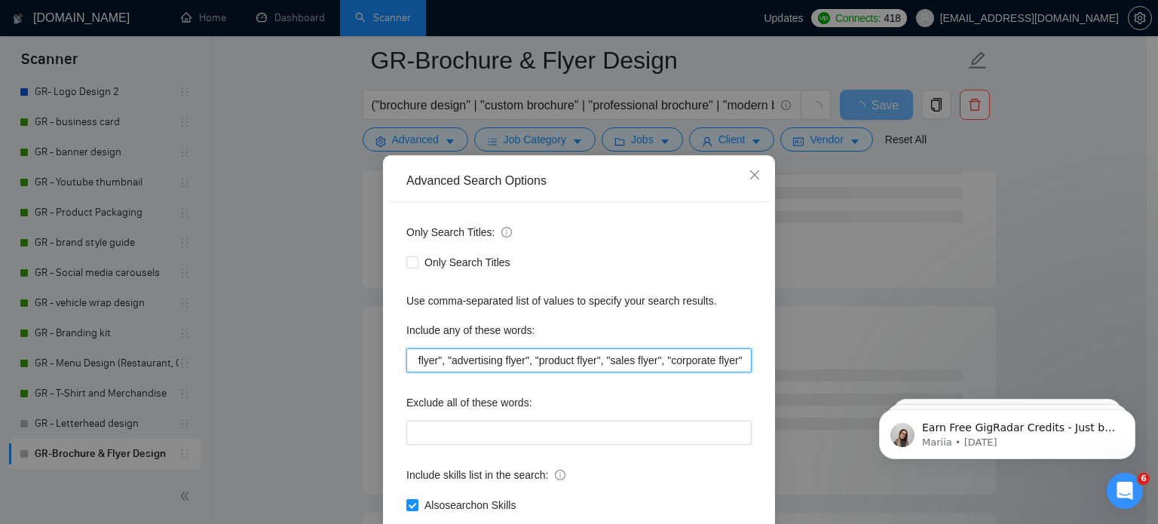
scroll to position [103, 0]
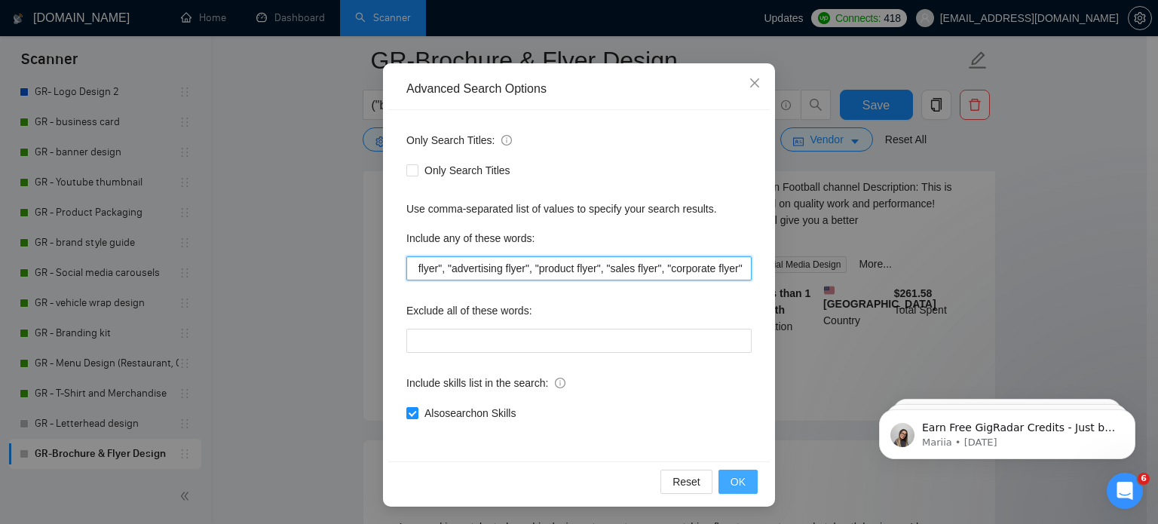
type input ""tri-fold brochure", "trifold brochure", "bi-fold brochure", "bifold brochure",…"
click at [719, 479] on button "OK" at bounding box center [738, 482] width 39 height 24
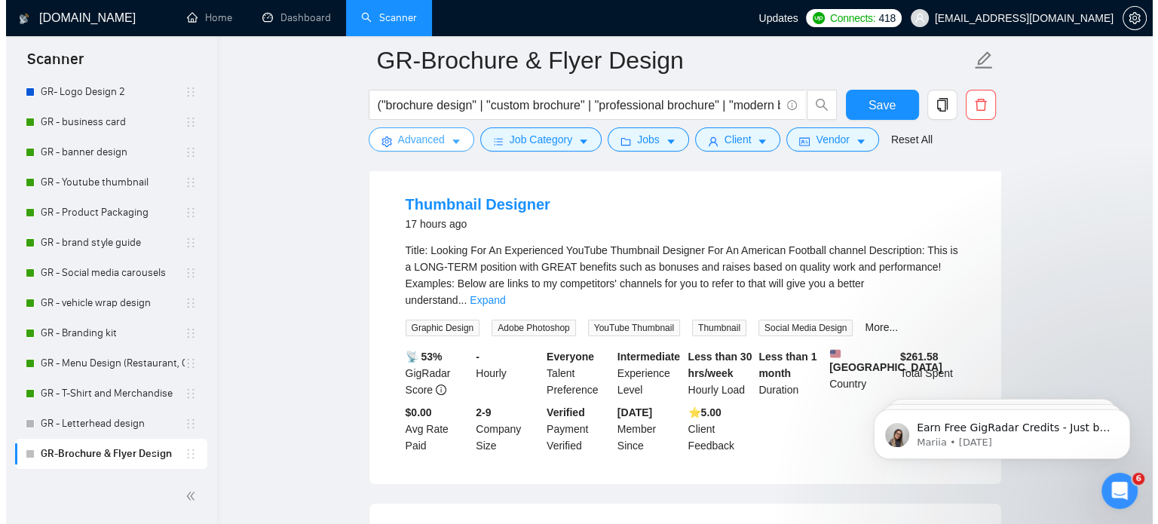
scroll to position [130, 0]
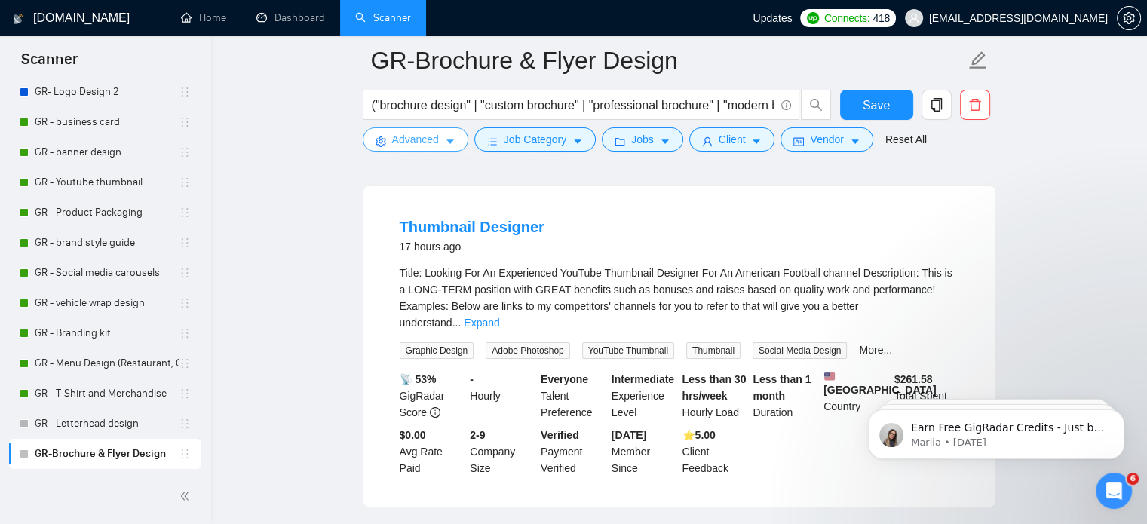
click at [428, 127] on button "Advanced" at bounding box center [416, 139] width 106 height 24
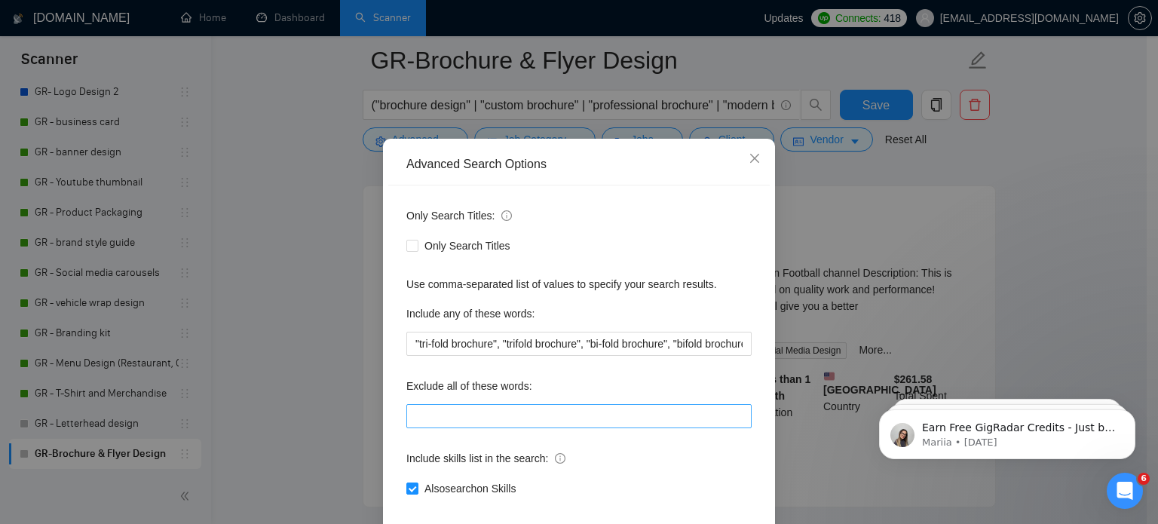
click at [514, 428] on div "Exclude all of these words:" at bounding box center [578, 401] width 345 height 54
click at [514, 428] on input "text" at bounding box center [578, 416] width 345 height 24
paste input ""logo", "letterhead", "business card", "t-shirt", "packaging", "poster", "catal…"
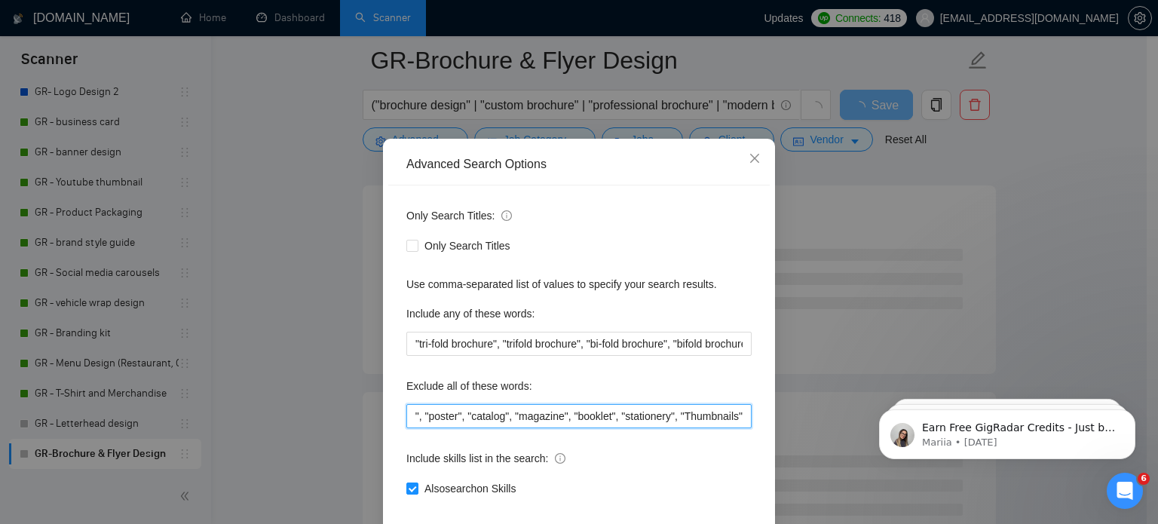
scroll to position [103, 0]
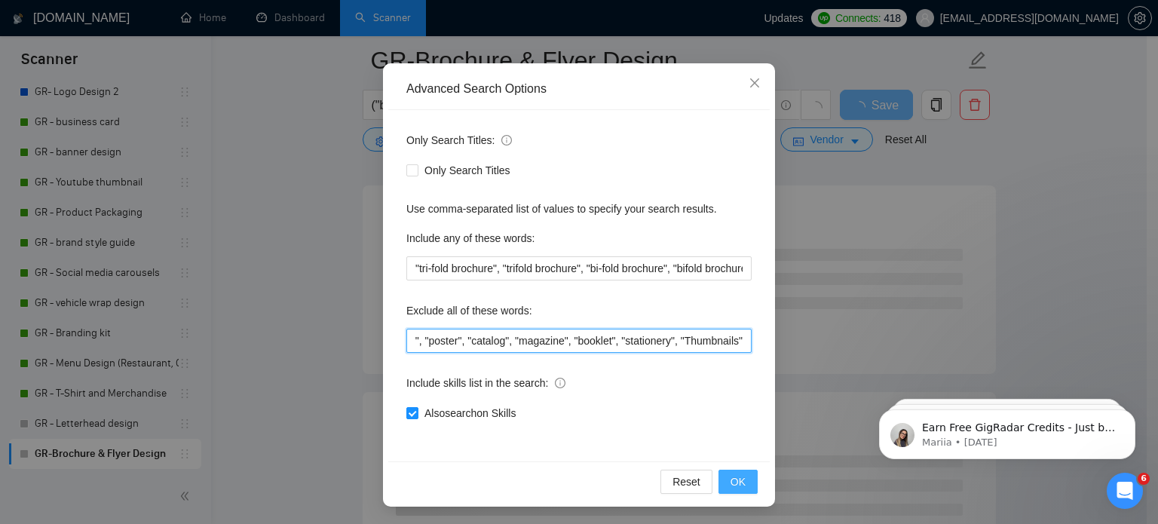
type input ""logo", "letterhead", "business card", "t-shirt", "packaging", "poster", "catal…"
click at [743, 485] on button "OK" at bounding box center [738, 482] width 39 height 24
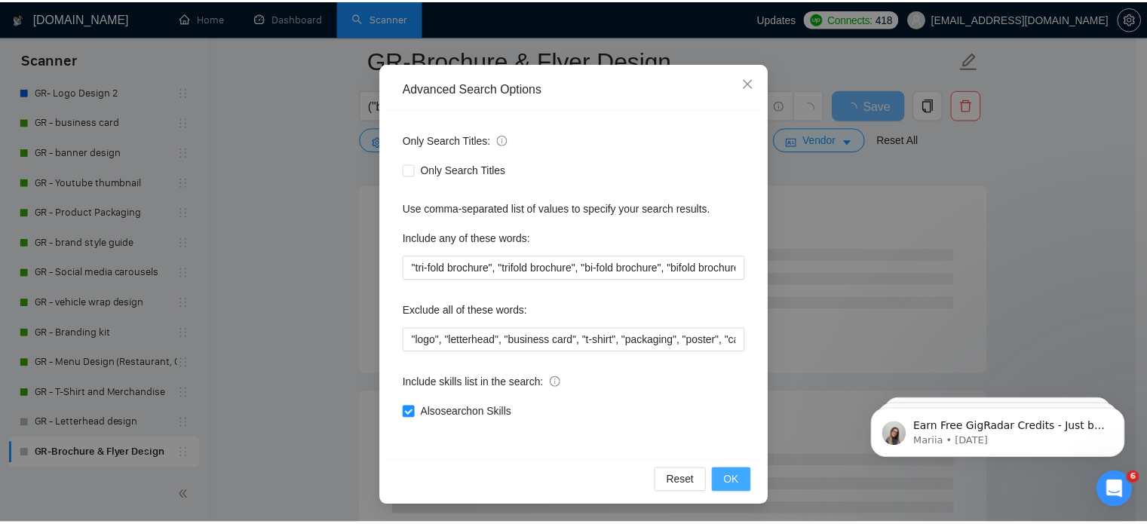
scroll to position [27, 0]
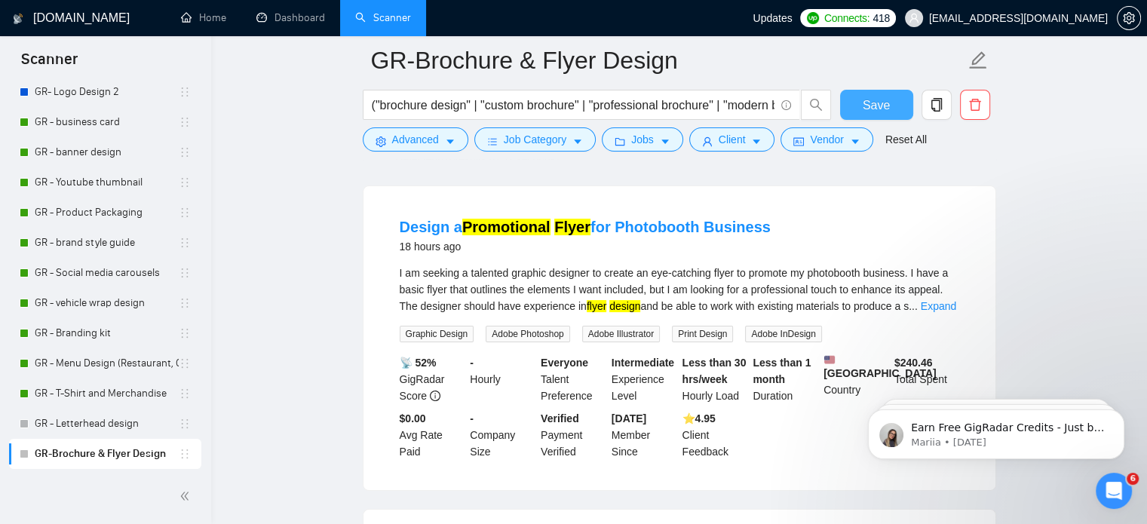
click at [850, 98] on button "Save" at bounding box center [876, 105] width 73 height 30
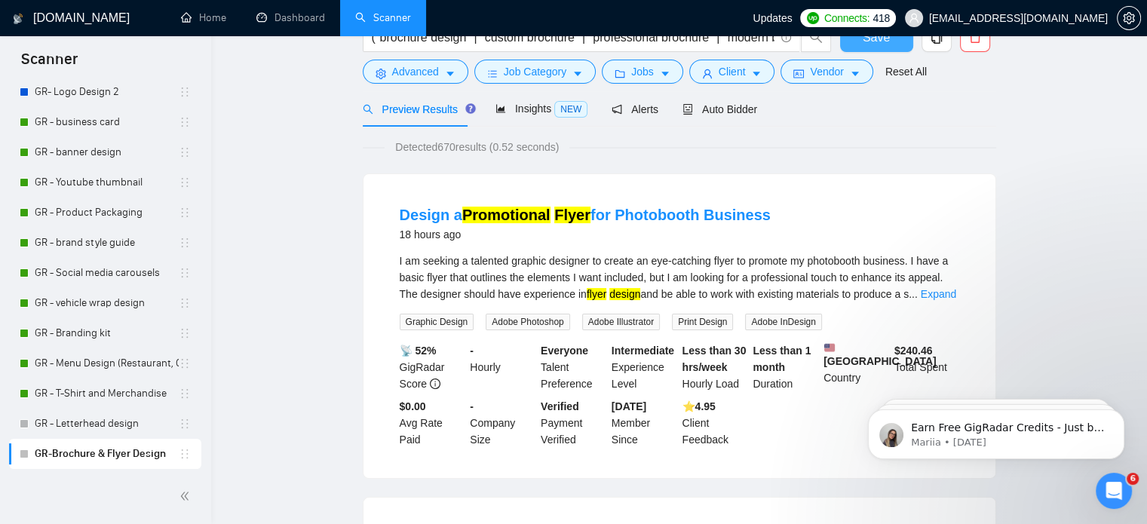
scroll to position [0, 0]
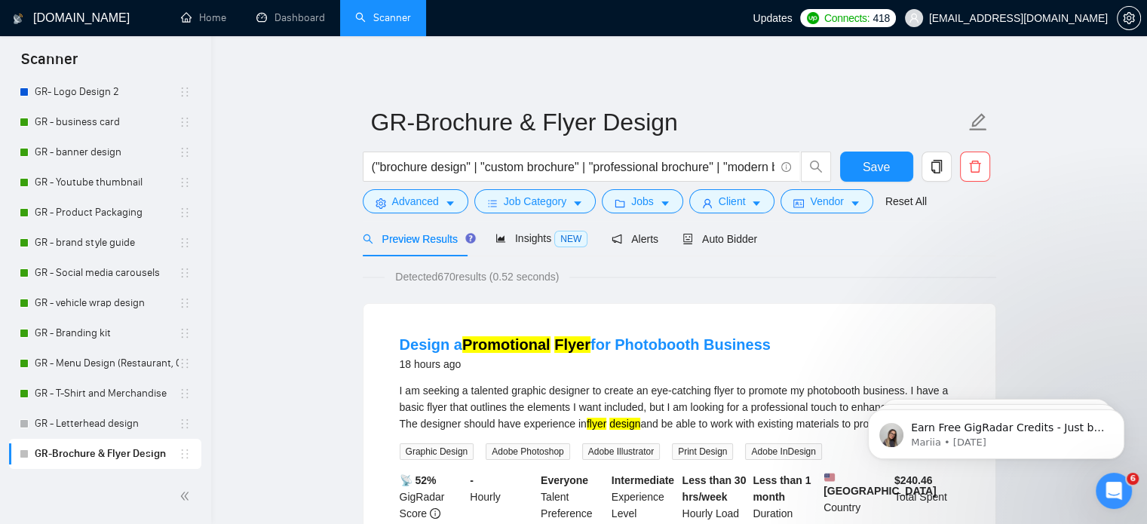
click at [697, 244] on span "Auto Bidder" at bounding box center [719, 239] width 75 height 12
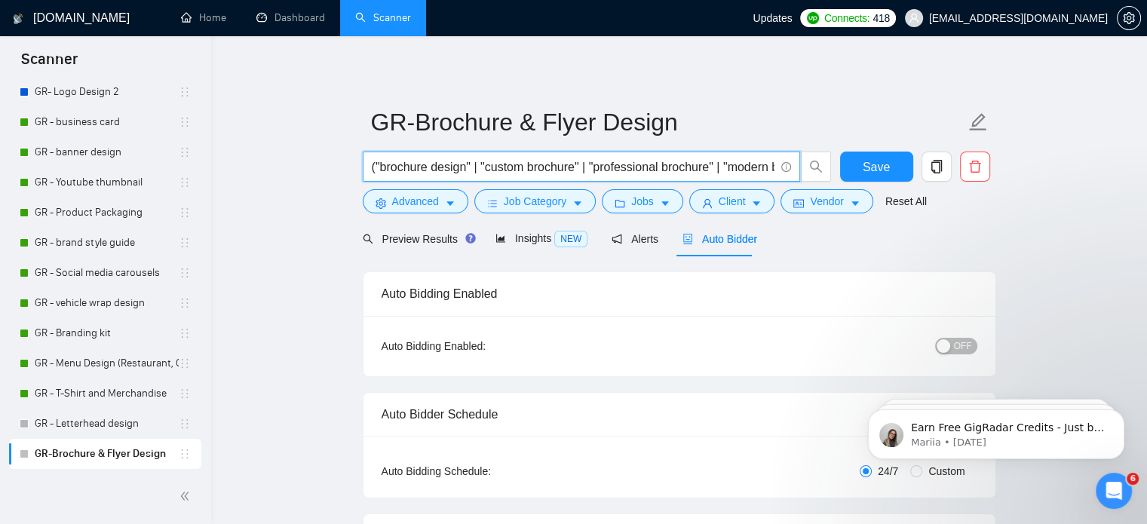
click at [586, 167] on input "("brochure design" | "custom brochure" | "professional brochure" | "modern broc…" at bounding box center [573, 167] width 403 height 19
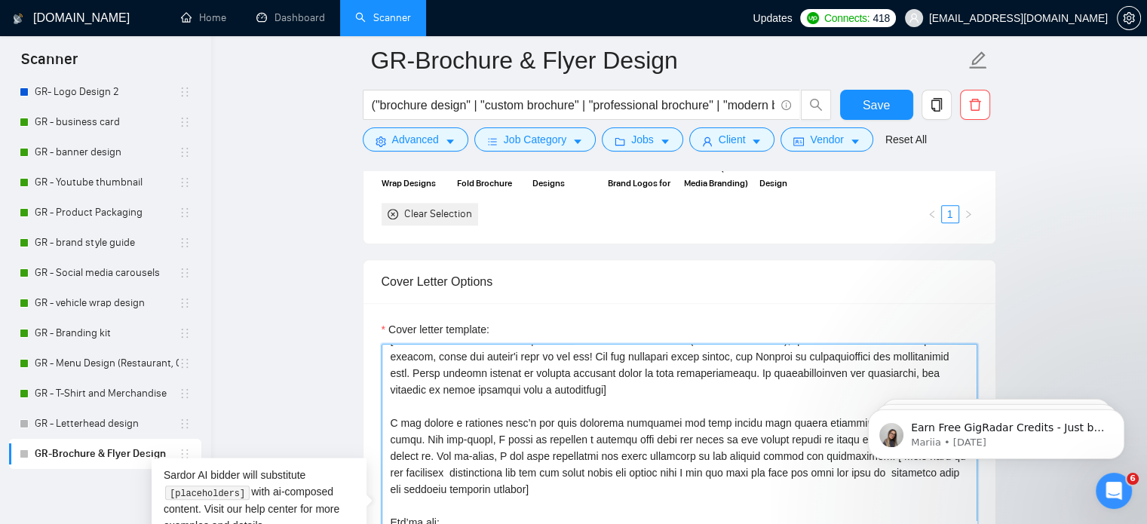
click at [572, 428] on textarea "Cover letter template:" at bounding box center [680, 513] width 596 height 339
paste textarea ""logo", "letterhead", "business card", "t-shirt", "packaging", "poster", "catal…"
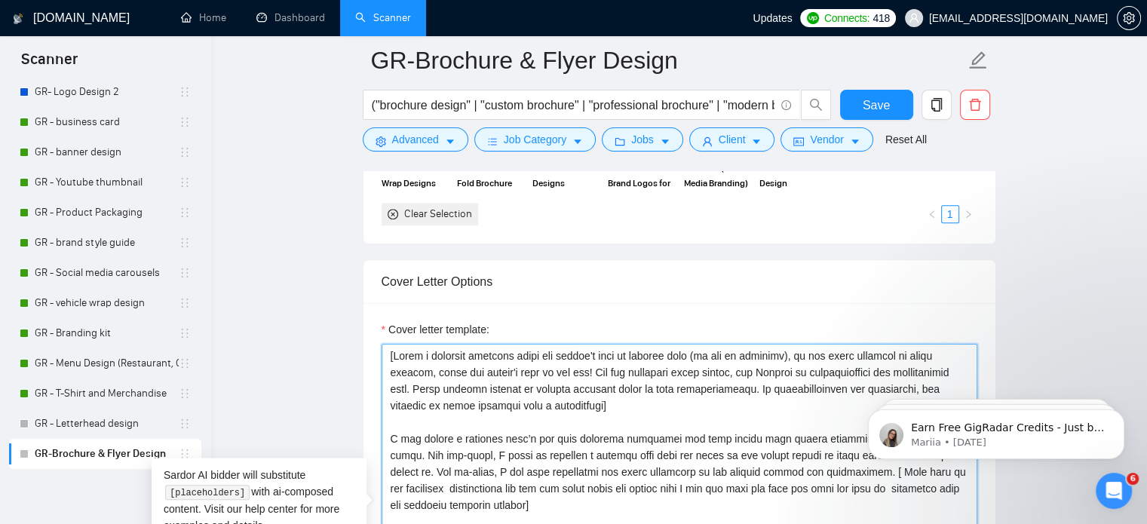
click at [554, 431] on textarea "Cover letter template:" at bounding box center [680, 513] width 596 height 339
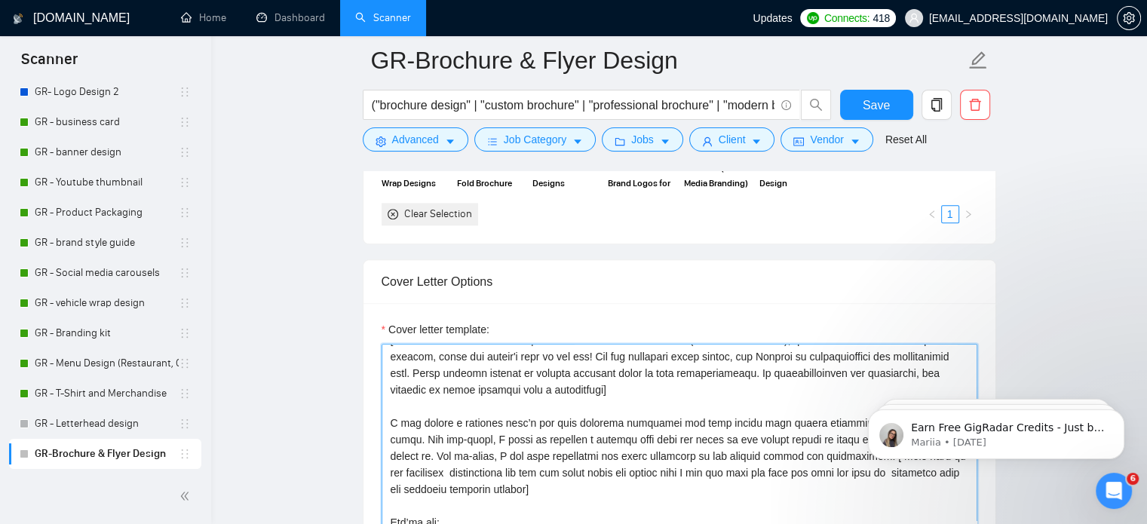
scroll to position [1780, 0]
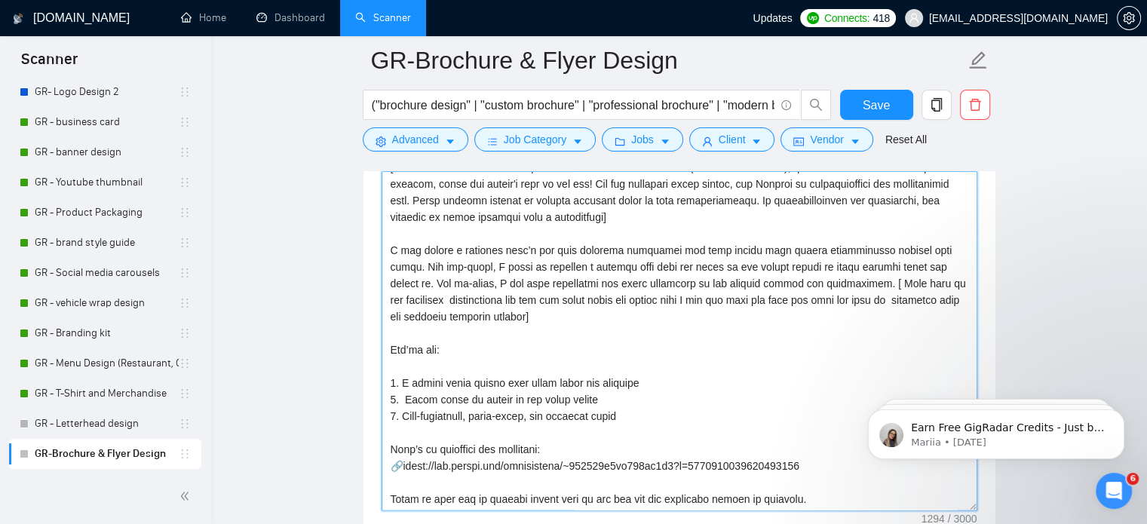
drag, startPoint x: 810, startPoint y: 501, endPoint x: 329, endPoint y: 248, distance: 543.7
click at [329, 248] on main "GR-Brochure & Flyer Design ("brochure design" | "custom brochure" | "profession…" at bounding box center [679, 340] width 888 height 4119
paste textarea "[loremips / dolor / sita] cons adipi elitseddo eiusmodte inc utlabor etdolore m…"
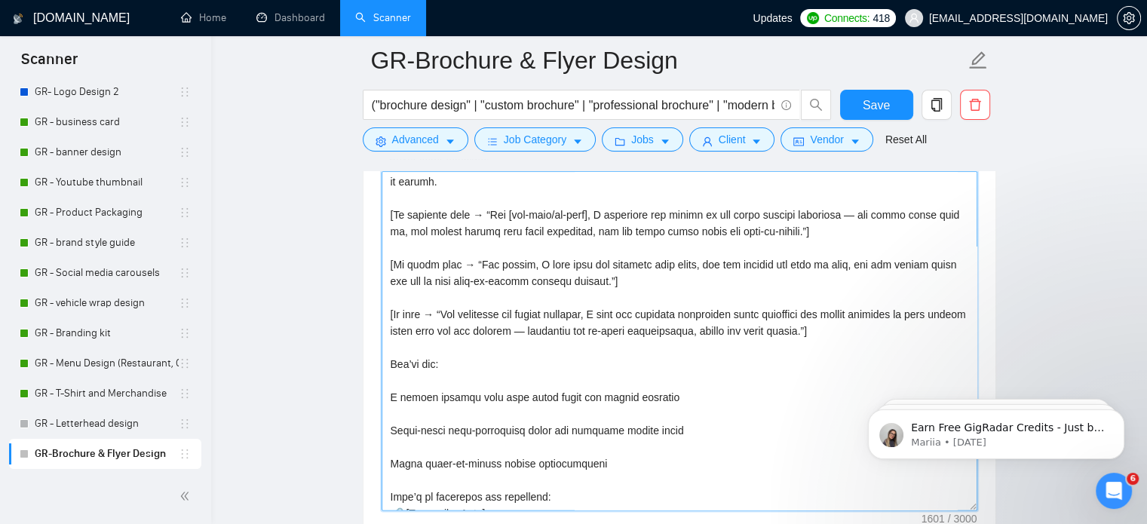
scroll to position [119, 0]
click at [391, 396] on textarea "Cover letter template:" at bounding box center [680, 340] width 596 height 339
click at [392, 424] on textarea "Cover letter template:" at bounding box center [680, 340] width 596 height 339
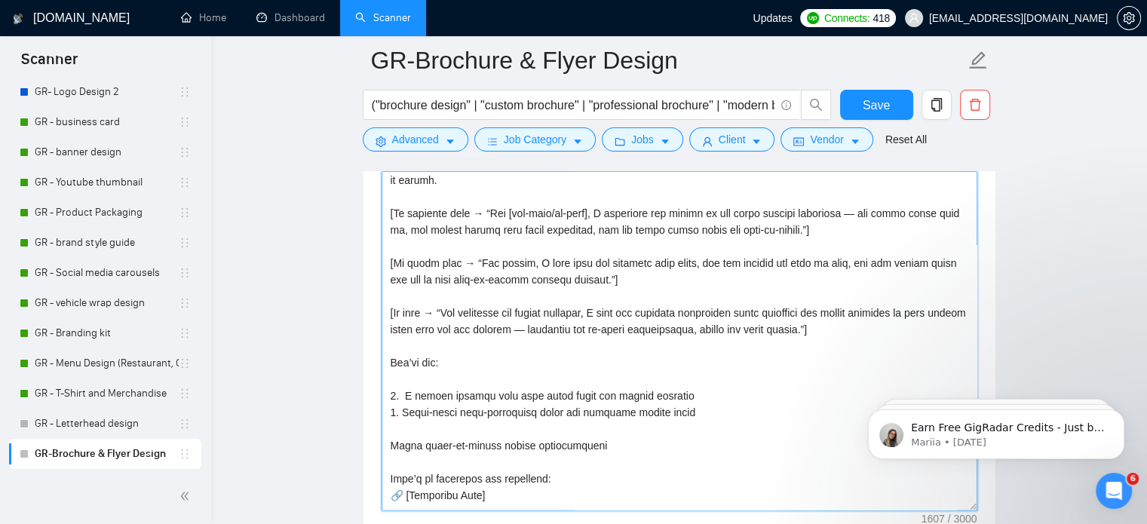
click at [389, 446] on textarea "Cover letter template:" at bounding box center [680, 340] width 596 height 339
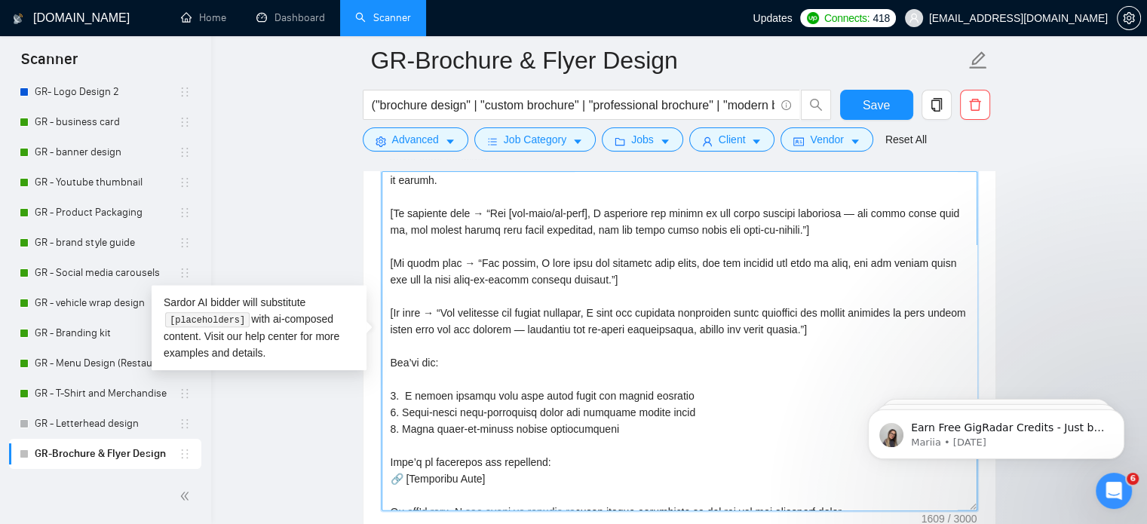
drag, startPoint x: 483, startPoint y: 479, endPoint x: 406, endPoint y: 479, distance: 76.9
click at [406, 479] on textarea "Cover letter template:" at bounding box center [680, 340] width 596 height 339
paste textarea "[URL][DOMAIN_NAME]"
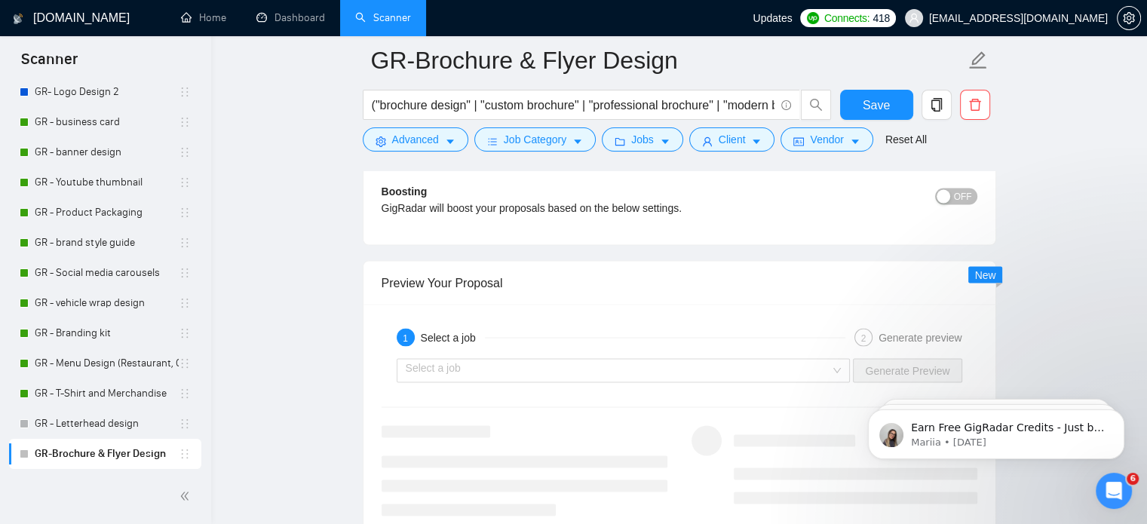
scroll to position [2802, 0]
click at [675, 378] on input "search" at bounding box center [618, 370] width 425 height 23
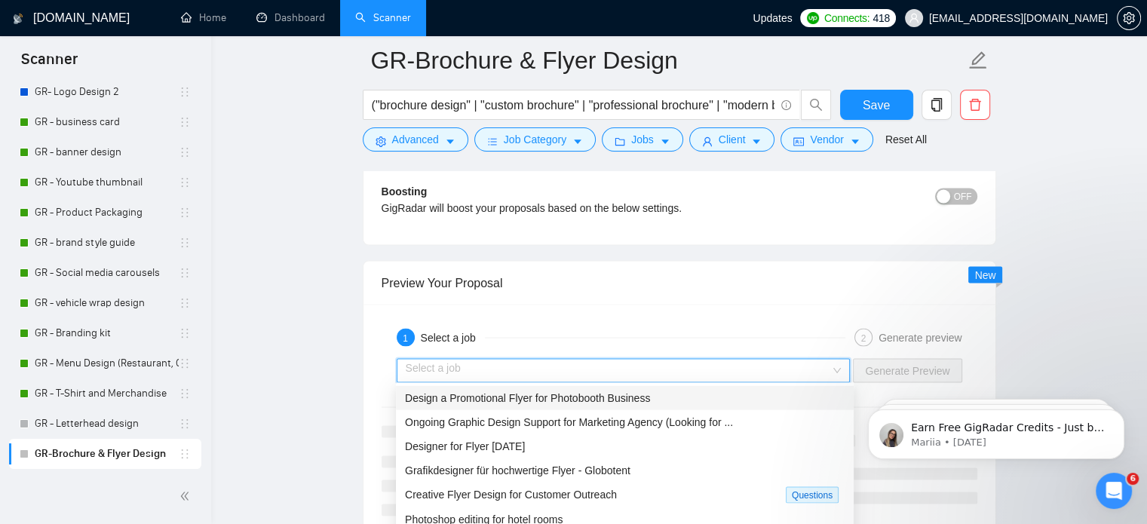
click at [625, 402] on span "Design a Promotional Flyer for Photobooth Business" at bounding box center [527, 397] width 245 height 12
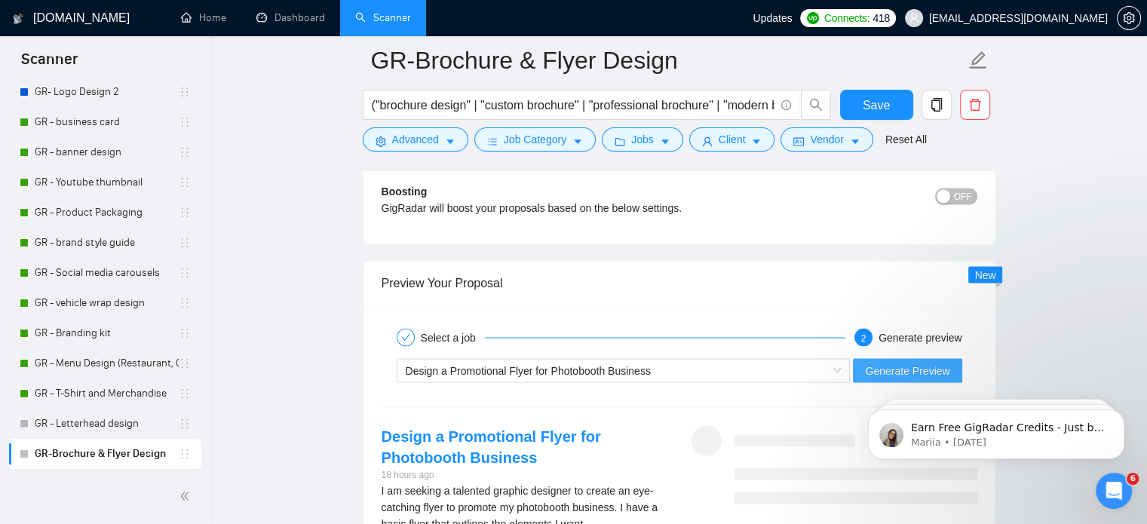
click at [901, 373] on span "Generate Preview" at bounding box center [907, 370] width 84 height 17
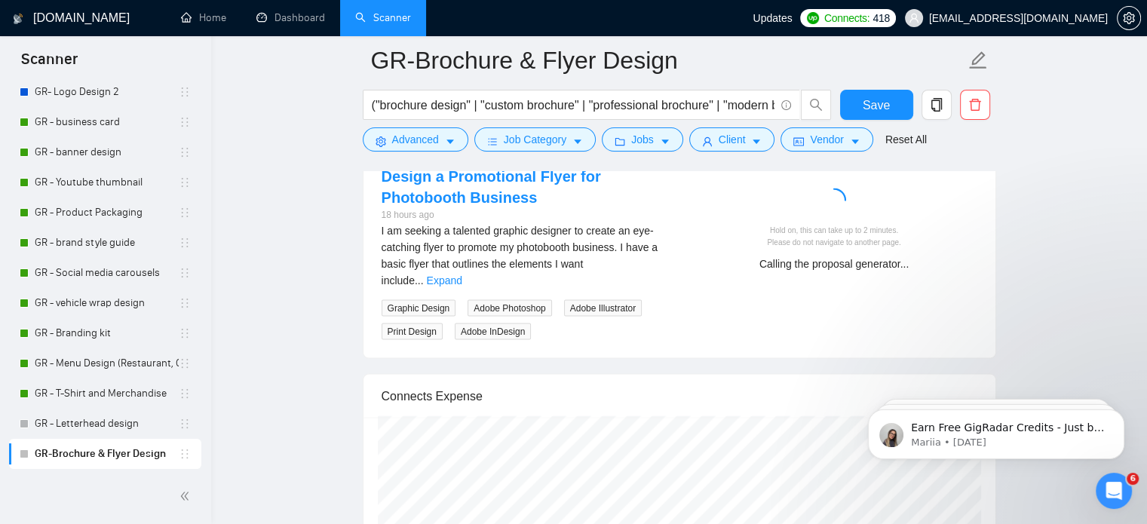
scroll to position [3073, 0]
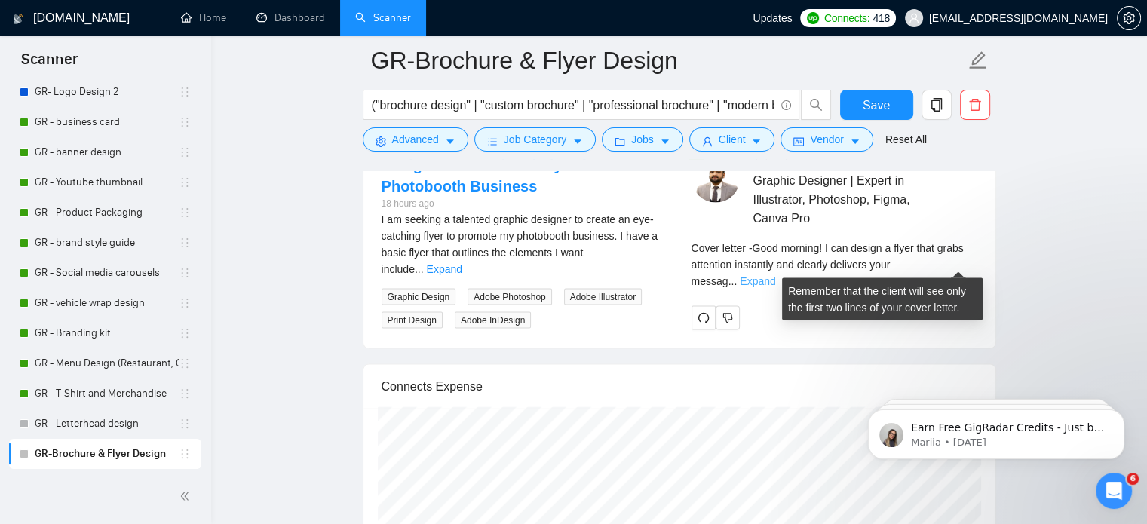
click at [775, 275] on link "Expand" at bounding box center [757, 281] width 35 height 12
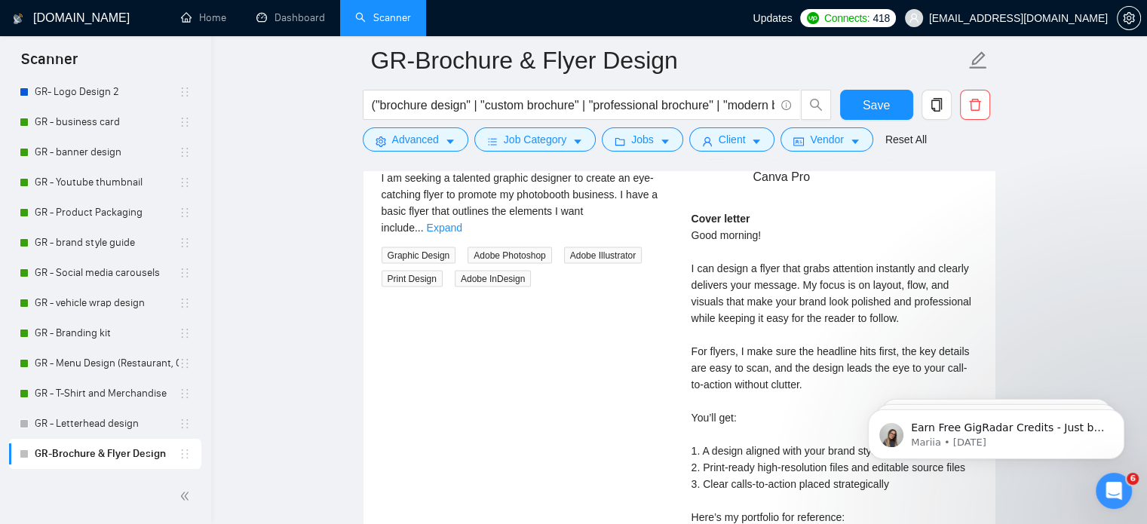
scroll to position [3137, 0]
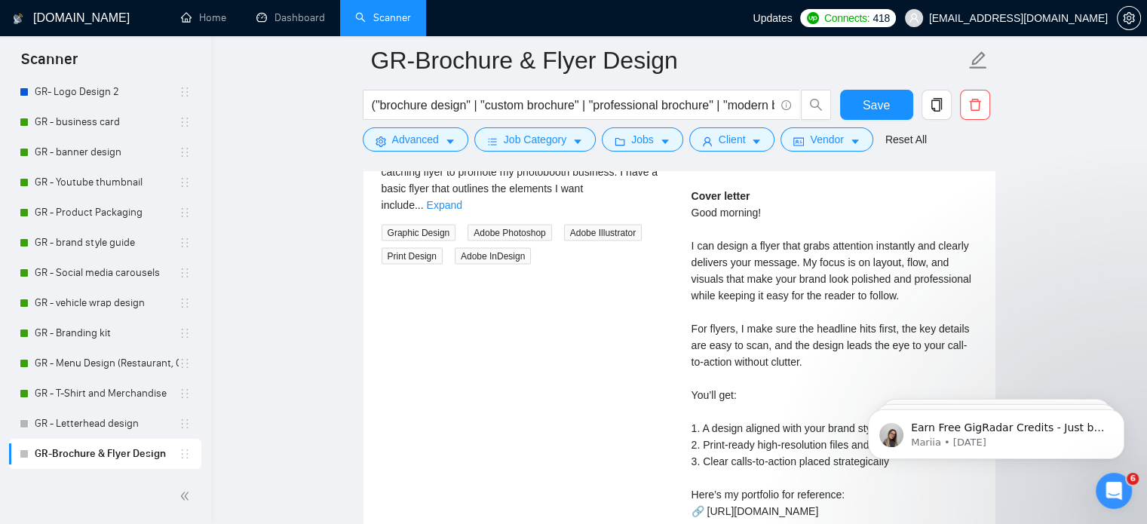
click at [834, 328] on div "Cover letter Good morning! I can design a flyer that grabs attention instantly …" at bounding box center [834, 379] width 286 height 382
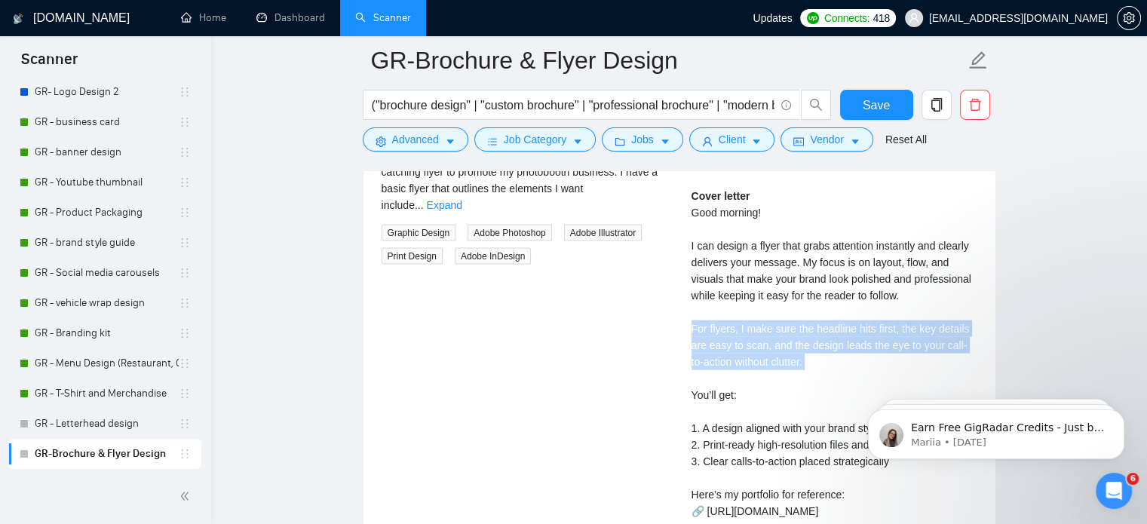
click at [834, 328] on div "Cover letter Good morning! I can design a flyer that grabs attention instantly …" at bounding box center [834, 379] width 286 height 382
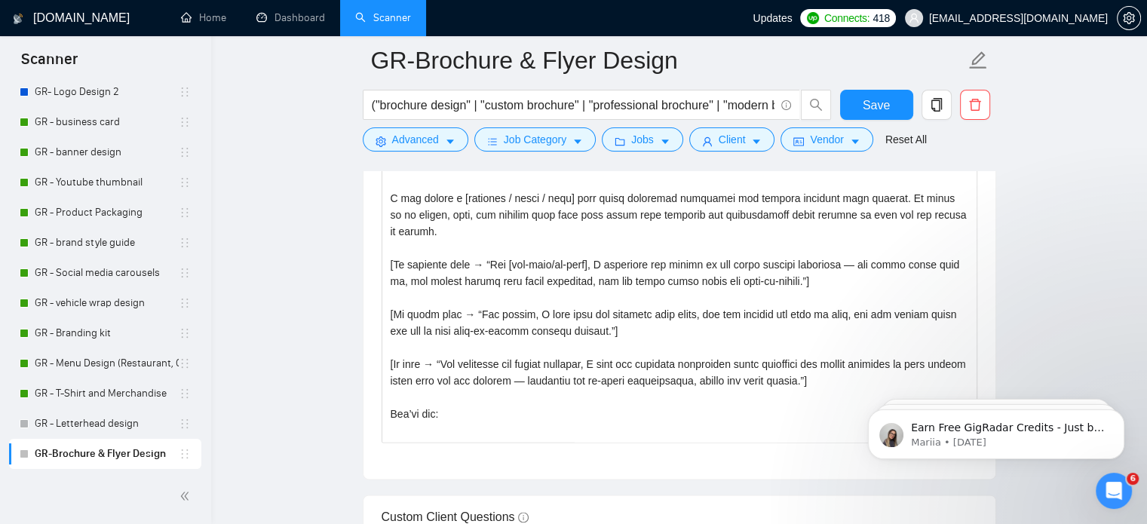
scroll to position [1845, 0]
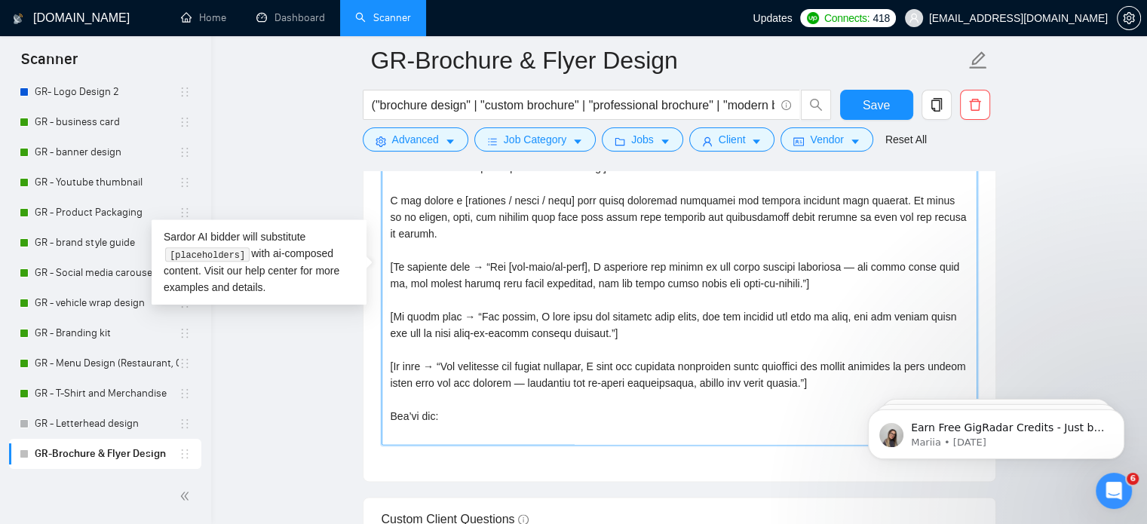
click at [770, 283] on textarea "Cover letter template:" at bounding box center [680, 275] width 596 height 339
click at [768, 285] on textarea "Cover letter template:" at bounding box center [680, 275] width 596 height 339
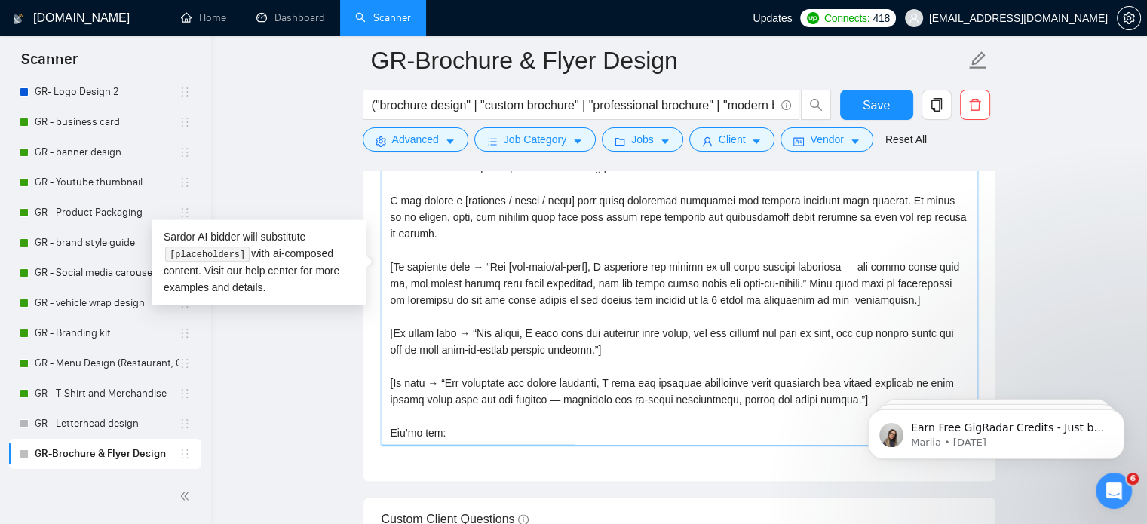
drag, startPoint x: 769, startPoint y: 281, endPoint x: 875, endPoint y: 299, distance: 107.1
click at [875, 299] on textarea "Cover letter template:" at bounding box center [680, 275] width 596 height 339
click at [565, 353] on textarea "Cover letter template:" at bounding box center [680, 275] width 596 height 339
paste textarea "Also make sure to personalize it according to the job scope shared by the clien…"
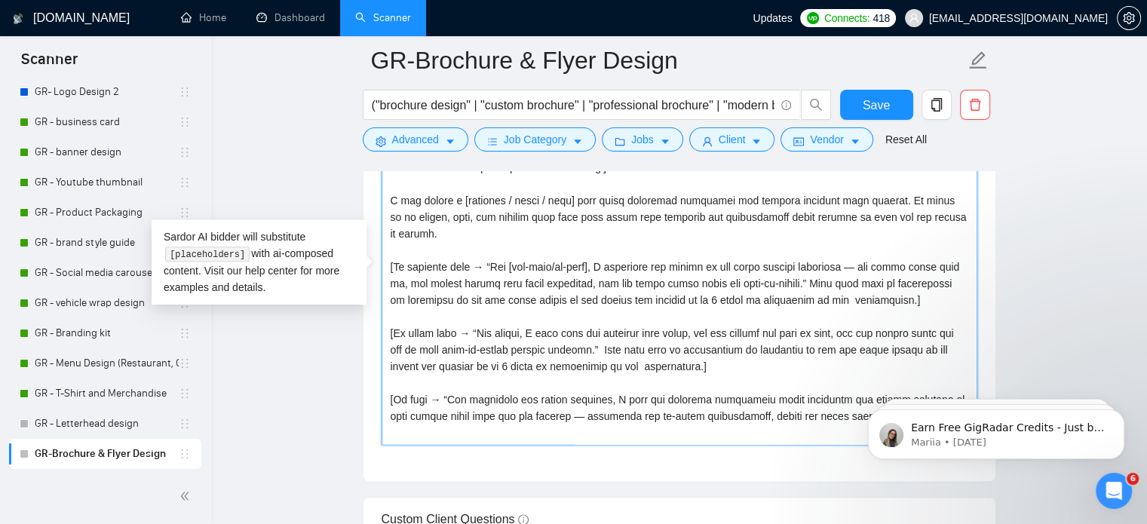
click at [835, 415] on textarea "Cover letter template:" at bounding box center [680, 275] width 596 height 339
paste textarea "Also make sure to personalize it according to the job scope shared by the clien…"
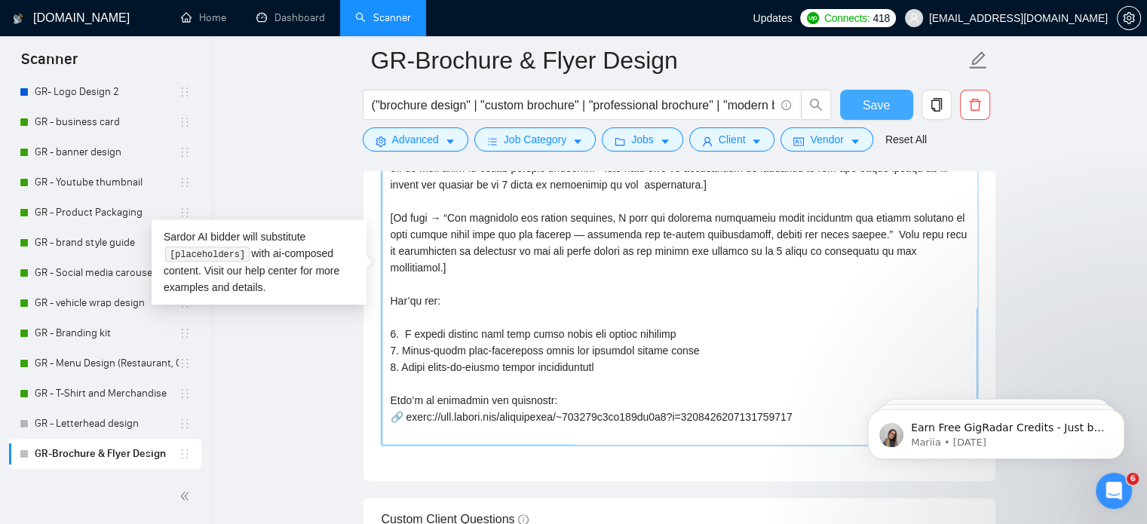
type textarea "[Lorem i dolorsit ametcons adipi eli seddoe't inci ut laboree dolo (ma ali en a…"
click at [866, 105] on span "Save" at bounding box center [876, 105] width 27 height 19
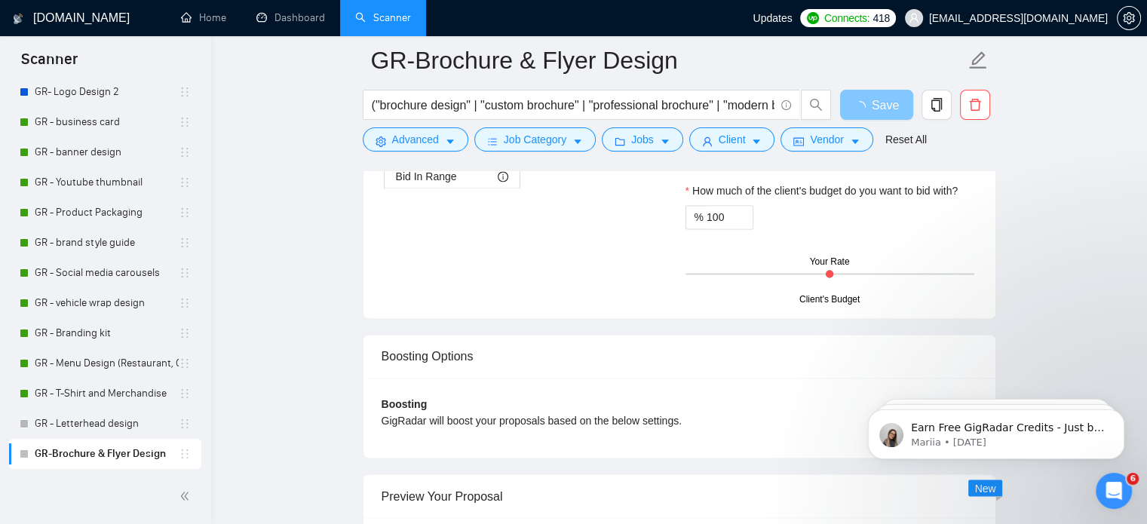
scroll to position [2727, 0]
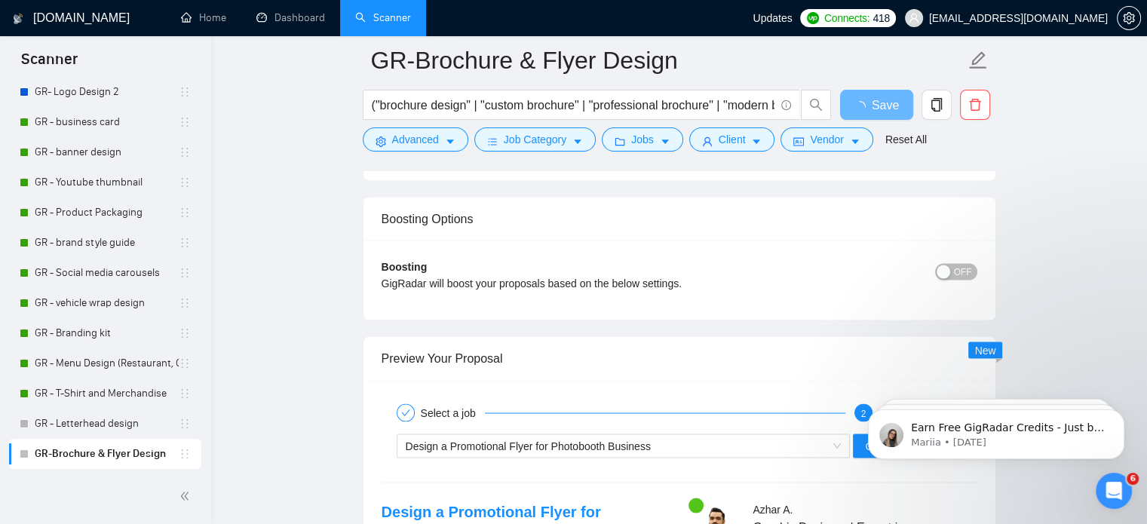
click at [682, 295] on div "Boosting GigRadar will boost your proposals based on the below settings." at bounding box center [605, 280] width 447 height 44
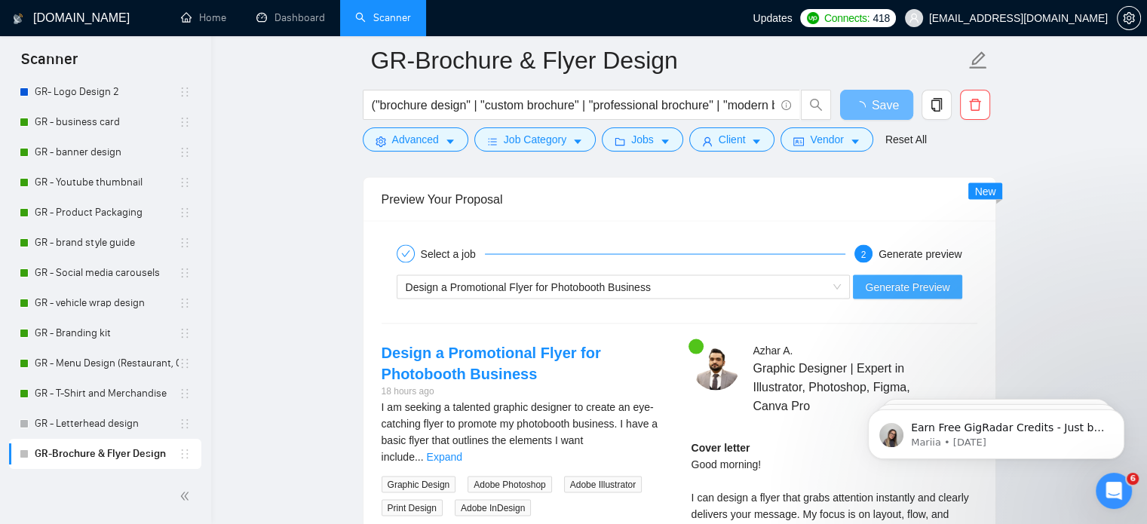
click at [891, 275] on button "Generate Preview" at bounding box center [907, 287] width 109 height 24
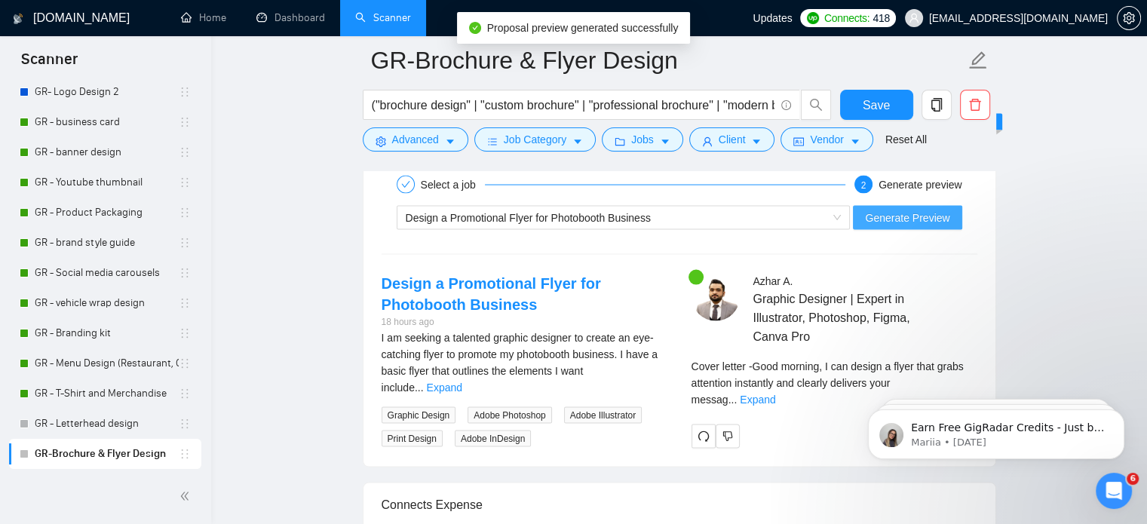
scroll to position [2979, 0]
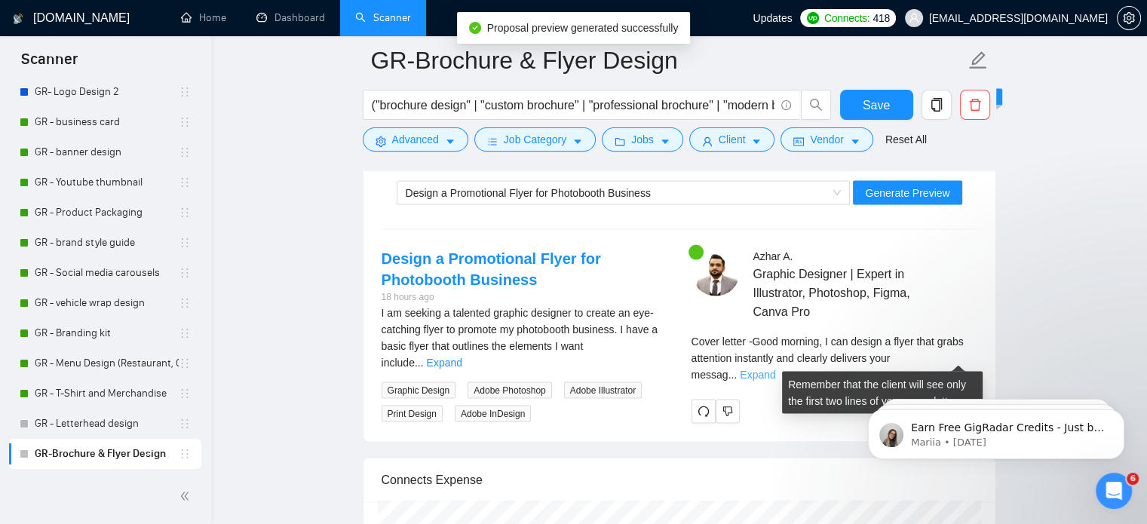
click at [775, 369] on link "Expand" at bounding box center [757, 375] width 35 height 12
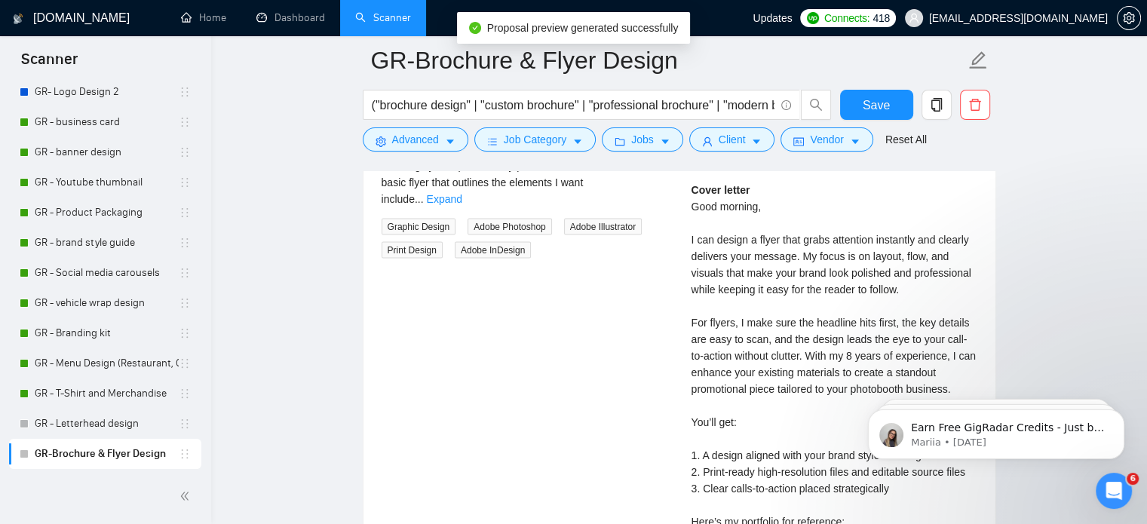
scroll to position [3151, 0]
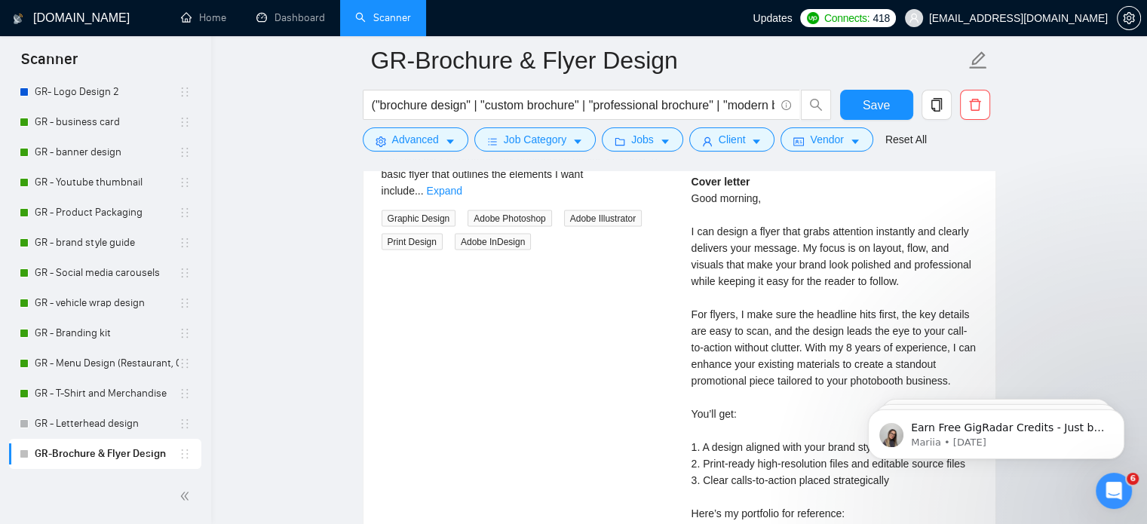
click at [772, 362] on div "Cover letter Good morning, I can design a flyer that grabs attention instantly …" at bounding box center [834, 380] width 286 height 415
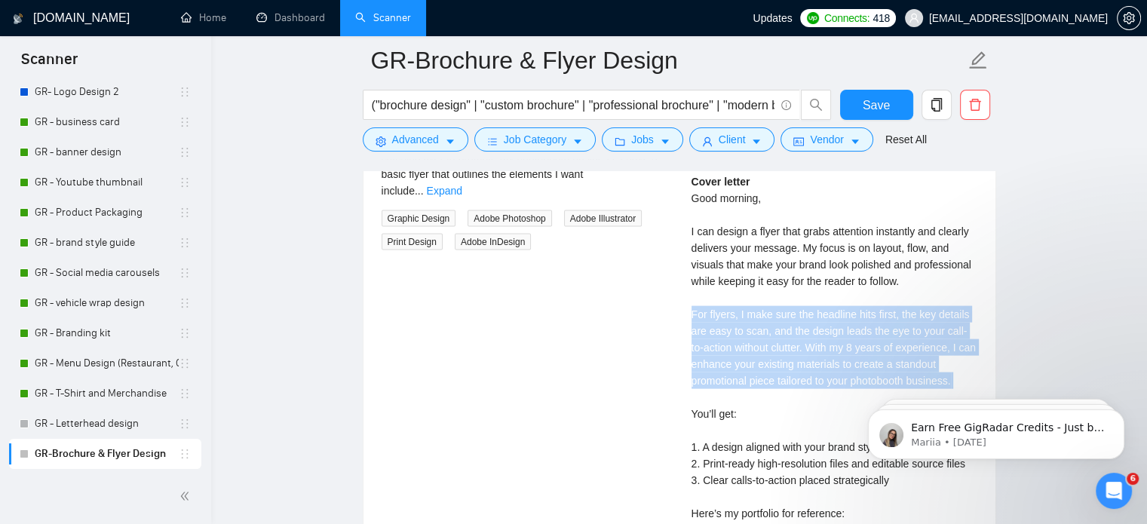
click at [772, 362] on div "Cover letter Good morning, I can design a flyer that grabs attention instantly …" at bounding box center [834, 380] width 286 height 415
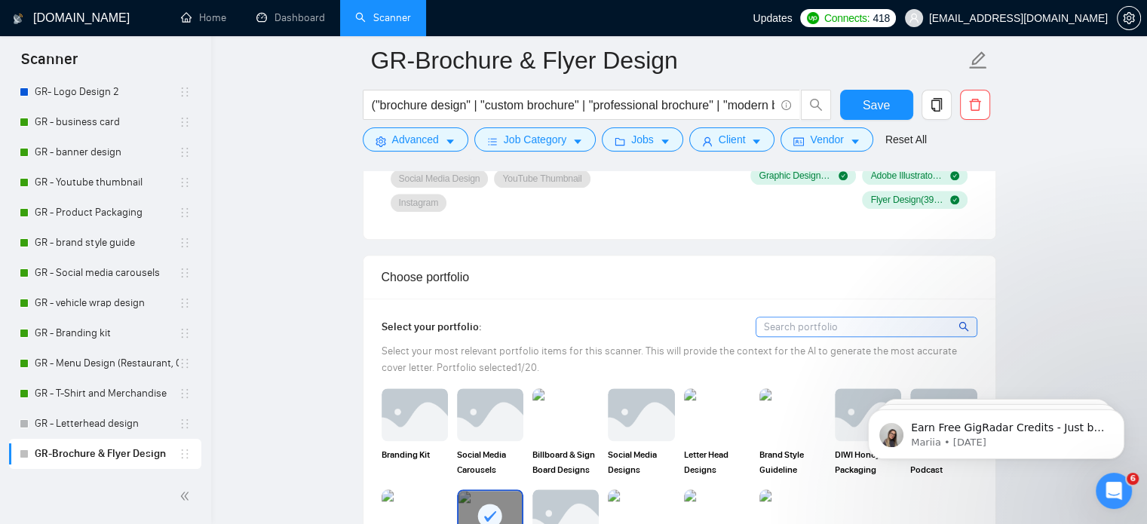
scroll to position [647, 0]
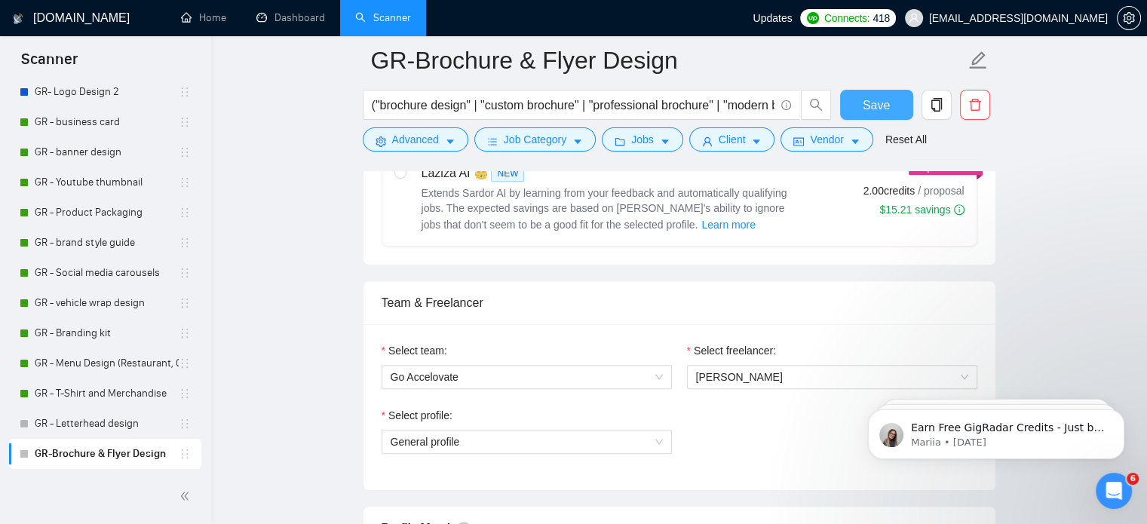
click at [863, 115] on button "Save" at bounding box center [876, 105] width 73 height 30
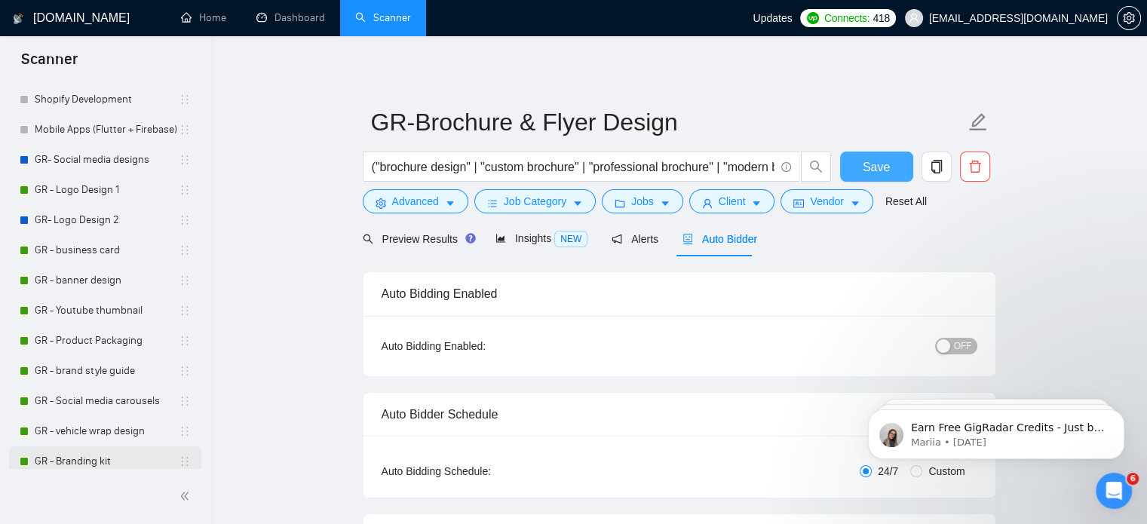
scroll to position [376, 0]
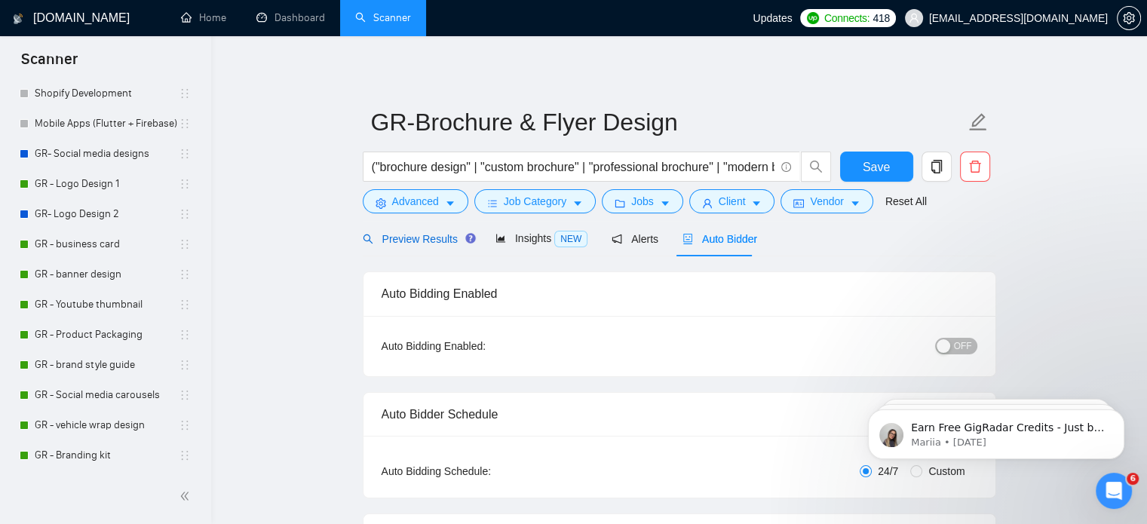
click at [383, 241] on span "Preview Results" at bounding box center [417, 239] width 109 height 12
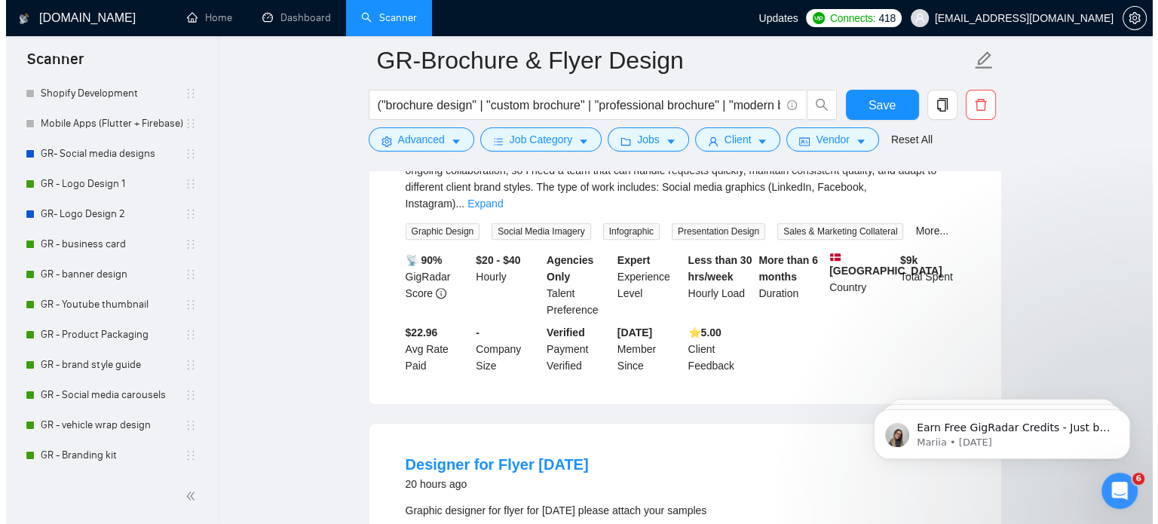
scroll to position [593, 0]
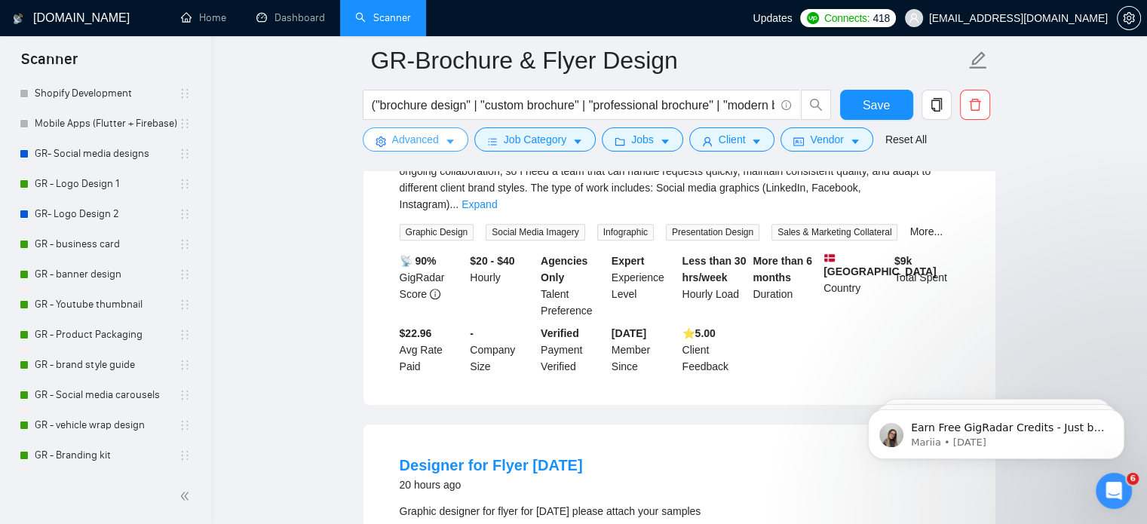
click at [403, 139] on span "Advanced" at bounding box center [415, 139] width 47 height 17
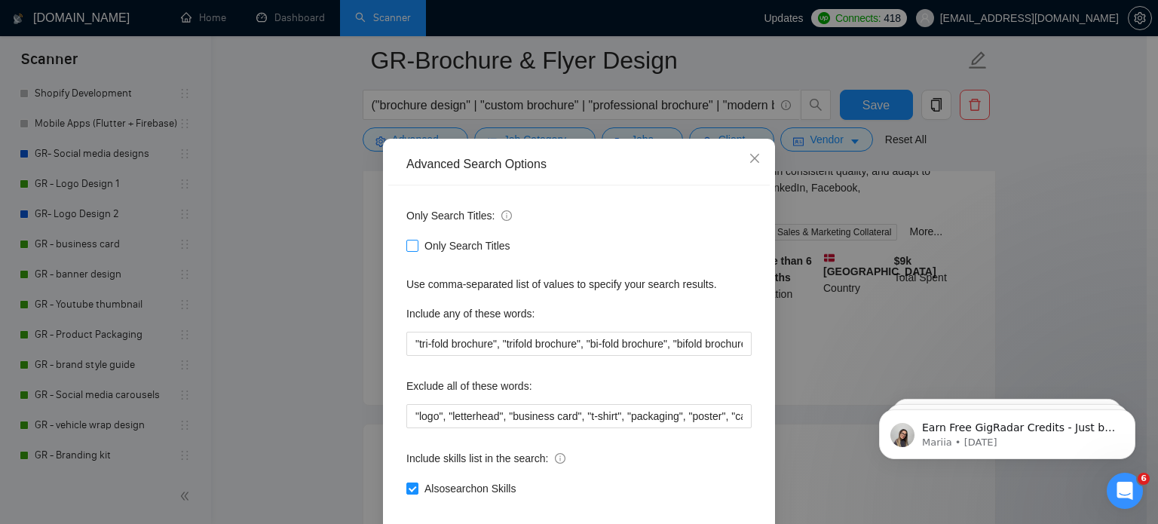
click at [421, 254] on span "Only Search Titles" at bounding box center [467, 246] width 98 height 17
click at [417, 250] on input "Only Search Titles" at bounding box center [411, 245] width 11 height 11
checkbox input "true"
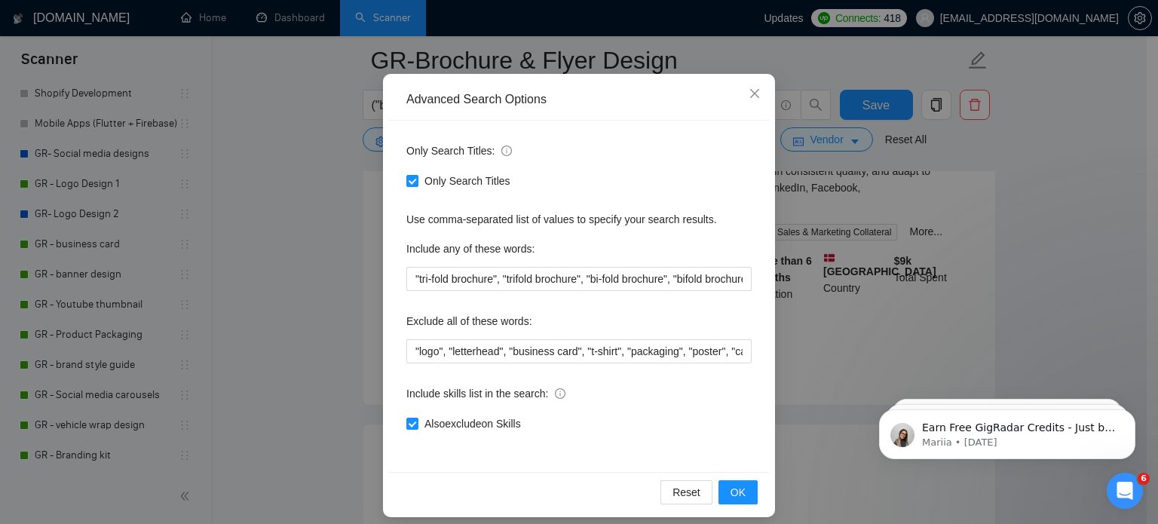
scroll to position [103, 0]
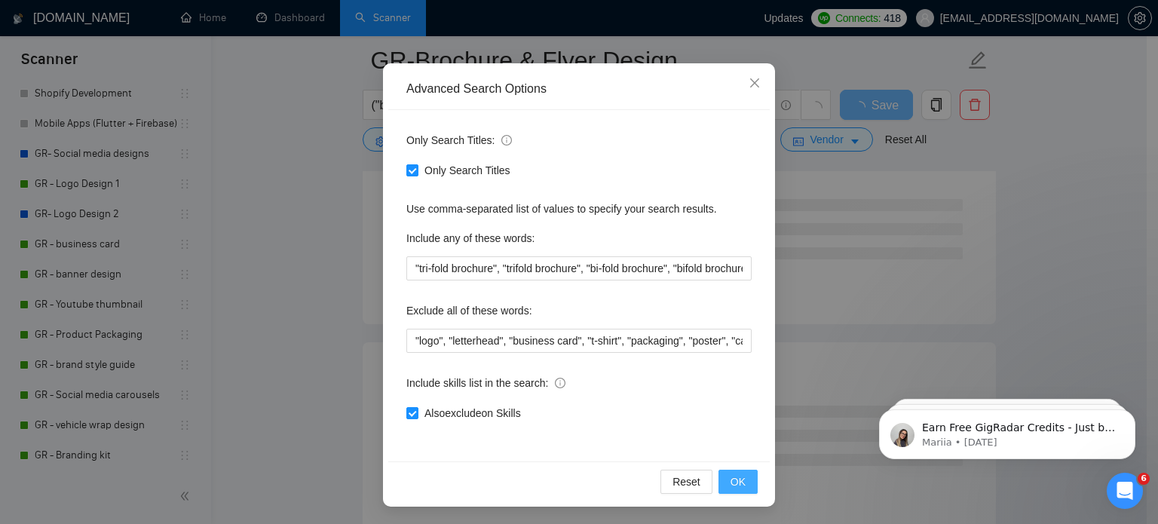
click at [731, 477] on span "OK" at bounding box center [738, 482] width 15 height 17
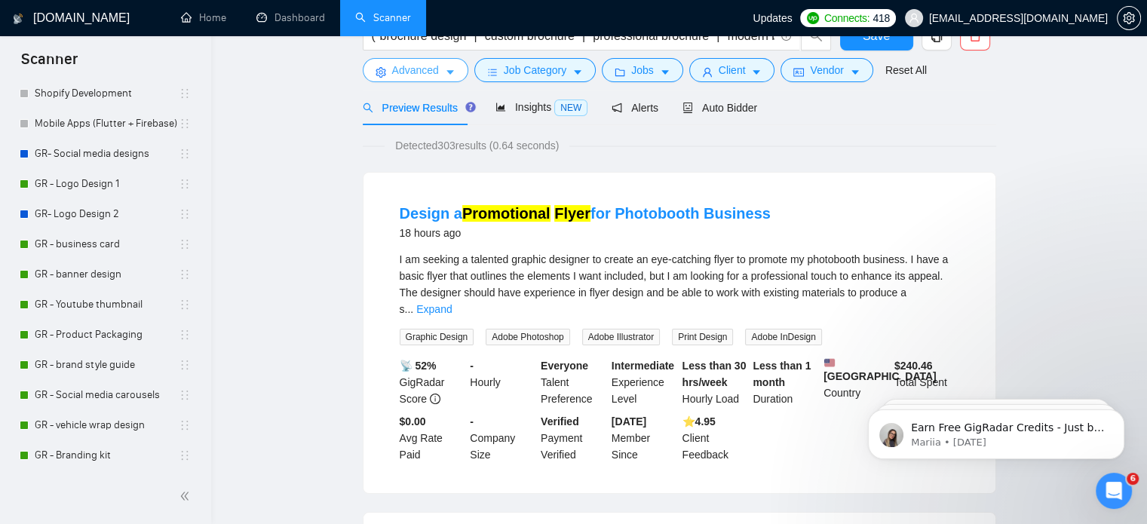
scroll to position [0, 0]
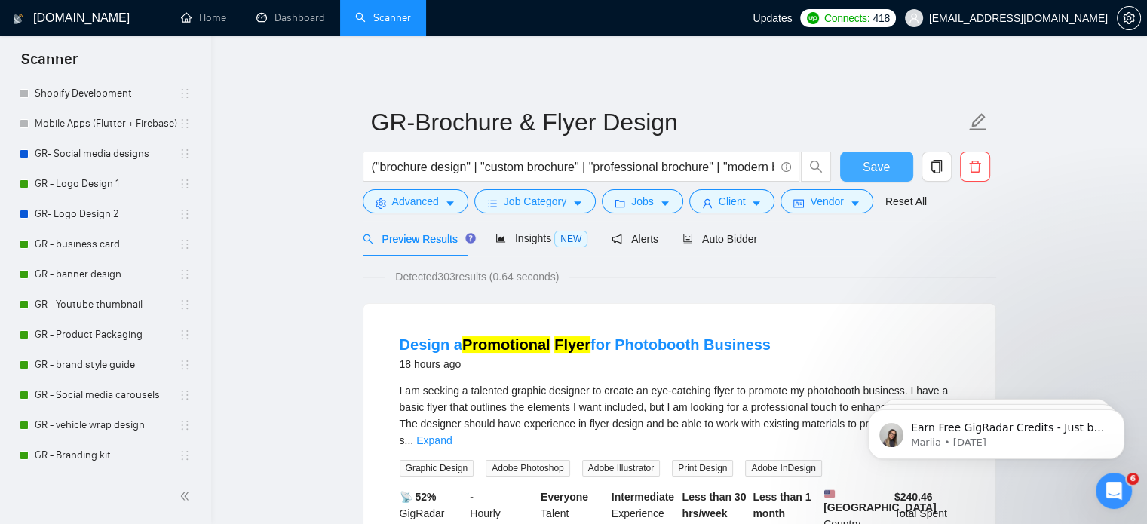
click at [875, 161] on span "Save" at bounding box center [876, 167] width 27 height 19
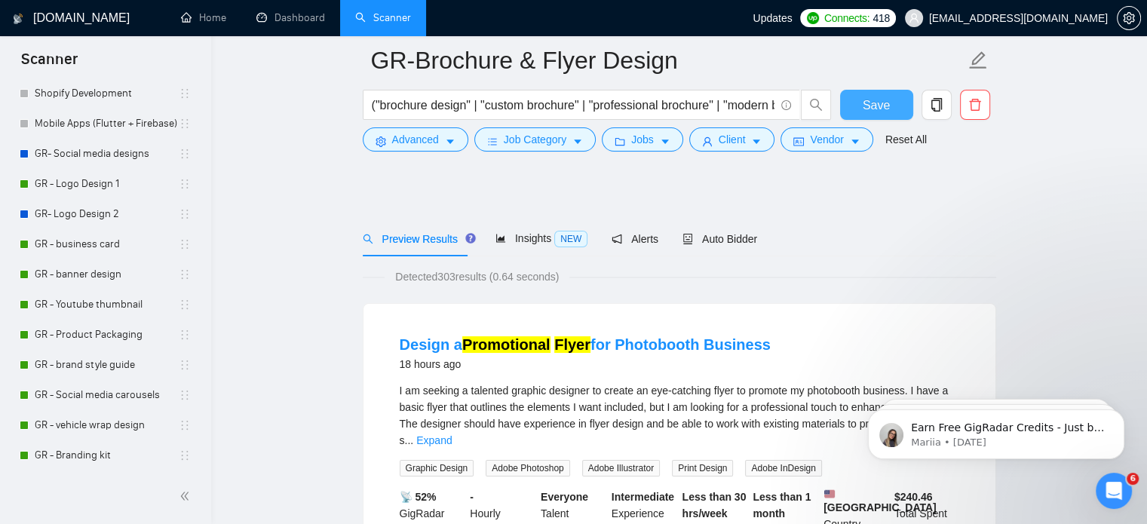
scroll to position [253, 0]
